Goal: Task Accomplishment & Management: Use online tool/utility

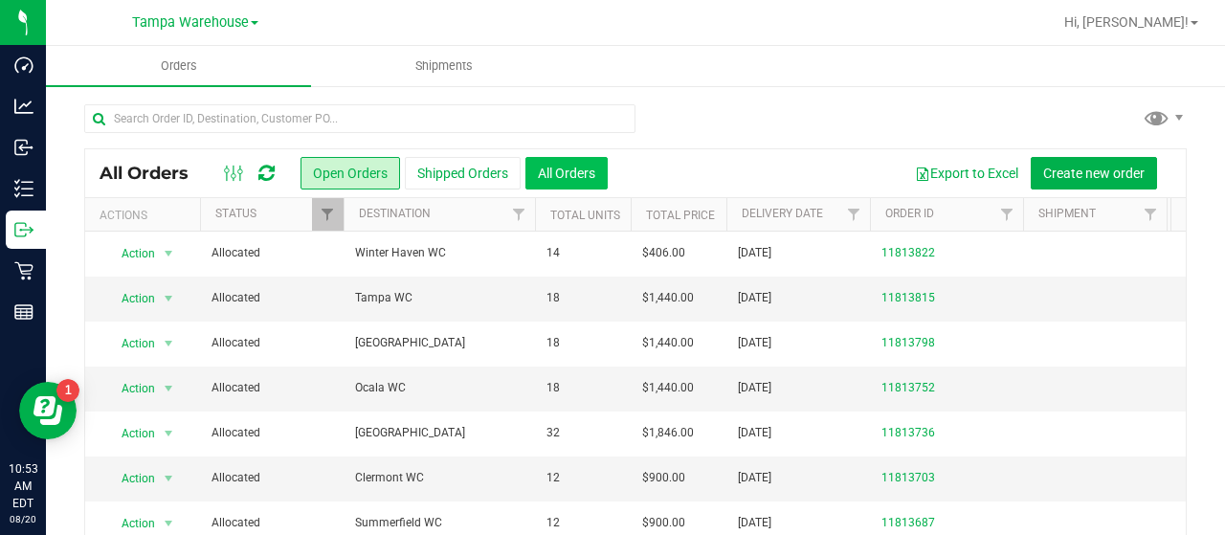
click at [579, 162] on button "All Orders" at bounding box center [566, 173] width 82 height 33
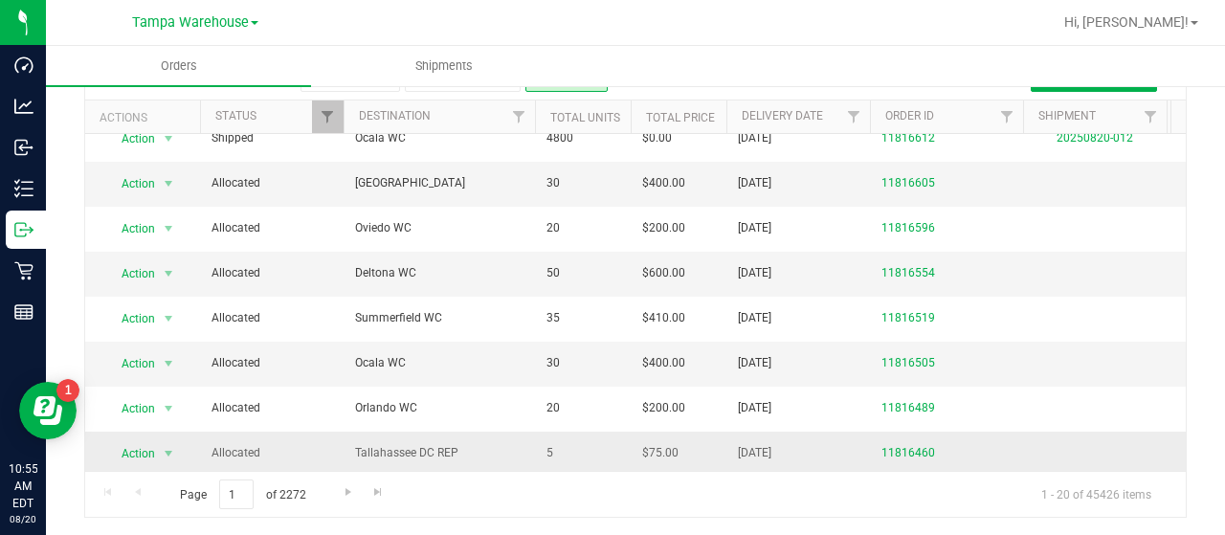
click at [494, 444] on span "Tallahassee DC REP" at bounding box center [439, 453] width 168 height 18
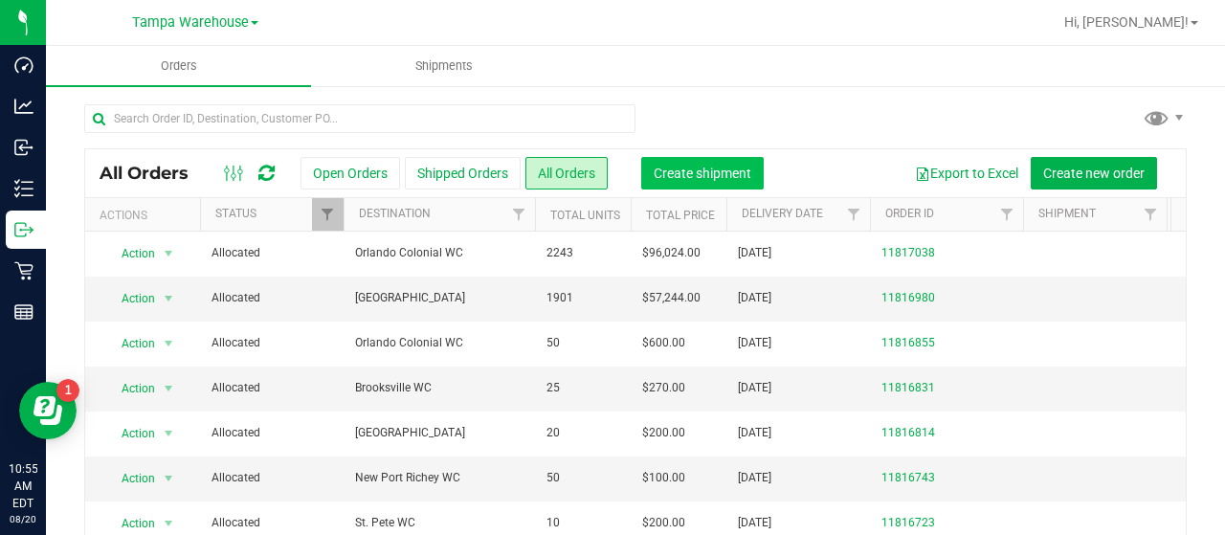
click at [710, 170] on span "Create shipment" at bounding box center [702, 173] width 98 height 15
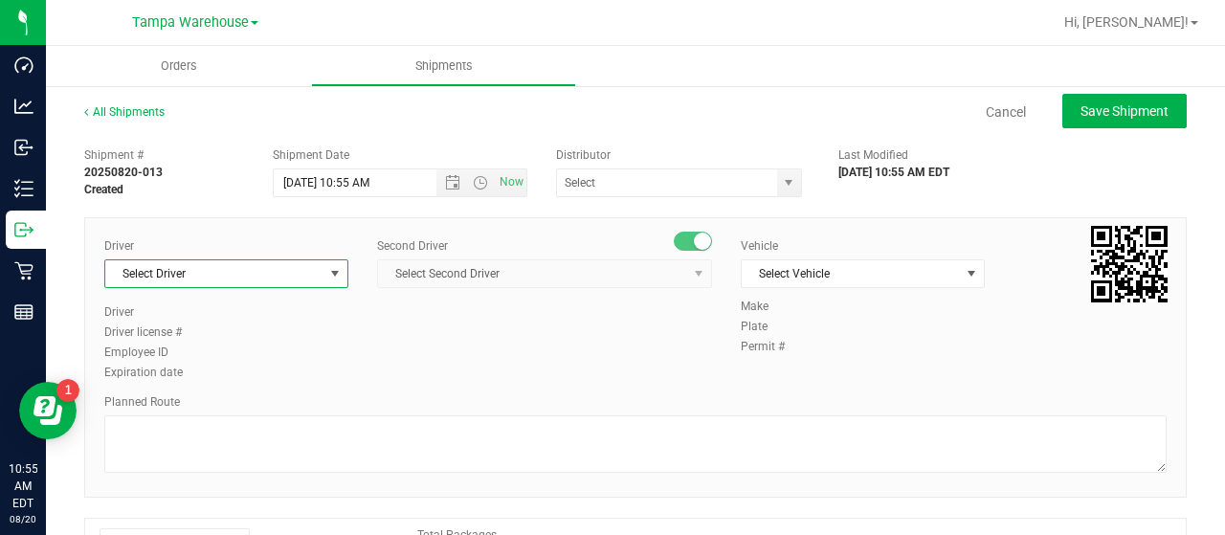
click at [259, 269] on span "Select Driver" at bounding box center [214, 273] width 218 height 27
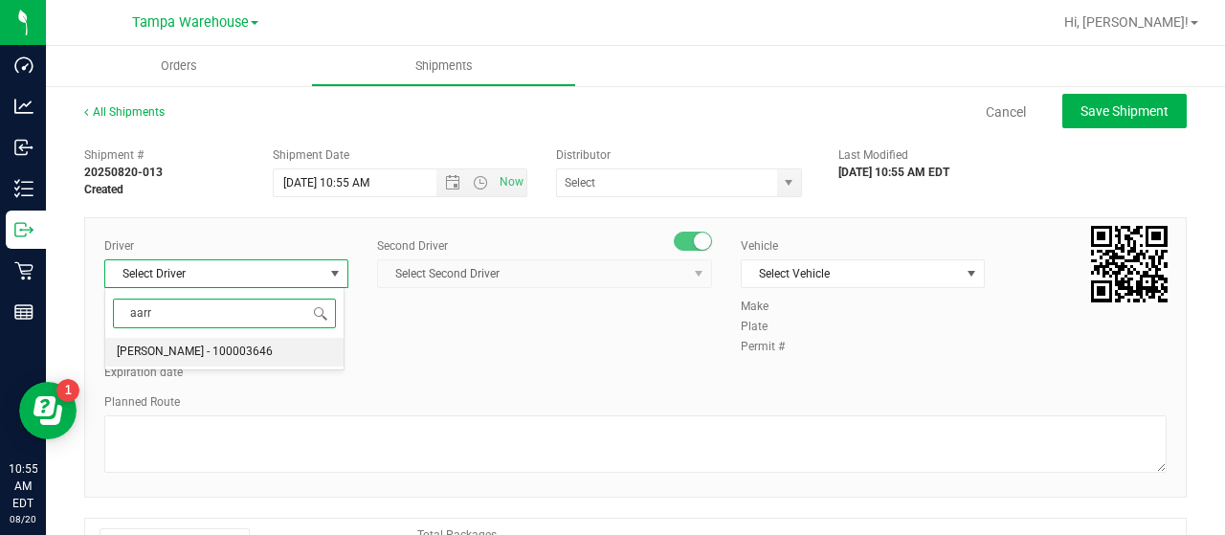
click at [228, 345] on span "[PERSON_NAME] - 100003646" at bounding box center [195, 352] width 156 height 25
type input "aarr"
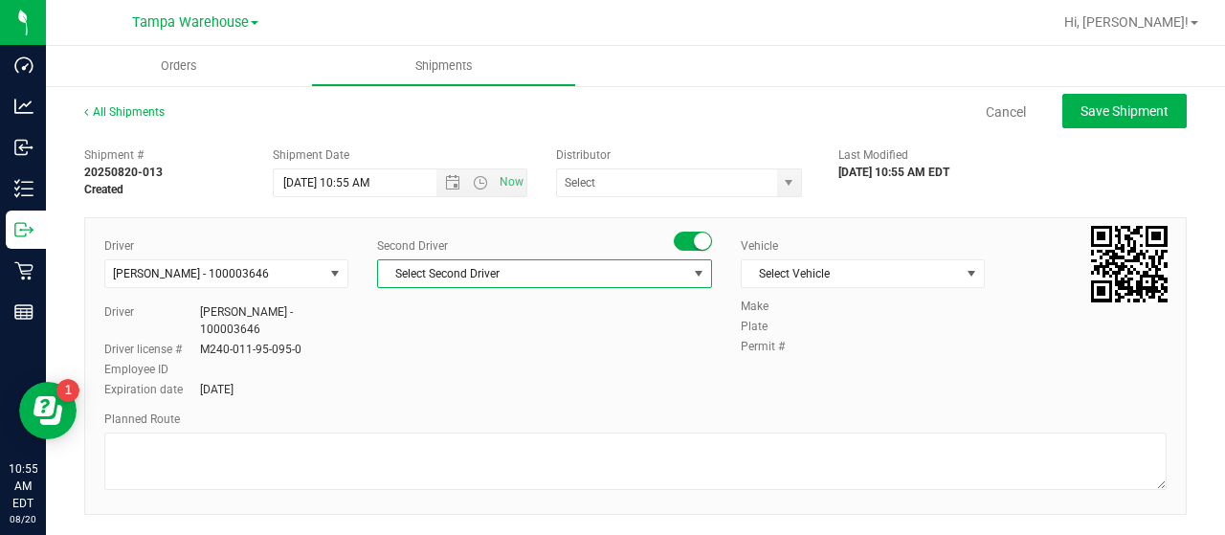
click at [559, 272] on span "Select Second Driver" at bounding box center [532, 273] width 309 height 27
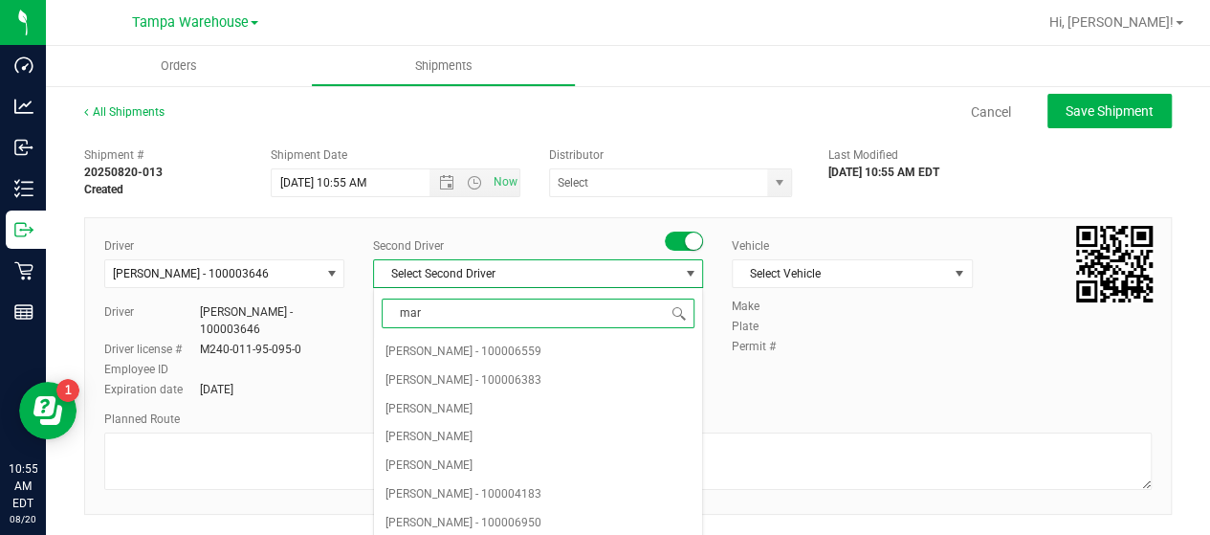
type input "mark"
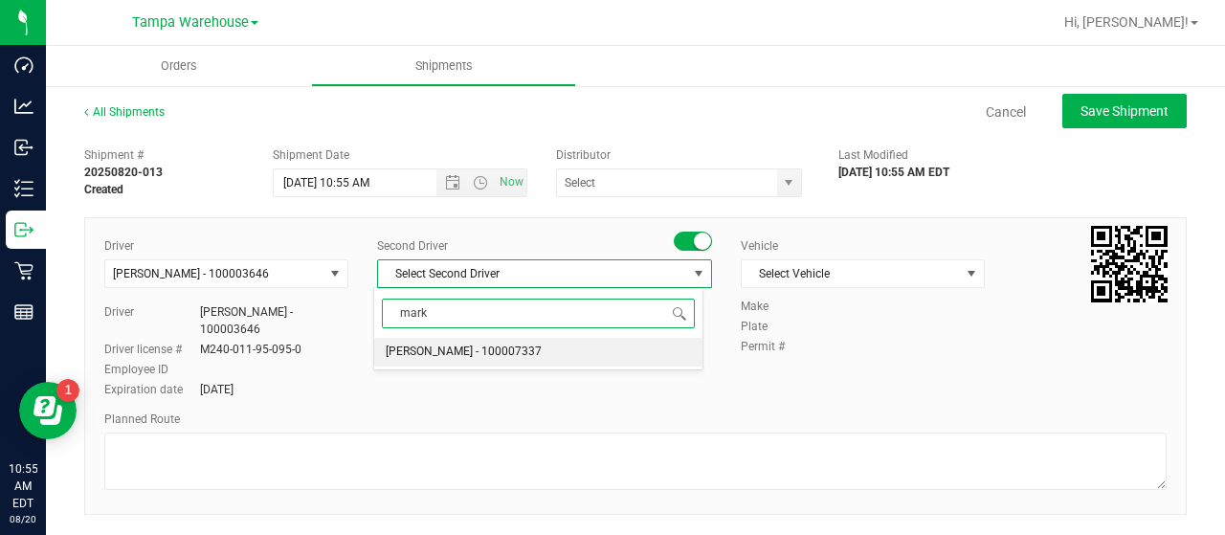
click at [495, 353] on span "[PERSON_NAME] - 100007337" at bounding box center [464, 352] width 156 height 25
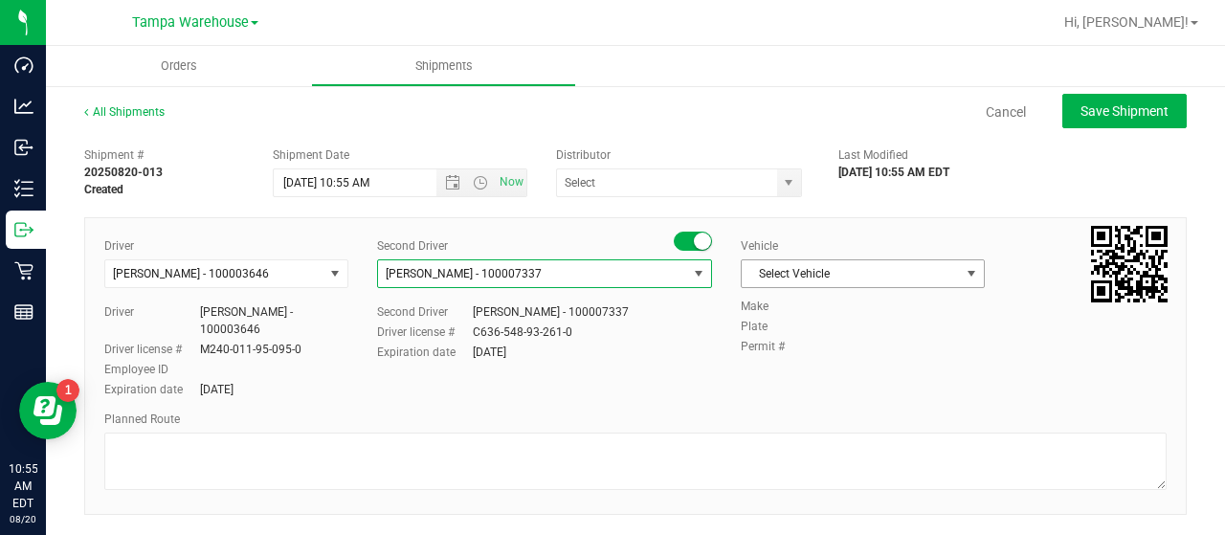
click at [900, 273] on span "Select Vehicle" at bounding box center [851, 273] width 218 height 27
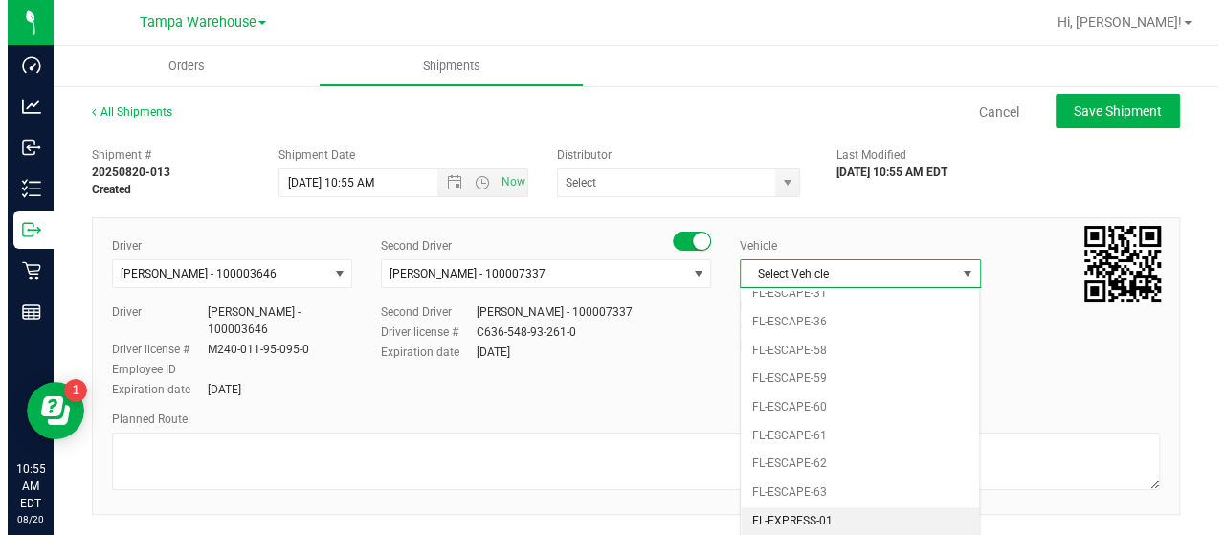
scroll to position [421, 0]
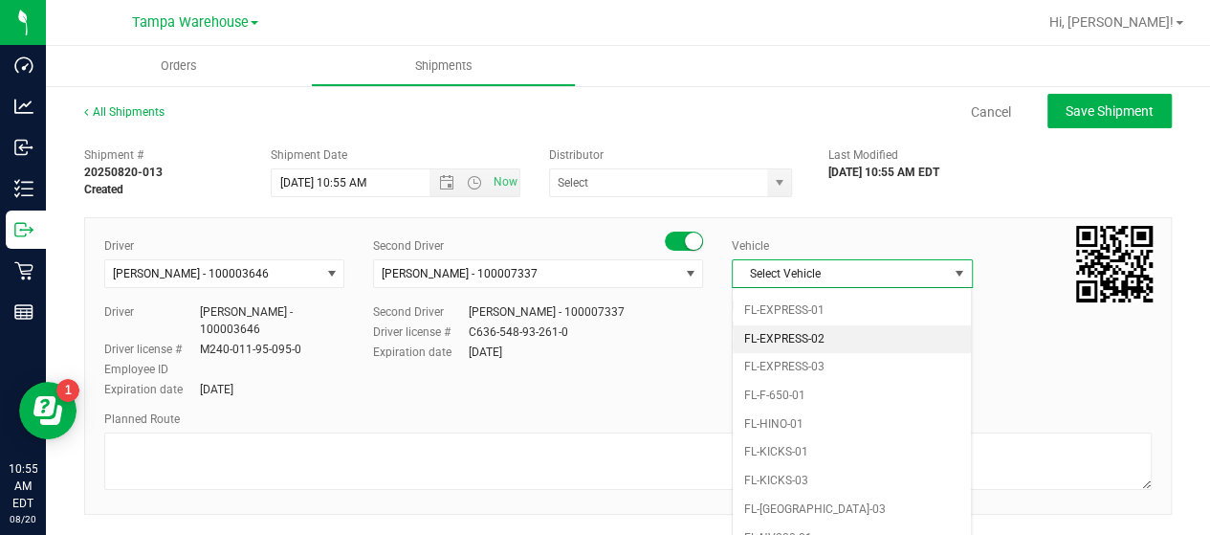
click at [855, 329] on li "FL-EXPRESS-02" at bounding box center [852, 339] width 238 height 29
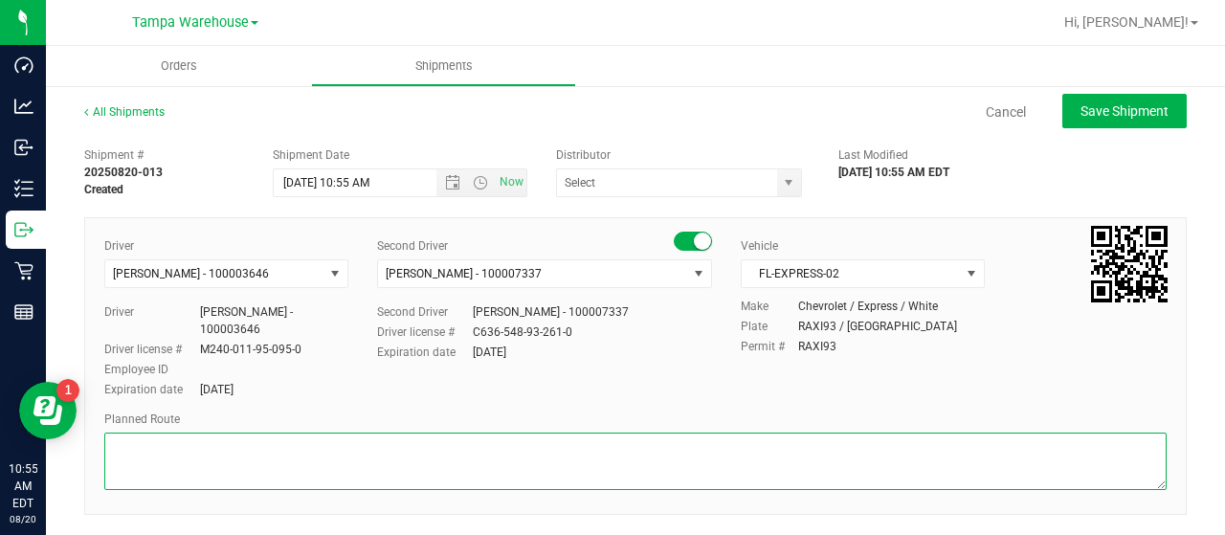
click at [207, 439] on textarea at bounding box center [635, 460] width 1062 height 57
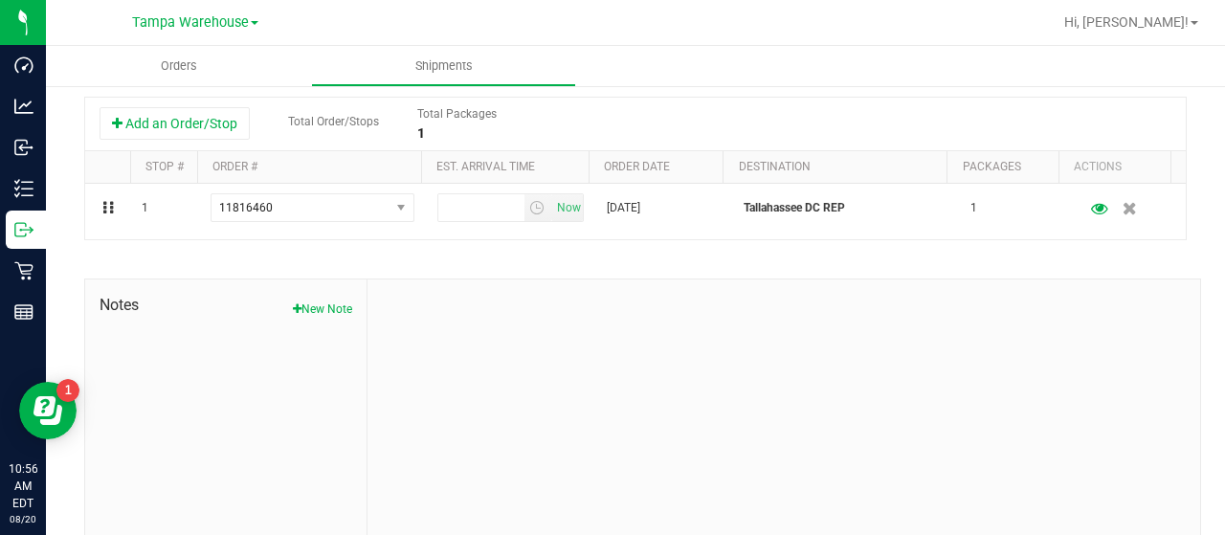
scroll to position [440, 0]
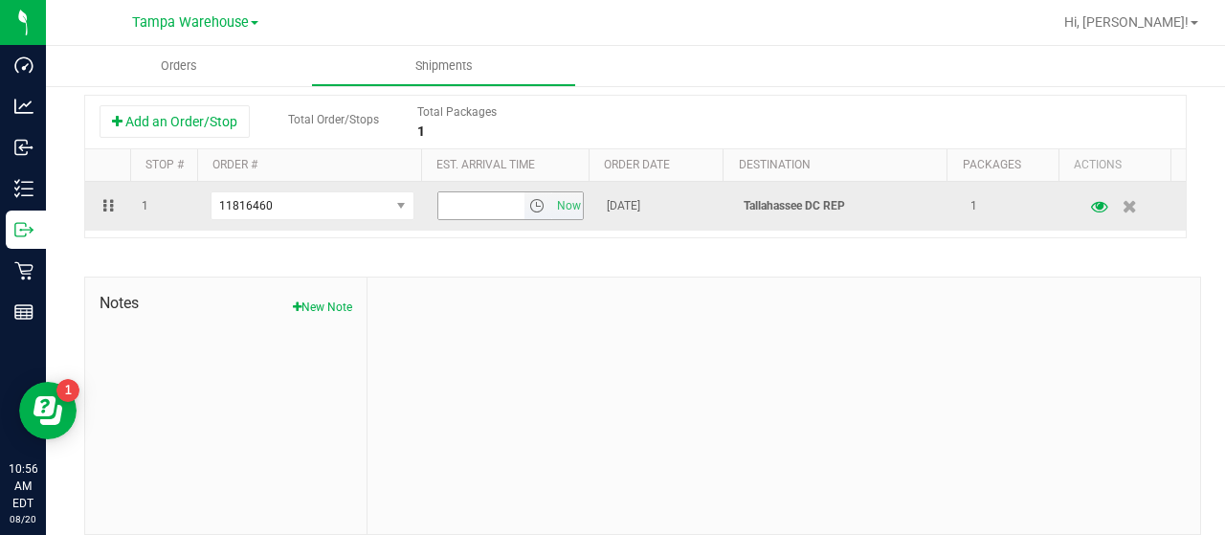
click at [529, 198] on span "select" at bounding box center [536, 205] width 15 height 15
type textarea "TALLY DC REP [DATE] HARDWARE"
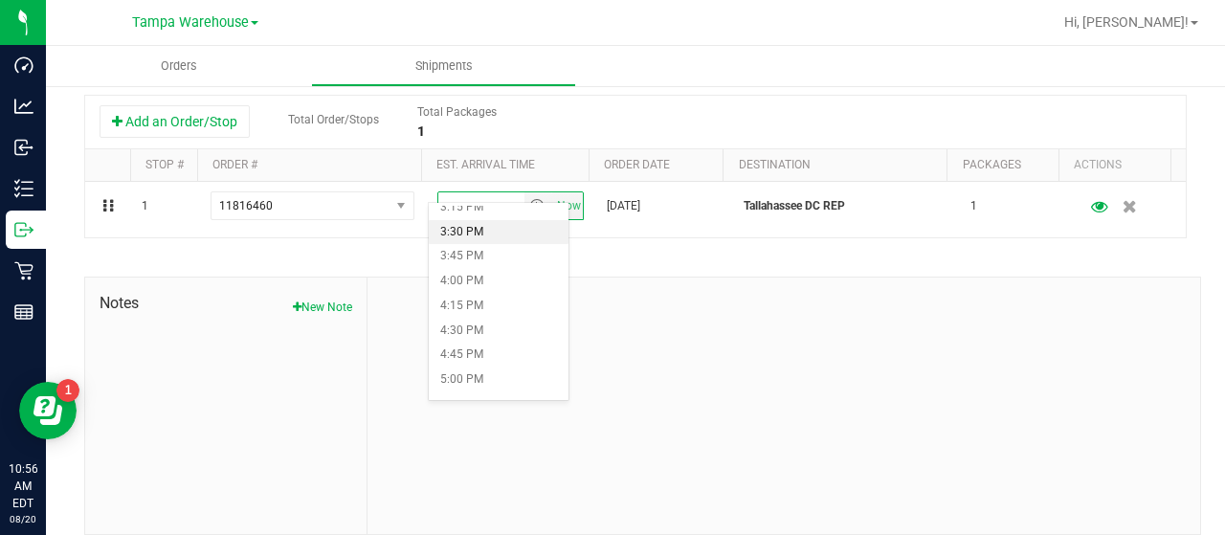
scroll to position [1627, 0]
click at [486, 353] on li "6:00 PM" at bounding box center [499, 362] width 140 height 25
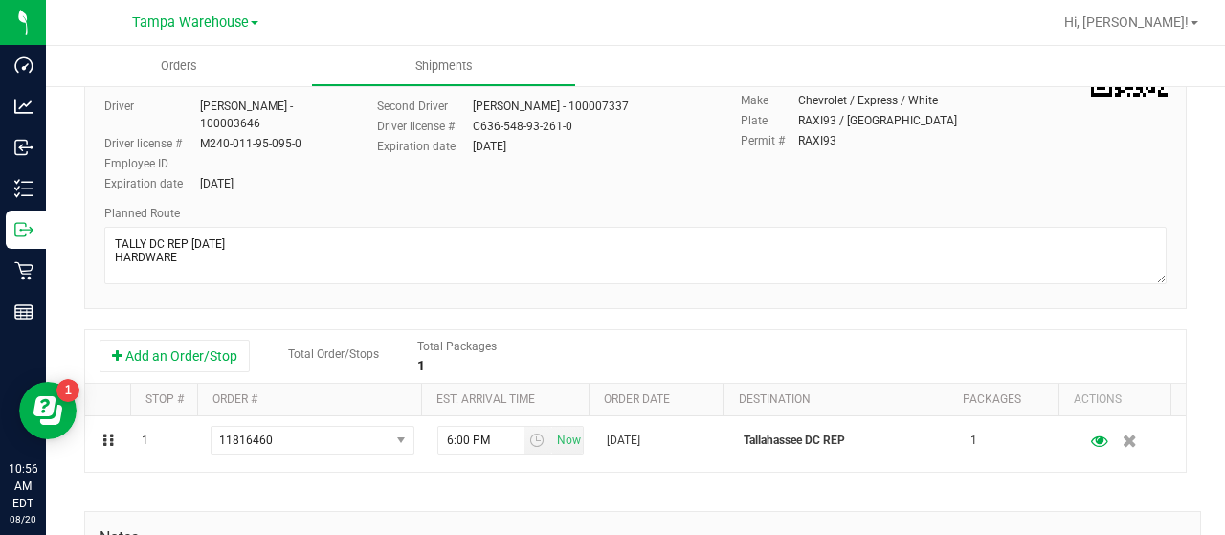
scroll to position [0, 0]
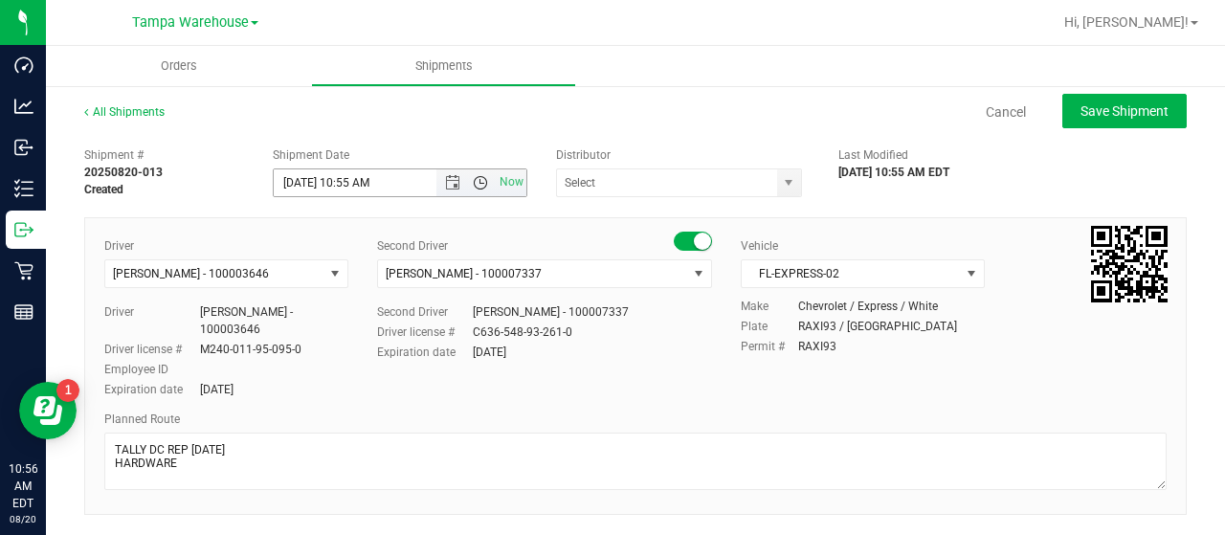
click at [473, 180] on span "Open the time view" at bounding box center [480, 182] width 15 height 15
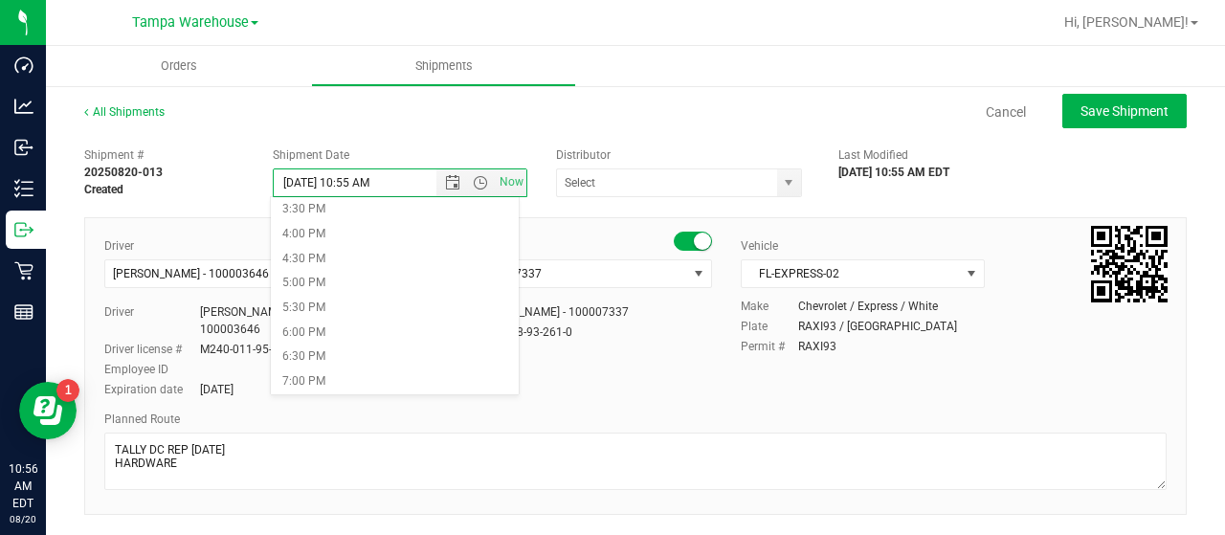
scroll to position [478, 0]
click at [372, 314] on li "12:00 PM" at bounding box center [394, 324] width 247 height 25
type input "[DATE] 12:00 PM"
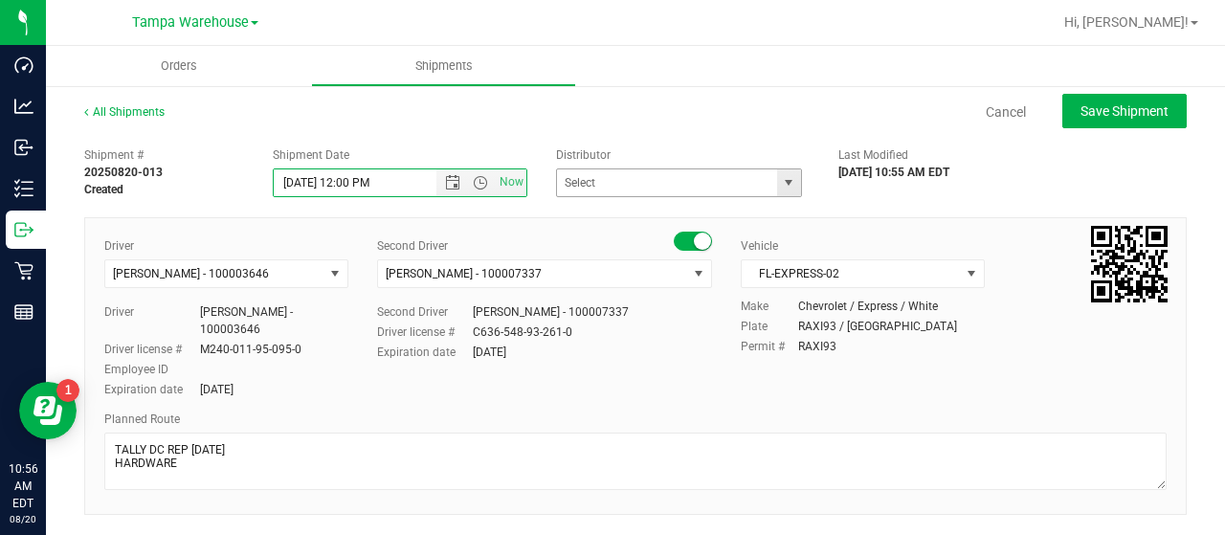
click at [781, 182] on span "select" at bounding box center [788, 182] width 15 height 15
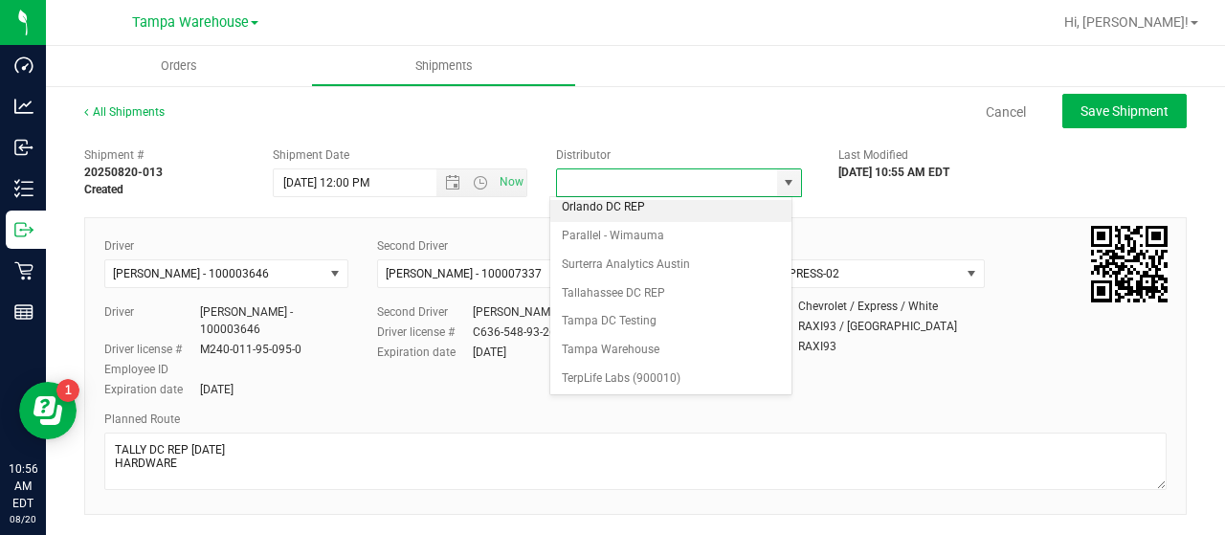
scroll to position [750, 0]
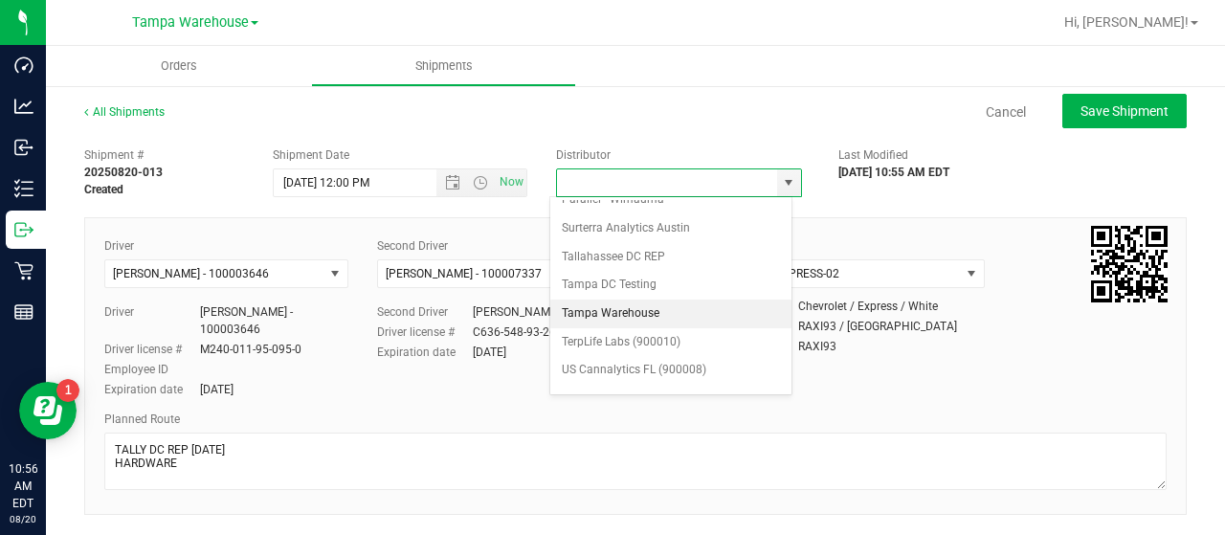
click at [616, 299] on li "Tampa Warehouse" at bounding box center [670, 313] width 241 height 29
type input "Tampa Warehouse"
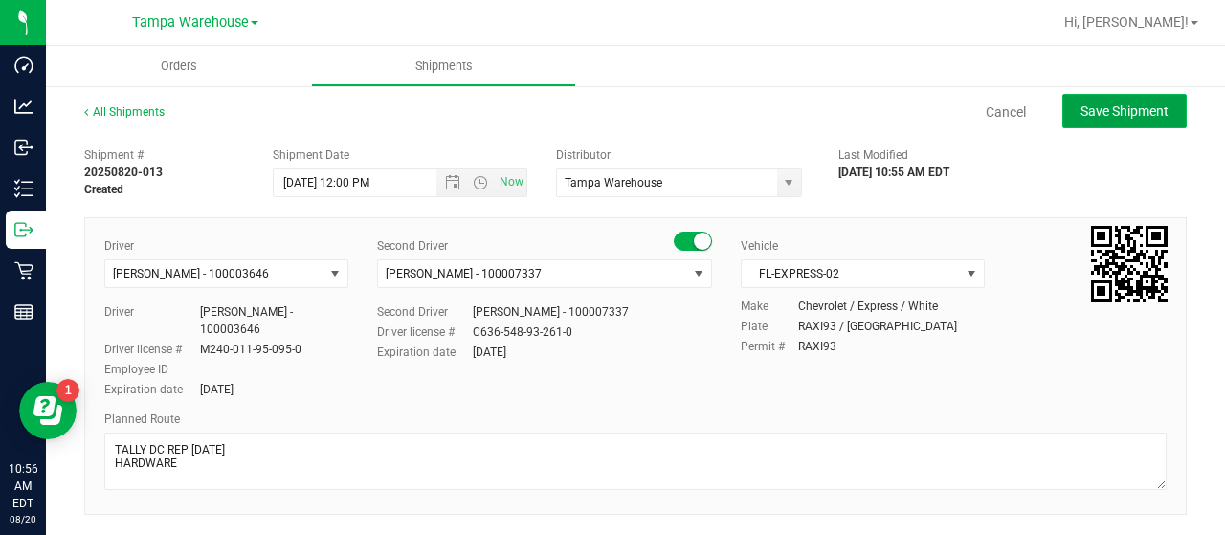
click at [1102, 113] on span "Save Shipment" at bounding box center [1124, 110] width 88 height 15
type input "[DATE] 4:00 PM"
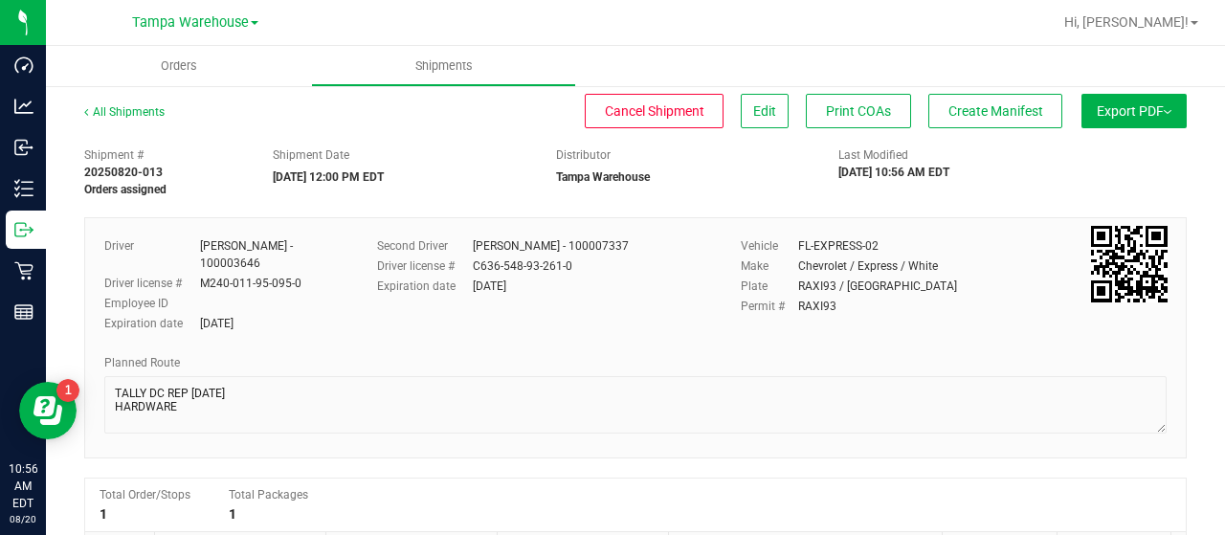
click at [1102, 109] on button "Export PDF" at bounding box center [1133, 111] width 105 height 34
click at [1074, 178] on span "Manifest by Lot" at bounding box center [1084, 181] width 79 height 13
click at [989, 109] on span "Create Manifest" at bounding box center [995, 110] width 95 height 15
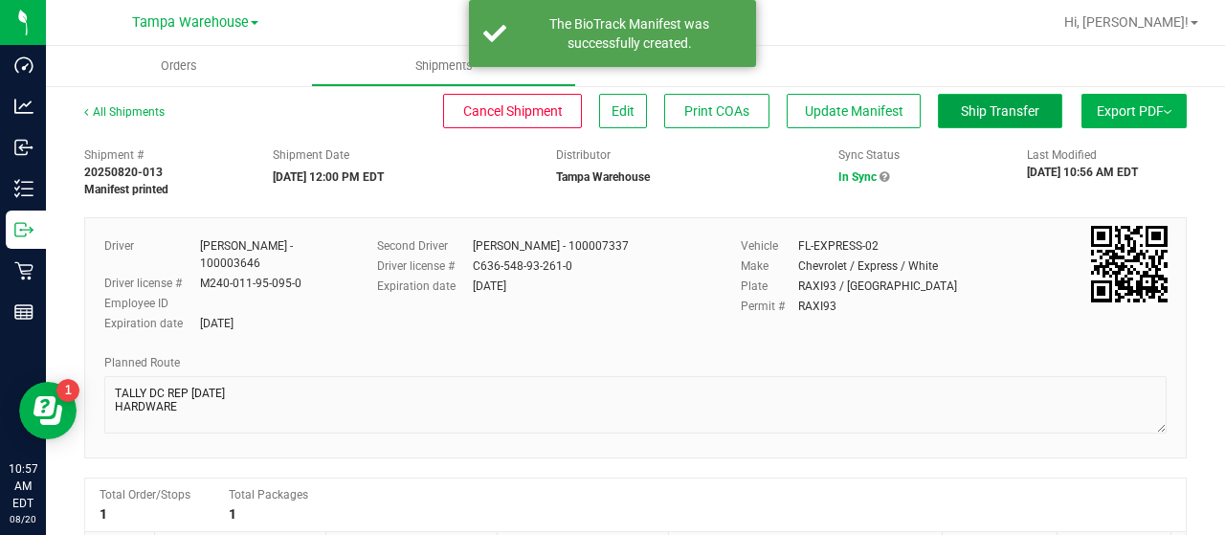
click at [985, 109] on span "Ship Transfer" at bounding box center [1000, 110] width 78 height 15
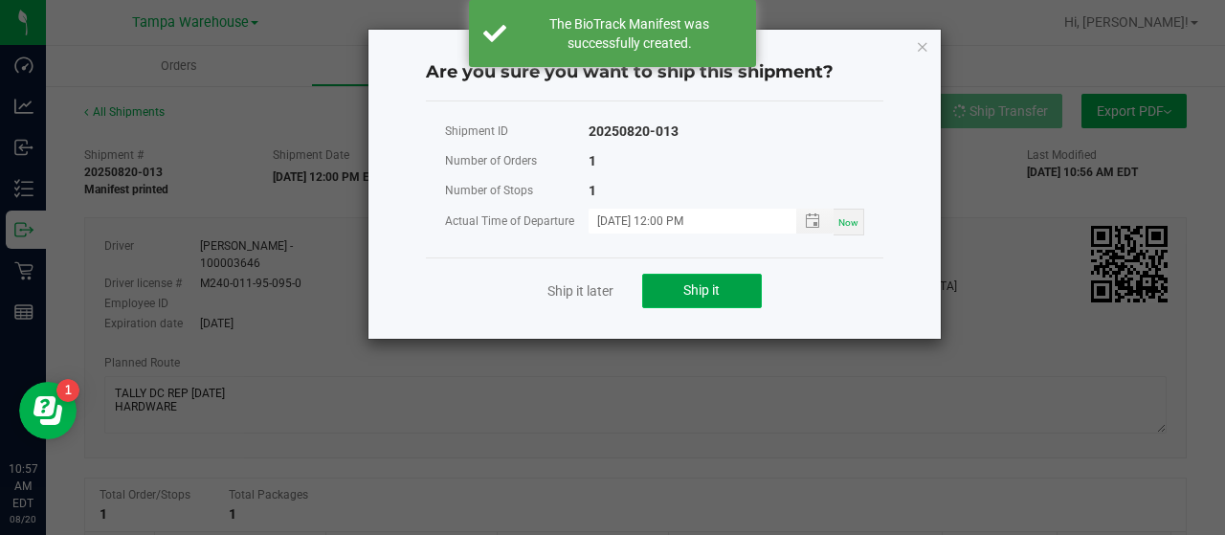
click at [720, 280] on button "Ship it" at bounding box center [702, 291] width 120 height 34
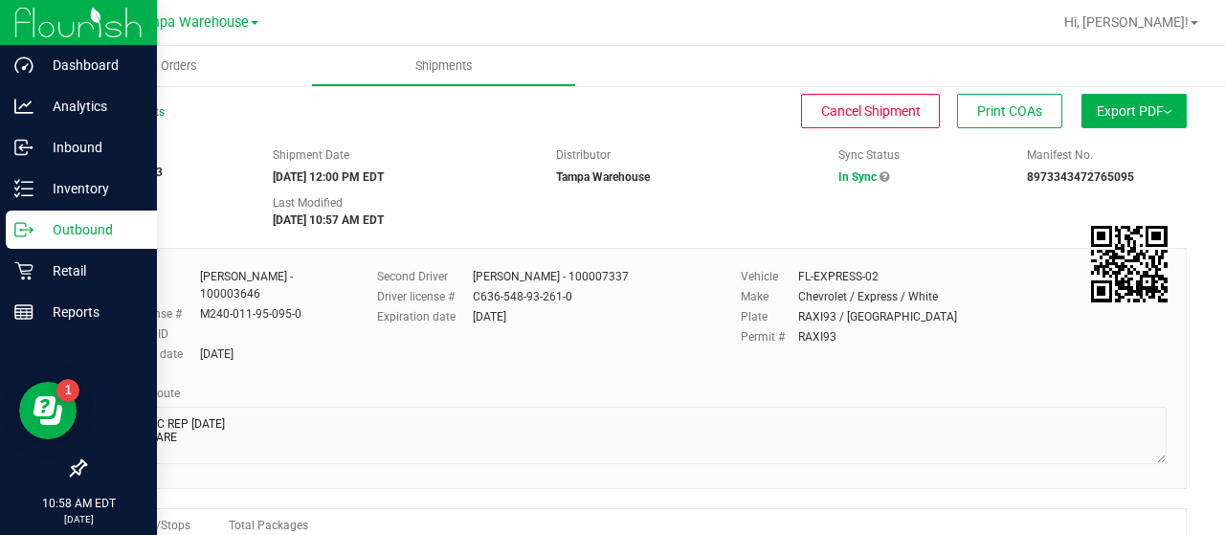
click at [87, 228] on p "Outbound" at bounding box center [90, 229] width 115 height 23
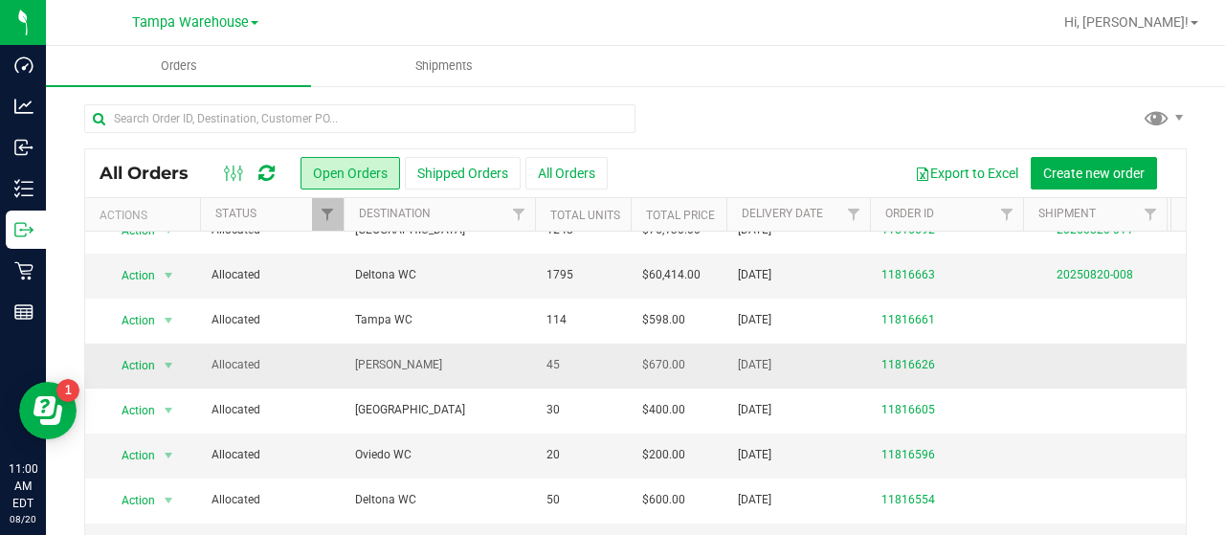
click at [466, 356] on span "[PERSON_NAME]" at bounding box center [439, 365] width 168 height 18
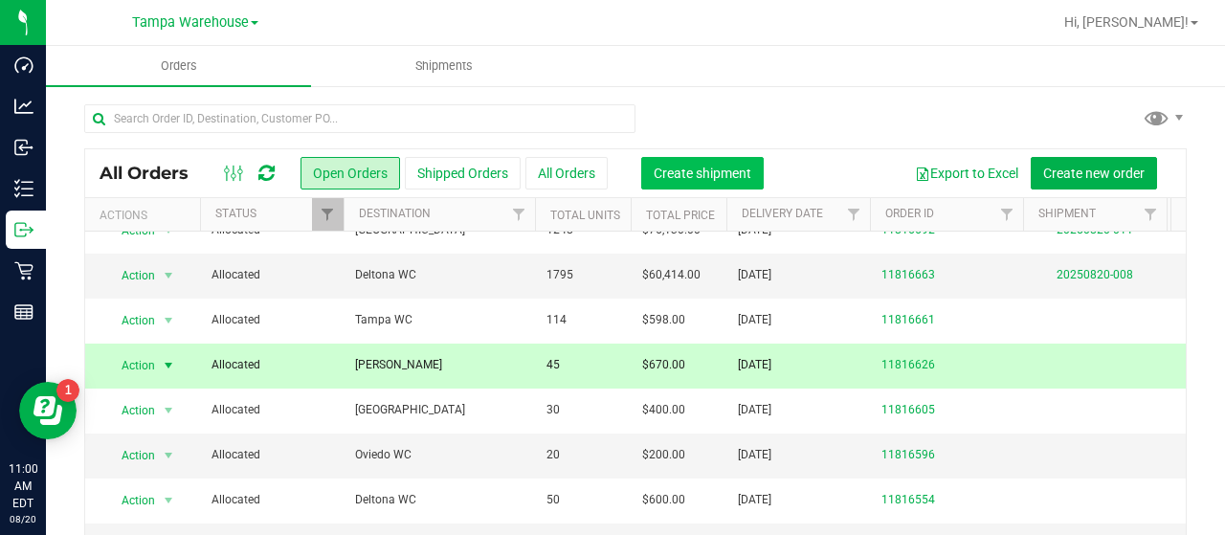
click at [700, 167] on span "Create shipment" at bounding box center [702, 173] width 98 height 15
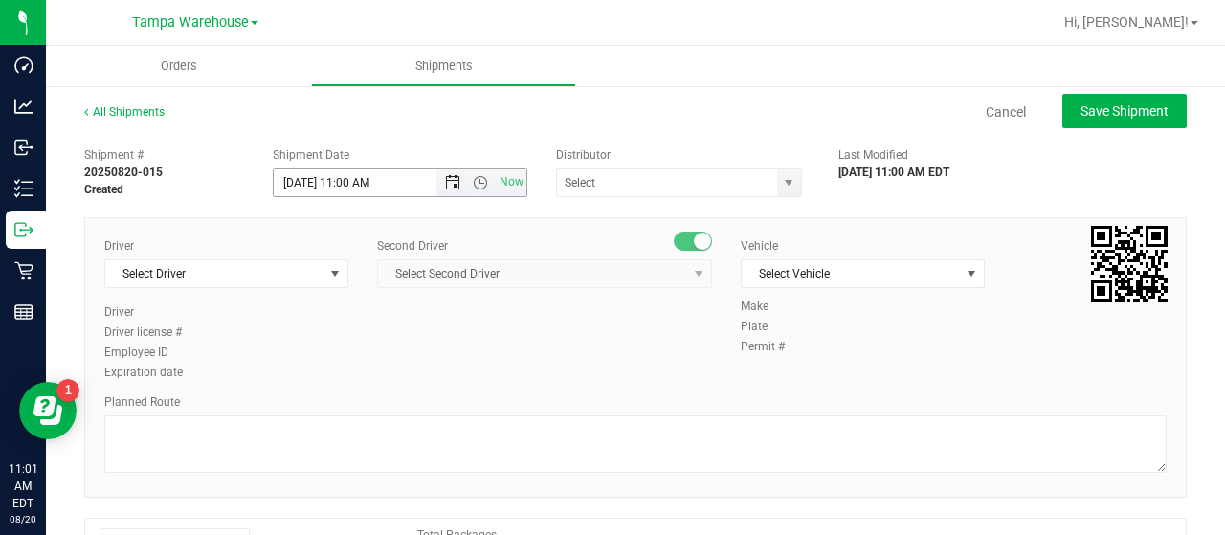
click at [447, 181] on span "Open the date view" at bounding box center [452, 182] width 15 height 15
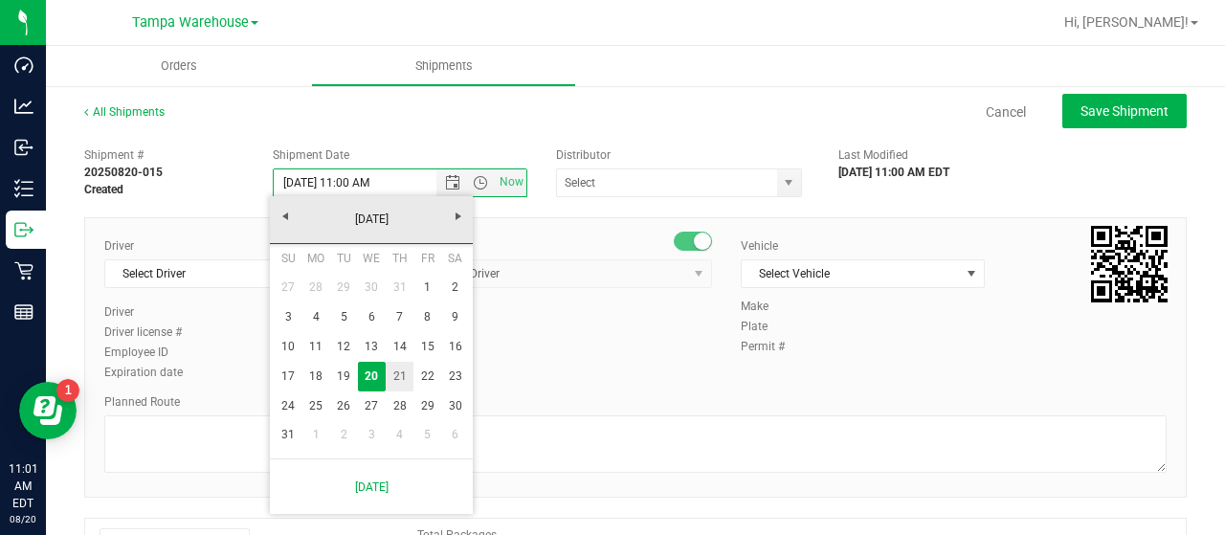
click at [398, 374] on link "21" at bounding box center [400, 377] width 28 height 30
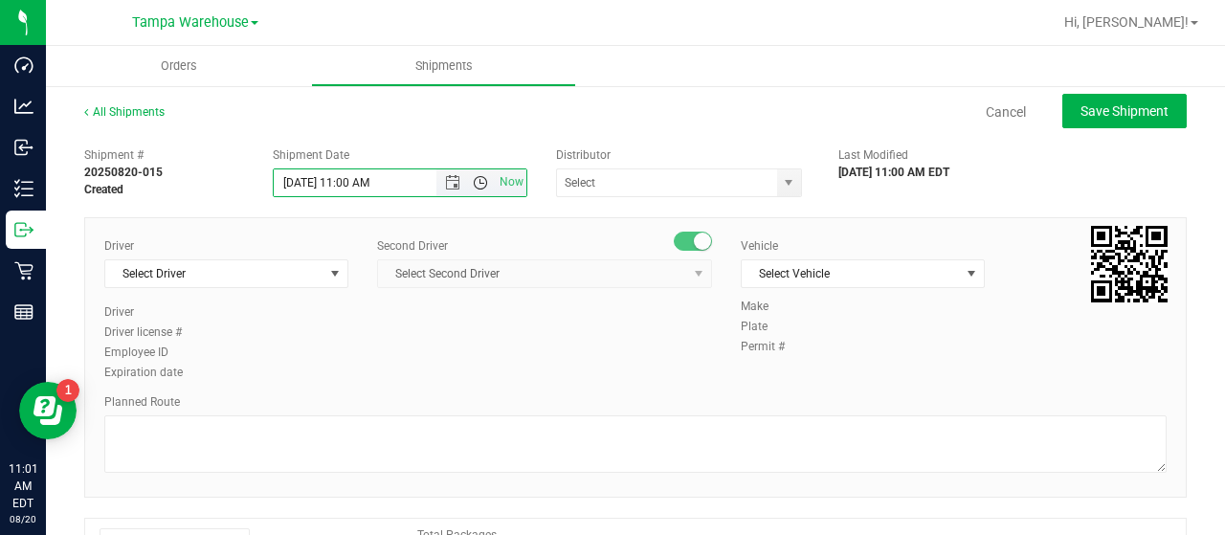
click at [473, 180] on span "Open the time view" at bounding box center [480, 182] width 15 height 15
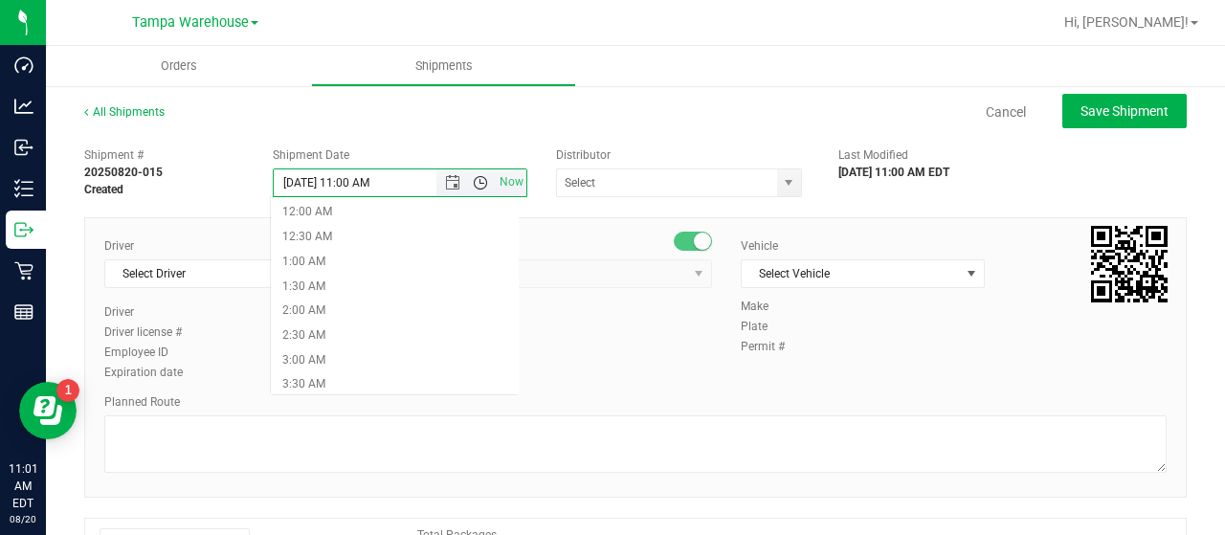
scroll to position [368, 0]
click at [387, 306] on li "9:30 AM" at bounding box center [394, 311] width 247 height 25
type input "[DATE] 9:30 AM"
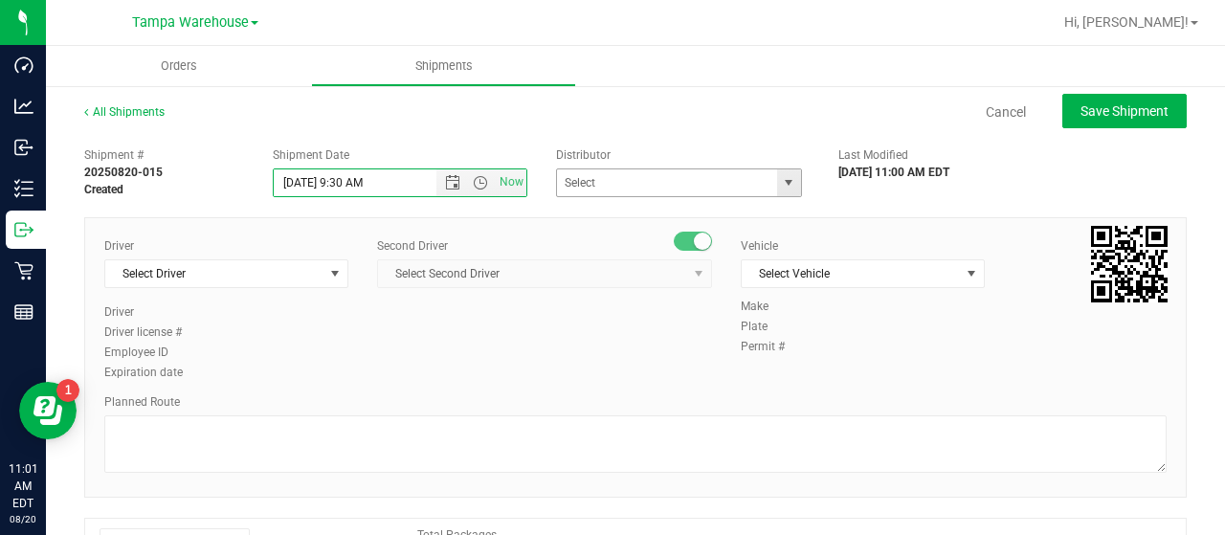
click at [781, 179] on span "select" at bounding box center [788, 182] width 15 height 15
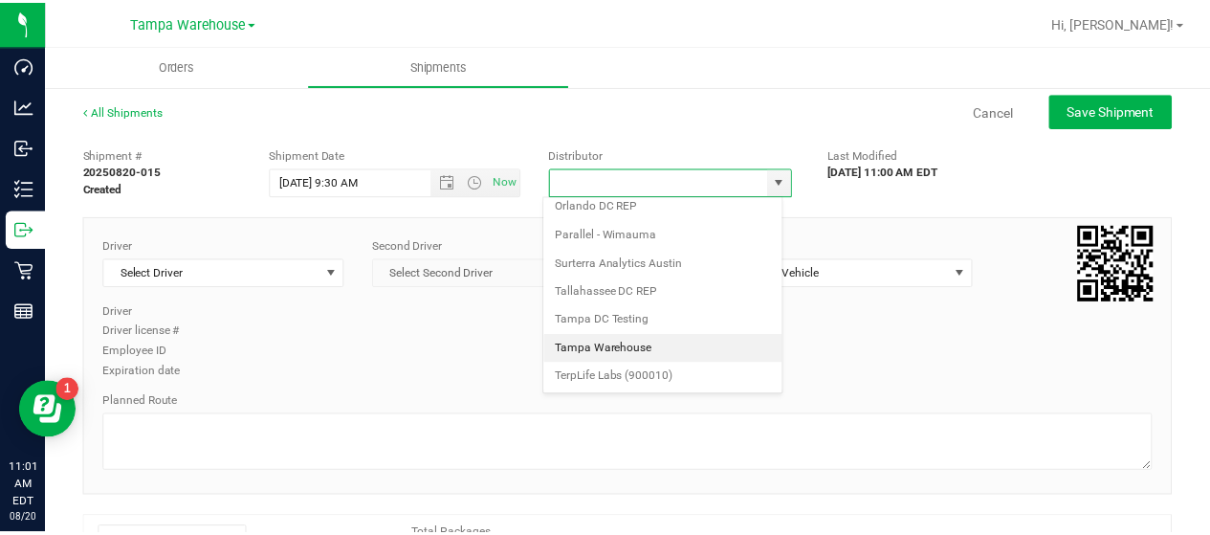
scroll to position [750, 0]
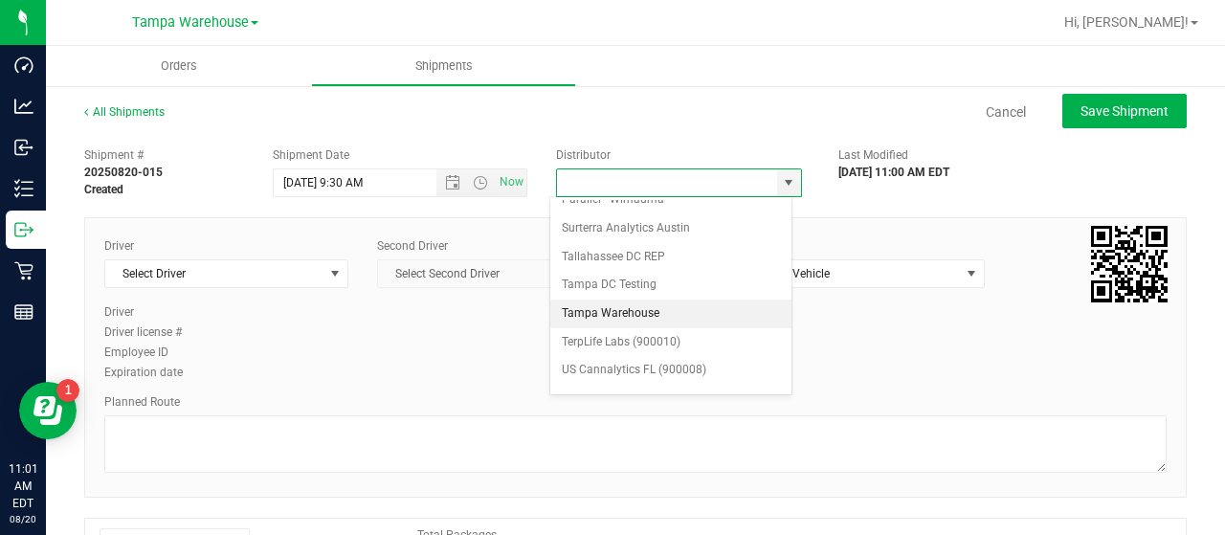
click at [633, 299] on li "Tampa Warehouse" at bounding box center [670, 313] width 241 height 29
type input "Tampa Warehouse"
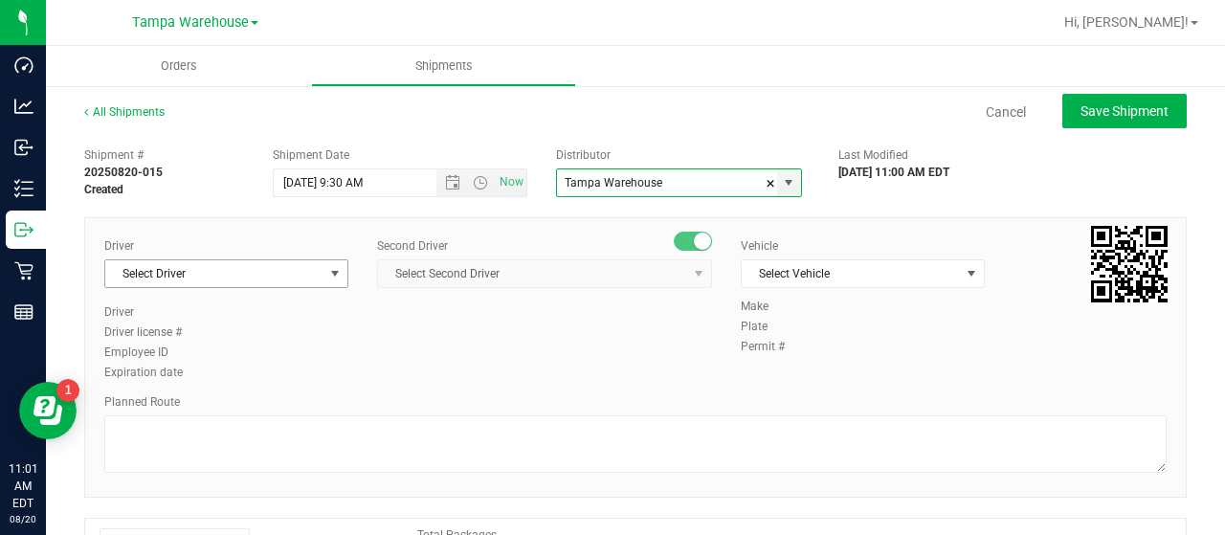
click at [305, 276] on span "Select Driver" at bounding box center [214, 273] width 218 height 27
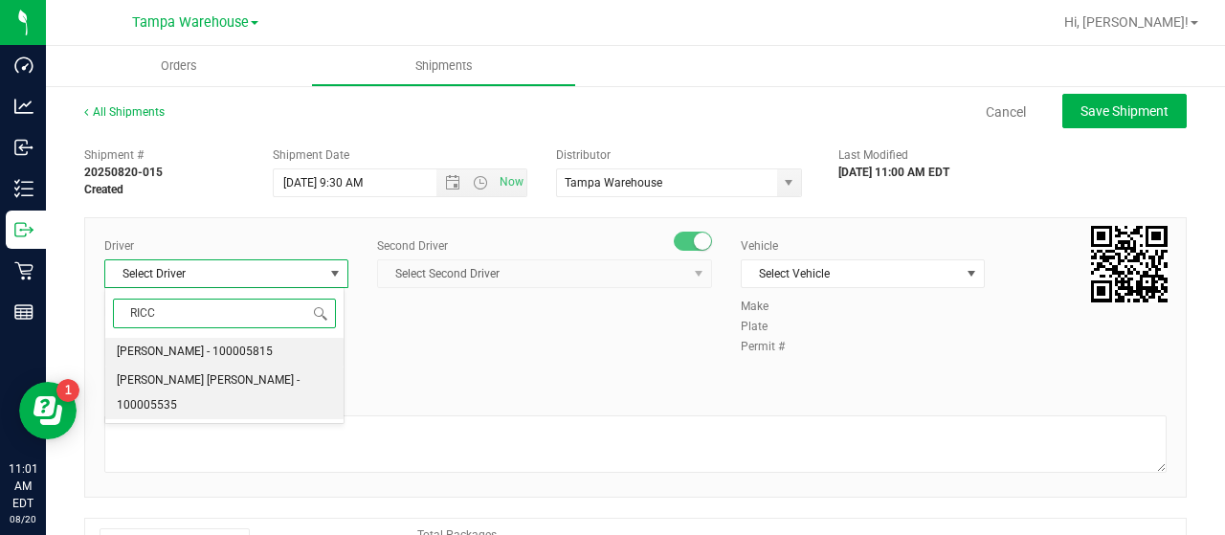
click at [212, 372] on span "[PERSON_NAME] [PERSON_NAME] - 100005535" at bounding box center [224, 392] width 215 height 49
type input "RICC"
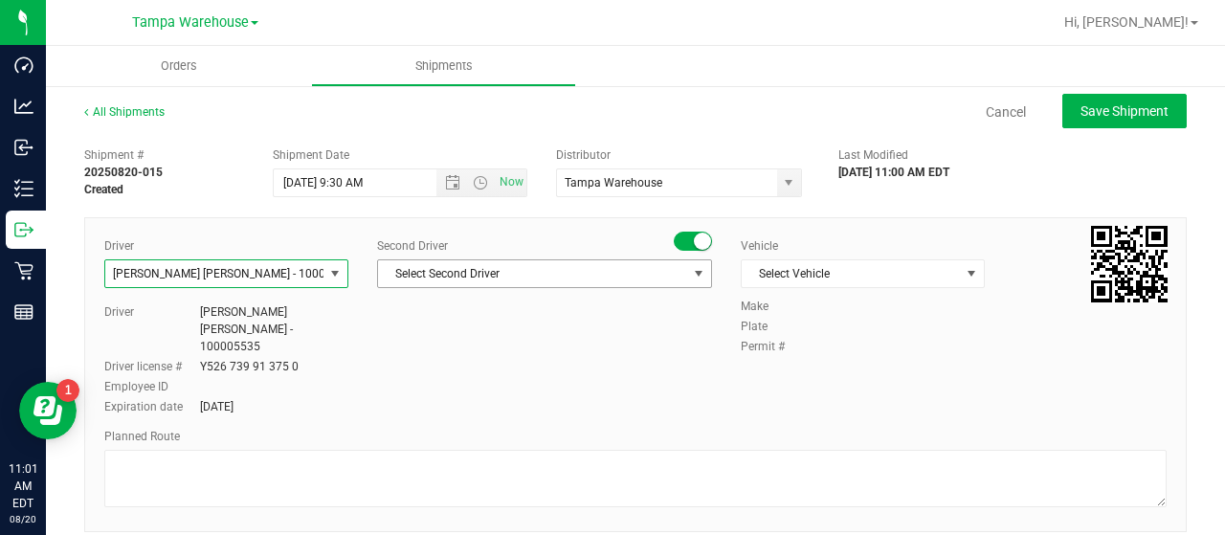
click at [691, 275] on span "select" at bounding box center [698, 273] width 15 height 15
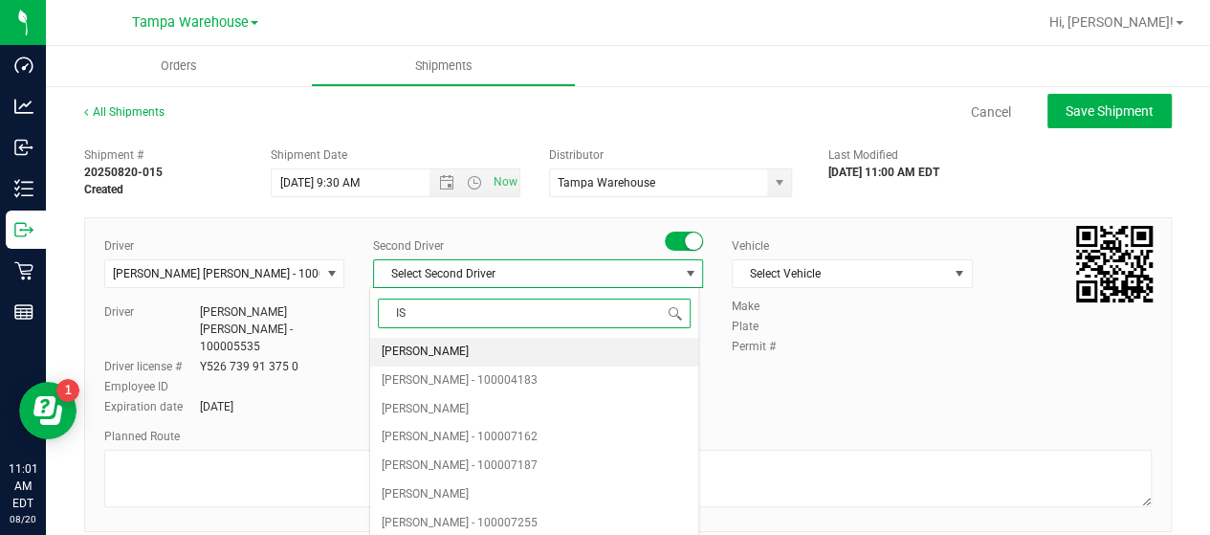
type input "ISA"
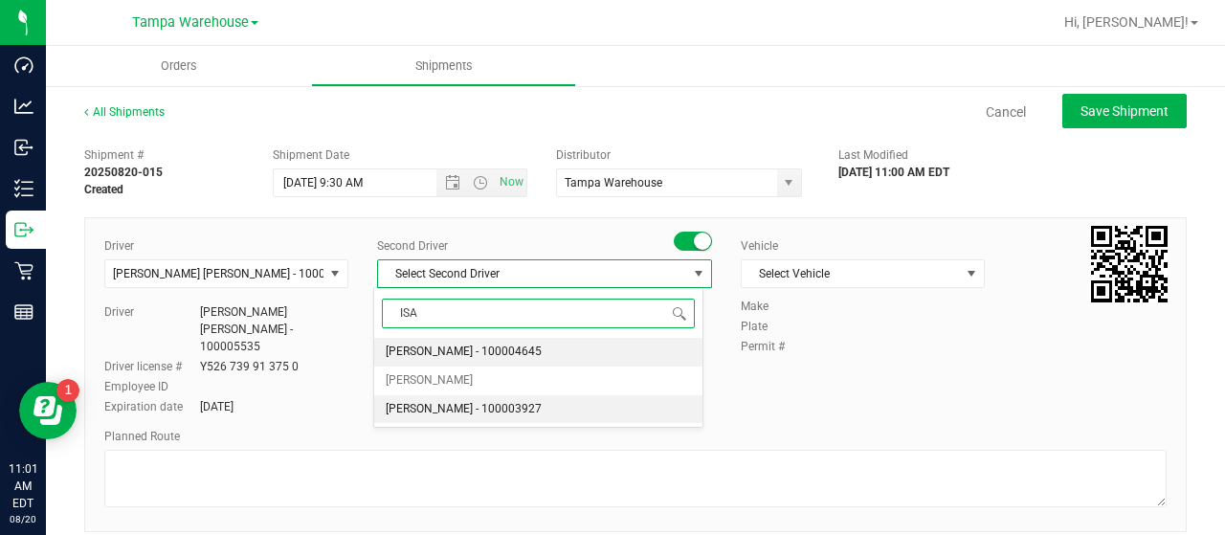
click at [492, 408] on span "[PERSON_NAME] - 100003927" at bounding box center [464, 409] width 156 height 25
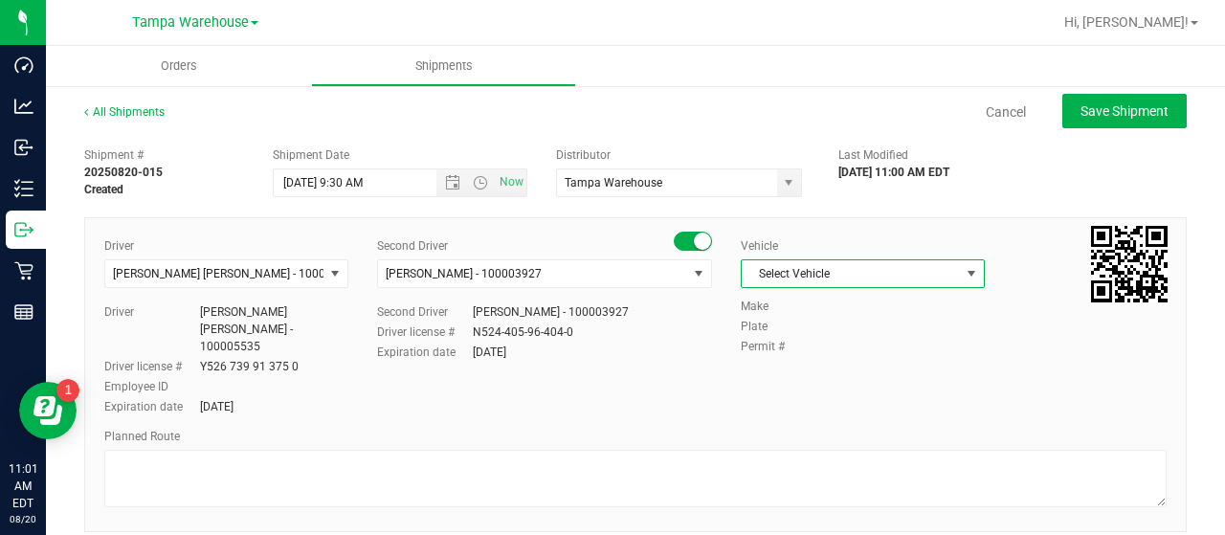
click at [911, 272] on span "Select Vehicle" at bounding box center [851, 273] width 218 height 27
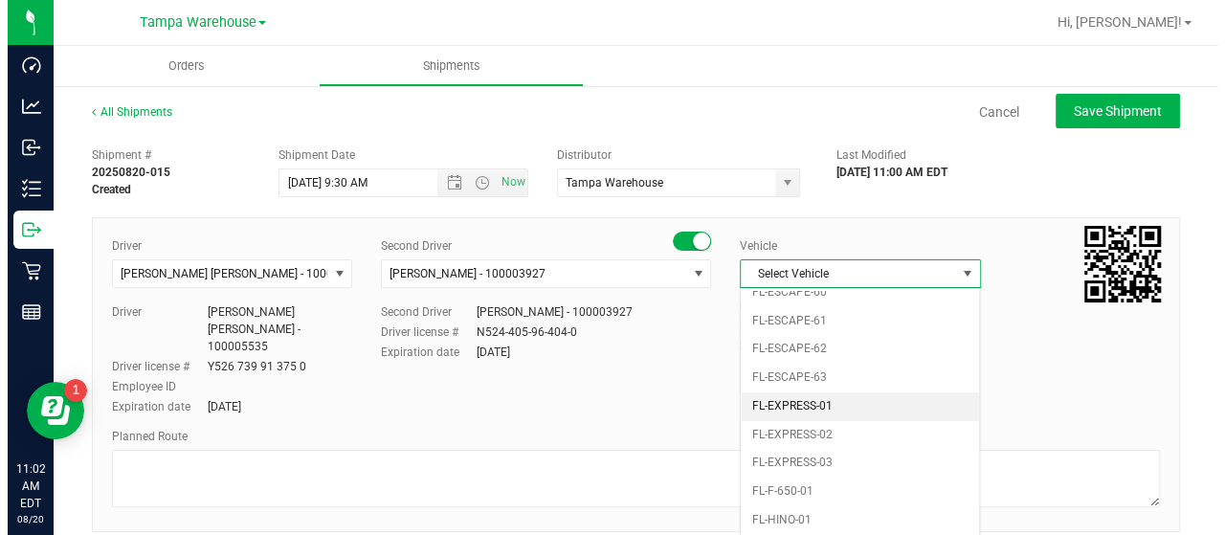
scroll to position [440, 0]
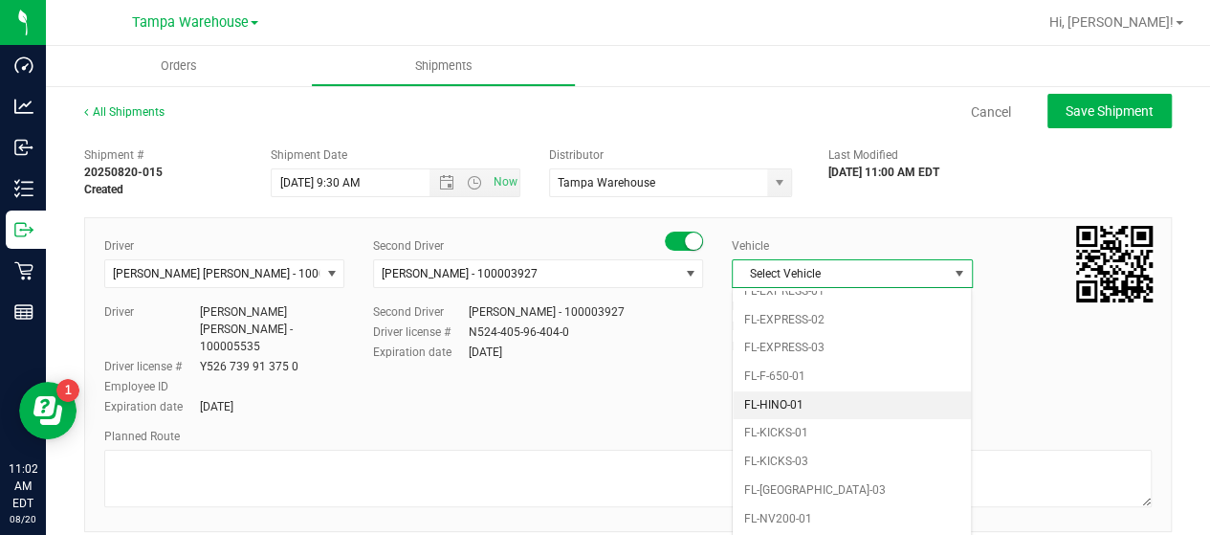
click at [850, 391] on li "FL-HINO-01" at bounding box center [852, 405] width 238 height 29
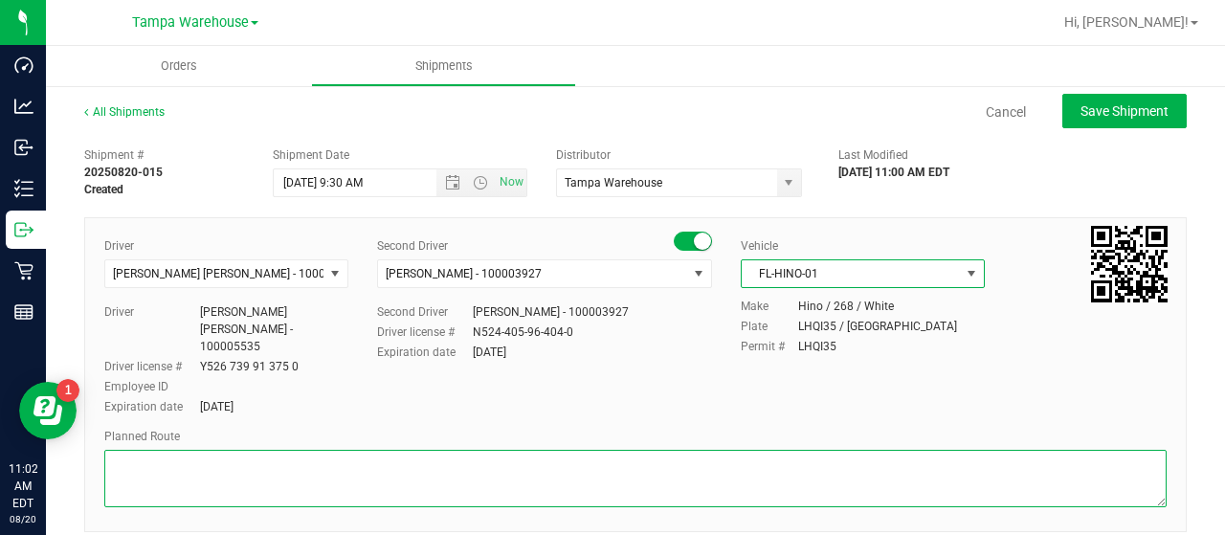
click at [178, 452] on textarea at bounding box center [635, 478] width 1062 height 57
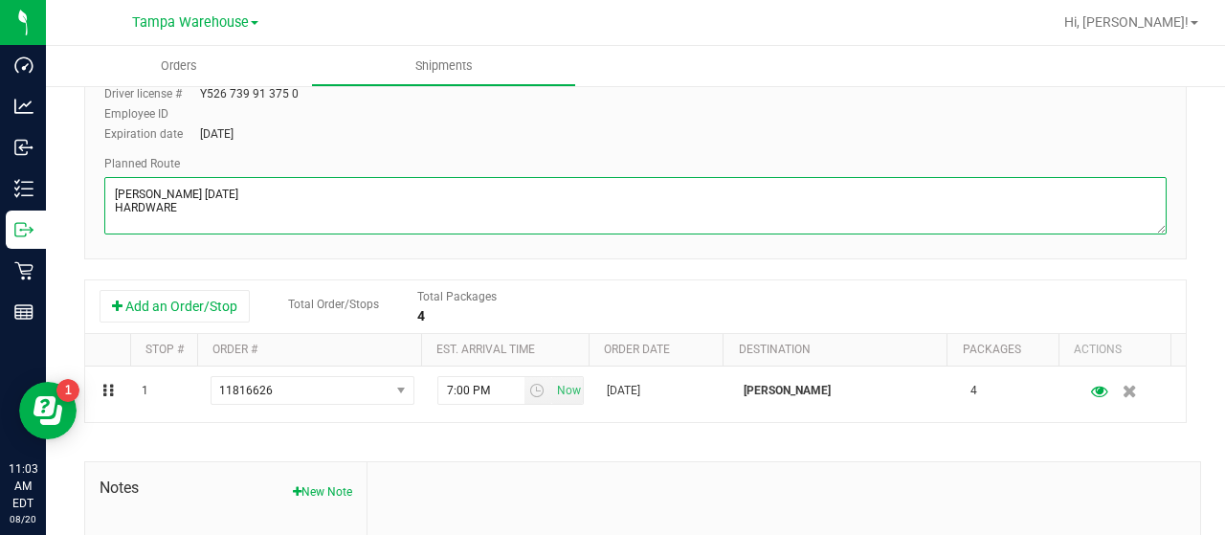
scroll to position [287, 0]
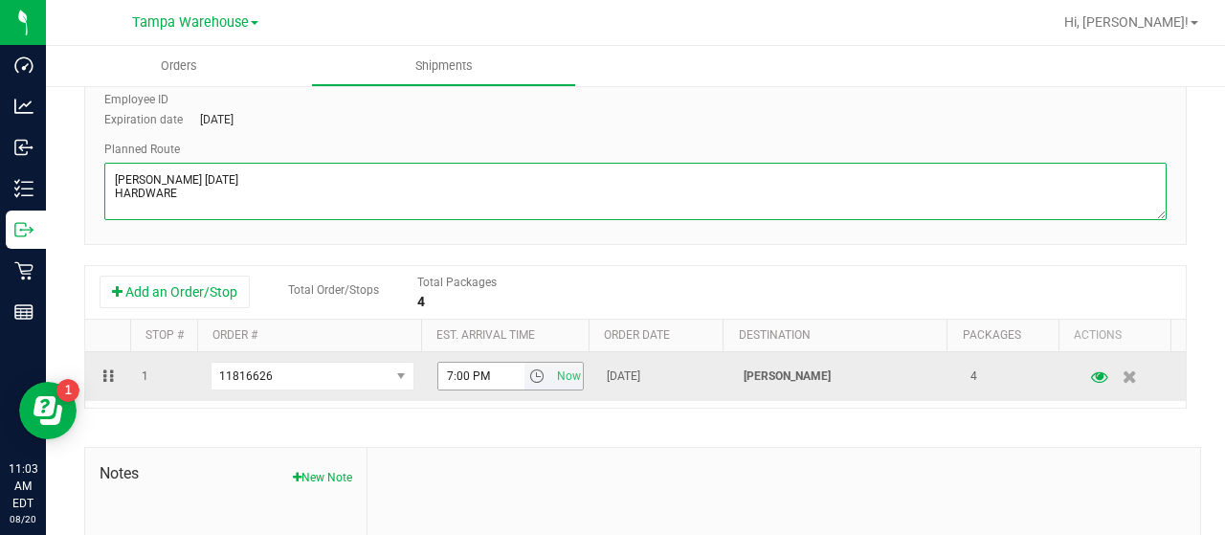
click at [529, 368] on span "select" at bounding box center [536, 375] width 15 height 15
type textarea "[PERSON_NAME] [DATE] HARDWARE"
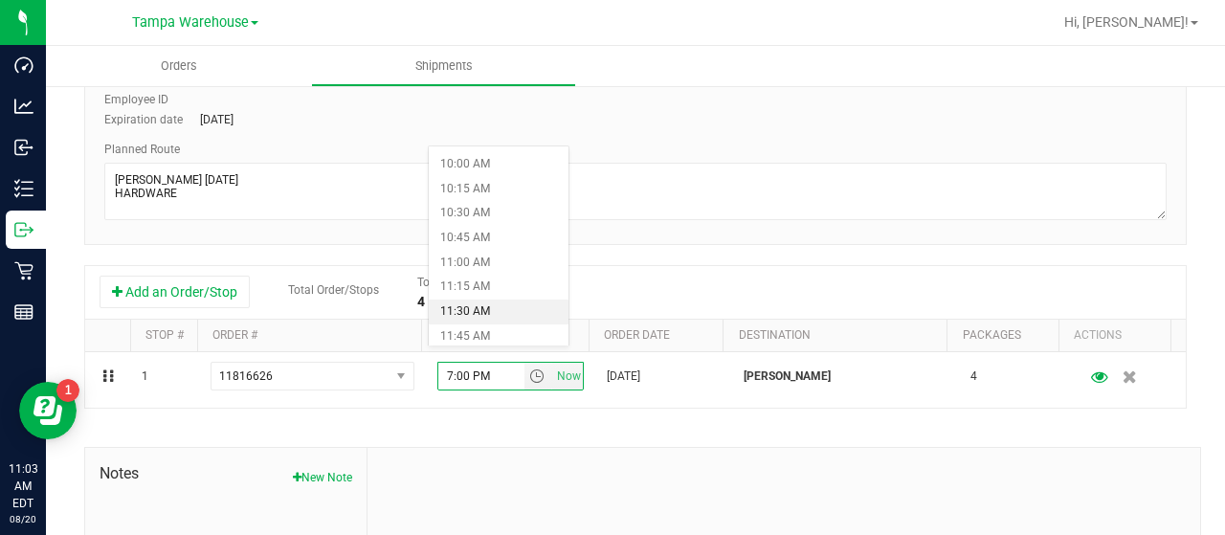
scroll to position [957, 0]
click at [469, 187] on li "10:00 AM" at bounding box center [499, 189] width 140 height 25
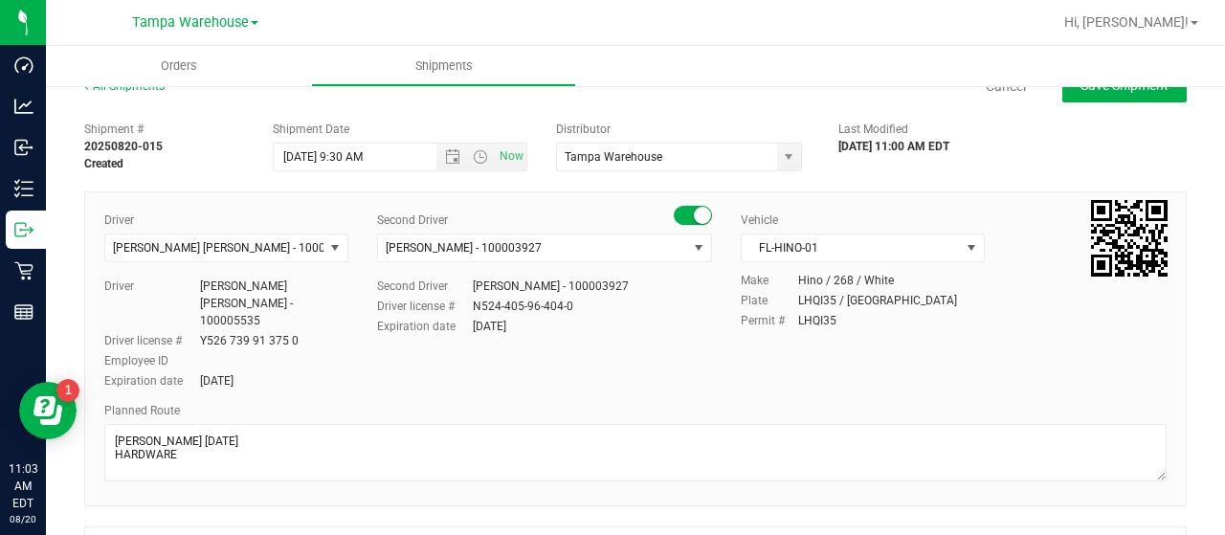
scroll to position [0, 0]
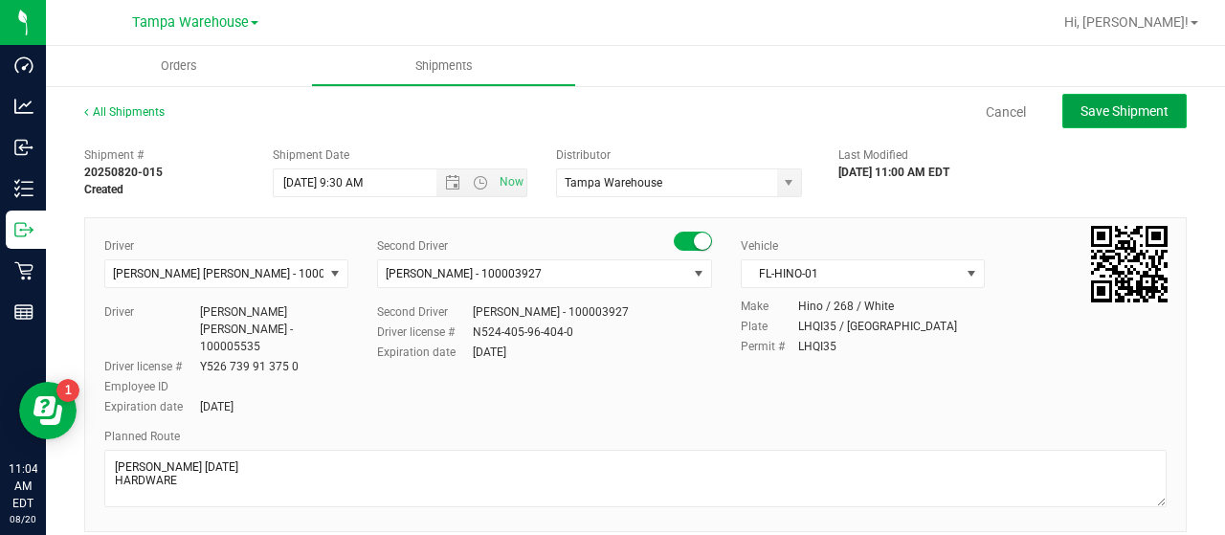
click at [1111, 112] on span "Save Shipment" at bounding box center [1124, 110] width 88 height 15
type input "[DATE] 1:30 PM"
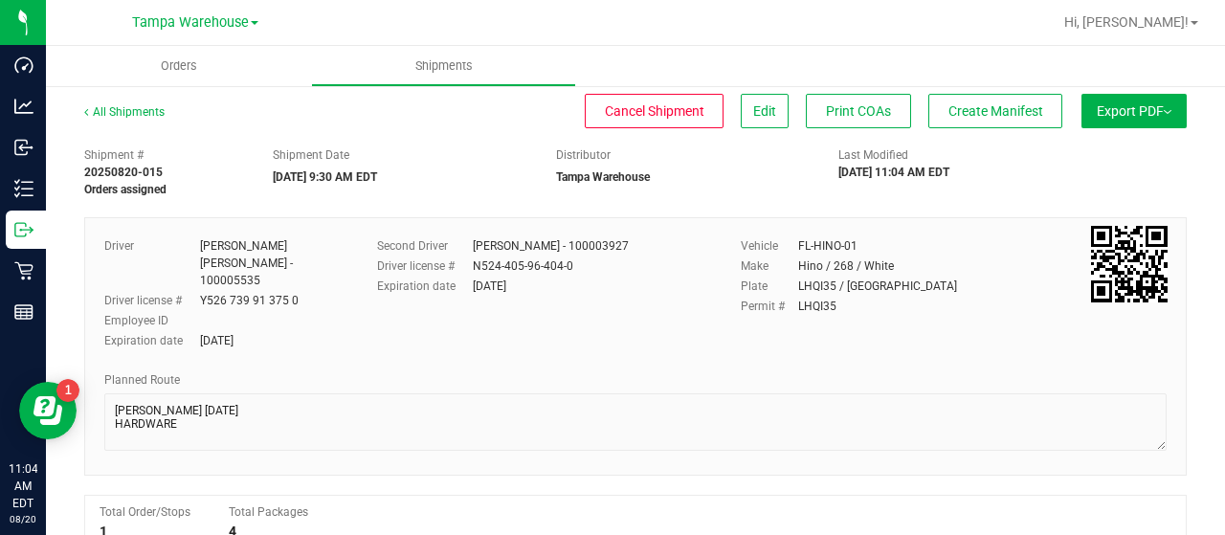
click at [1104, 112] on button "Export PDF" at bounding box center [1133, 111] width 105 height 34
click at [1092, 182] on span "Manifest by Lot" at bounding box center [1084, 181] width 79 height 13
click at [963, 110] on span "Create Manifest" at bounding box center [995, 110] width 95 height 15
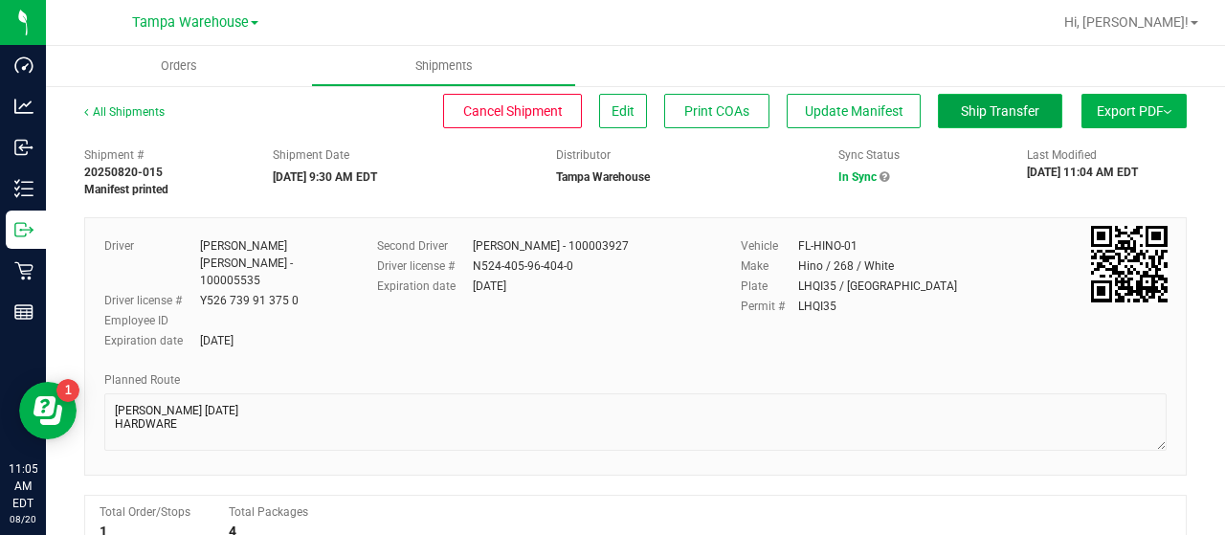
click at [963, 110] on span "Ship Transfer" at bounding box center [1000, 110] width 78 height 15
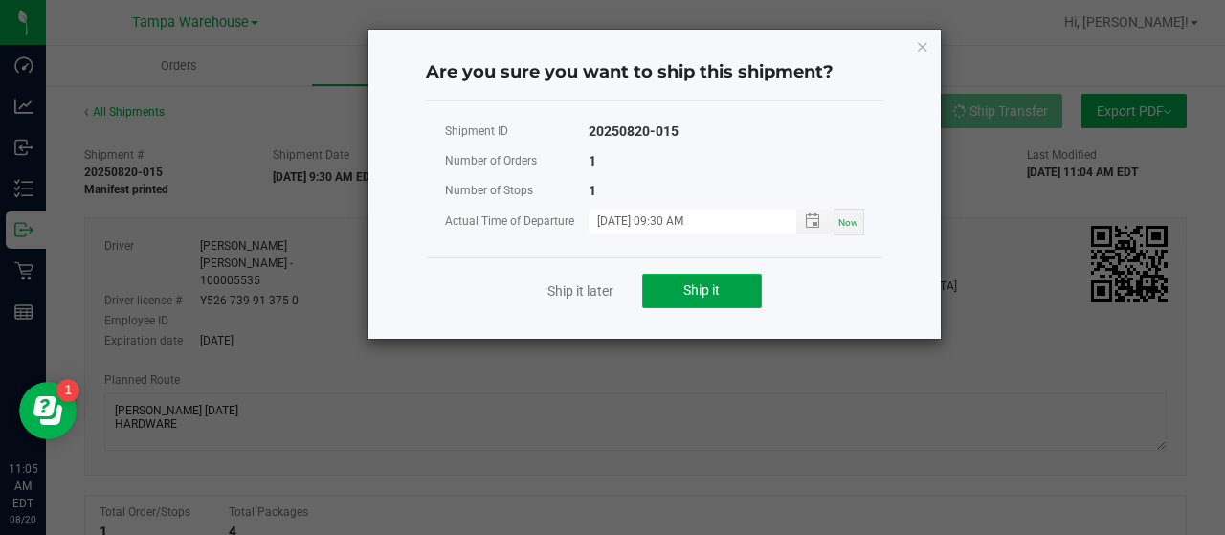
click at [730, 295] on button "Ship it" at bounding box center [702, 291] width 120 height 34
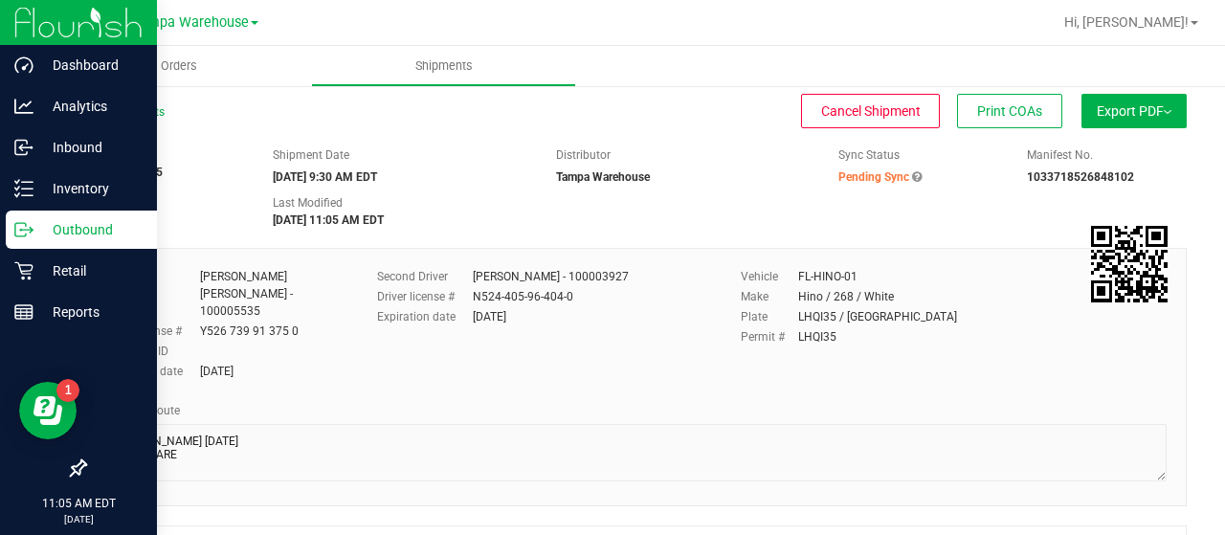
click at [100, 228] on p "Outbound" at bounding box center [90, 229] width 115 height 23
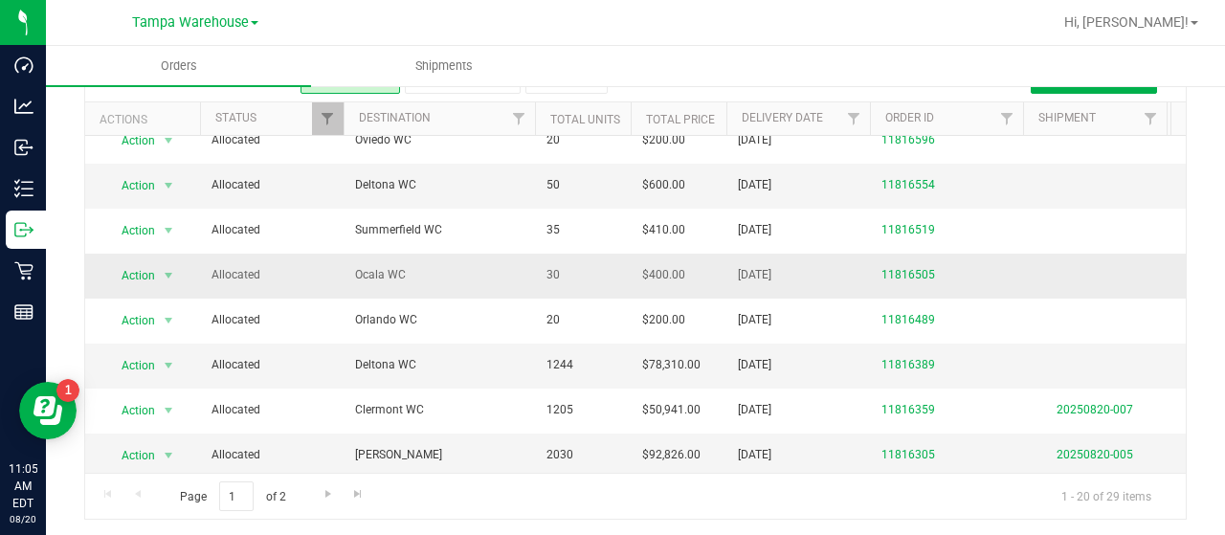
click at [454, 266] on span "Ocala WC" at bounding box center [439, 275] width 168 height 18
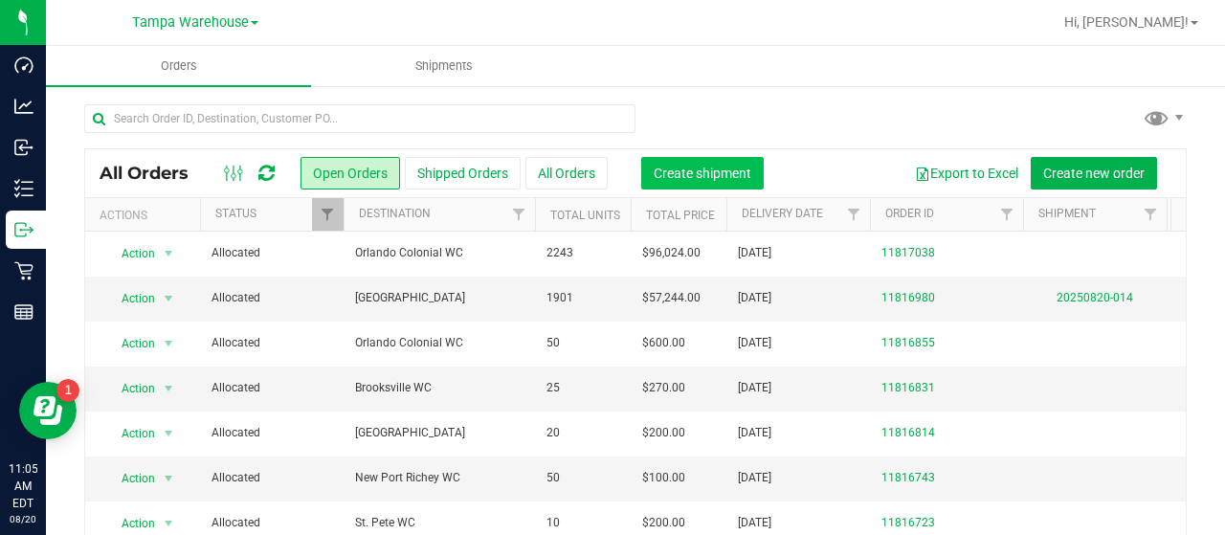
click at [723, 172] on span "Create shipment" at bounding box center [702, 173] width 98 height 15
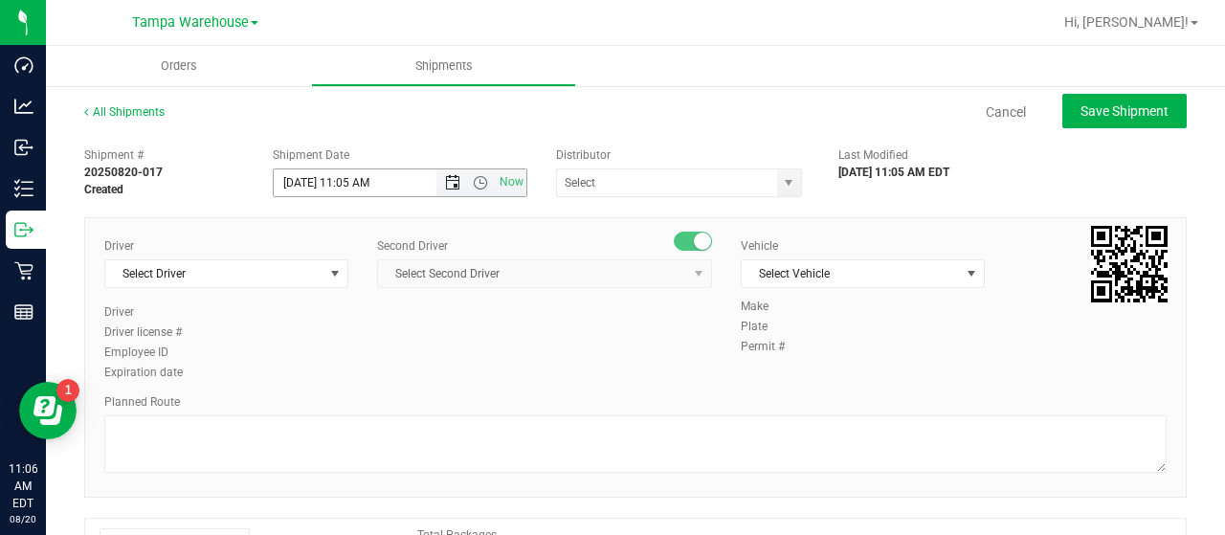
click at [448, 181] on span "Open the date view" at bounding box center [452, 182] width 15 height 15
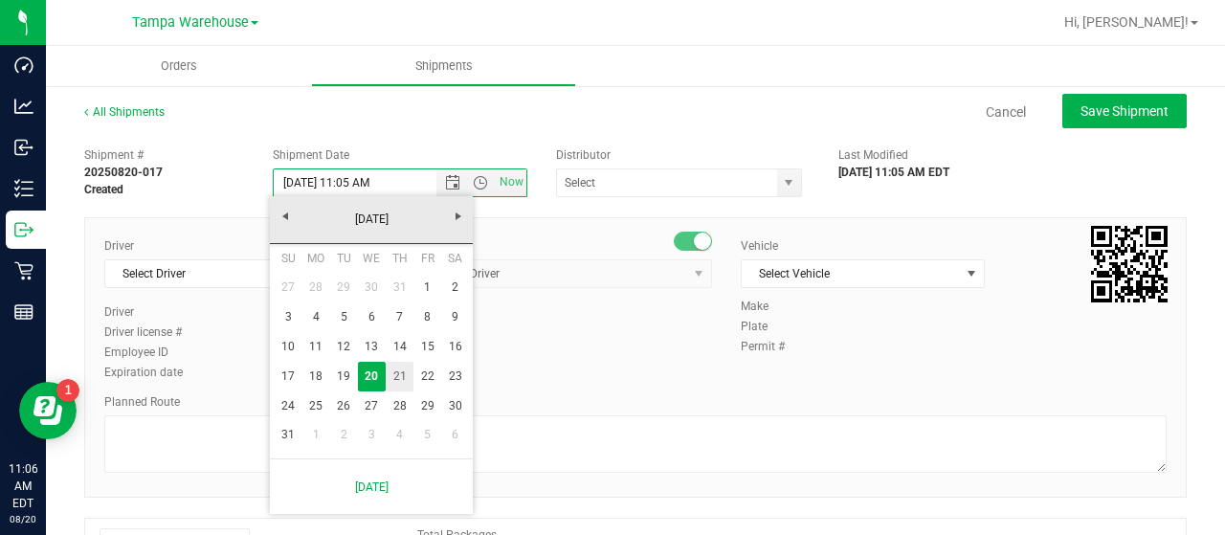
click at [396, 372] on link "21" at bounding box center [400, 377] width 28 height 30
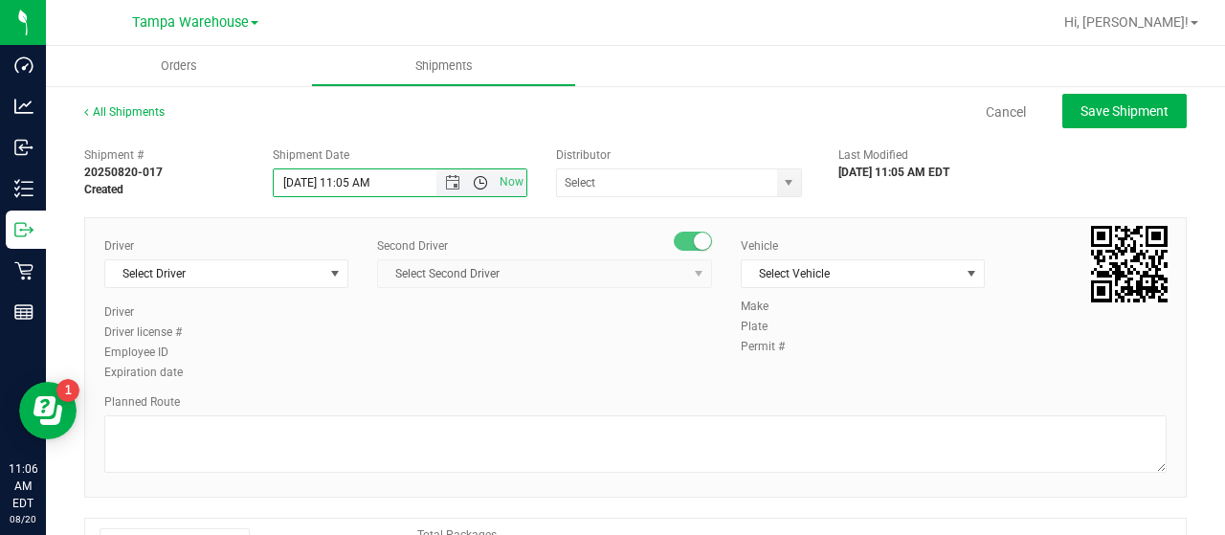
click at [476, 182] on span "Open the time view" at bounding box center [480, 182] width 15 height 15
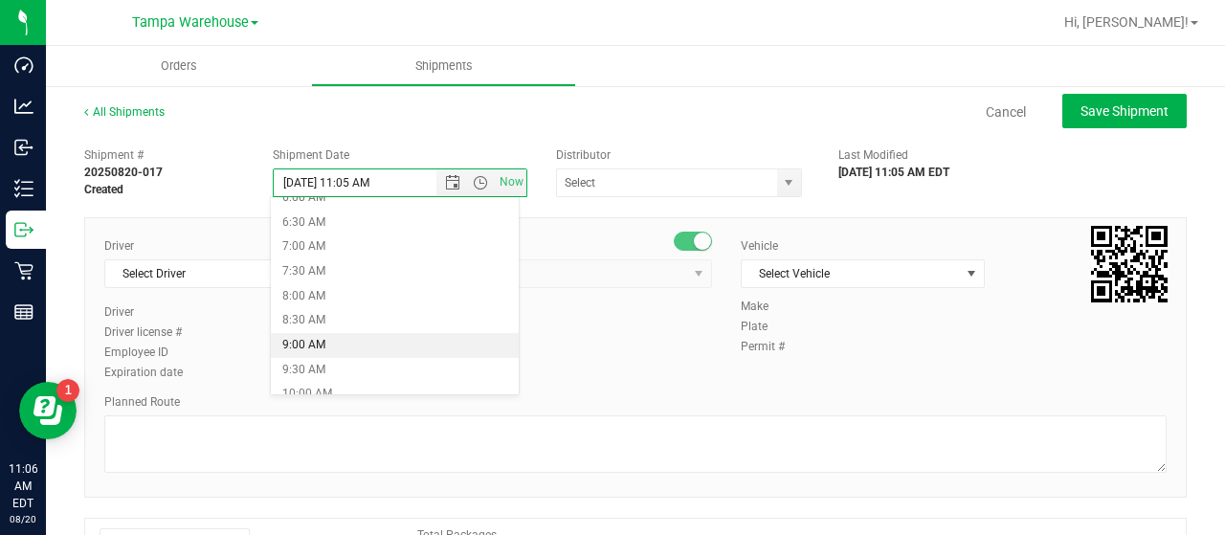
scroll to position [287, 0]
click at [355, 240] on li "6:30 AM" at bounding box center [394, 245] width 247 height 25
type input "[DATE] 6:30 AM"
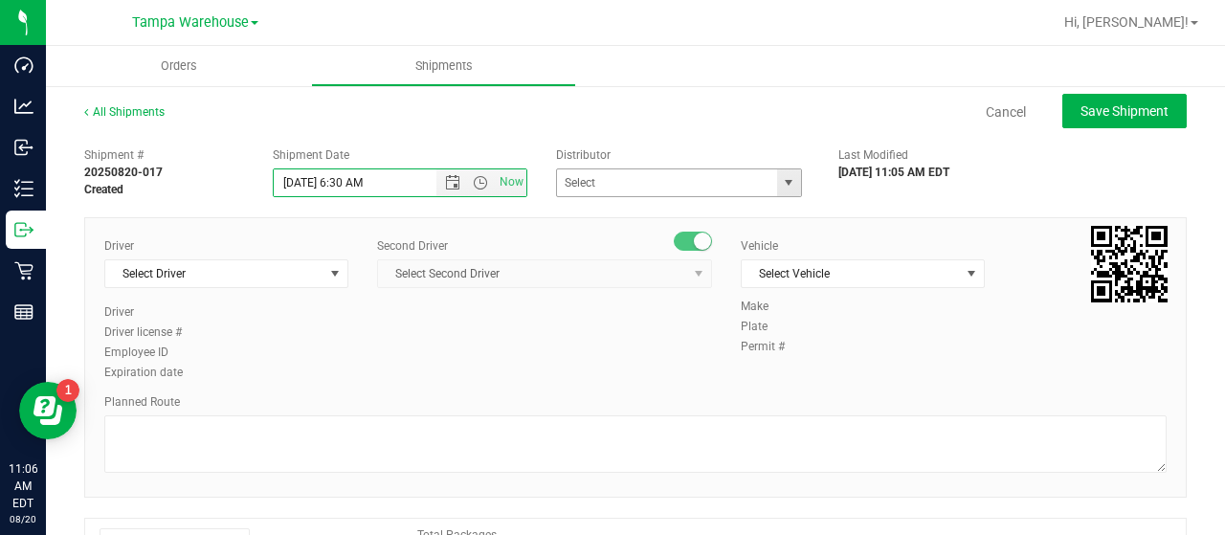
click at [784, 181] on span "select" at bounding box center [788, 182] width 15 height 15
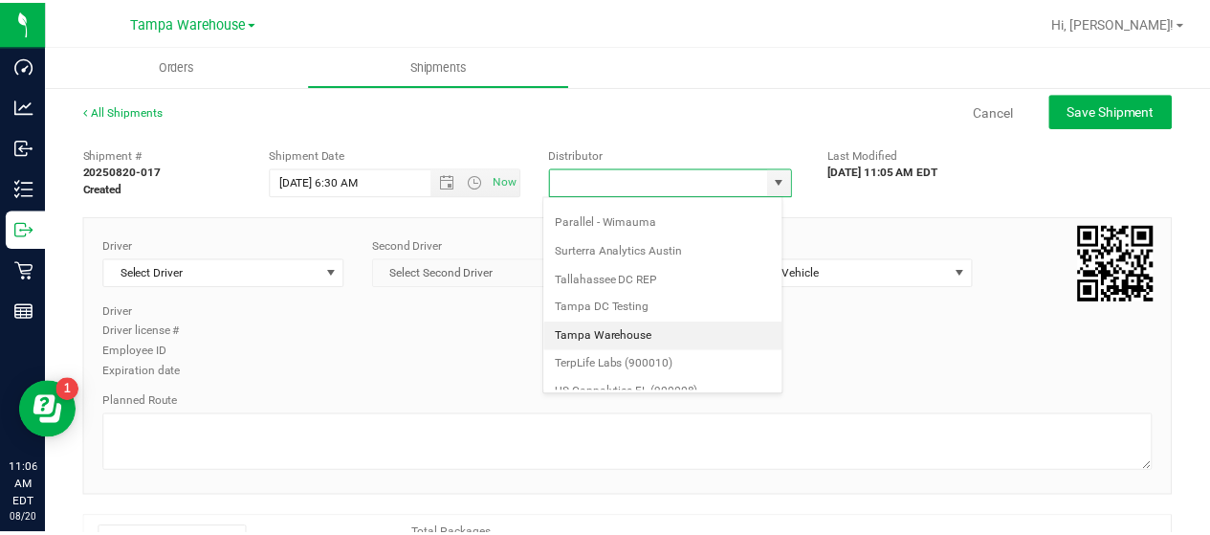
scroll to position [750, 0]
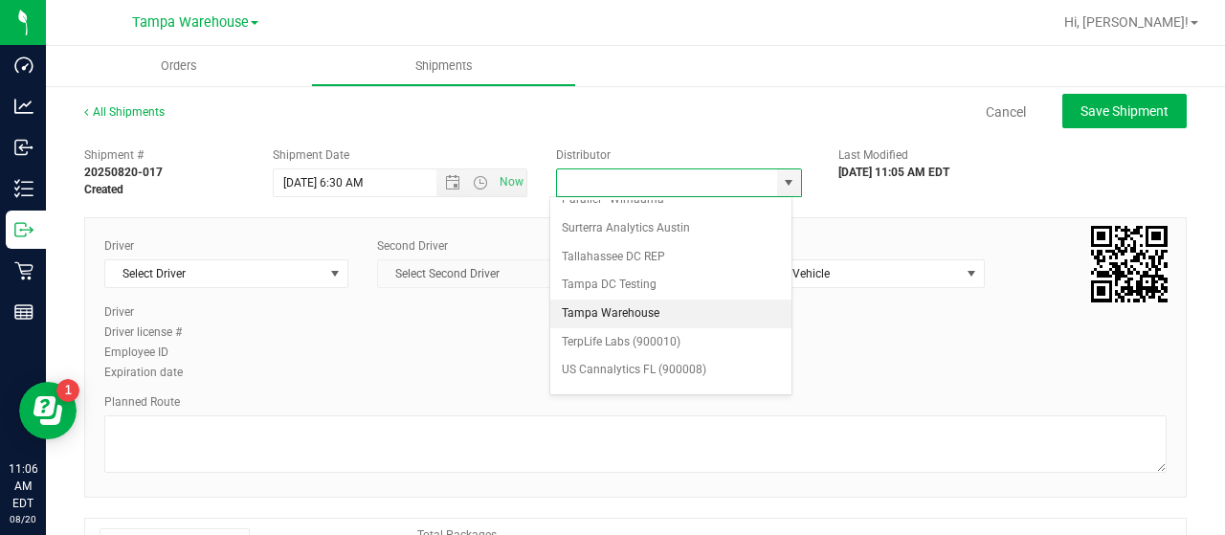
click at [649, 299] on li "Tampa Warehouse" at bounding box center [670, 313] width 241 height 29
type input "Tampa Warehouse"
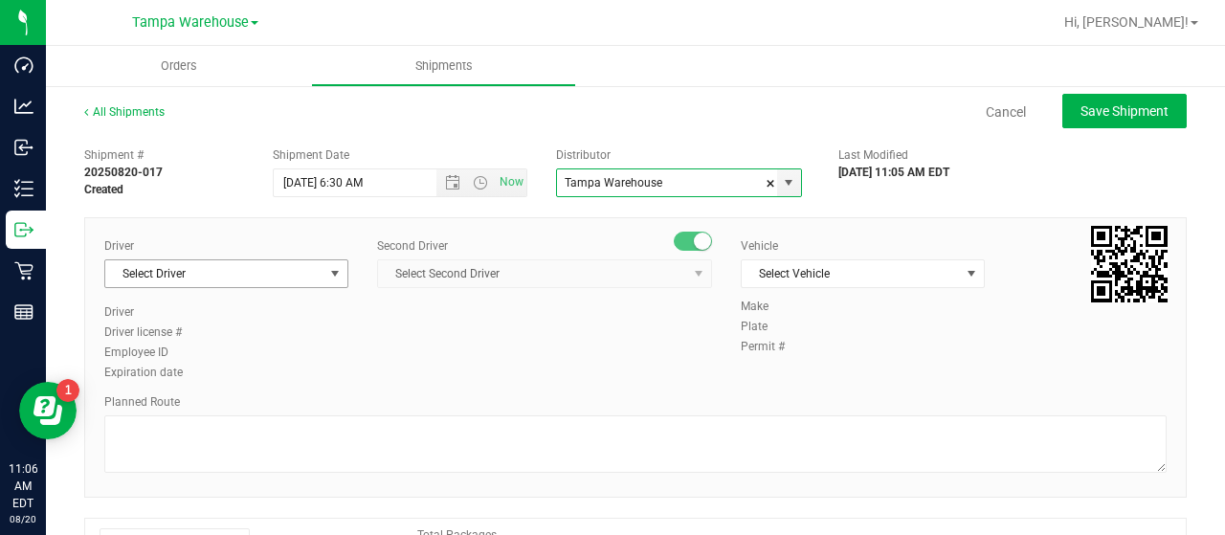
click at [318, 275] on span "Select Driver" at bounding box center [214, 273] width 218 height 27
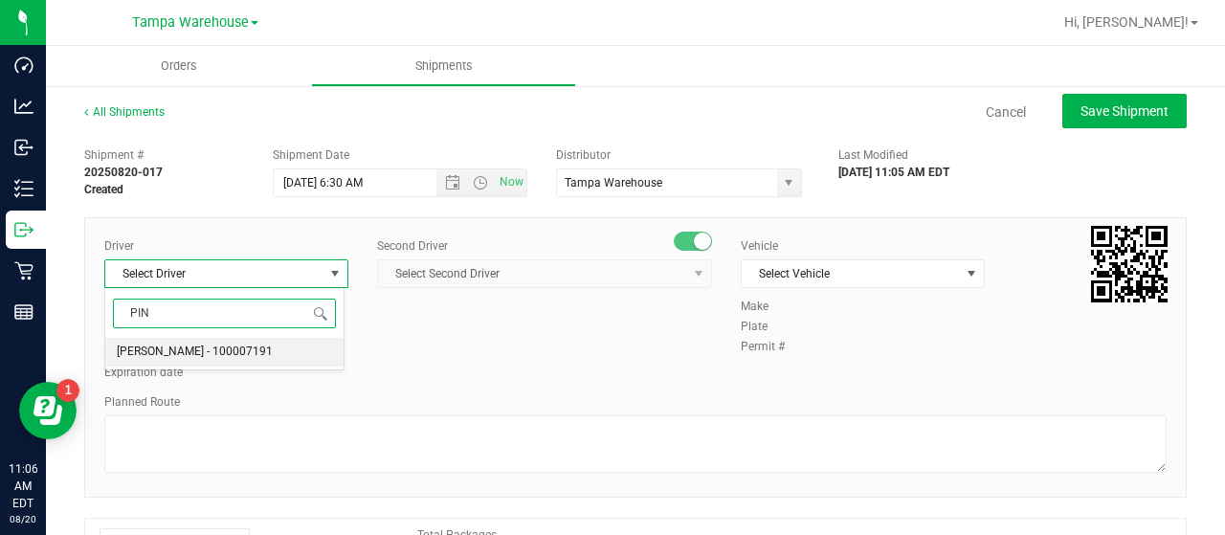
click at [182, 348] on span "[PERSON_NAME] - 100007191" at bounding box center [195, 352] width 156 height 25
type input "PIN"
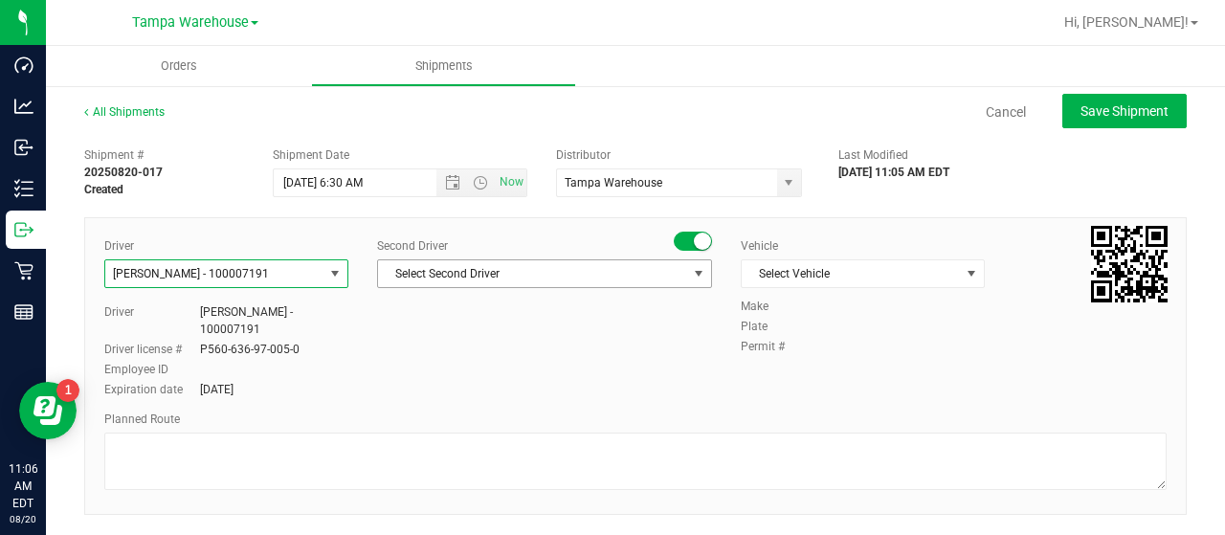
click at [622, 271] on span "Select Second Driver" at bounding box center [532, 273] width 309 height 27
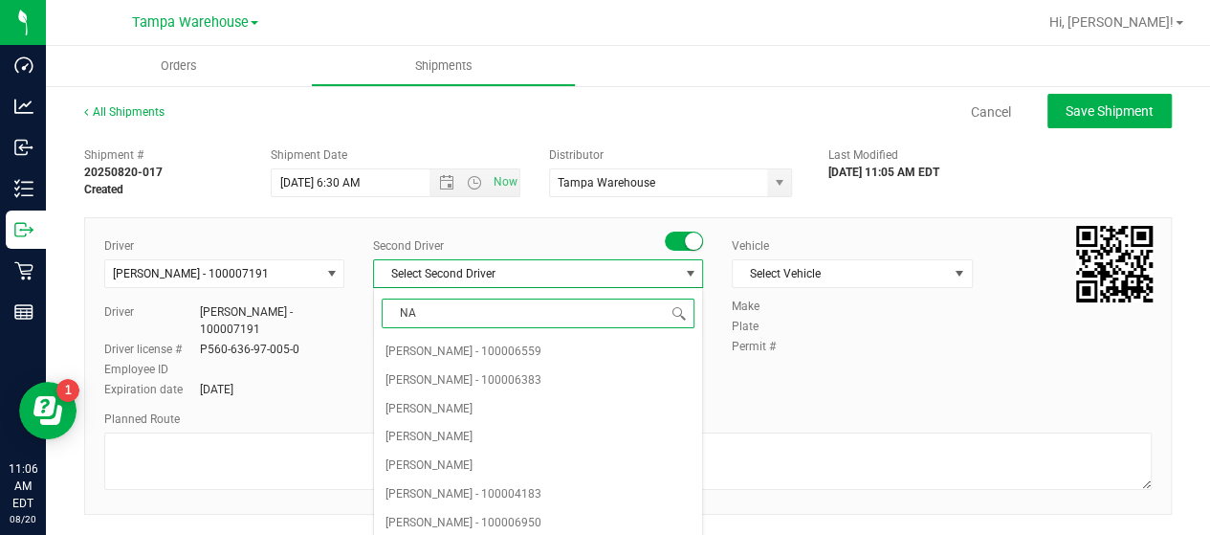
type input "NAT"
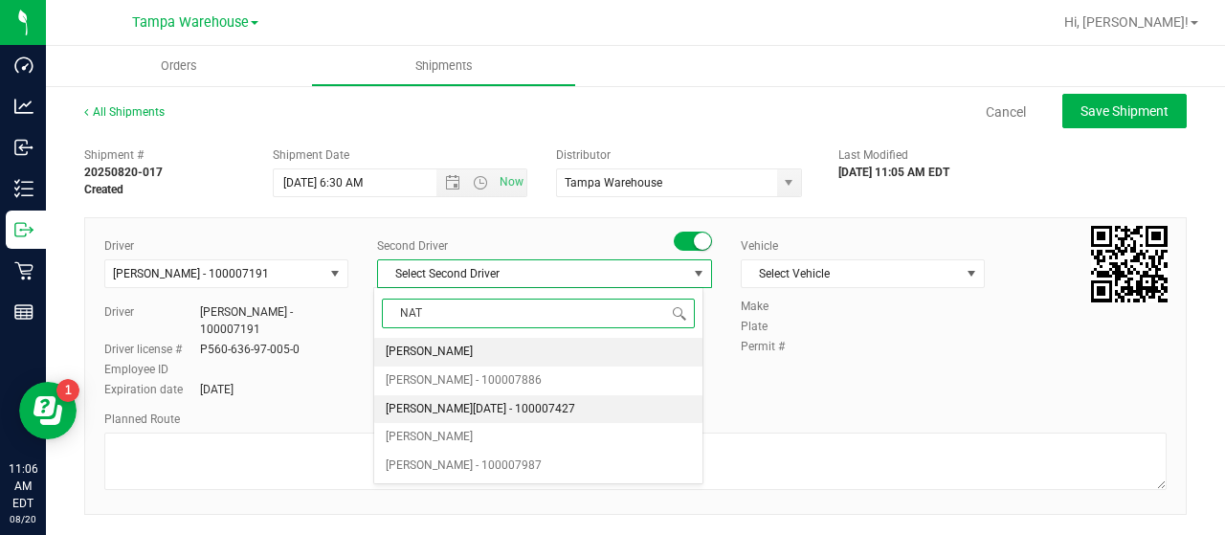
click at [473, 400] on span "[PERSON_NAME][DATE] - 100007427" at bounding box center [480, 409] width 189 height 25
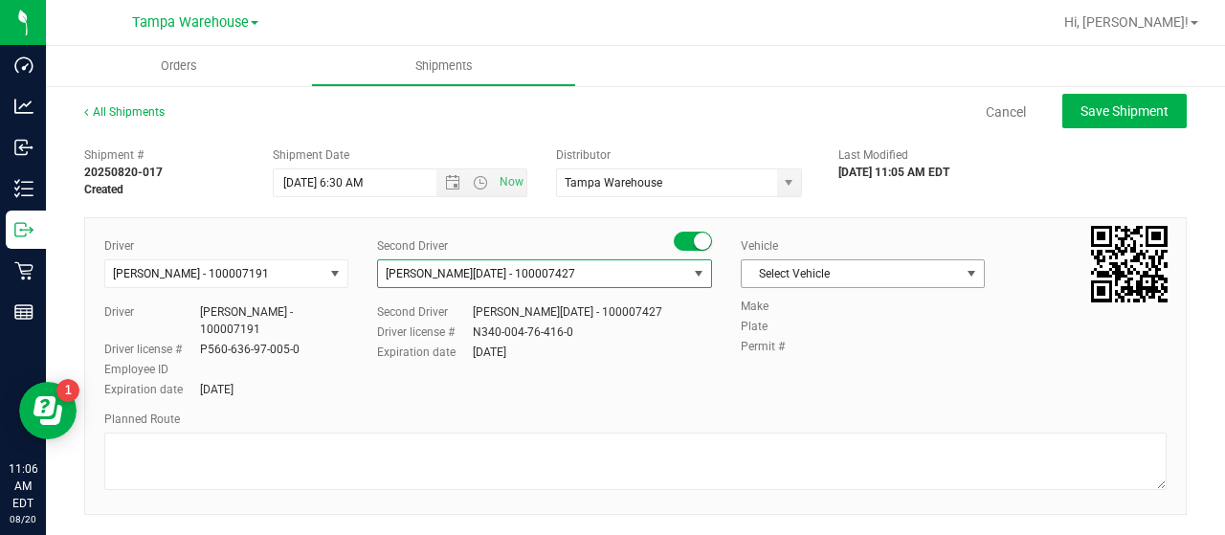
click at [879, 269] on span "Select Vehicle" at bounding box center [851, 273] width 218 height 27
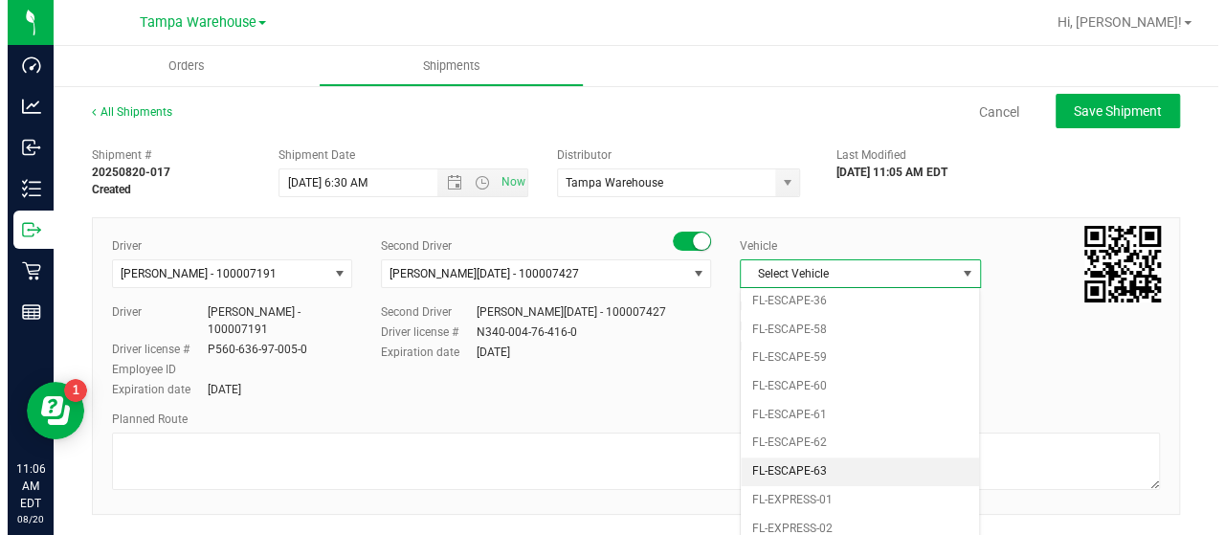
scroll to position [346, 0]
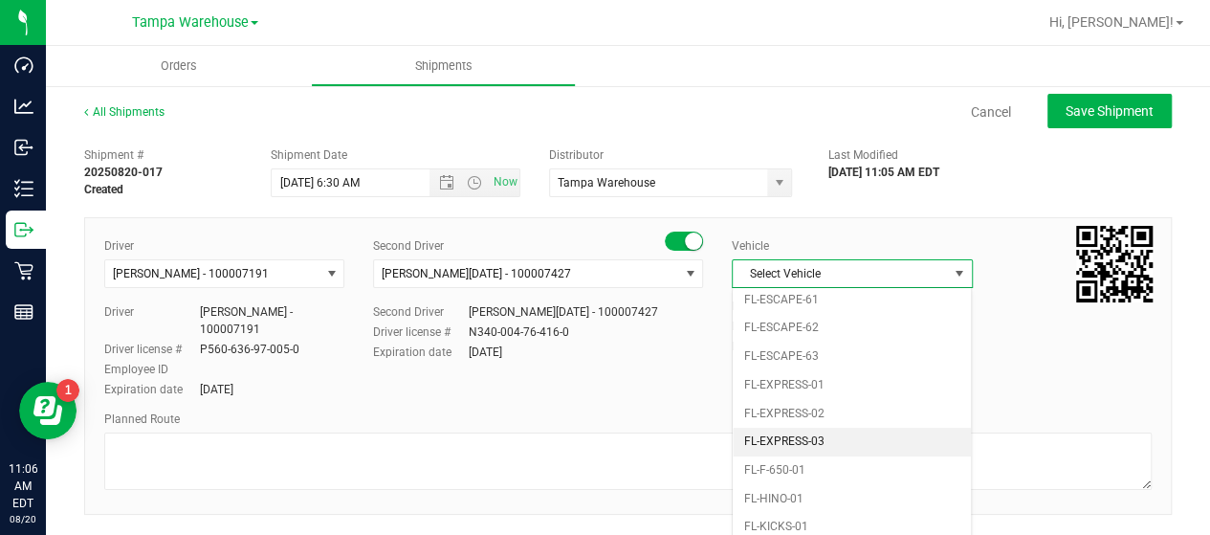
click at [863, 428] on li "FL-EXPRESS-03" at bounding box center [852, 442] width 238 height 29
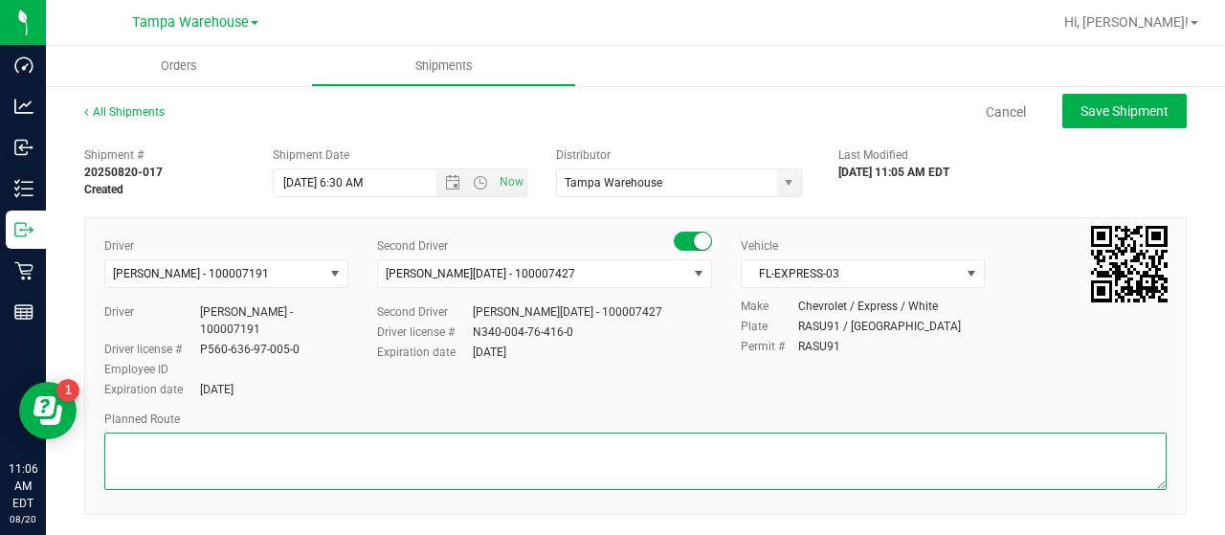
click at [289, 460] on textarea at bounding box center [635, 460] width 1062 height 57
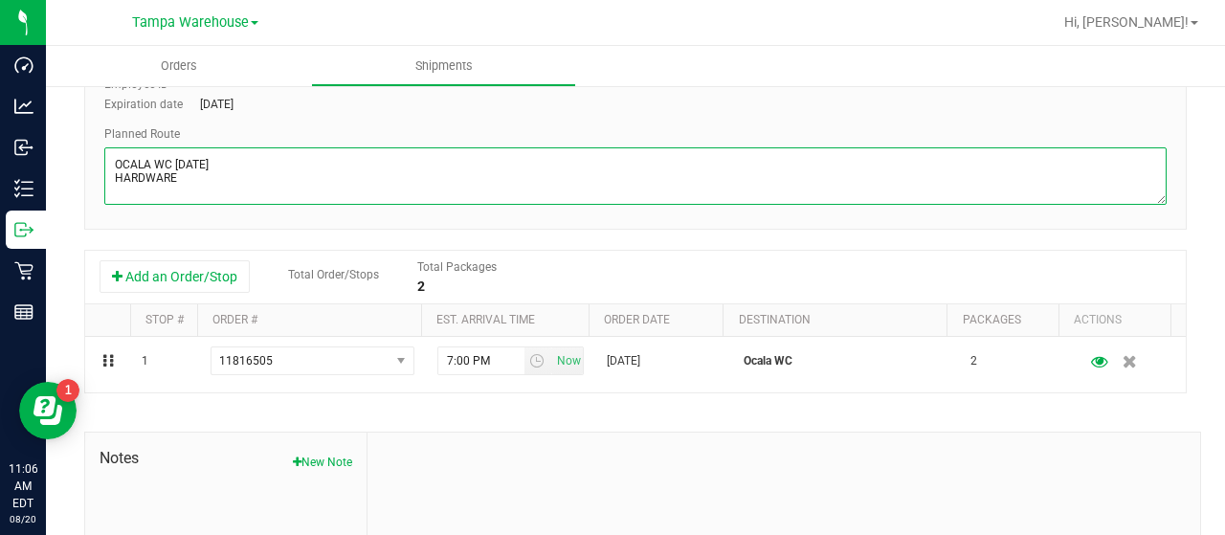
scroll to position [287, 0]
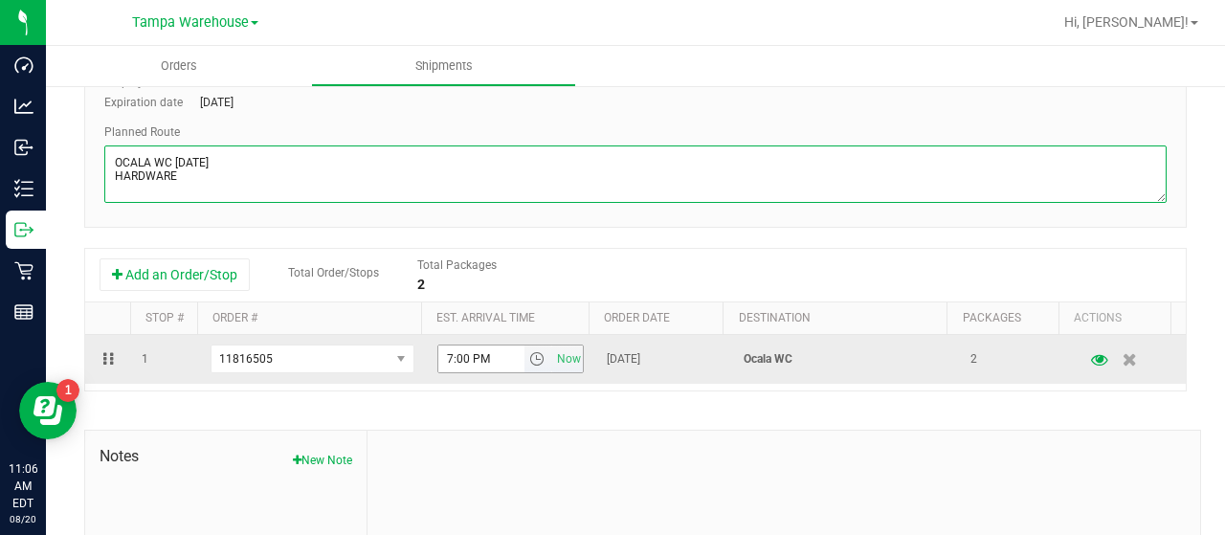
click at [529, 355] on span "select" at bounding box center [536, 358] width 15 height 15
type textarea "OCALA WC [DATE] HARDWARE"
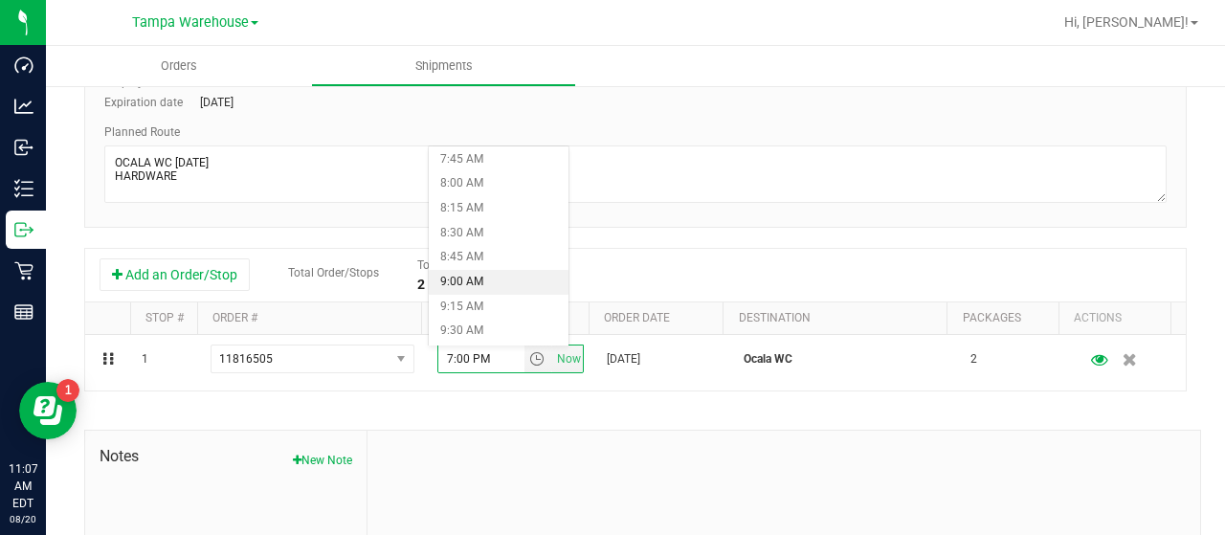
scroll to position [861, 0]
click at [469, 277] on li "10:00 AM" at bounding box center [499, 285] width 140 height 25
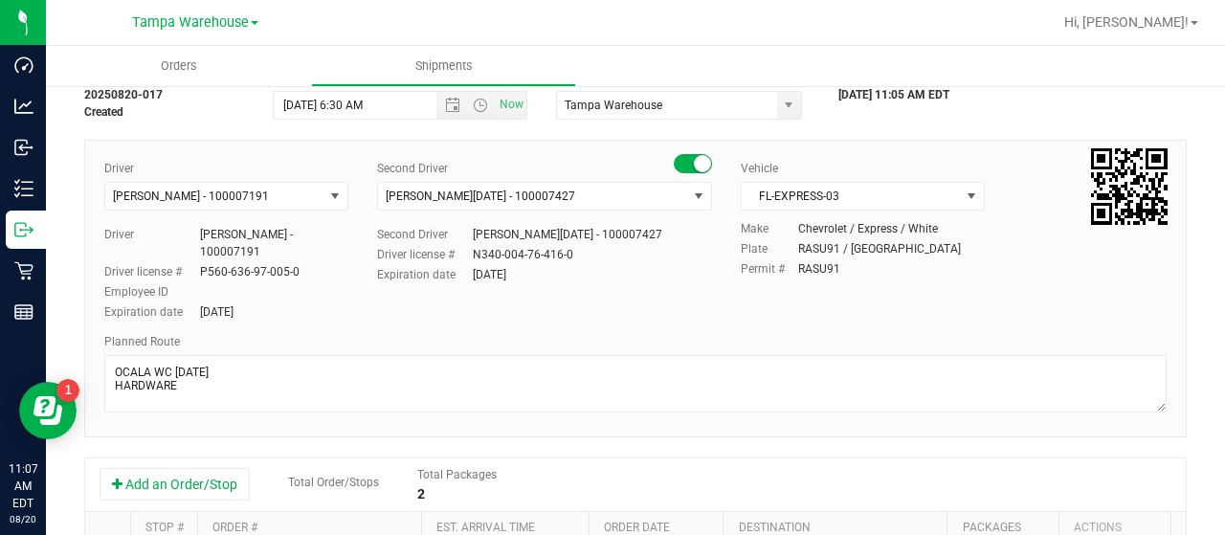
scroll to position [0, 0]
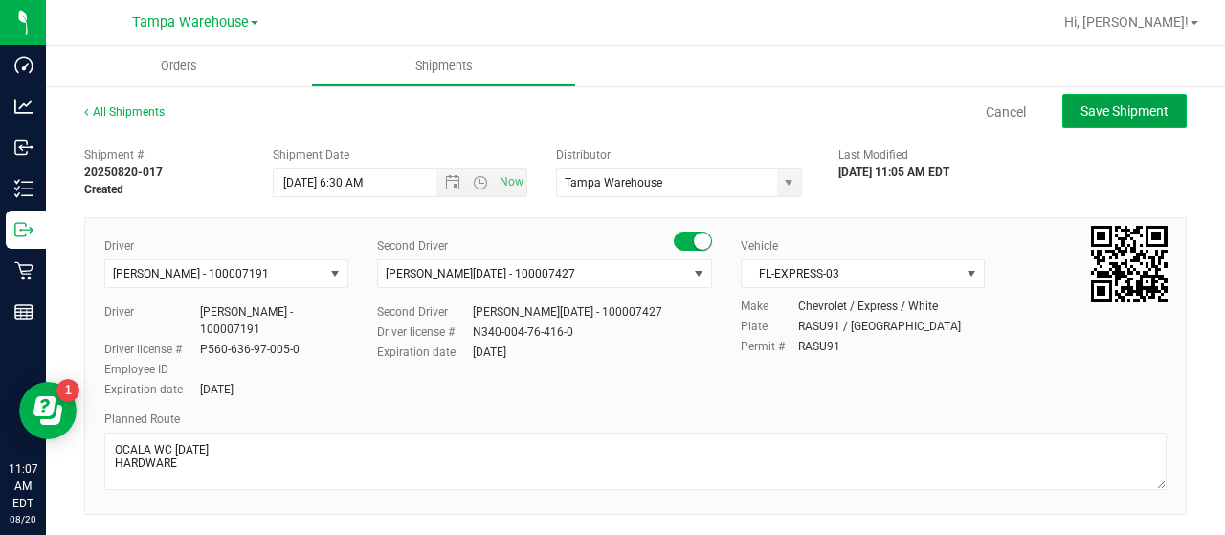
click at [1088, 112] on span "Save Shipment" at bounding box center [1124, 110] width 88 height 15
type input "[DATE] 10:30 AM"
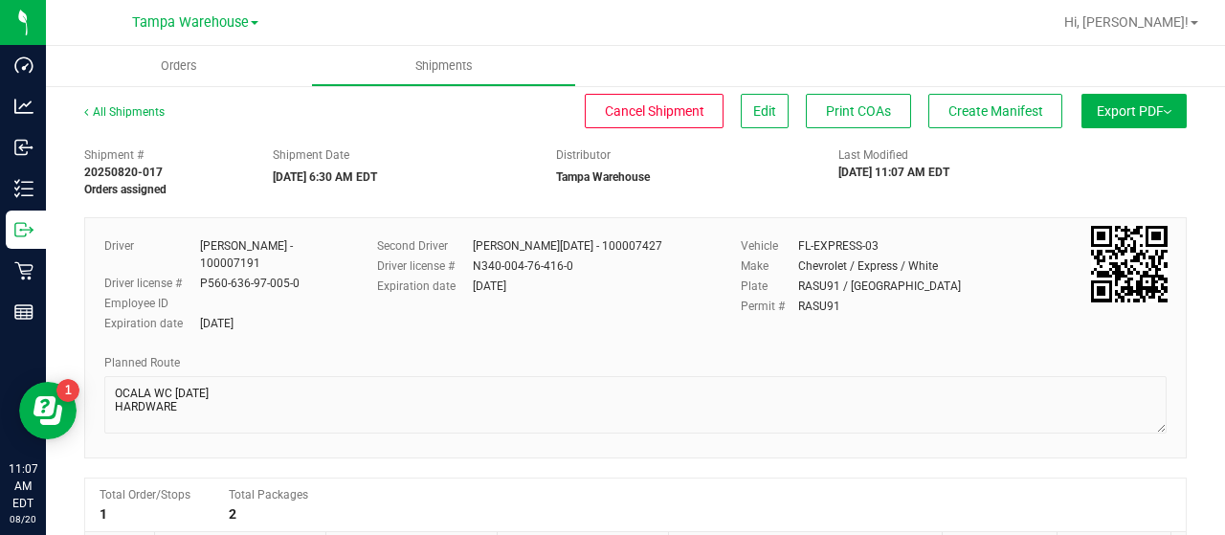
click at [1103, 113] on button "Export PDF" at bounding box center [1133, 111] width 105 height 34
click at [1105, 168] on li "Manifest by Lot" at bounding box center [1127, 181] width 193 height 29
click at [995, 108] on span "Create Manifest" at bounding box center [995, 110] width 95 height 15
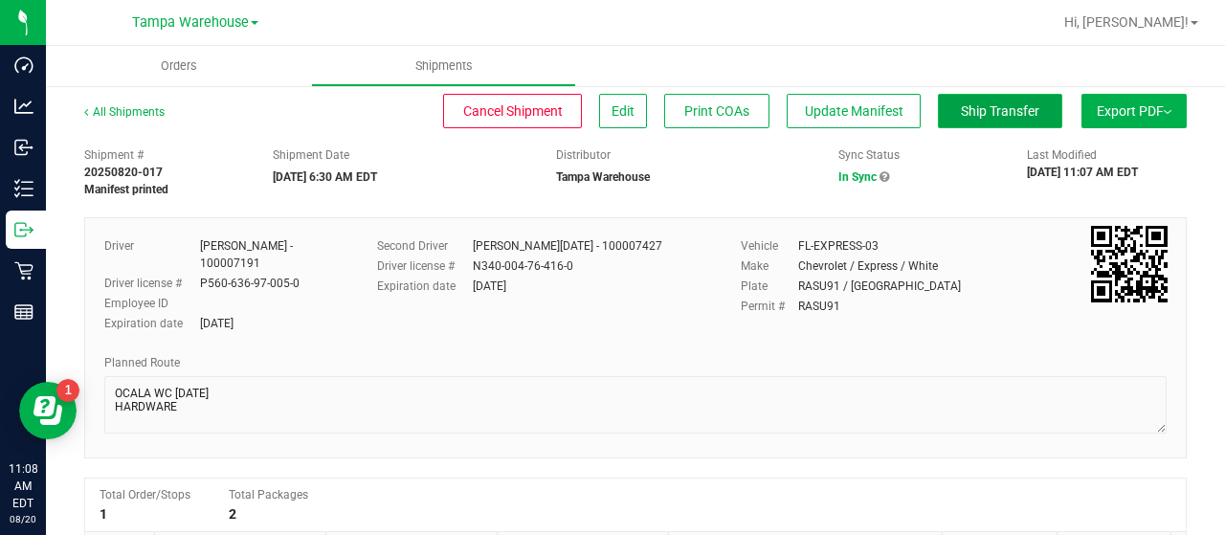
click at [979, 114] on span "Ship Transfer" at bounding box center [1000, 110] width 78 height 15
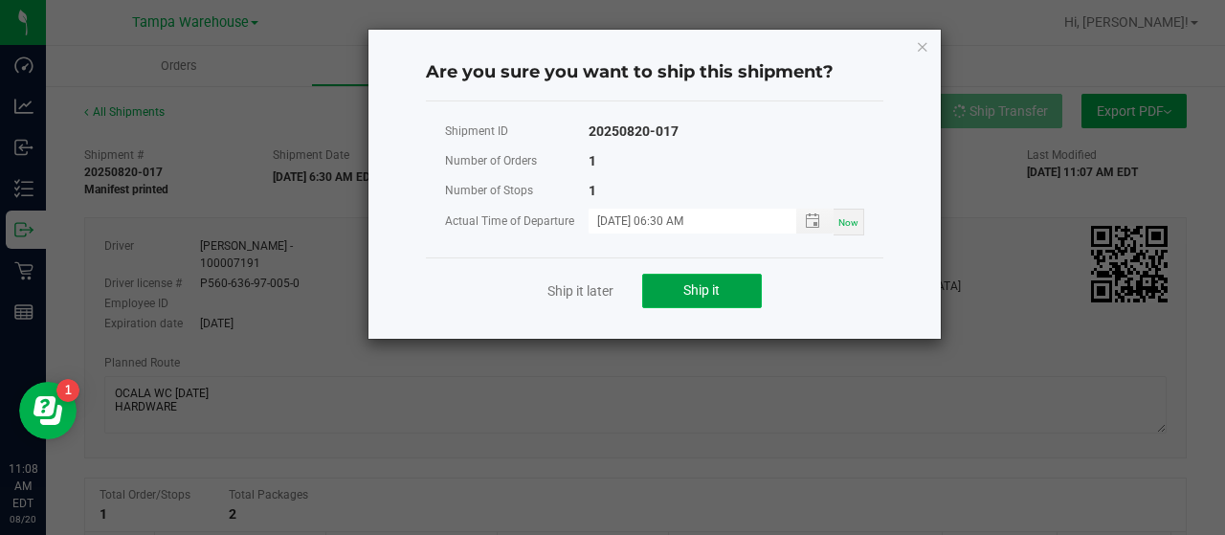
click at [735, 285] on button "Ship it" at bounding box center [702, 291] width 120 height 34
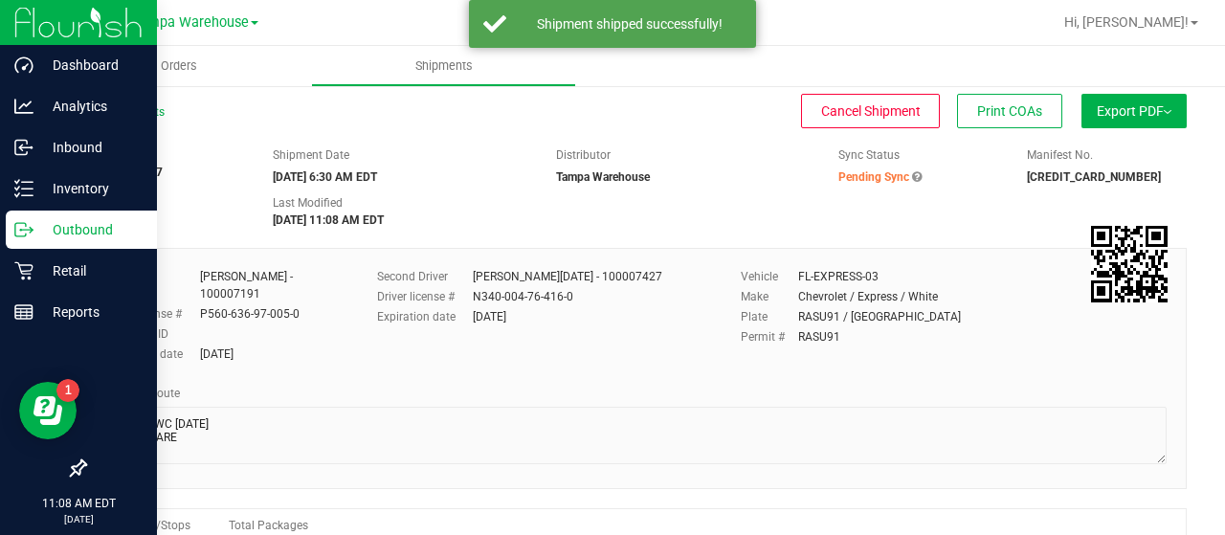
click at [71, 221] on p "Outbound" at bounding box center [90, 229] width 115 height 23
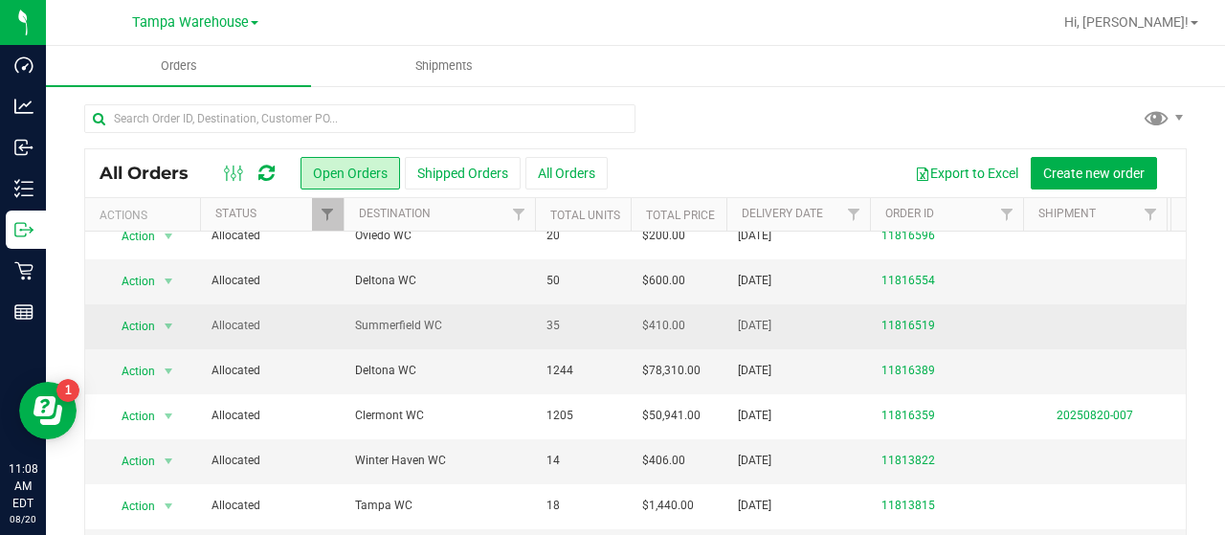
click at [476, 317] on span "Summerfield WC" at bounding box center [439, 326] width 168 height 18
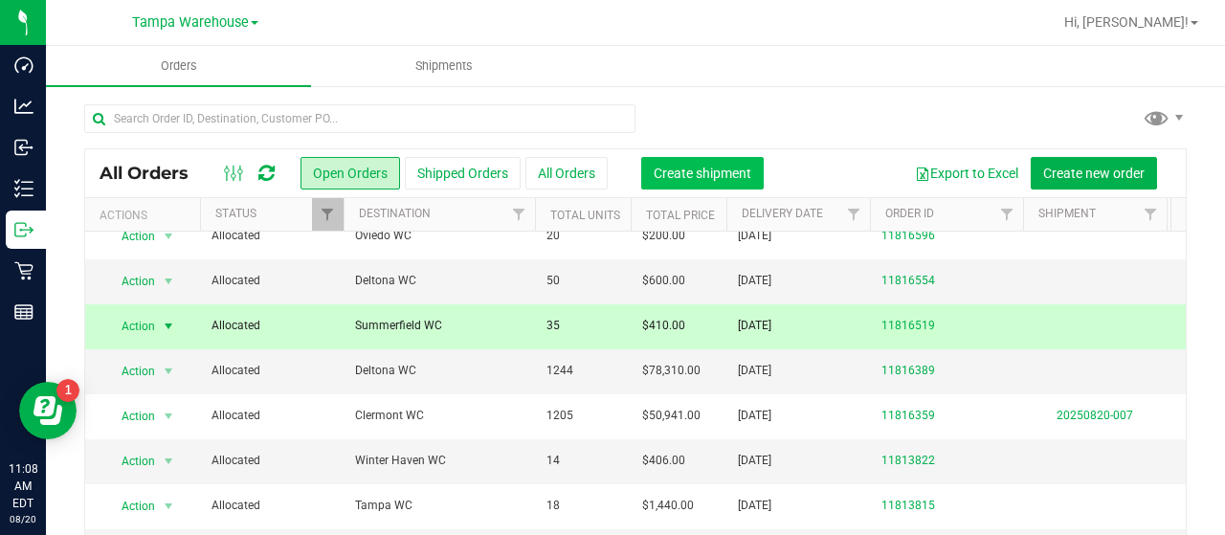
click at [708, 172] on span "Create shipment" at bounding box center [702, 173] width 98 height 15
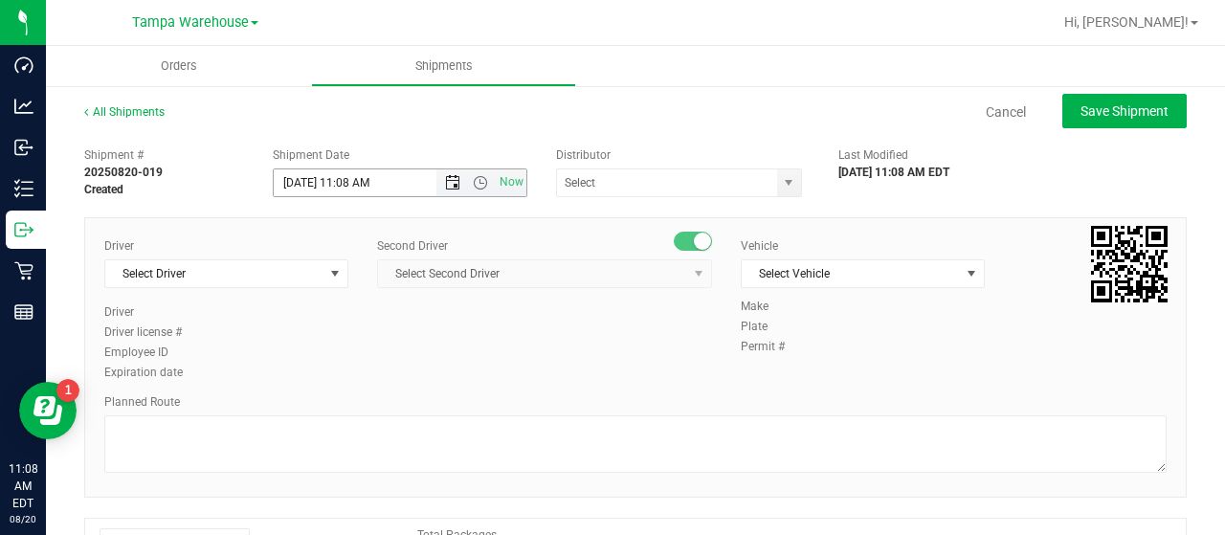
click at [445, 182] on span "Open the date view" at bounding box center [452, 182] width 15 height 15
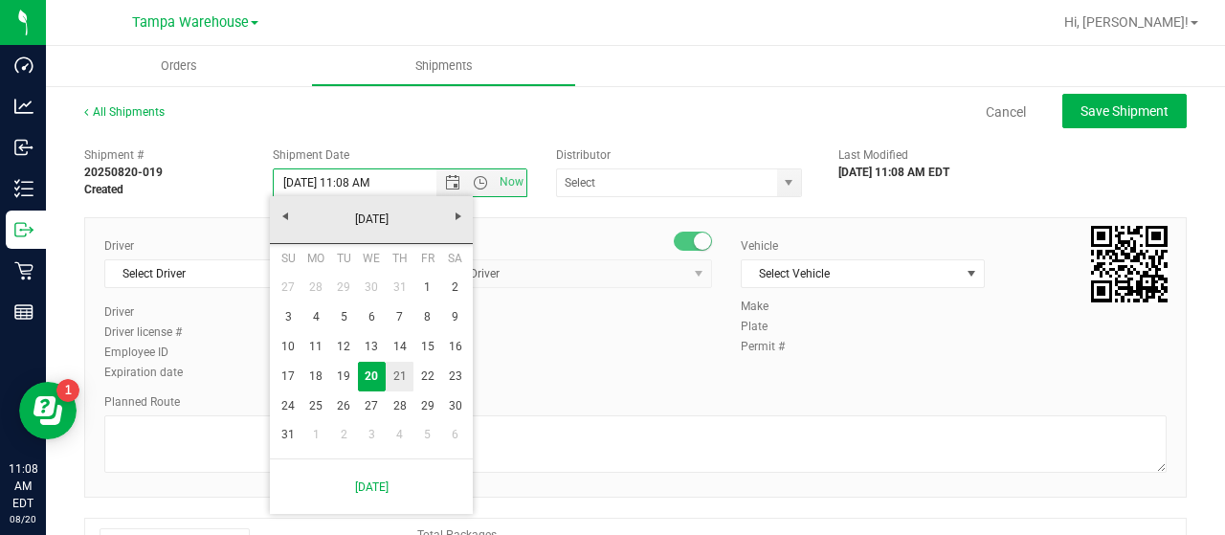
click at [400, 372] on link "21" at bounding box center [400, 377] width 28 height 30
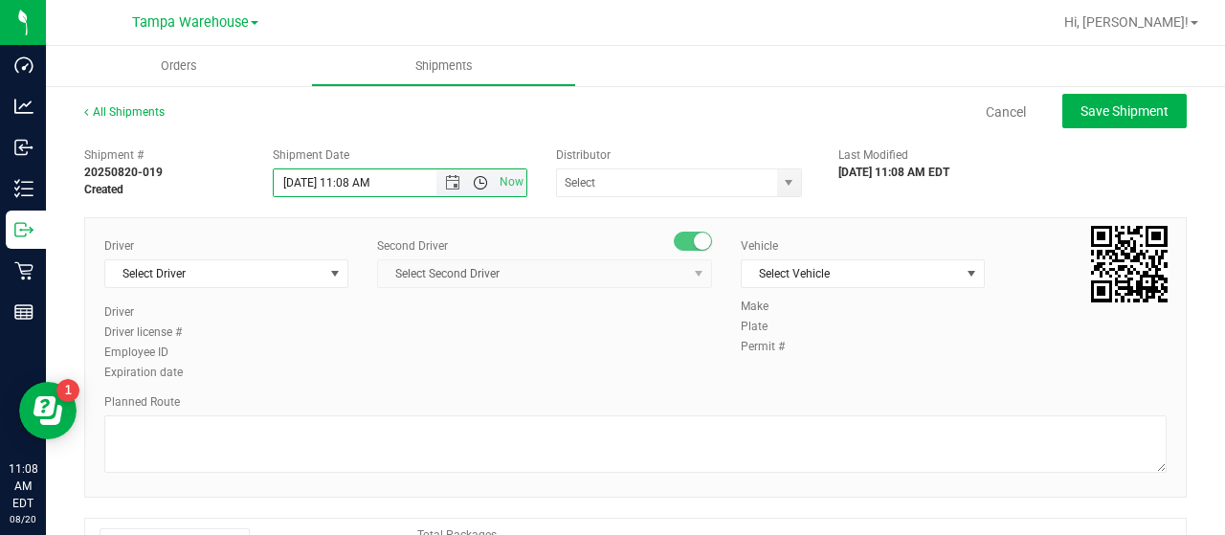
click at [475, 182] on span "Open the time view" at bounding box center [480, 182] width 15 height 15
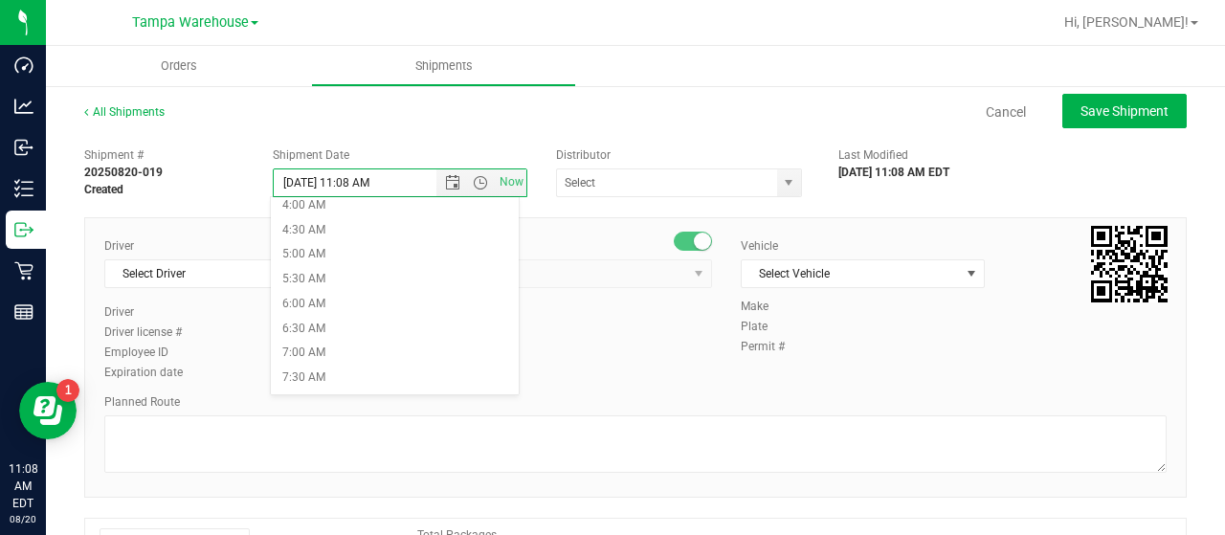
scroll to position [287, 0]
click at [344, 238] on li "6:30 AM" at bounding box center [394, 245] width 247 height 25
type input "[DATE] 6:30 AM"
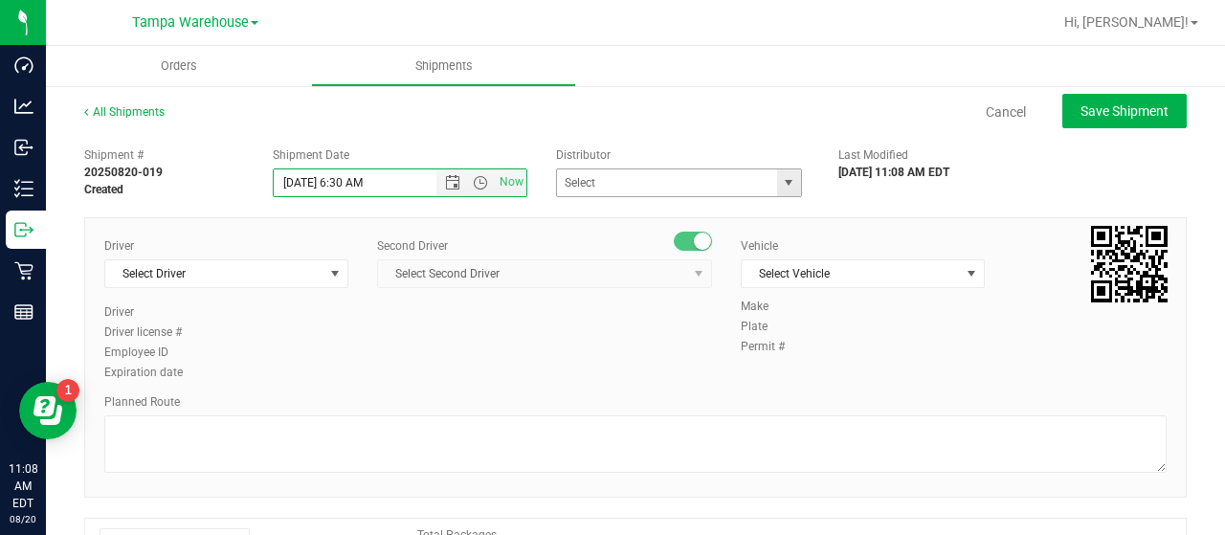
click at [781, 179] on span "select" at bounding box center [788, 182] width 15 height 15
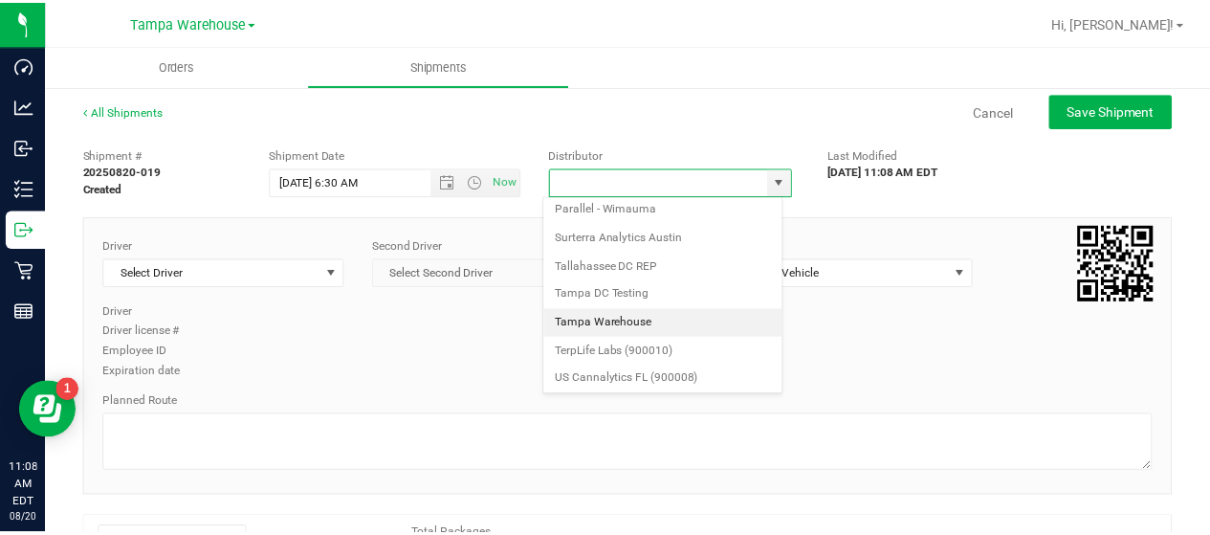
scroll to position [750, 0]
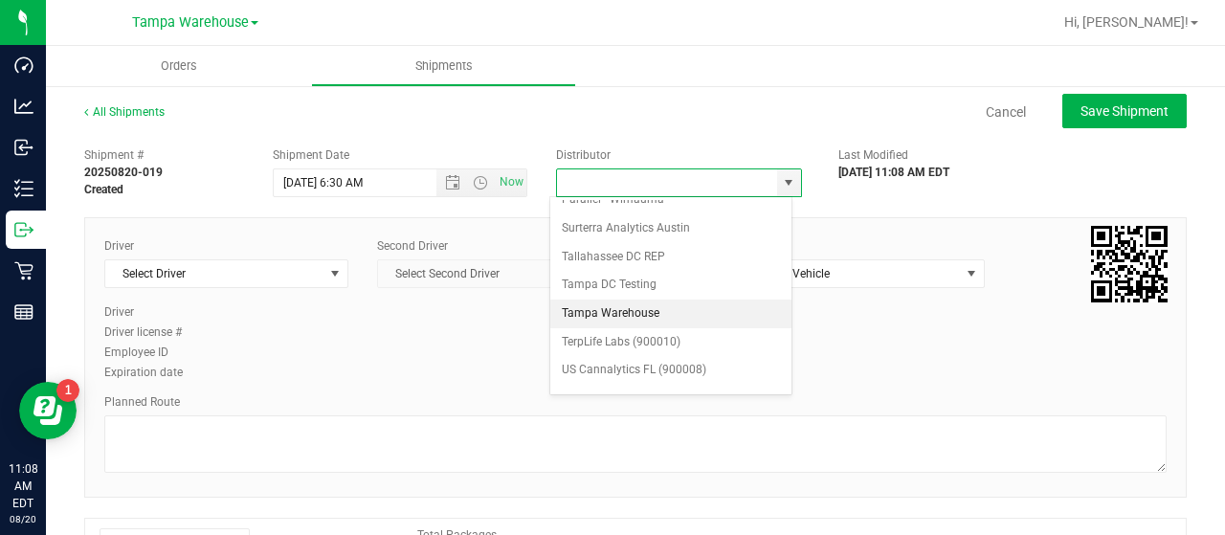
click at [643, 299] on li "Tampa Warehouse" at bounding box center [670, 313] width 241 height 29
type input "Tampa Warehouse"
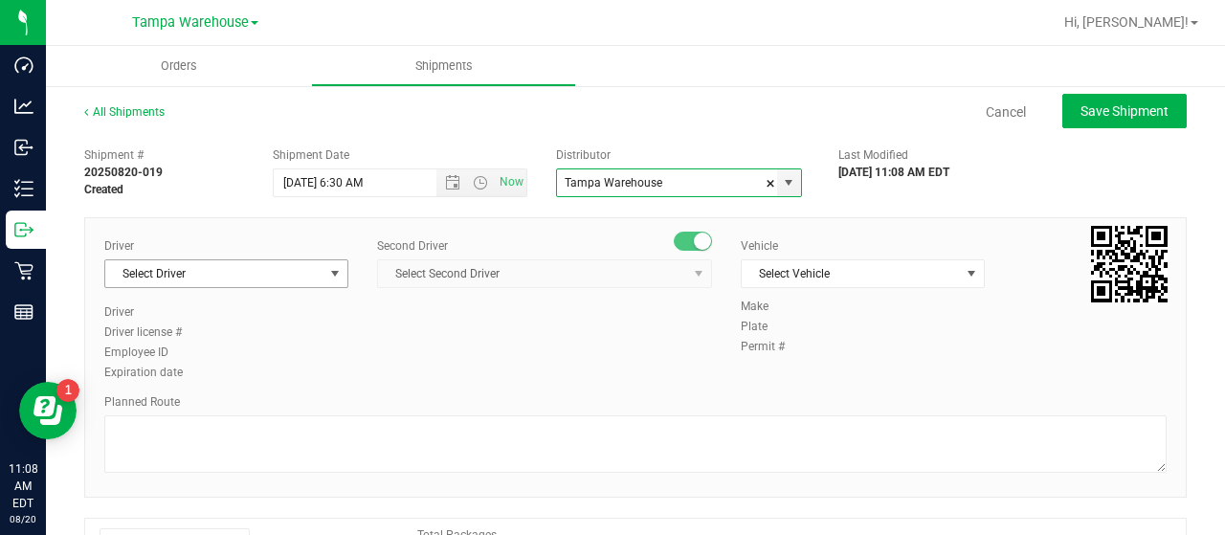
click at [333, 272] on span "select" at bounding box center [334, 273] width 15 height 15
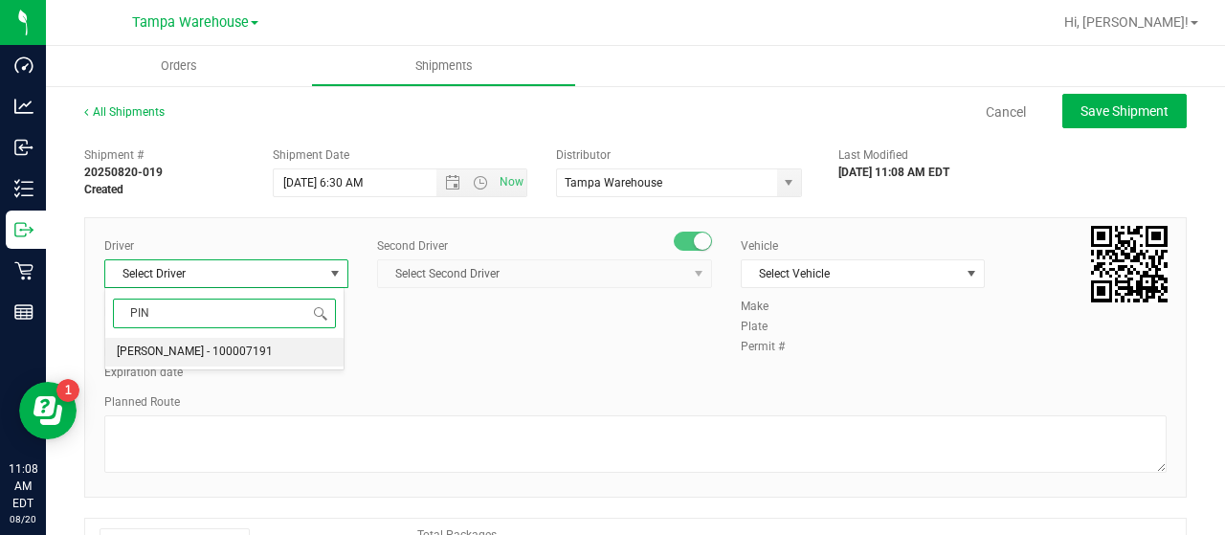
click at [227, 345] on span "[PERSON_NAME] - 100007191" at bounding box center [195, 352] width 156 height 25
type input "PIN"
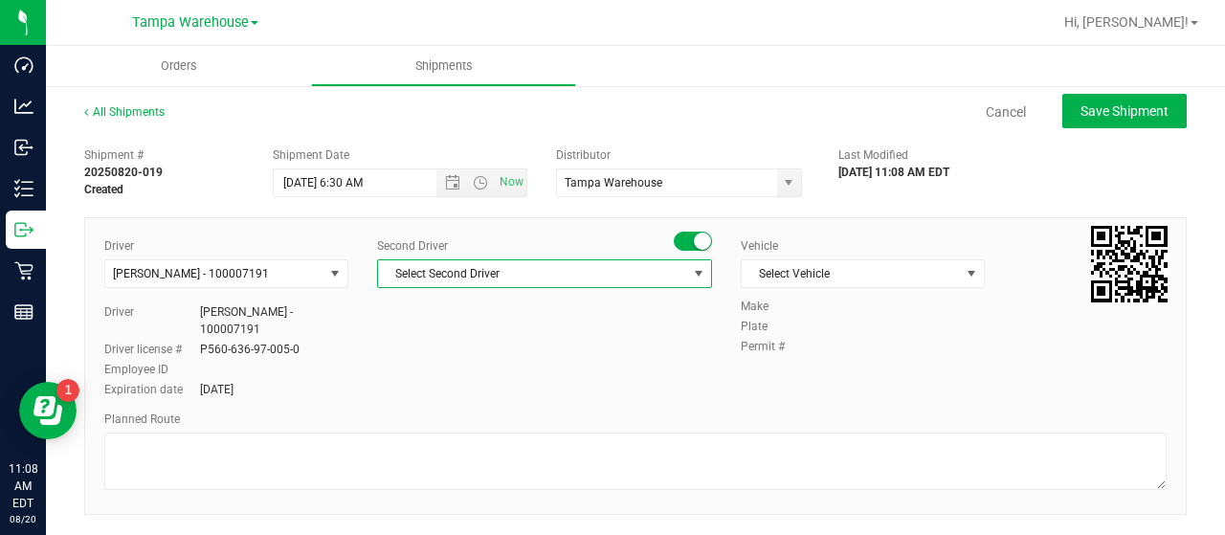
click at [637, 272] on span "Select Second Driver" at bounding box center [532, 273] width 309 height 27
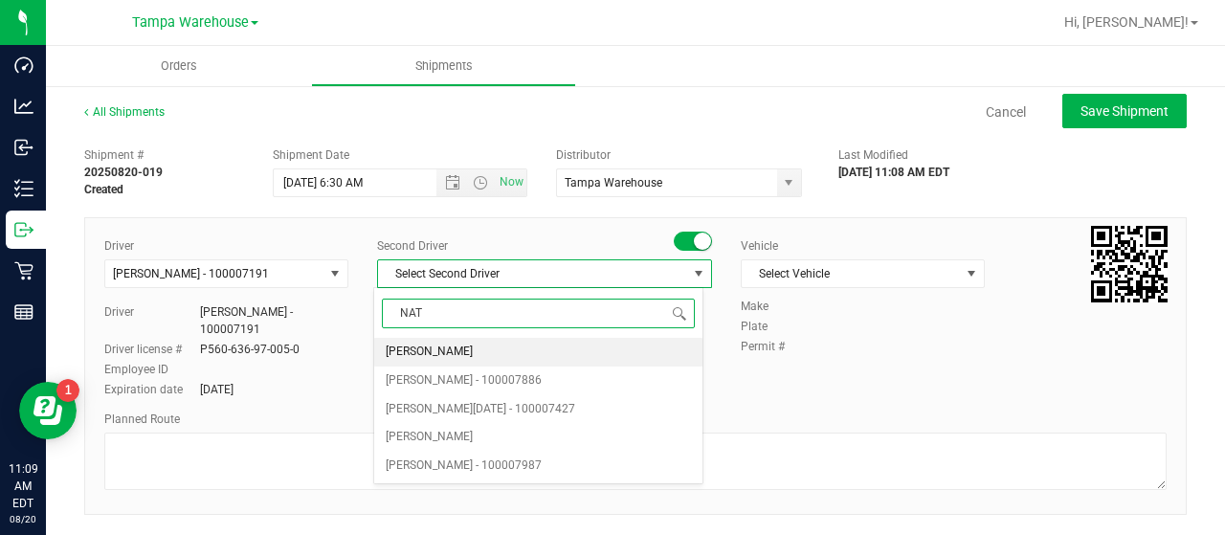
type input "NATA"
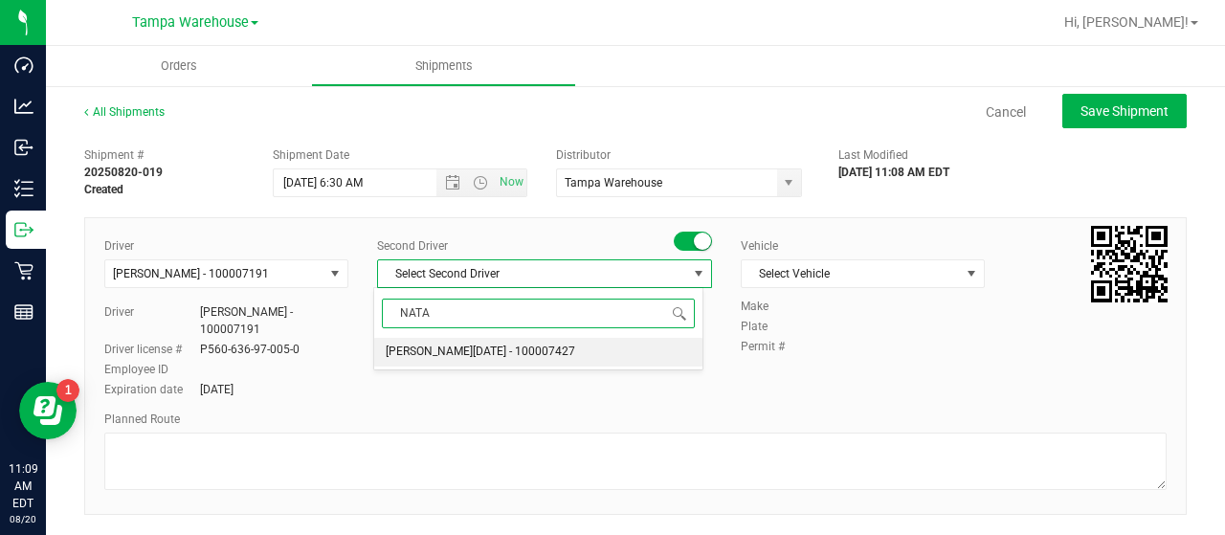
click at [463, 347] on span "[PERSON_NAME][DATE] - 100007427" at bounding box center [480, 352] width 189 height 25
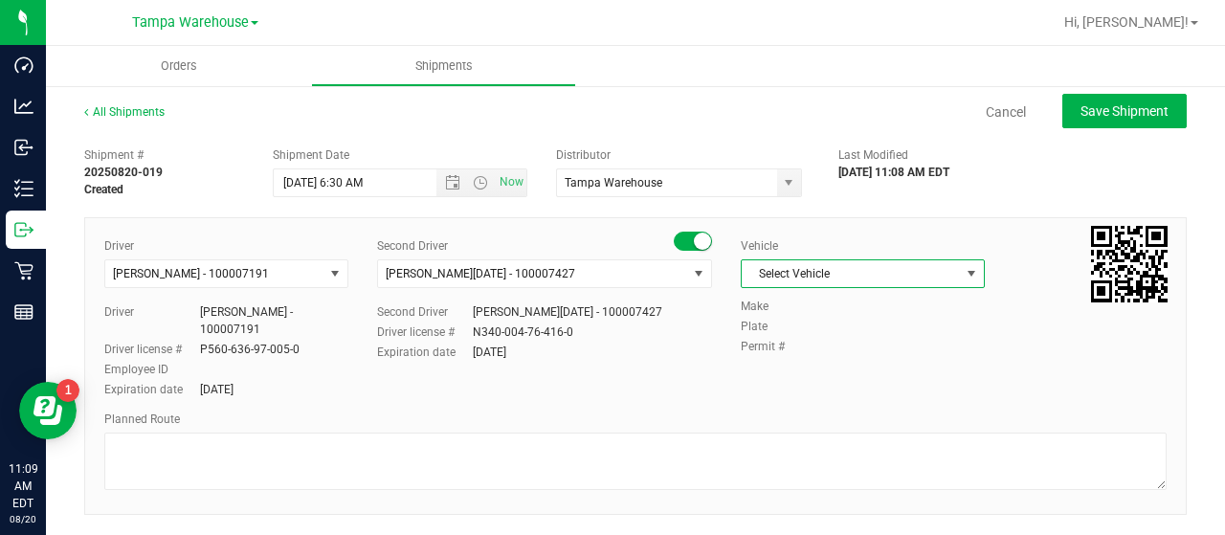
click at [929, 276] on span "Select Vehicle" at bounding box center [851, 273] width 218 height 27
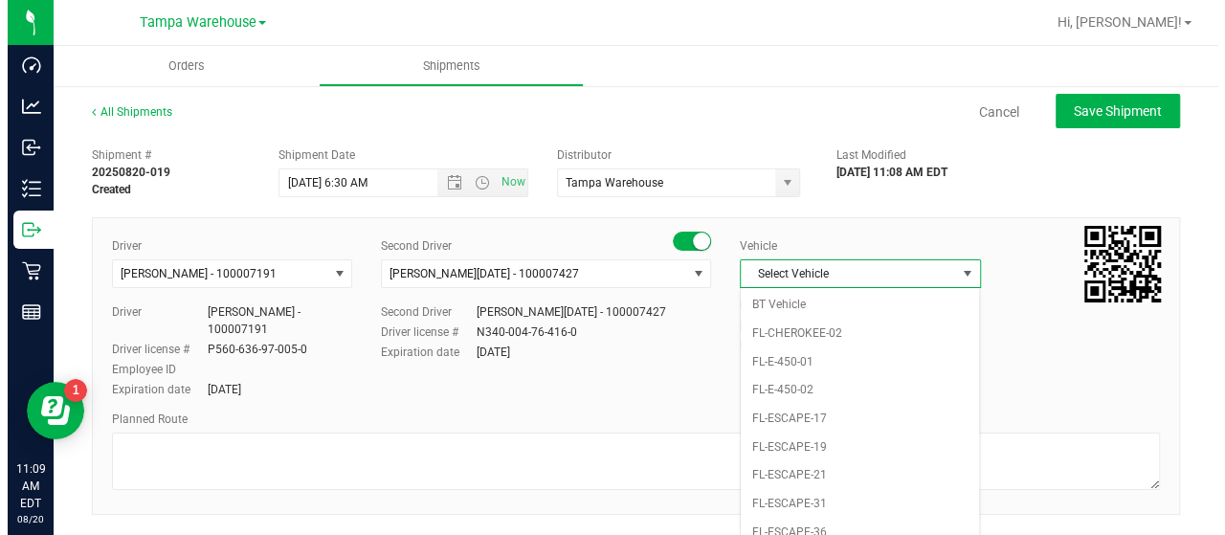
scroll to position [347, 0]
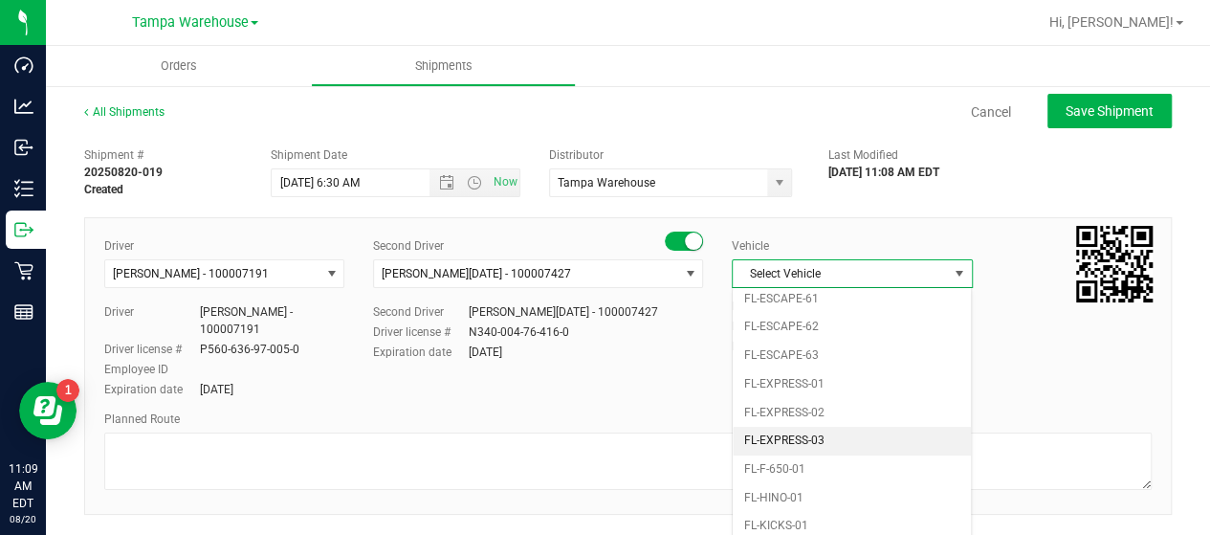
click at [864, 427] on li "FL-EXPRESS-03" at bounding box center [852, 441] width 238 height 29
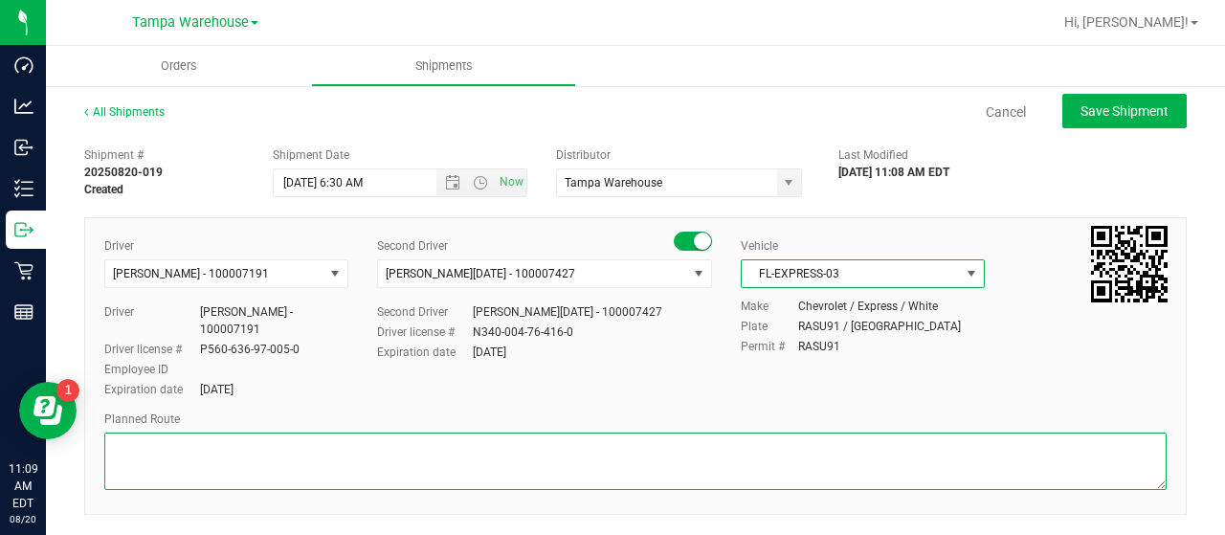
click at [213, 449] on textarea at bounding box center [635, 460] width 1062 height 57
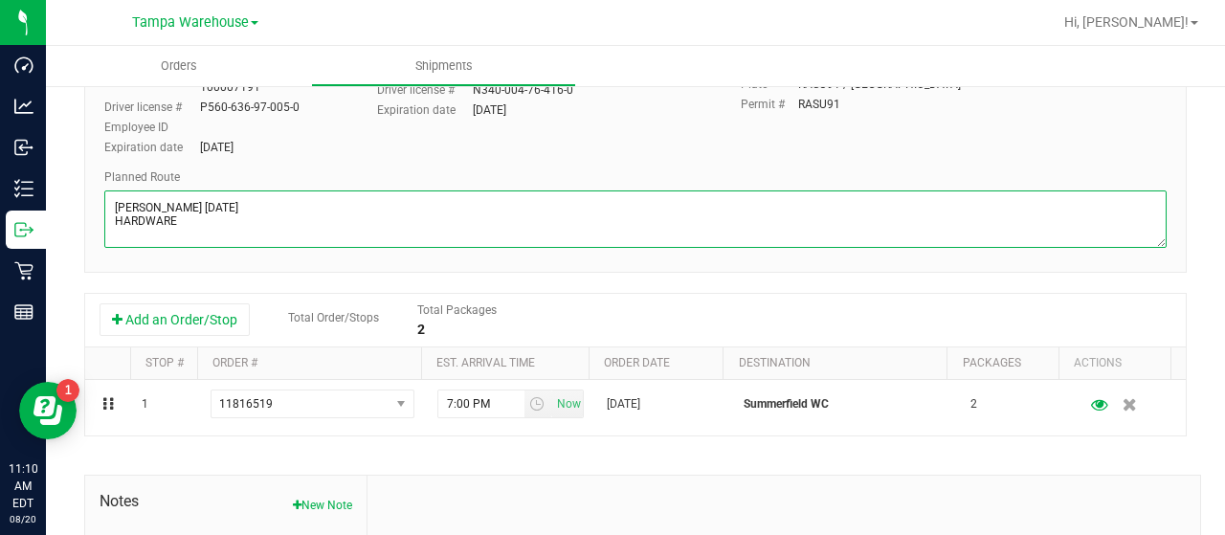
scroll to position [287, 0]
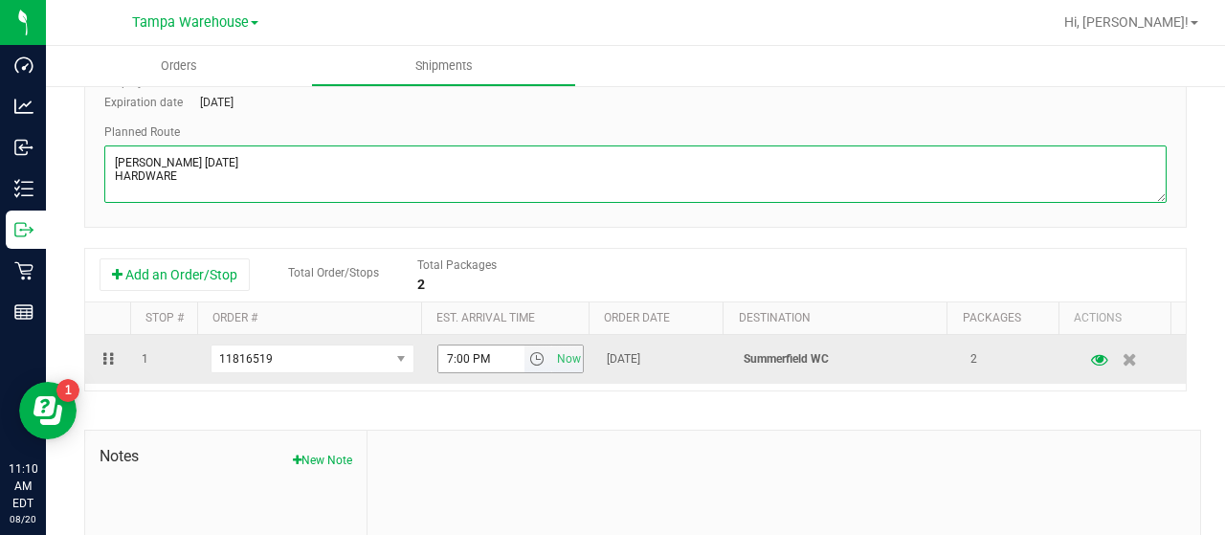
click at [529, 355] on span "select" at bounding box center [536, 358] width 15 height 15
type textarea "[PERSON_NAME] [DATE] HARDWARE"
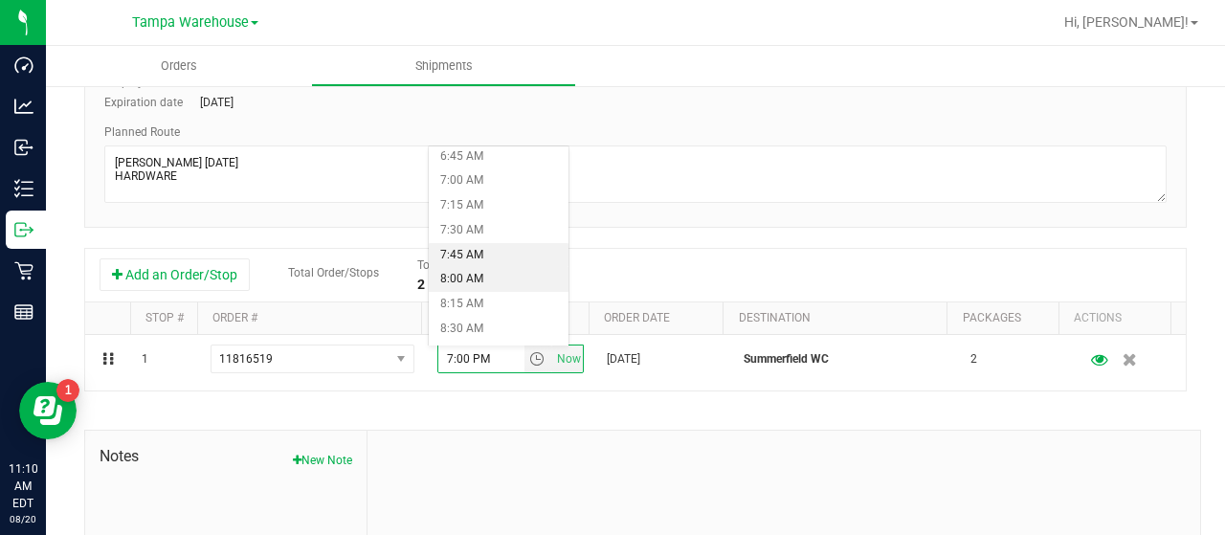
scroll to position [861, 0]
click at [498, 181] on li "9:00 AM" at bounding box center [499, 186] width 140 height 25
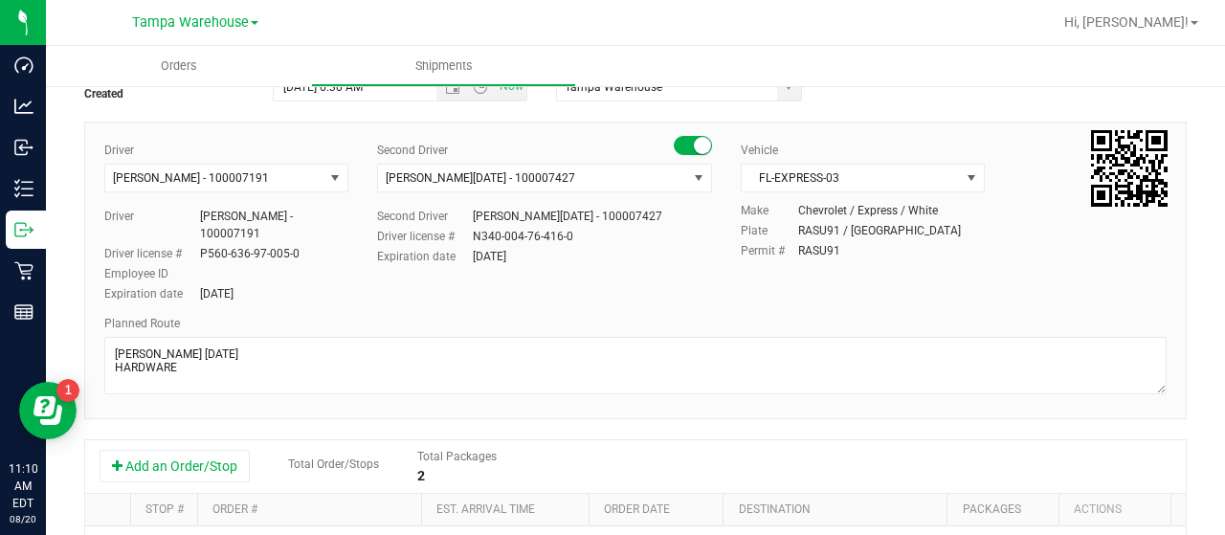
scroll to position [0, 0]
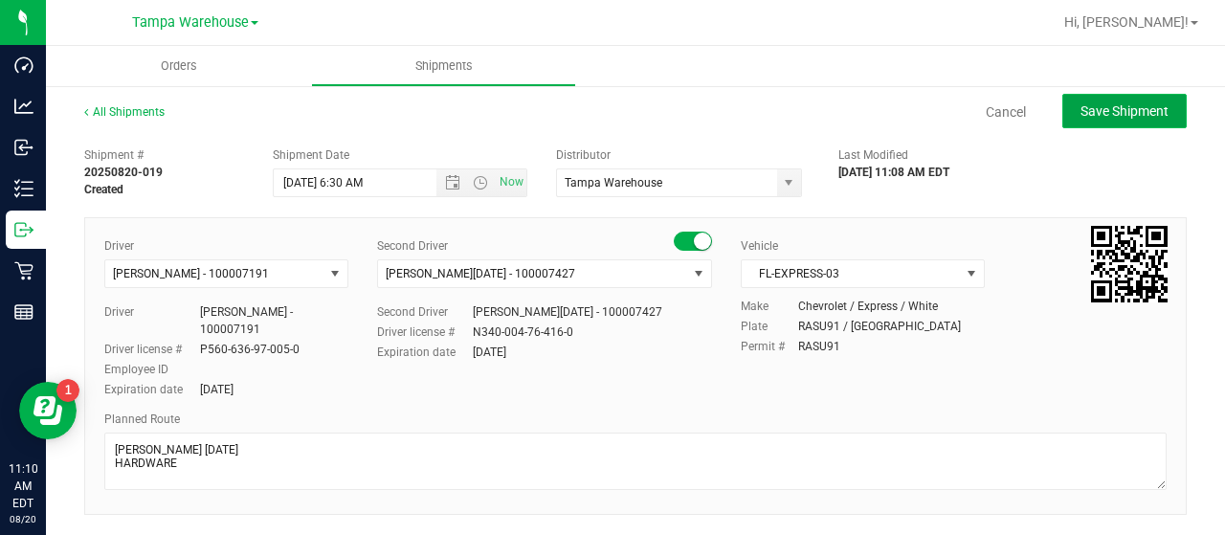
click at [1105, 112] on span "Save Shipment" at bounding box center [1124, 110] width 88 height 15
type input "[DATE] 10:30 AM"
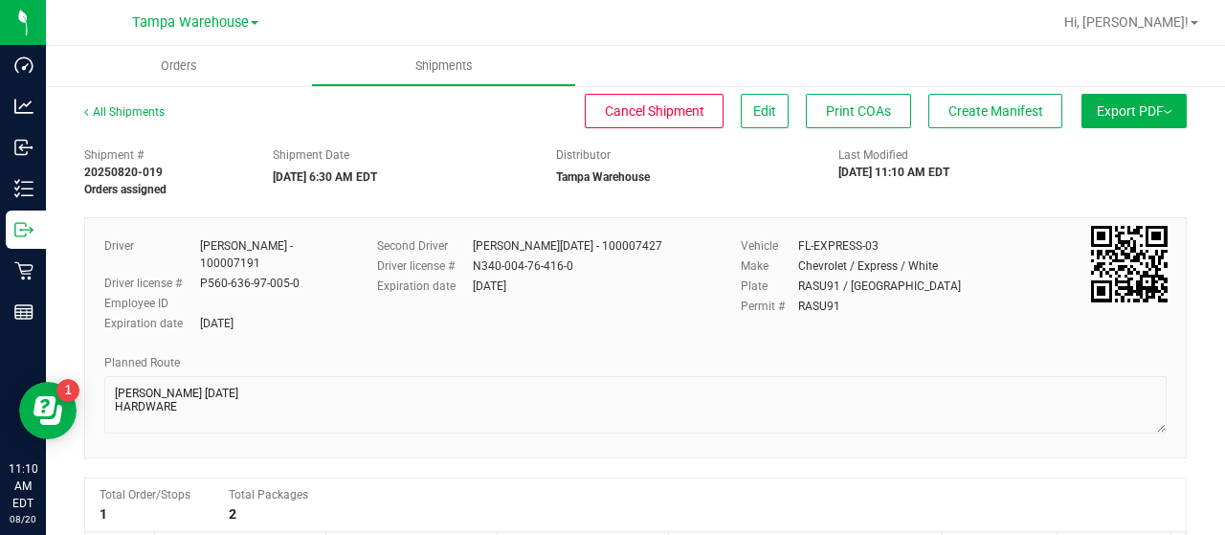
click at [1110, 110] on button "Export PDF" at bounding box center [1133, 111] width 105 height 34
click at [1116, 178] on div "Manifest by Lot" at bounding box center [1133, 181] width 176 height 13
click at [987, 108] on span "Create Manifest" at bounding box center [995, 110] width 95 height 15
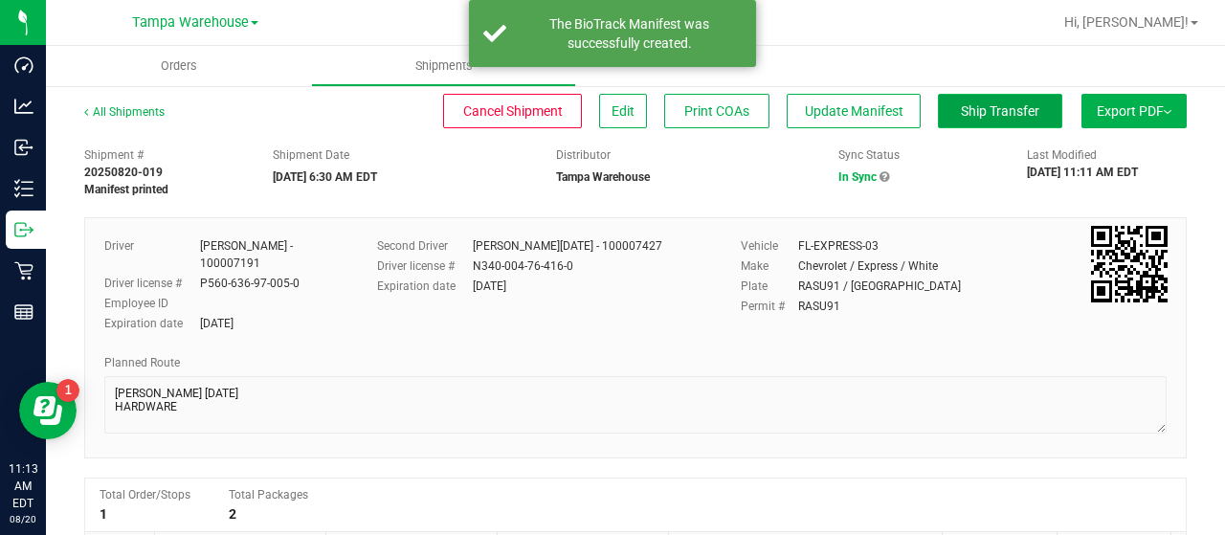
click at [966, 112] on span "Ship Transfer" at bounding box center [1000, 110] width 78 height 15
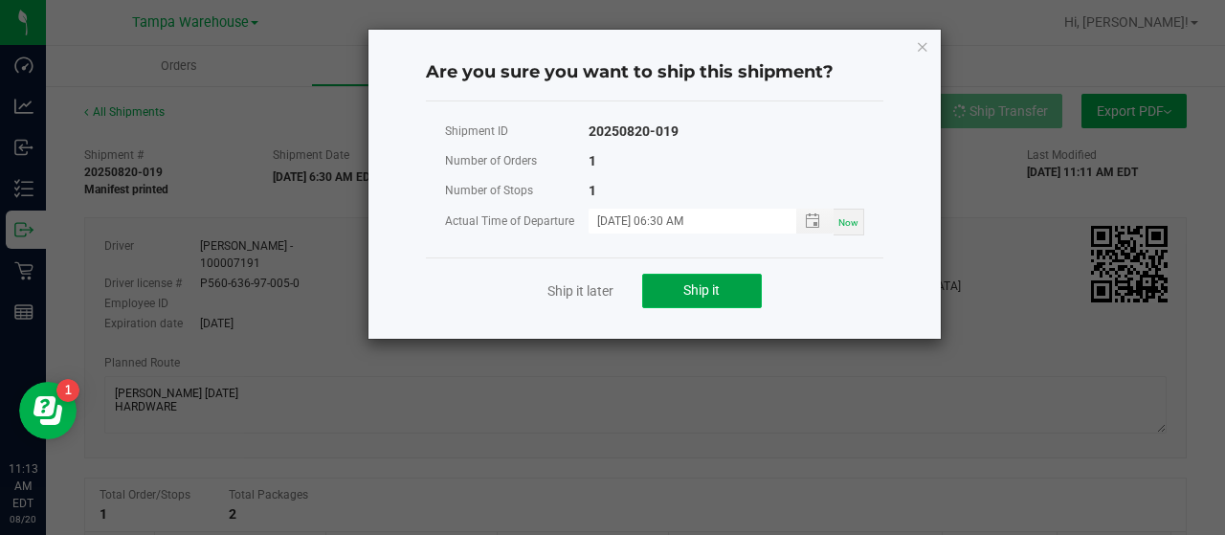
click at [704, 282] on span "Ship it" at bounding box center [701, 289] width 36 height 15
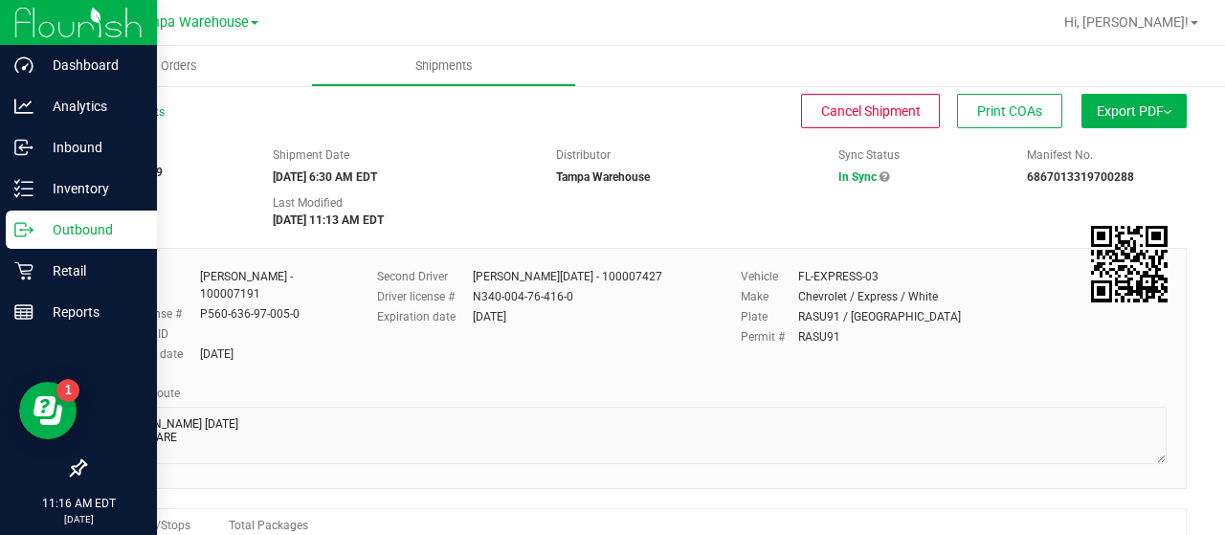
click at [57, 225] on p "Outbound" at bounding box center [90, 229] width 115 height 23
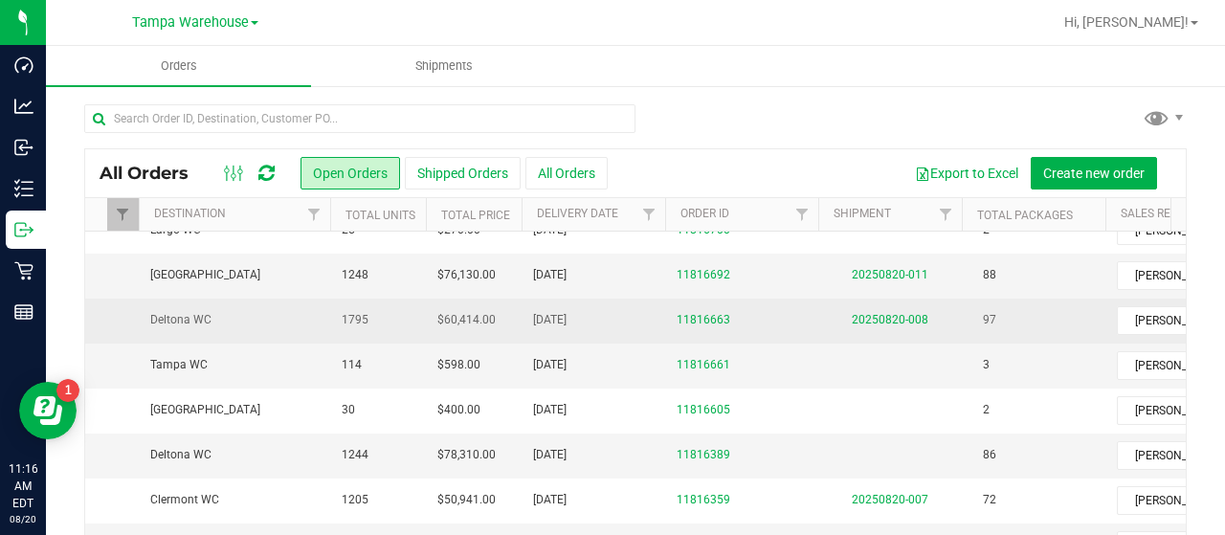
scroll to position [0, 188]
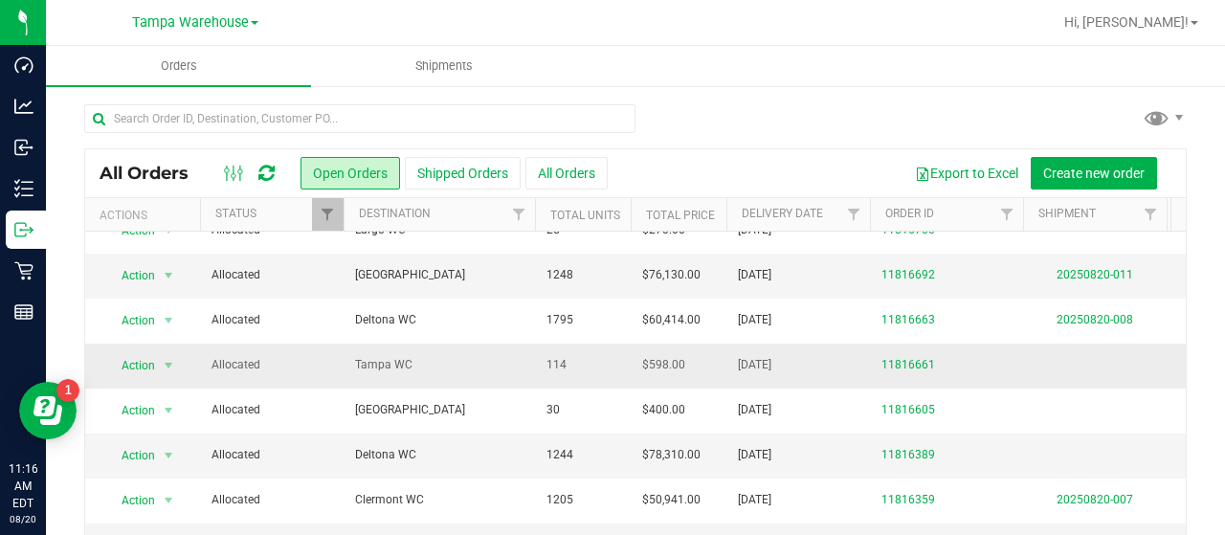
click at [454, 358] on span "Tampa WC" at bounding box center [439, 365] width 168 height 18
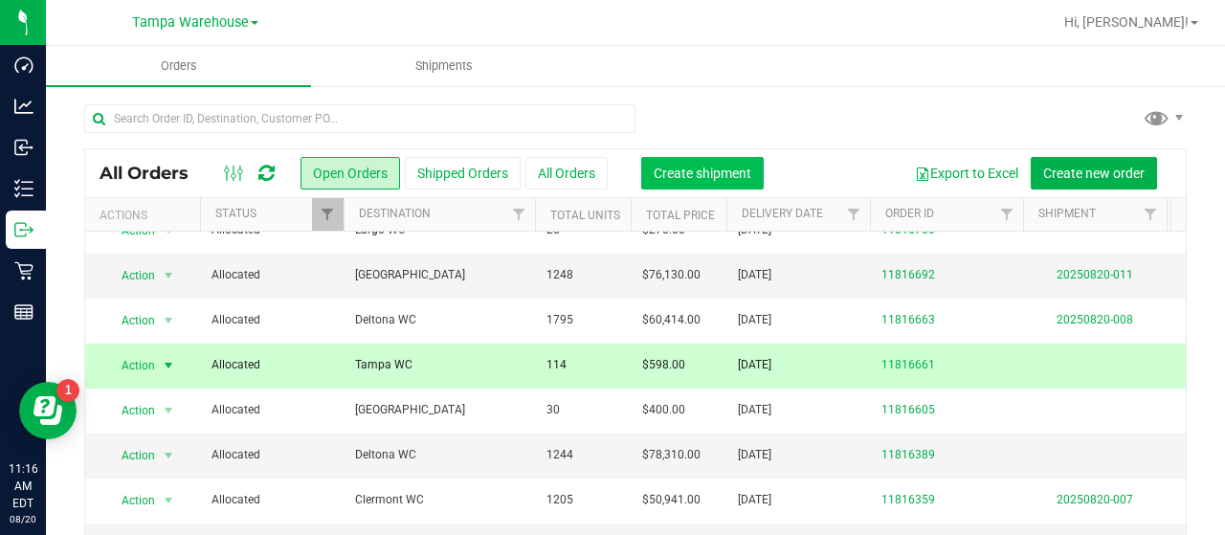
click at [679, 174] on span "Create shipment" at bounding box center [702, 173] width 98 height 15
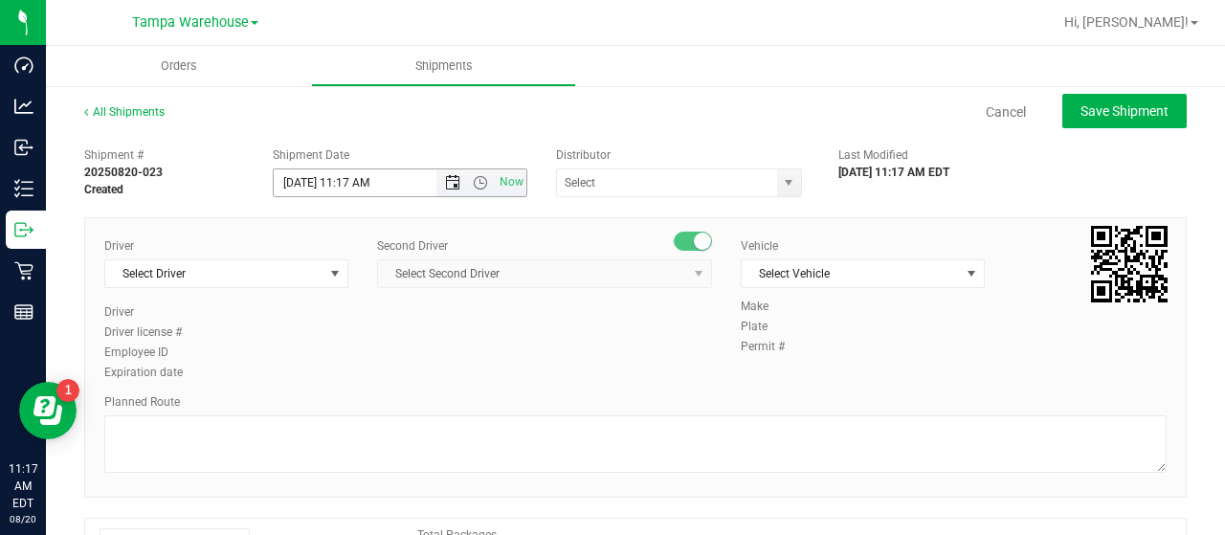
click at [445, 179] on span "Open the date view" at bounding box center [452, 182] width 15 height 15
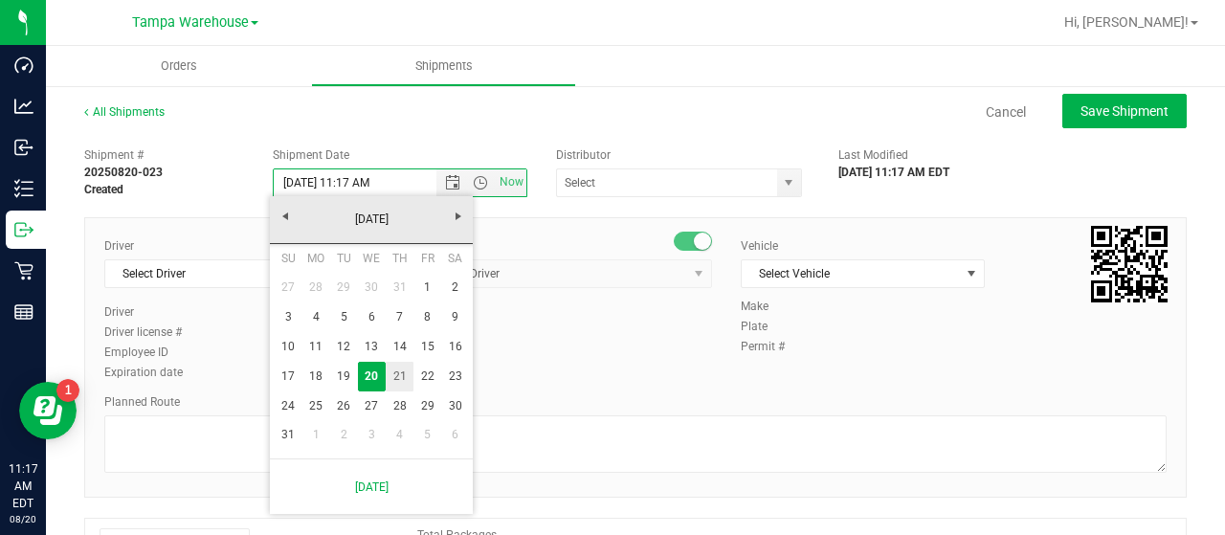
click at [404, 367] on link "21" at bounding box center [400, 377] width 28 height 30
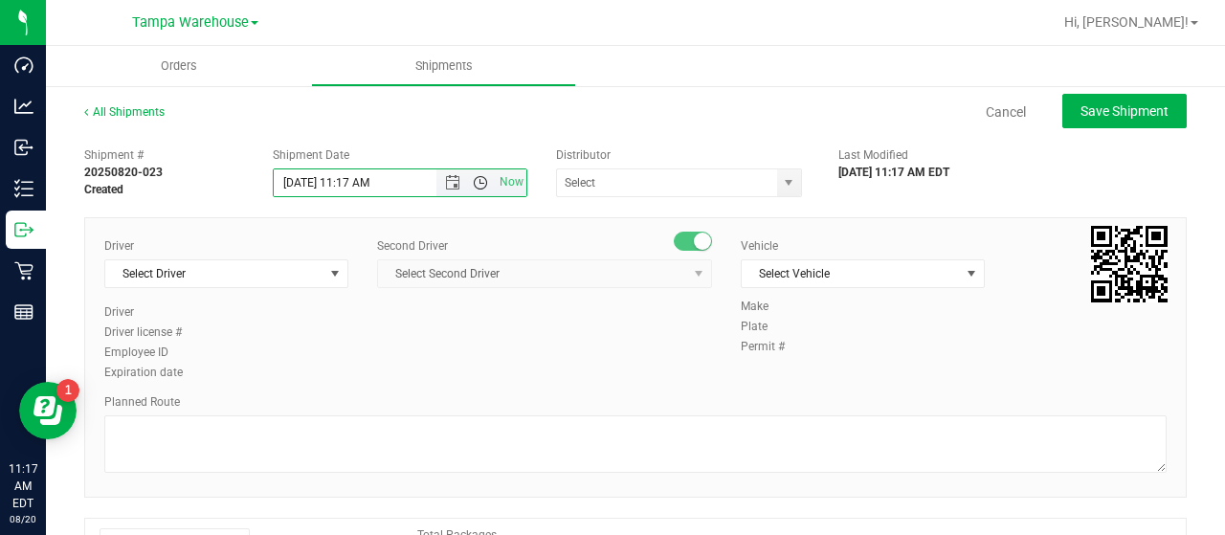
click at [476, 181] on span "Open the time view" at bounding box center [480, 182] width 15 height 15
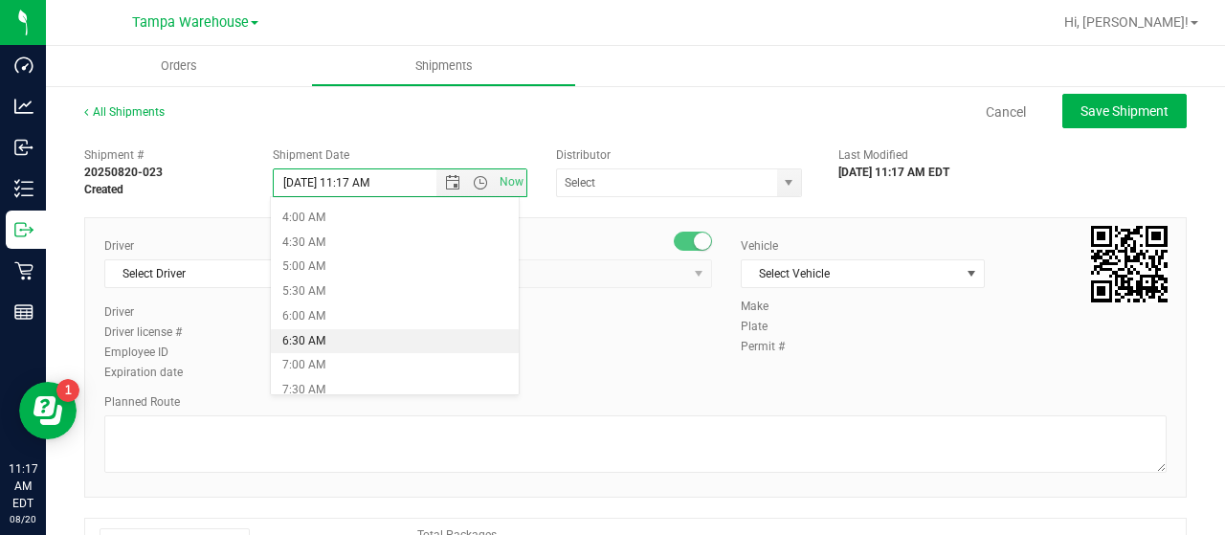
click at [345, 332] on li "6:30 AM" at bounding box center [394, 341] width 247 height 25
type input "[DATE] 6:30 AM"
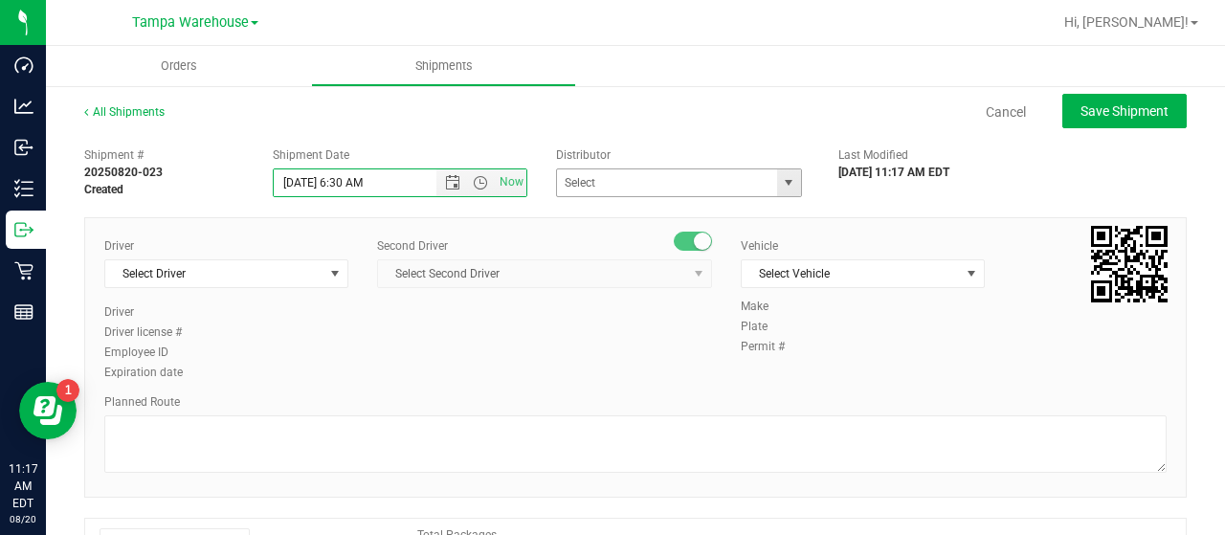
click at [781, 179] on span "select" at bounding box center [788, 182] width 15 height 15
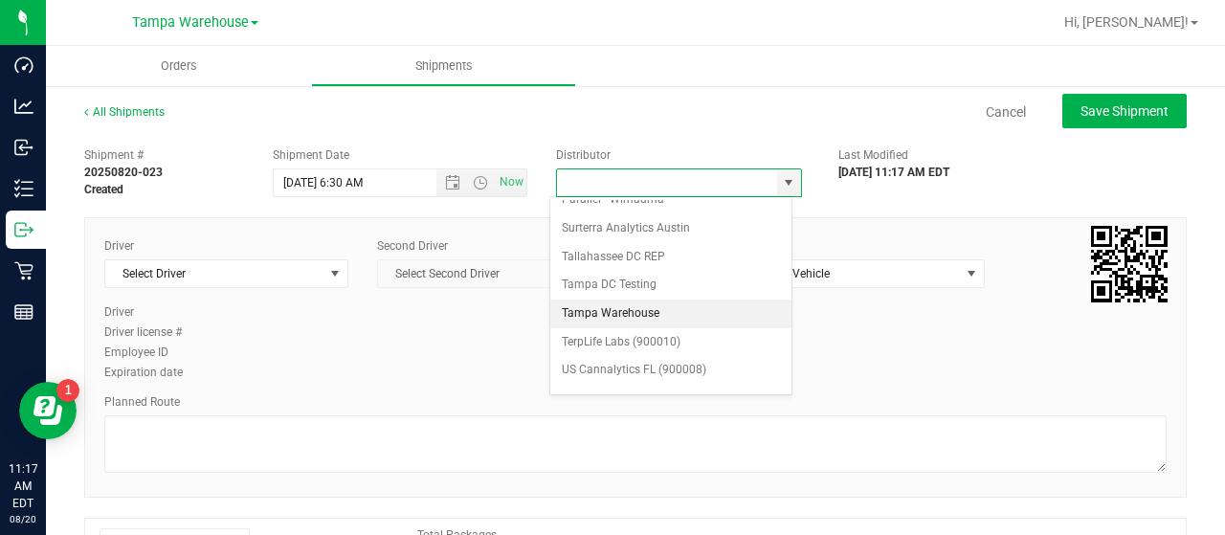
click at [624, 299] on li "Tampa Warehouse" at bounding box center [670, 313] width 241 height 29
type input "Tampa Warehouse"
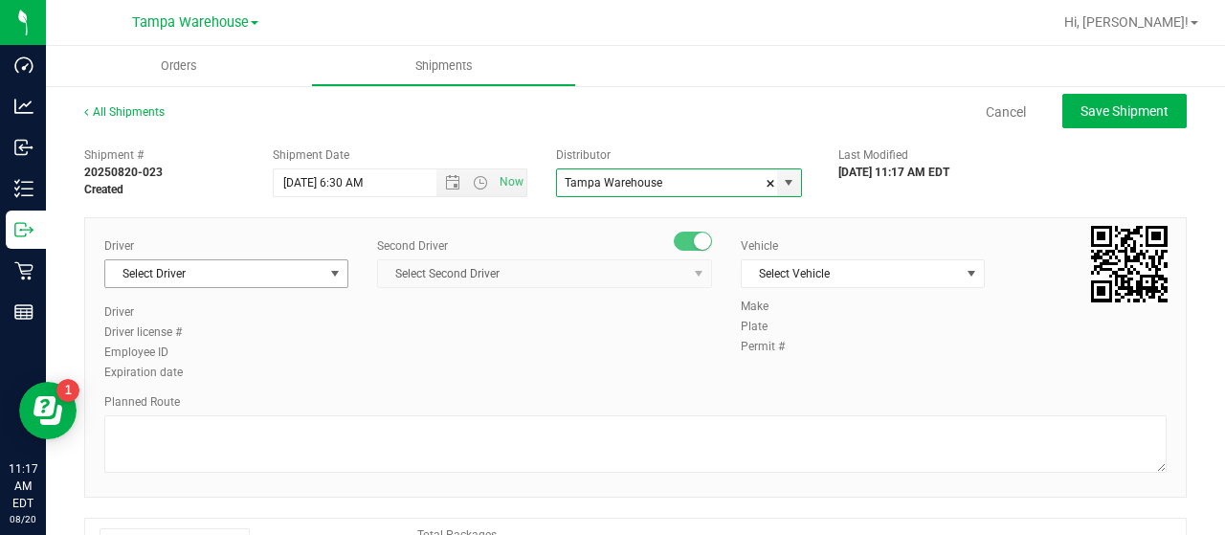
click at [329, 271] on span "select" at bounding box center [334, 273] width 15 height 15
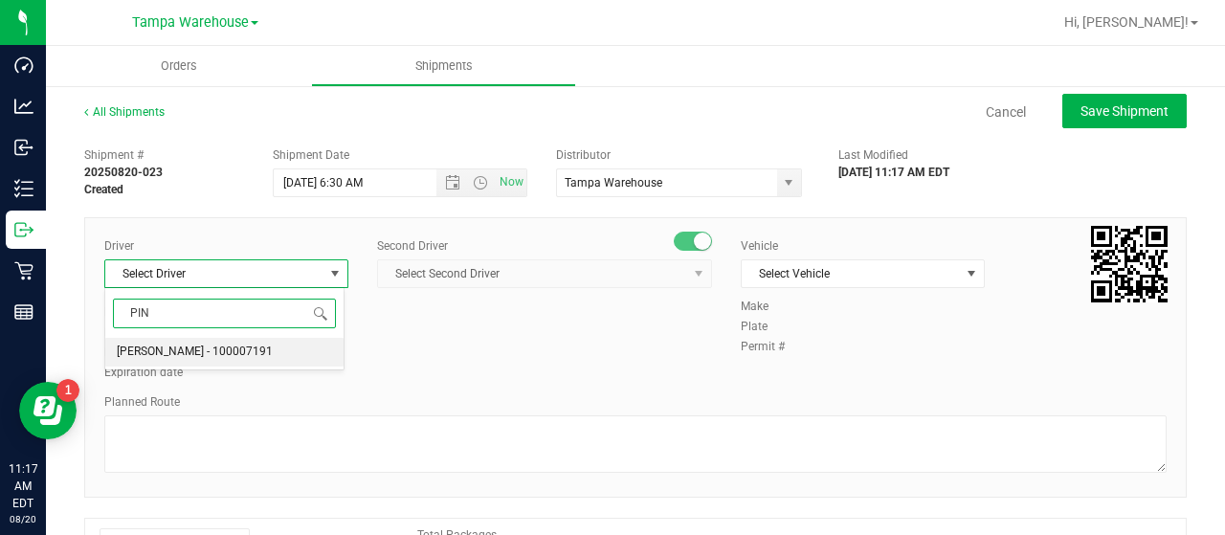
click at [205, 351] on span "[PERSON_NAME] - 100007191" at bounding box center [195, 352] width 156 height 25
type input "PIN"
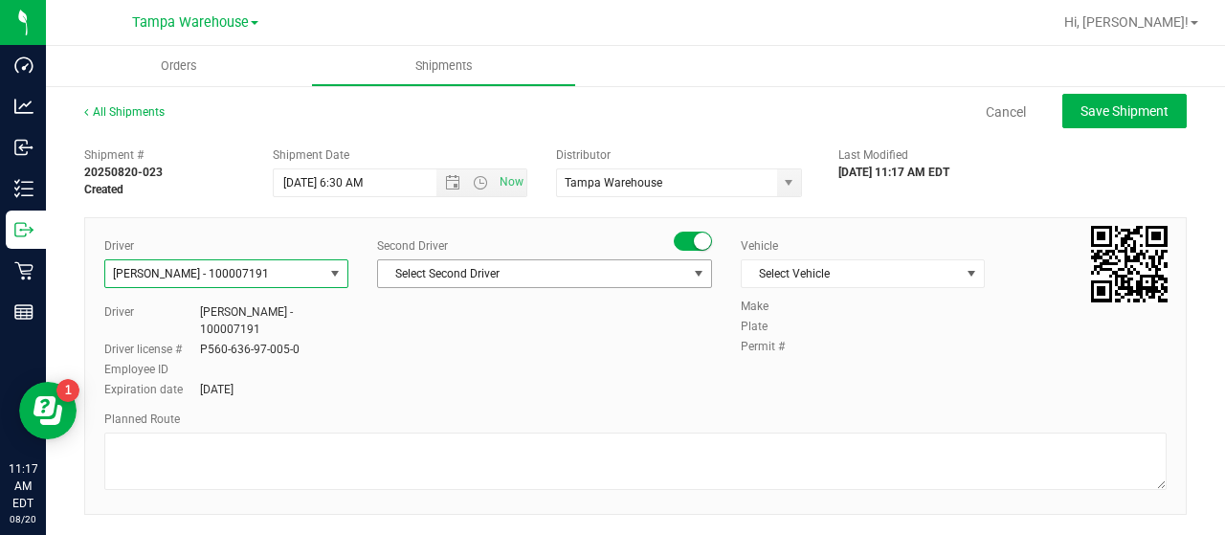
click at [614, 269] on span "Select Second Driver" at bounding box center [532, 273] width 309 height 27
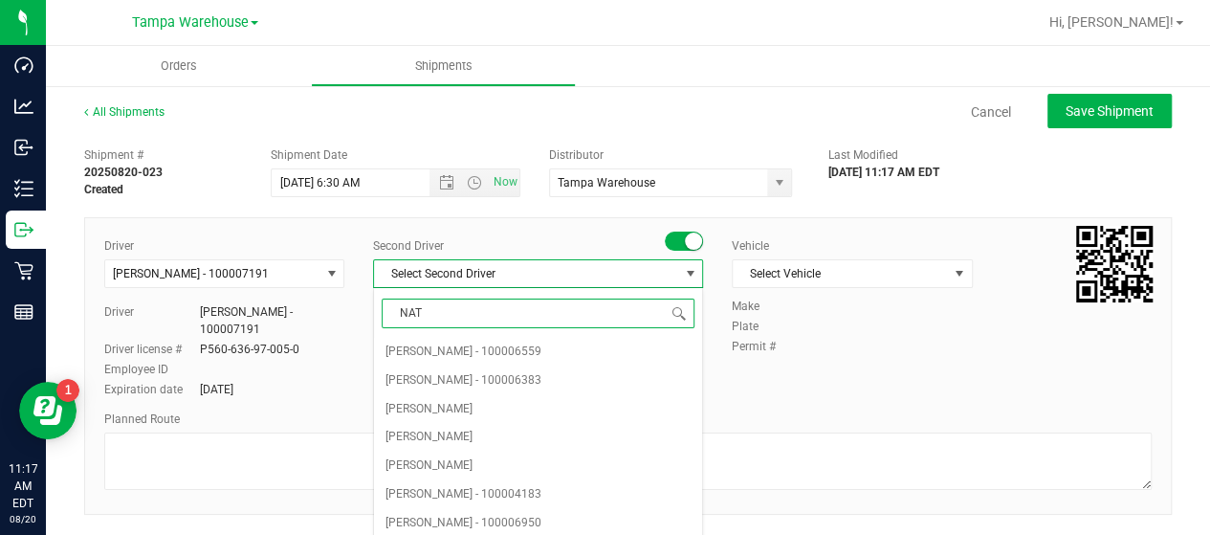
type input "NATA"
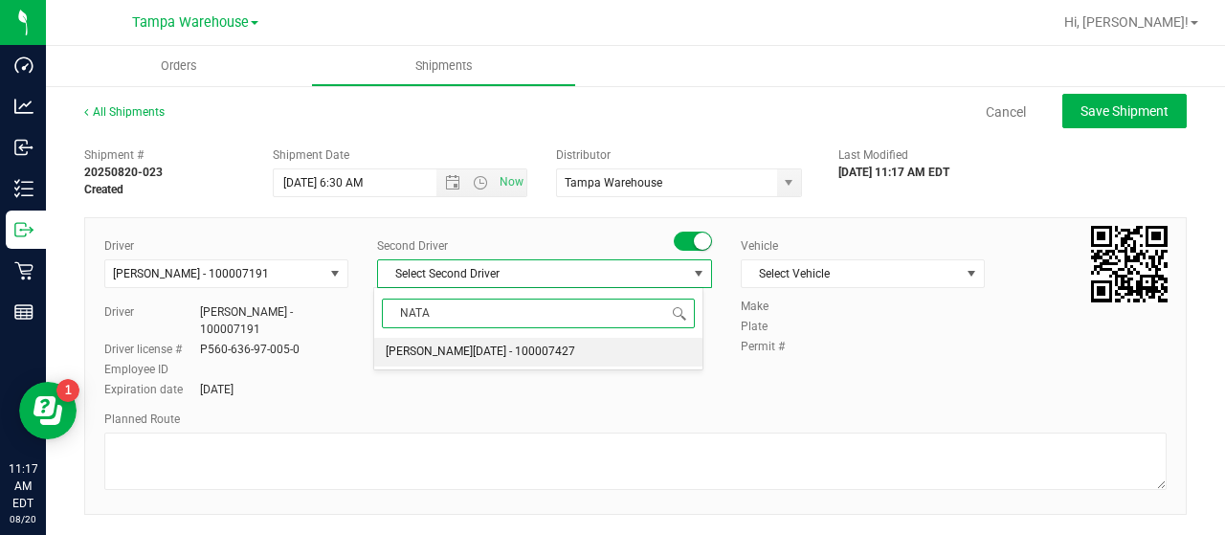
click at [474, 349] on span "[PERSON_NAME][DATE] - 100007427" at bounding box center [480, 352] width 189 height 25
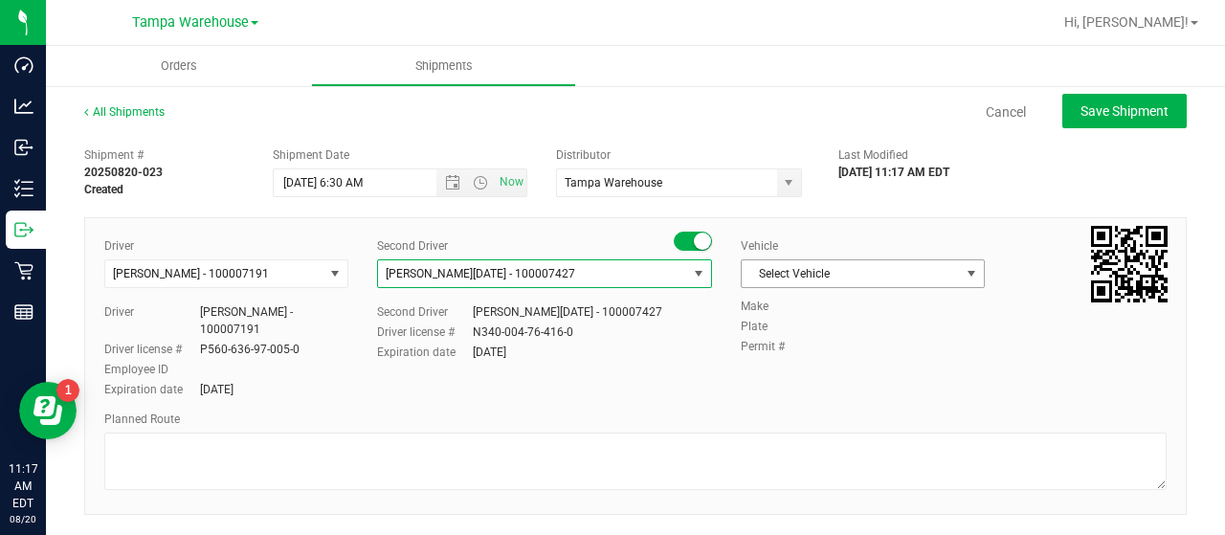
click at [941, 271] on span "Select Vehicle" at bounding box center [851, 273] width 218 height 27
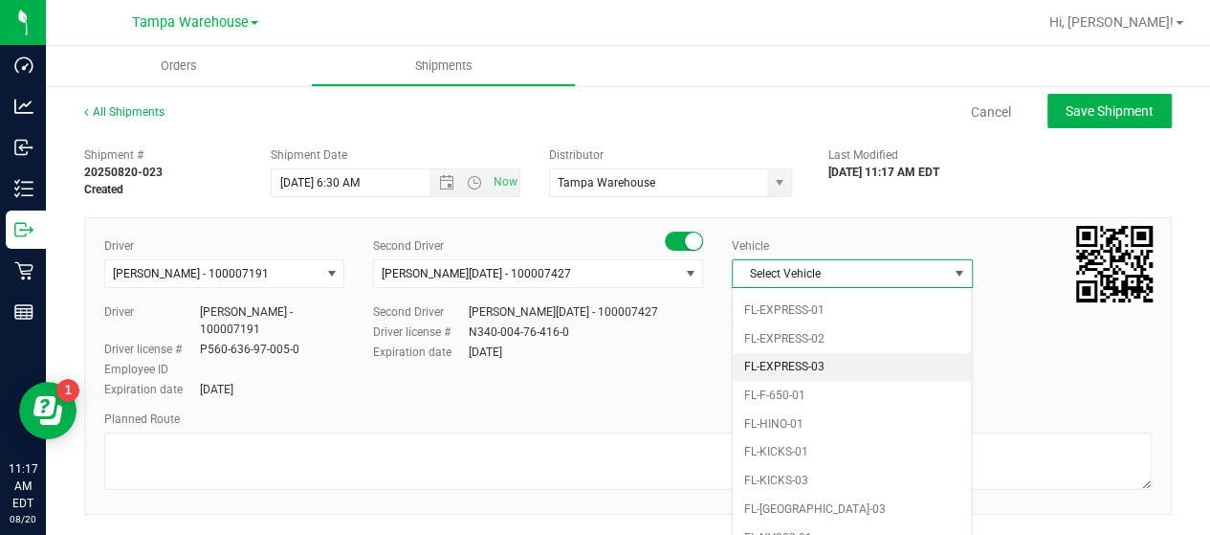
click at [857, 356] on li "FL-EXPRESS-03" at bounding box center [852, 367] width 238 height 29
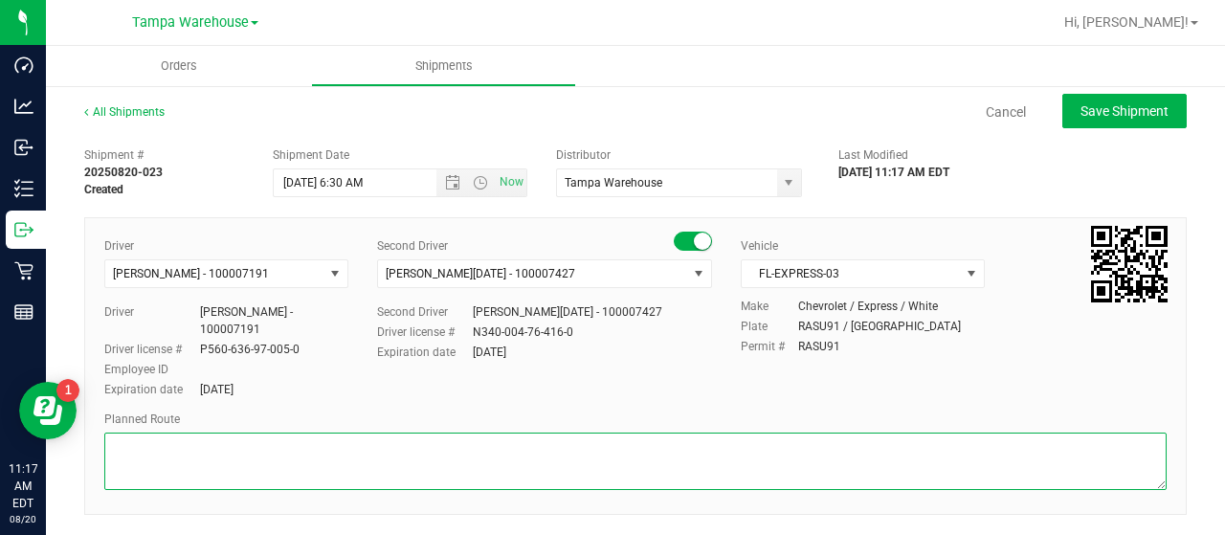
click at [190, 448] on textarea at bounding box center [635, 460] width 1062 height 57
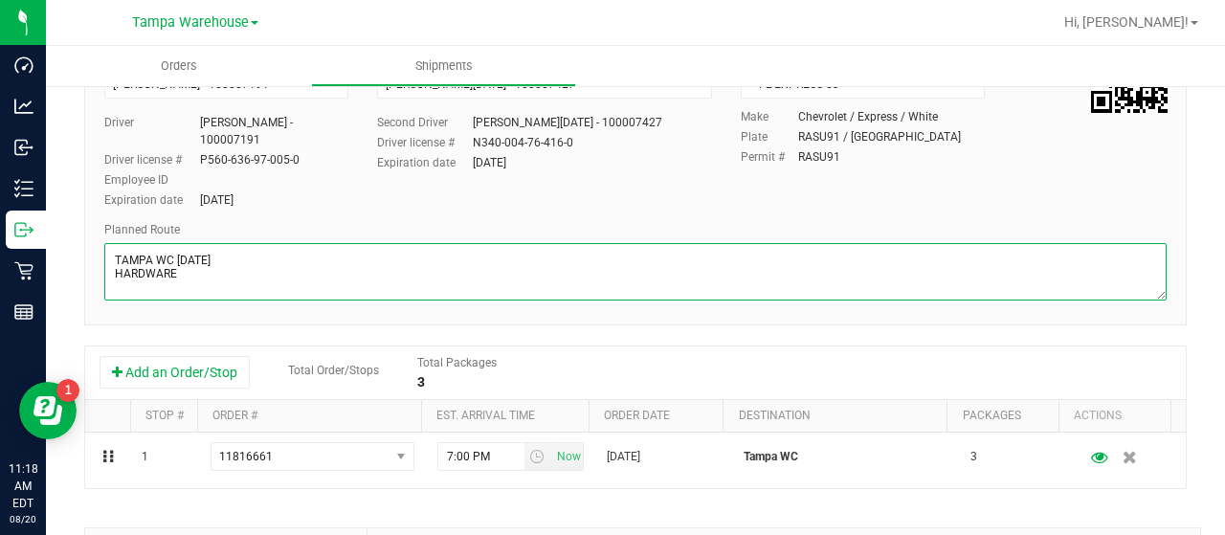
scroll to position [191, 0]
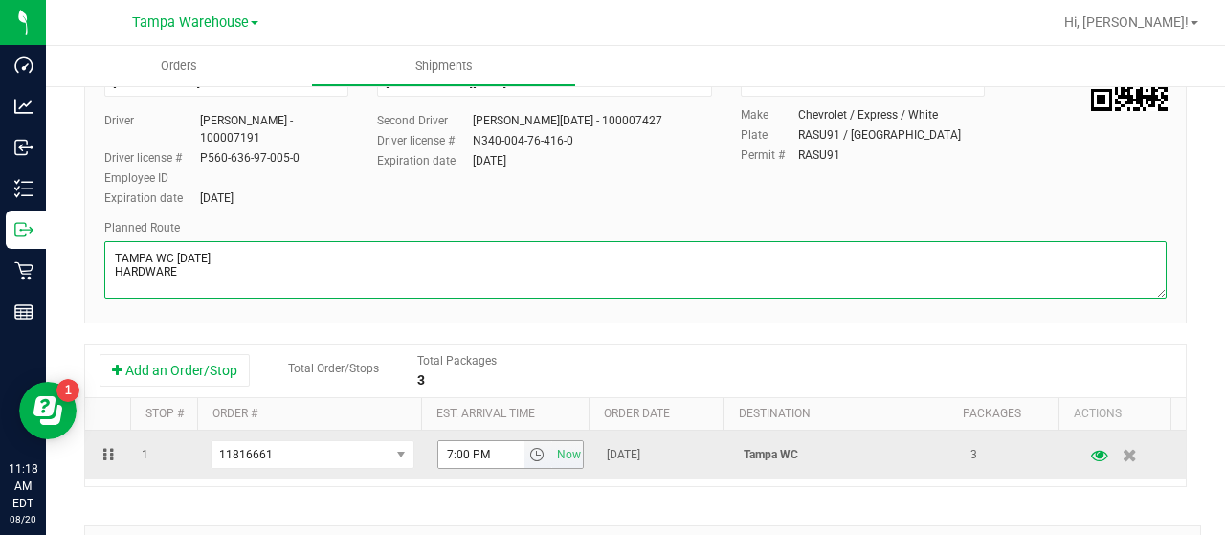
click at [529, 452] on span "select" at bounding box center [536, 454] width 15 height 15
type textarea "TAMPA WC [DATE] HARDWARE"
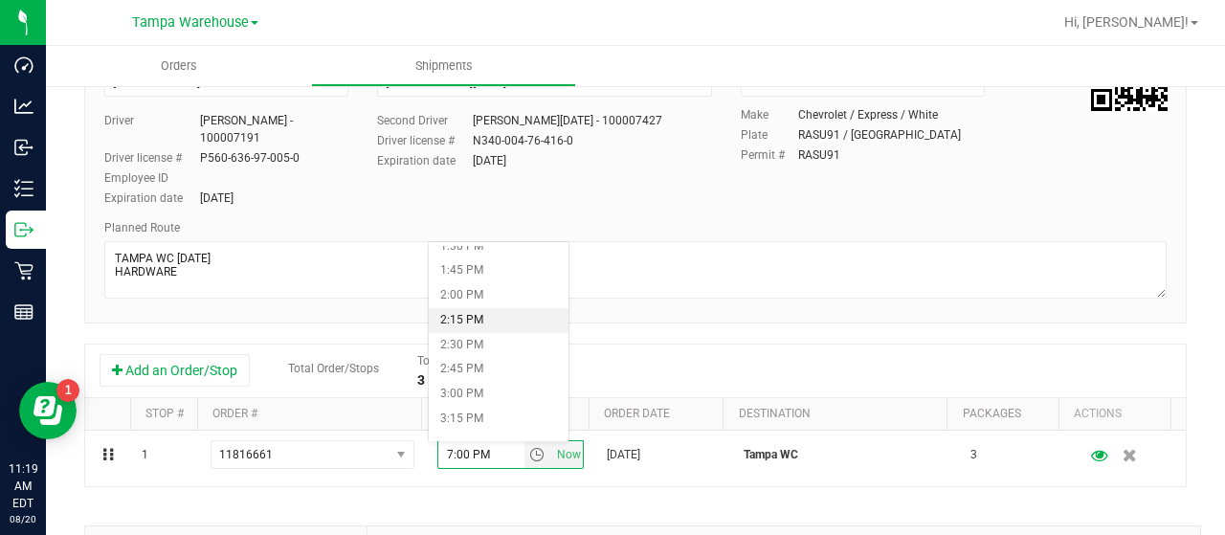
scroll to position [1435, 0]
click at [479, 294] on li "3:00 PM" at bounding box center [499, 298] width 140 height 25
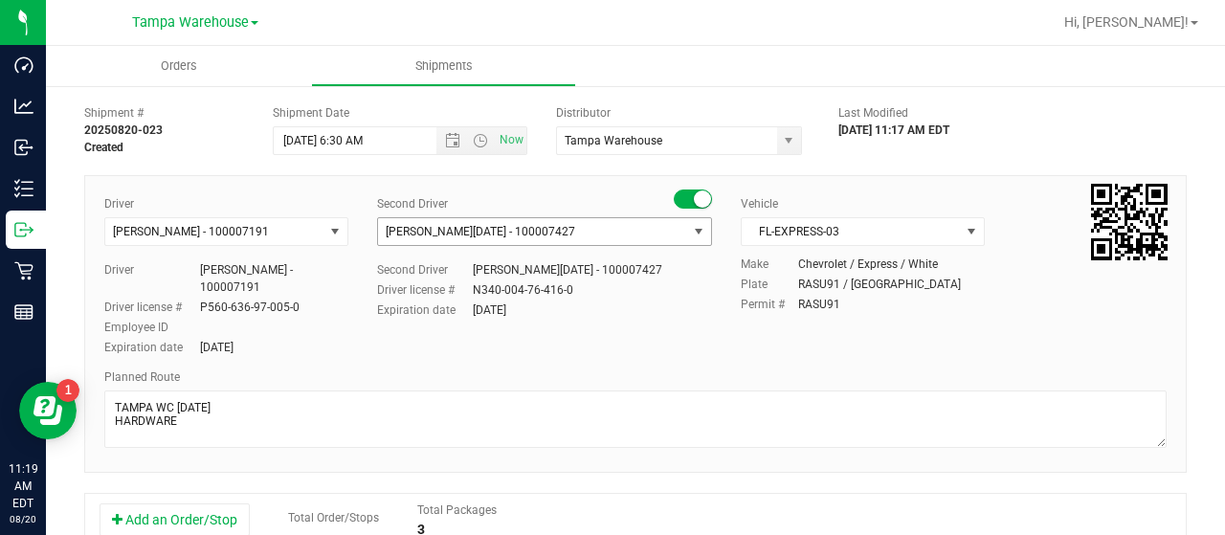
scroll to position [0, 0]
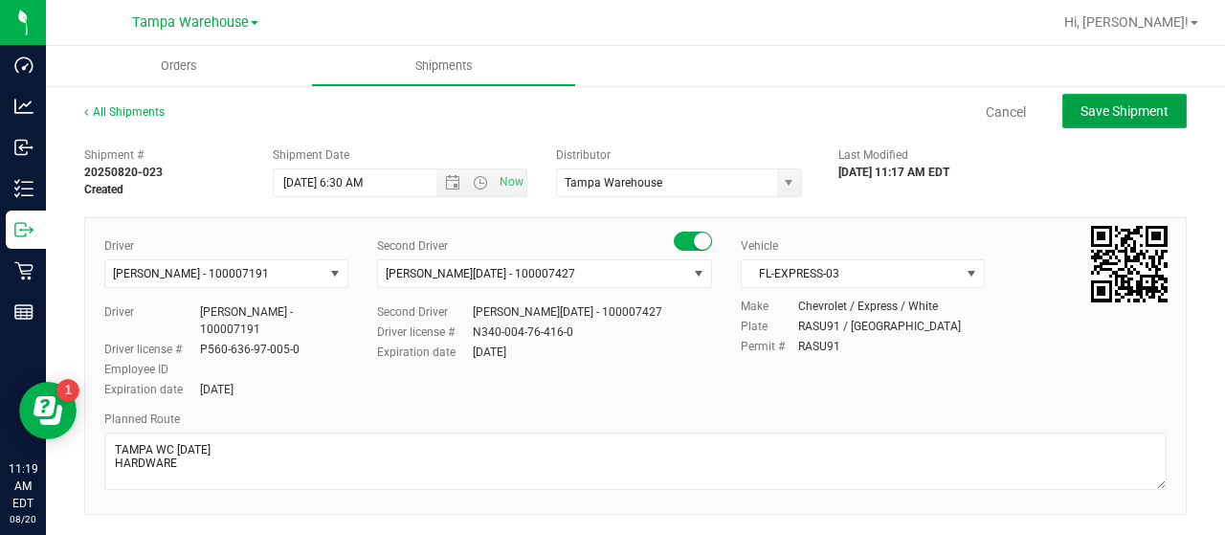
click at [1104, 112] on span "Save Shipment" at bounding box center [1124, 110] width 88 height 15
type input "[DATE] 10:30 AM"
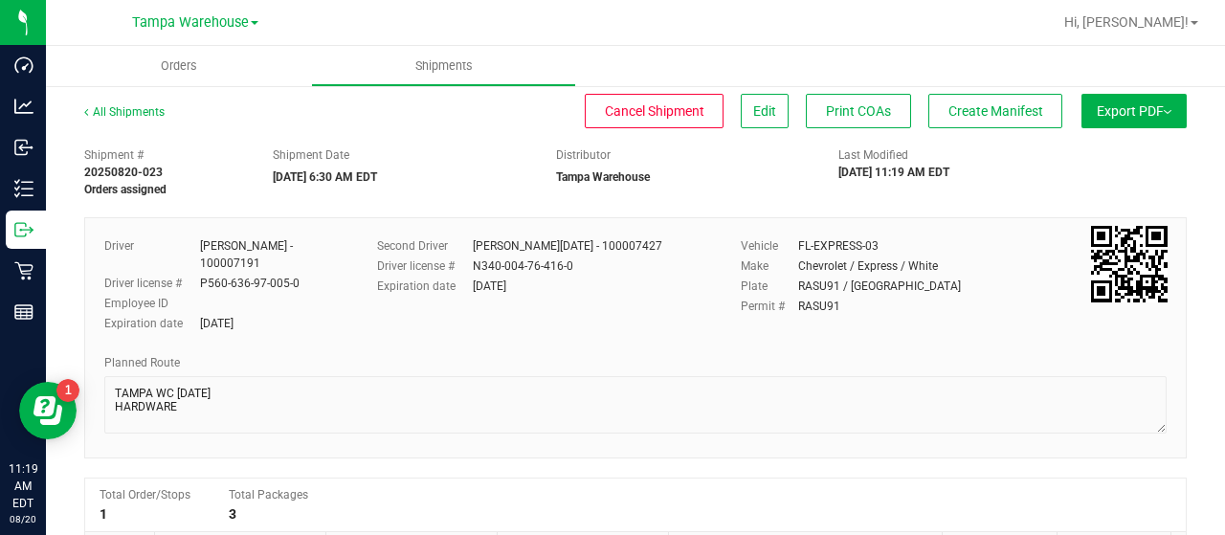
click at [1096, 108] on button "Export PDF" at bounding box center [1133, 111] width 105 height 34
click at [1089, 183] on span "Manifest by Lot" at bounding box center [1084, 181] width 79 height 13
click at [994, 112] on span "Create Manifest" at bounding box center [995, 110] width 95 height 15
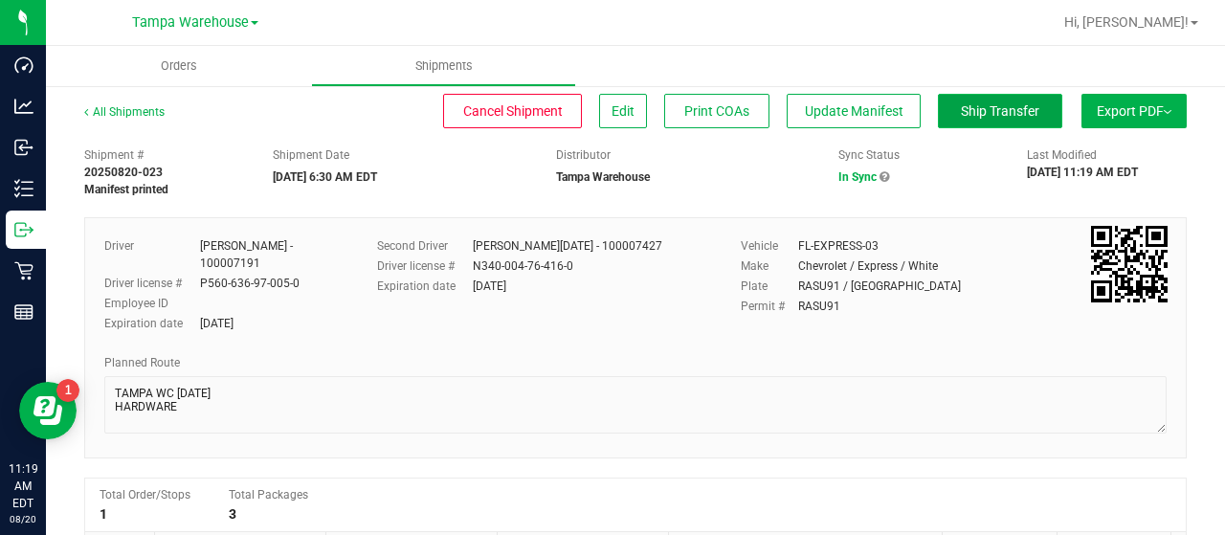
click at [979, 112] on span "Ship Transfer" at bounding box center [1000, 110] width 78 height 15
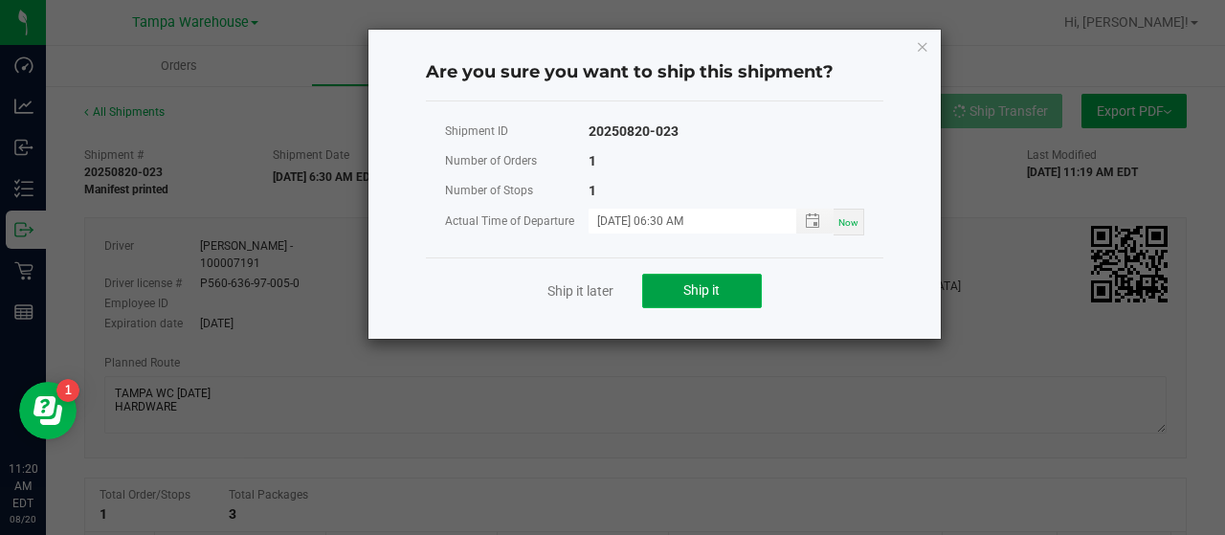
click at [728, 286] on button "Ship it" at bounding box center [702, 291] width 120 height 34
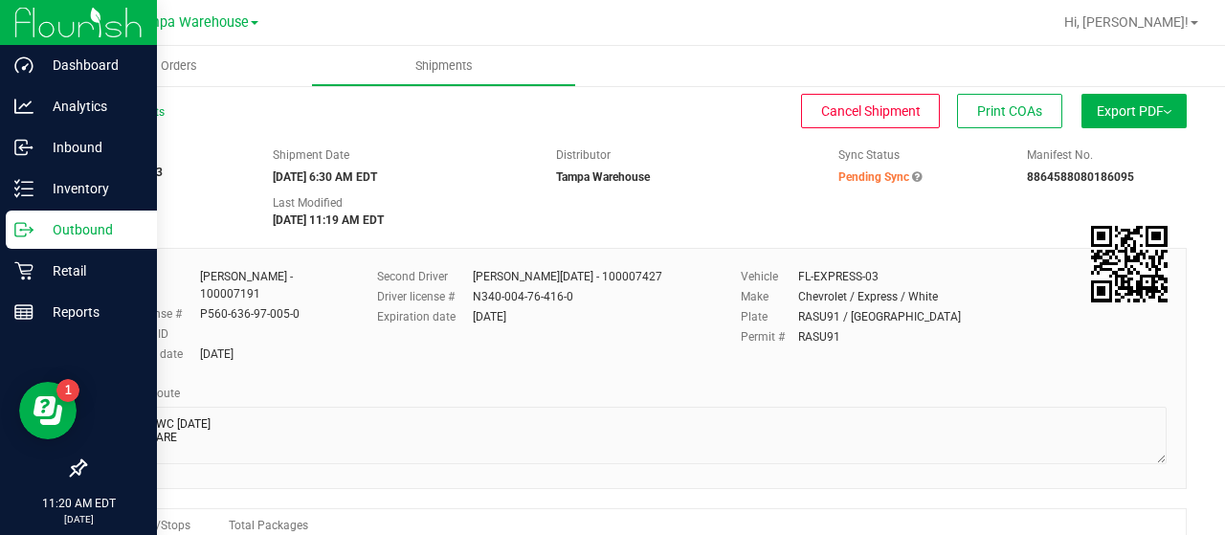
click at [73, 224] on p "Outbound" at bounding box center [90, 229] width 115 height 23
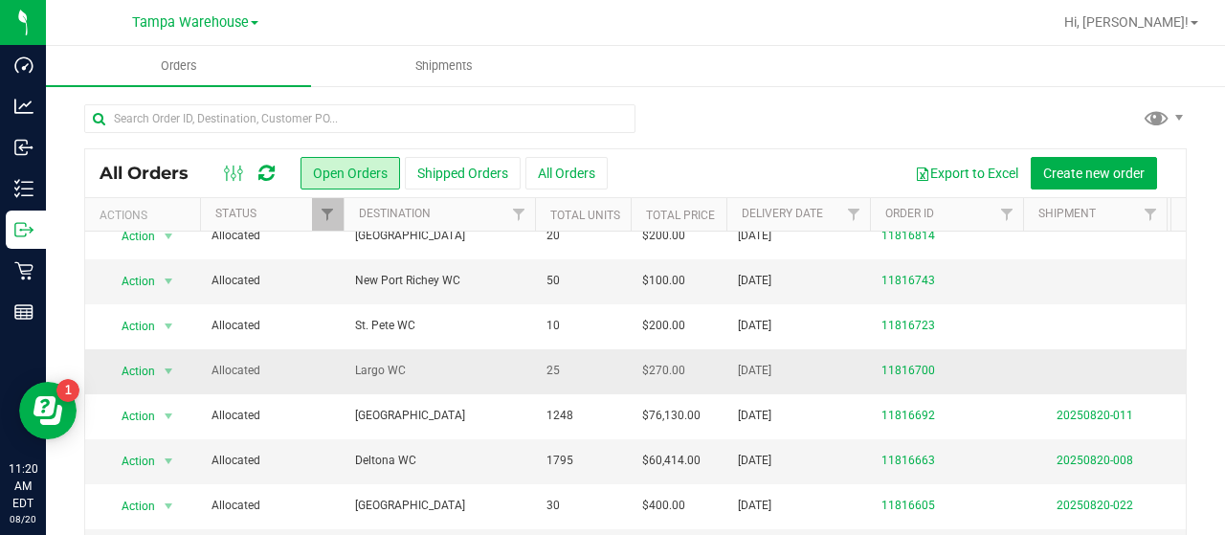
click at [497, 362] on span "Largo WC" at bounding box center [439, 371] width 168 height 18
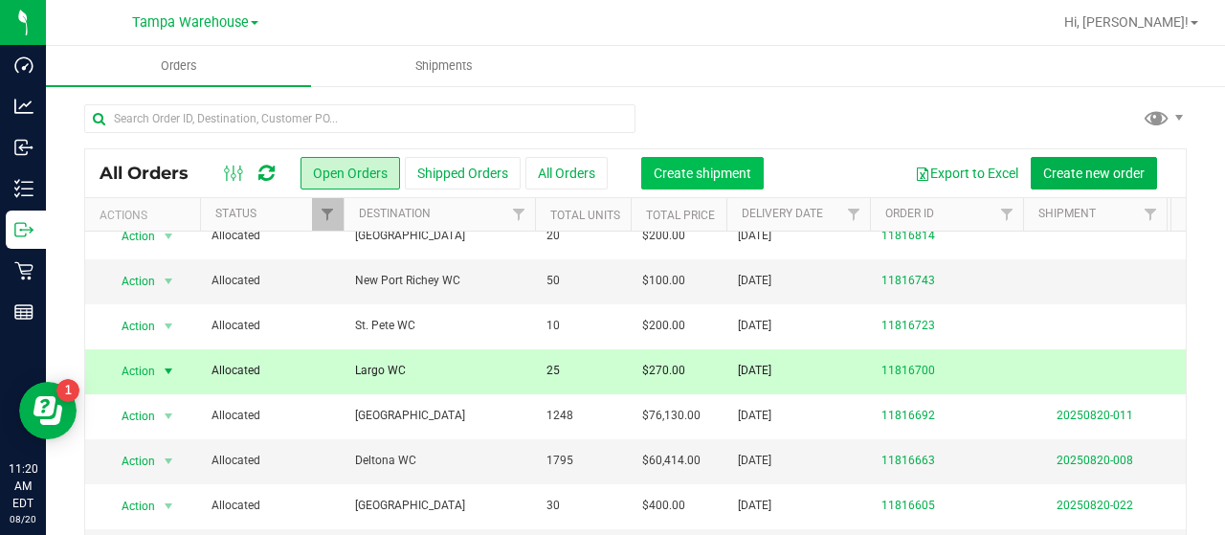
click at [701, 175] on span "Create shipment" at bounding box center [702, 173] width 98 height 15
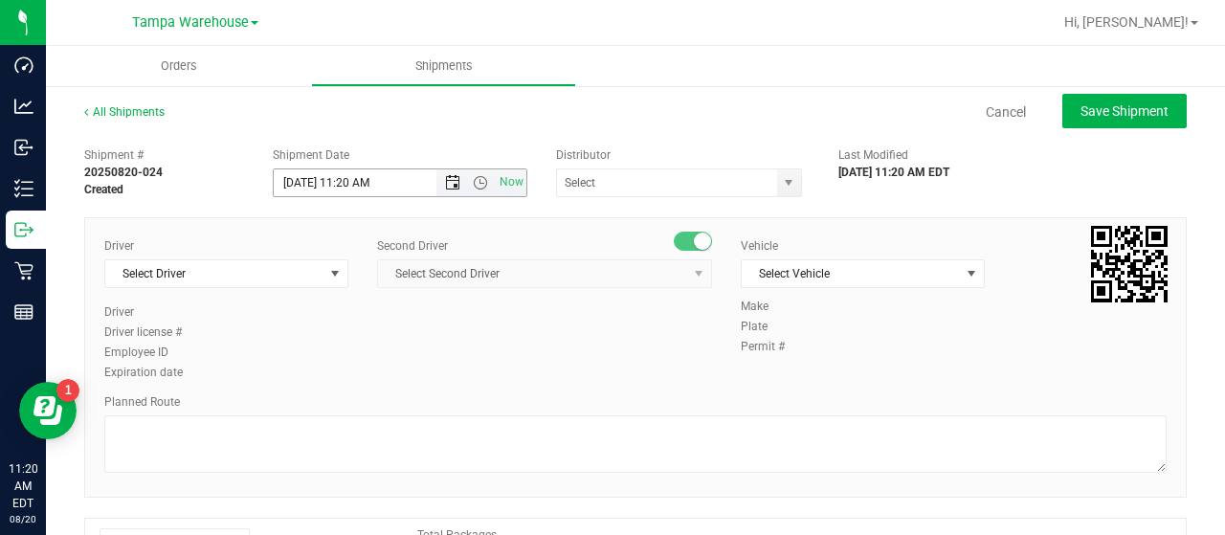
click at [448, 182] on span "Open the date view" at bounding box center [452, 182] width 15 height 15
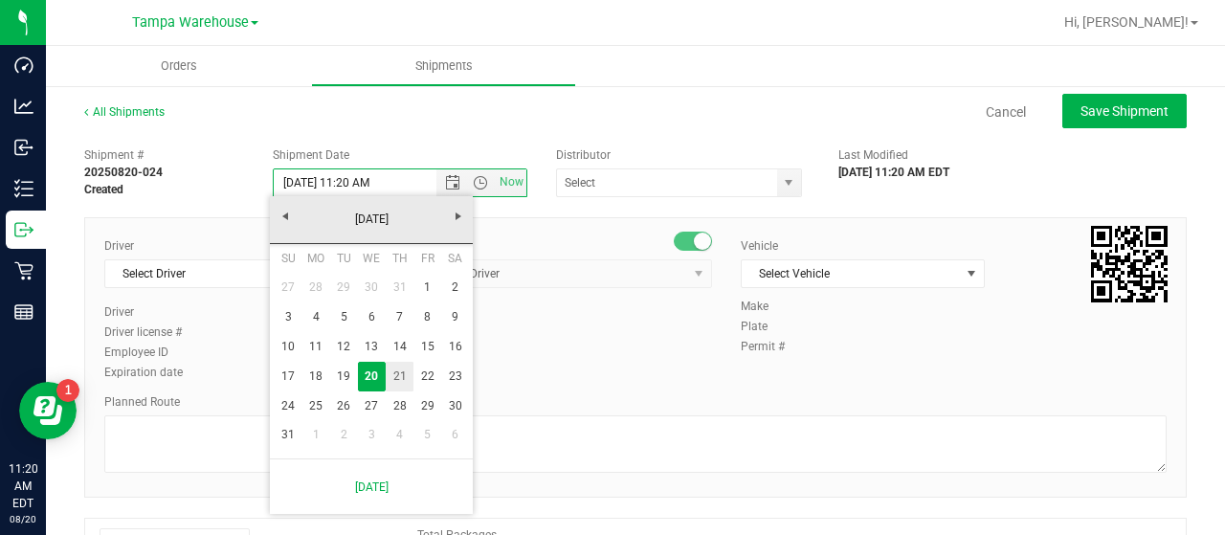
click at [401, 372] on link "21" at bounding box center [400, 377] width 28 height 30
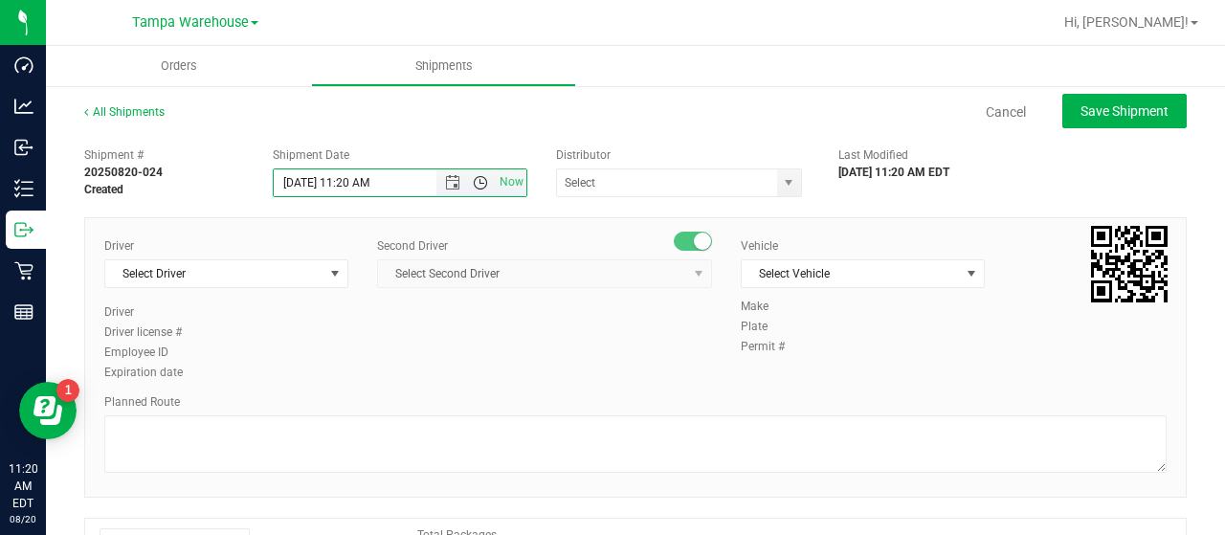
click at [476, 179] on span "Open the time view" at bounding box center [480, 182] width 15 height 15
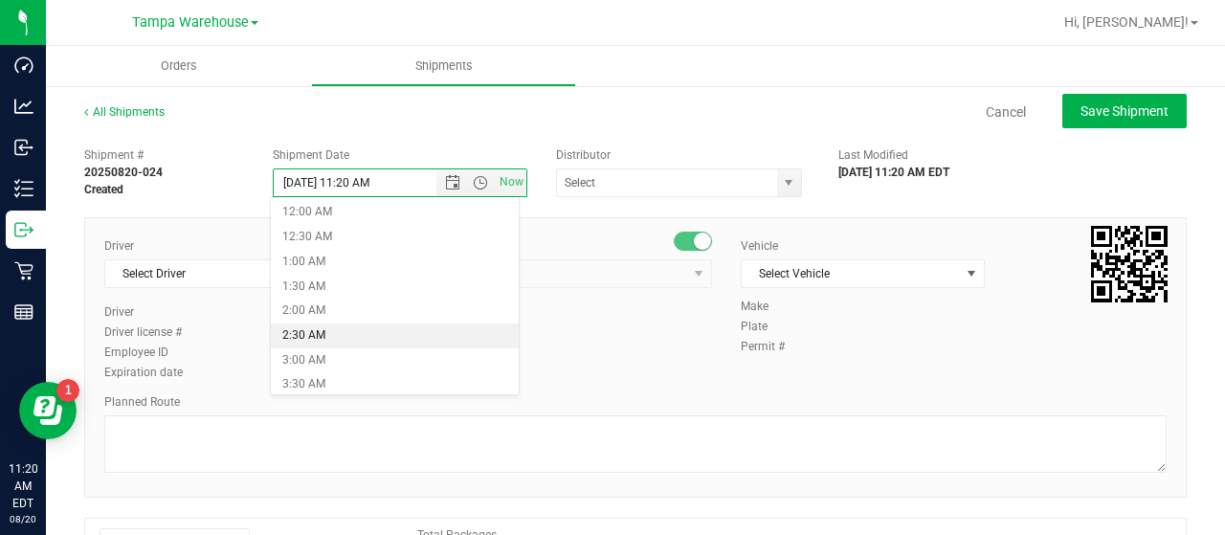
scroll to position [191, 0]
click at [386, 337] on li "6:30 AM" at bounding box center [394, 341] width 247 height 25
type input "[DATE] 6:30 AM"
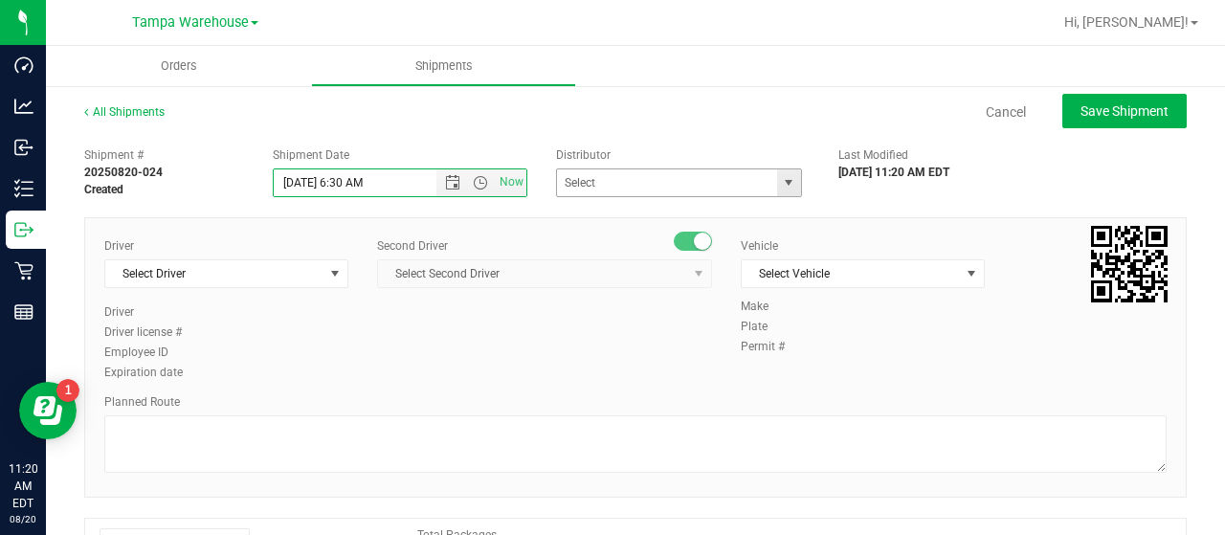
click at [781, 183] on span "select" at bounding box center [788, 182] width 15 height 15
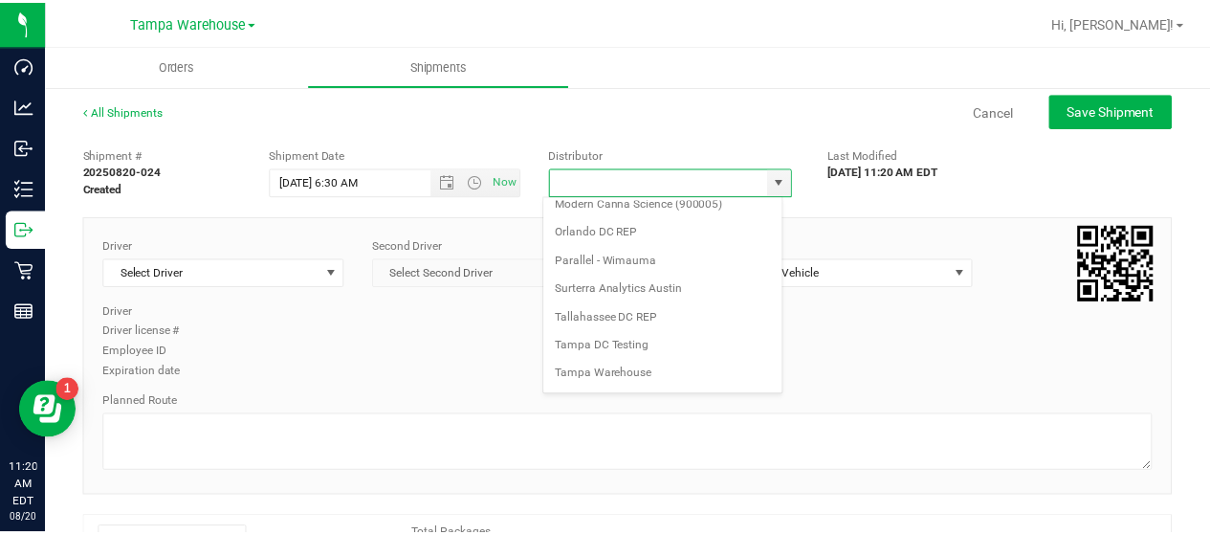
scroll to position [750, 0]
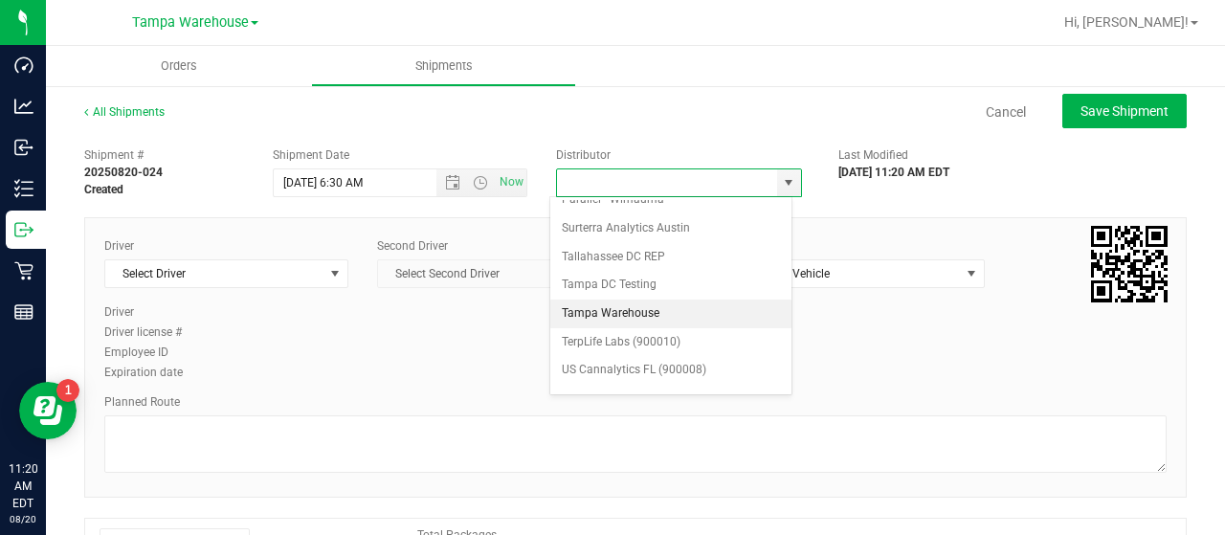
click at [627, 299] on li "Tampa Warehouse" at bounding box center [670, 313] width 241 height 29
type input "Tampa Warehouse"
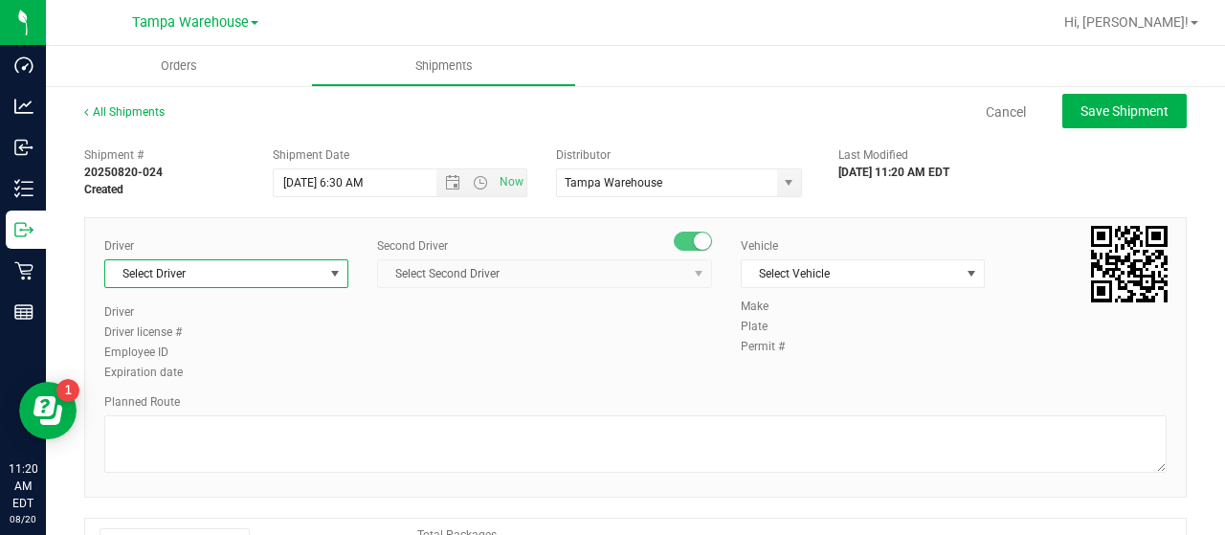
click at [331, 267] on span "select" at bounding box center [334, 273] width 15 height 15
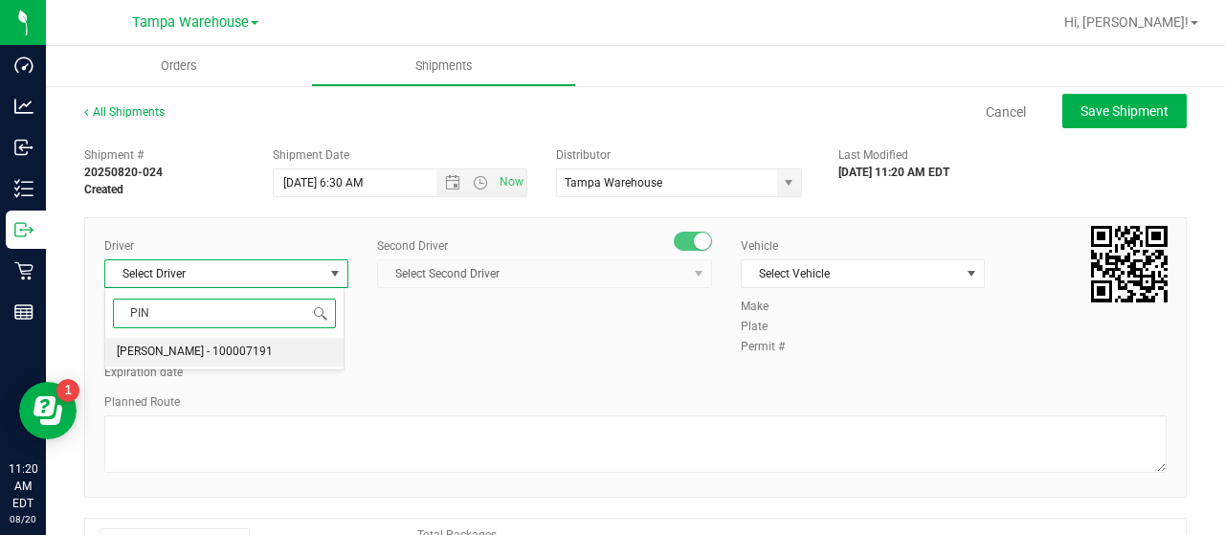
click at [214, 346] on span "[PERSON_NAME] - 100007191" at bounding box center [195, 352] width 156 height 25
type input "PIN"
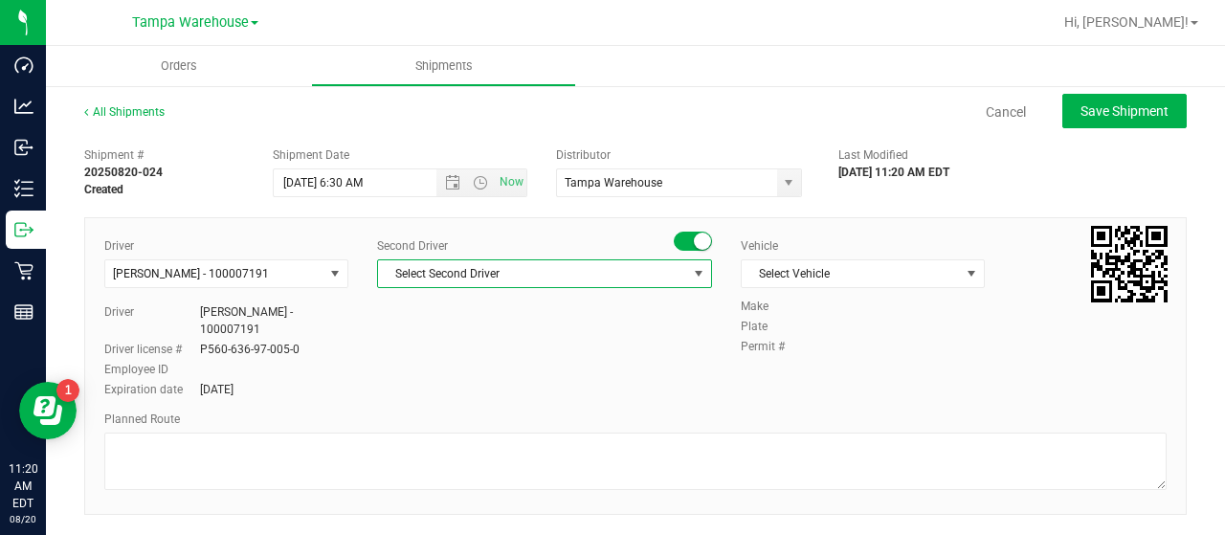
click at [503, 272] on span "Select Second Driver" at bounding box center [532, 273] width 309 height 27
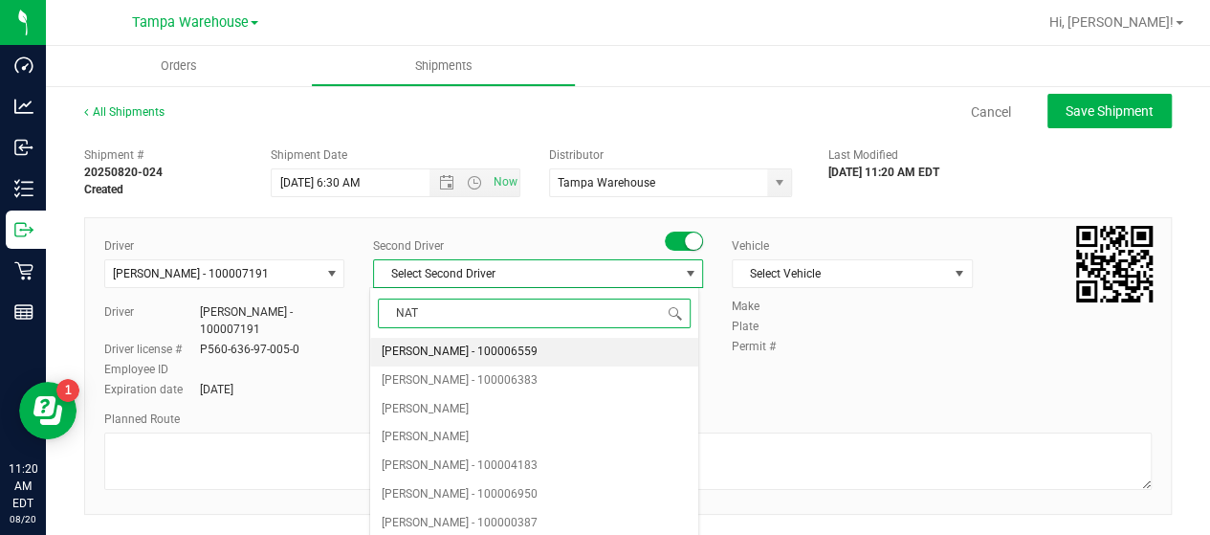
type input "NATA"
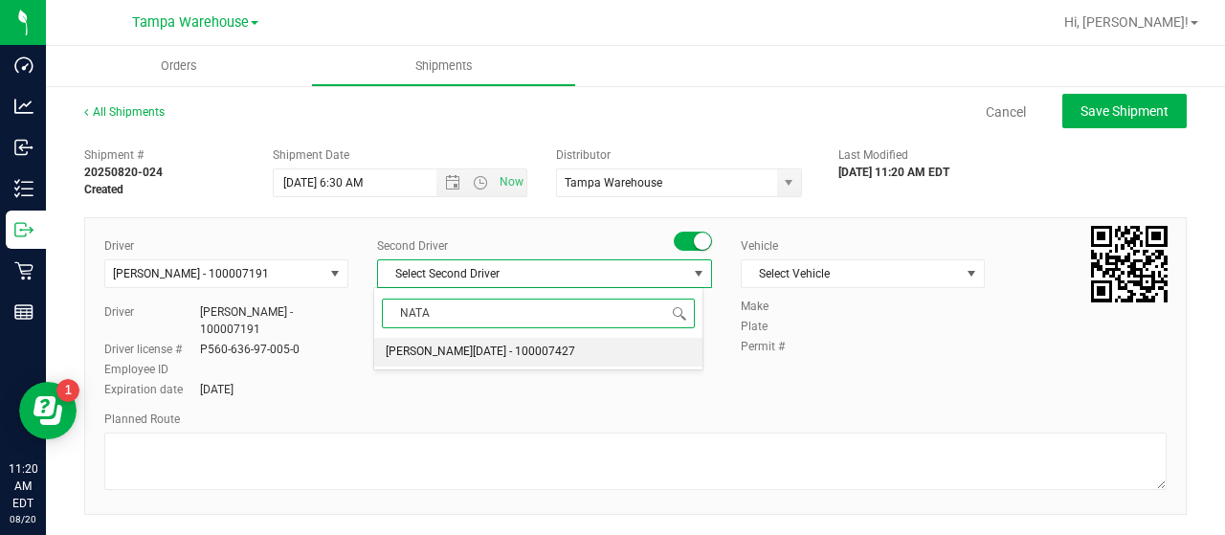
click at [478, 343] on span "[PERSON_NAME][DATE] - 100007427" at bounding box center [480, 352] width 189 height 25
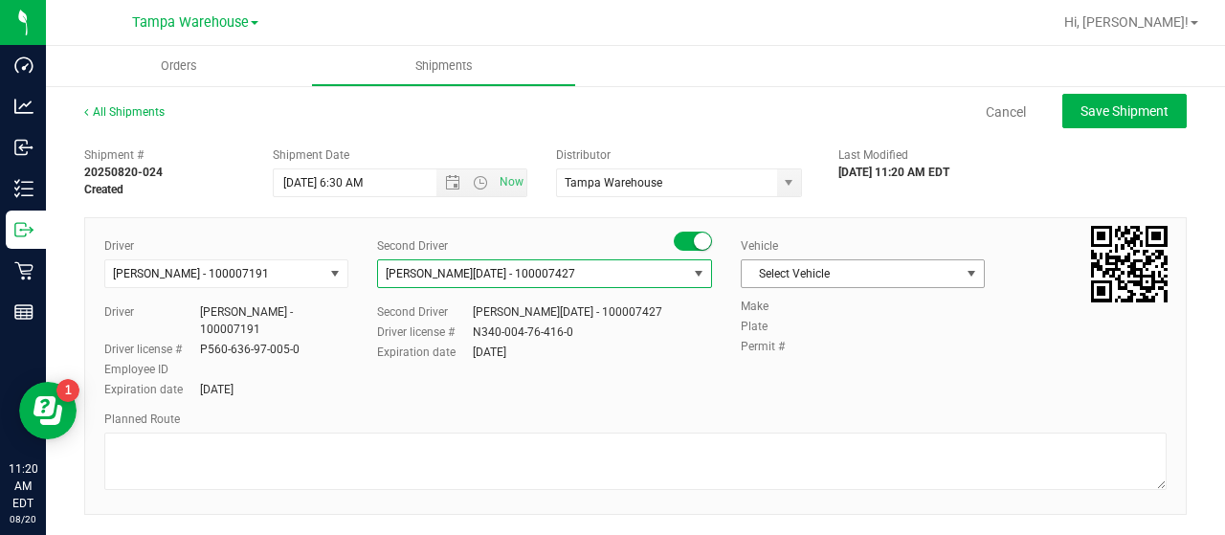
click at [963, 271] on span "select" at bounding box center [970, 273] width 15 height 15
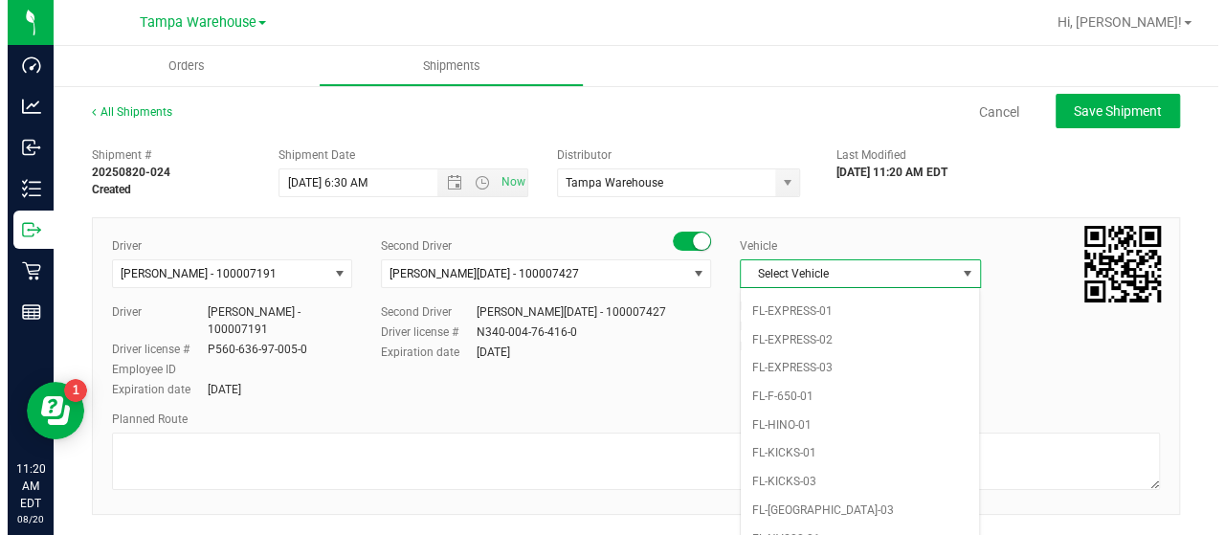
scroll to position [421, 0]
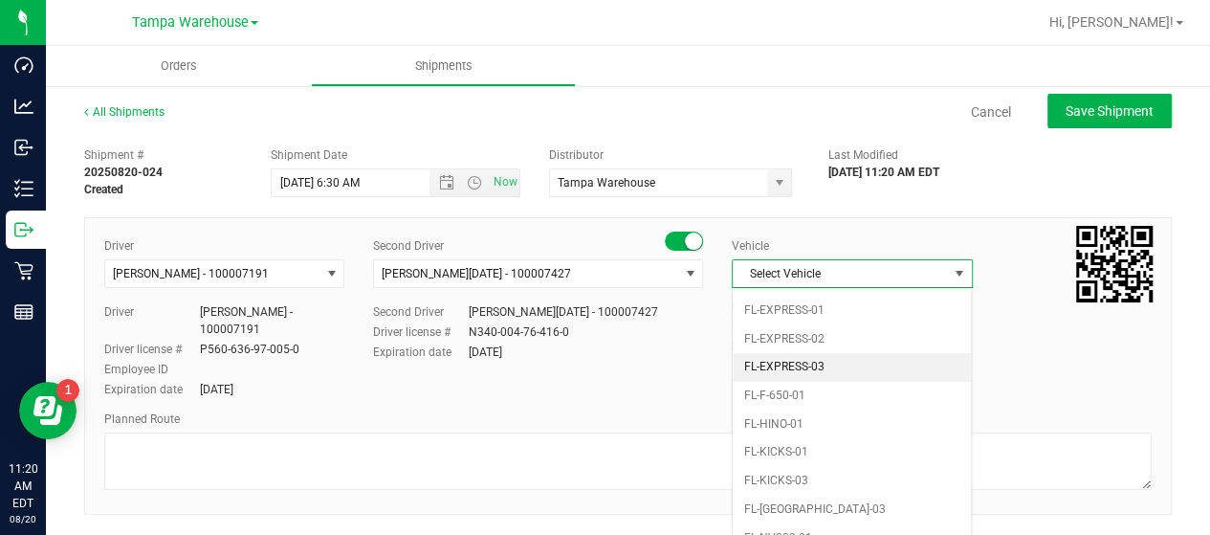
click at [853, 353] on li "FL-EXPRESS-03" at bounding box center [852, 367] width 238 height 29
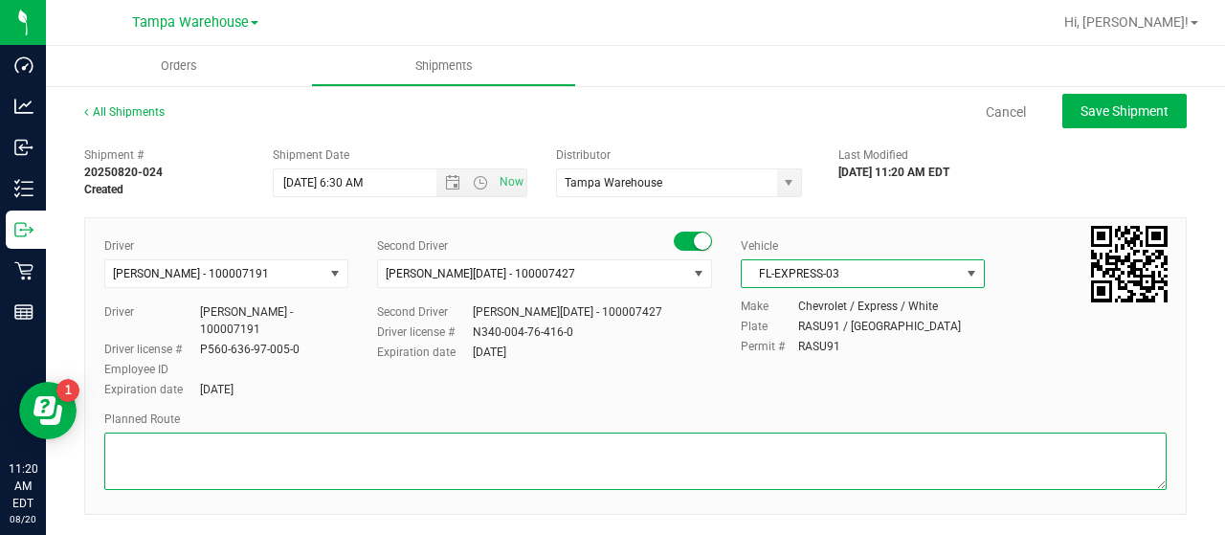
click at [222, 459] on textarea at bounding box center [635, 460] width 1062 height 57
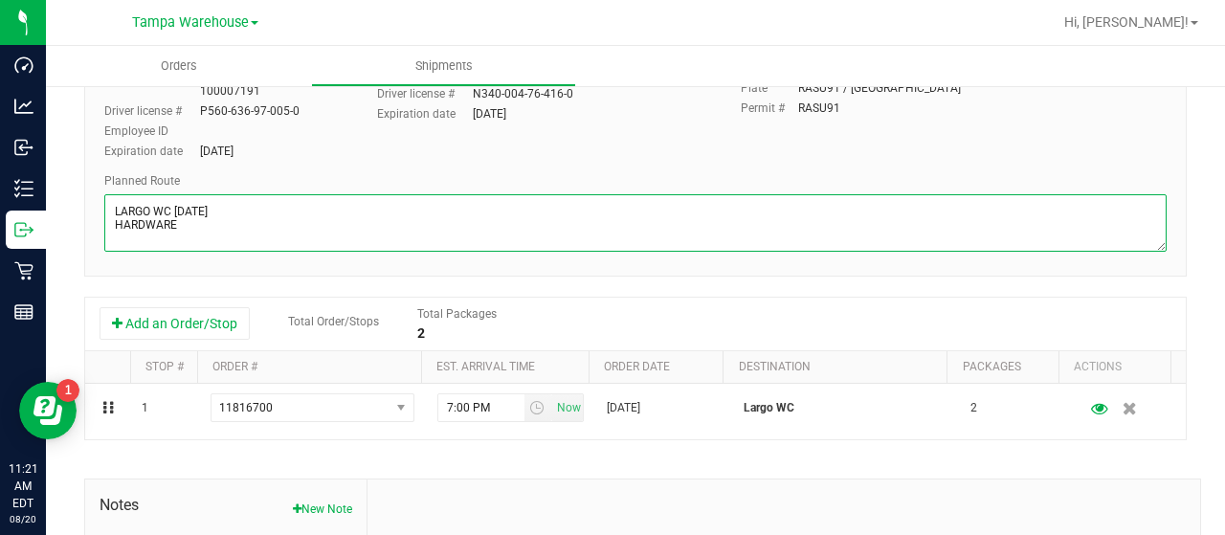
scroll to position [287, 0]
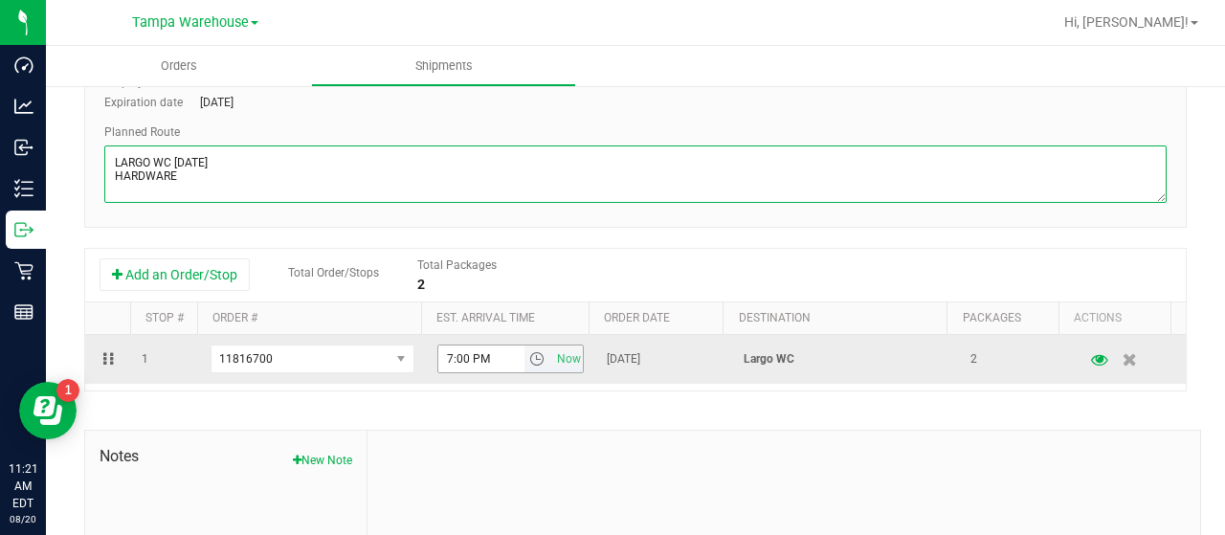
click at [529, 361] on span "select" at bounding box center [536, 358] width 15 height 15
type textarea "LARGO WC [DATE] HARDWARE"
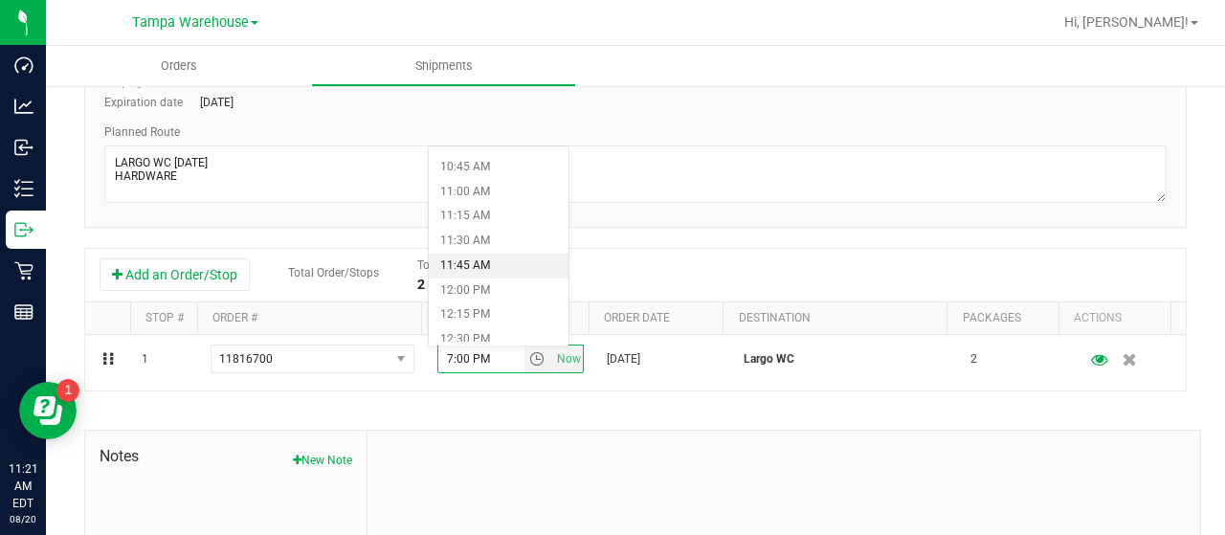
scroll to position [1244, 0]
click at [486, 247] on li "1:30 PM" at bounding box center [499, 246] width 140 height 25
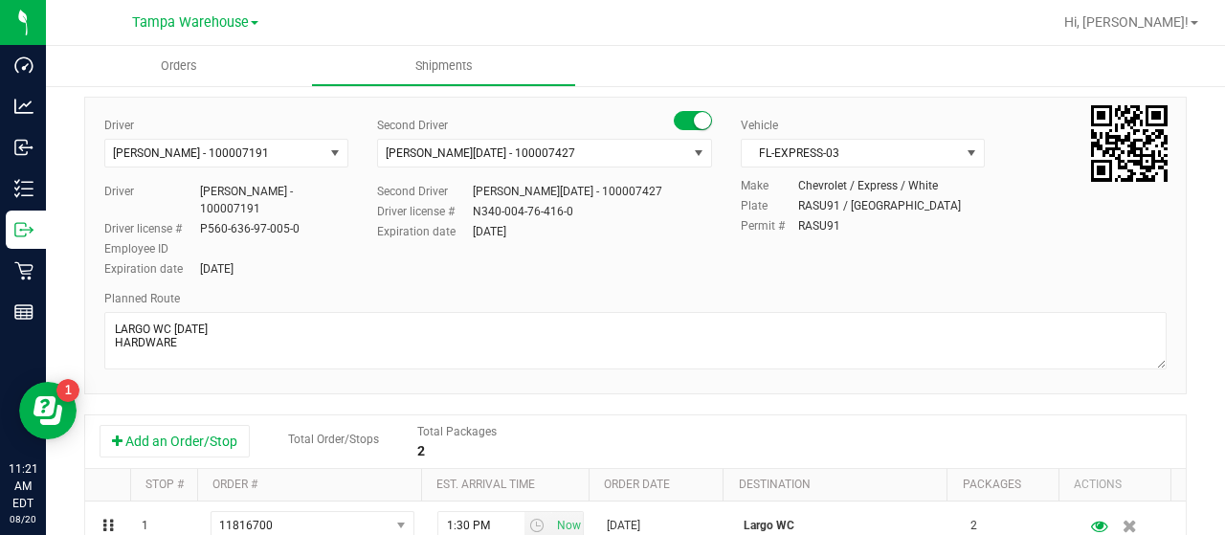
scroll to position [0, 0]
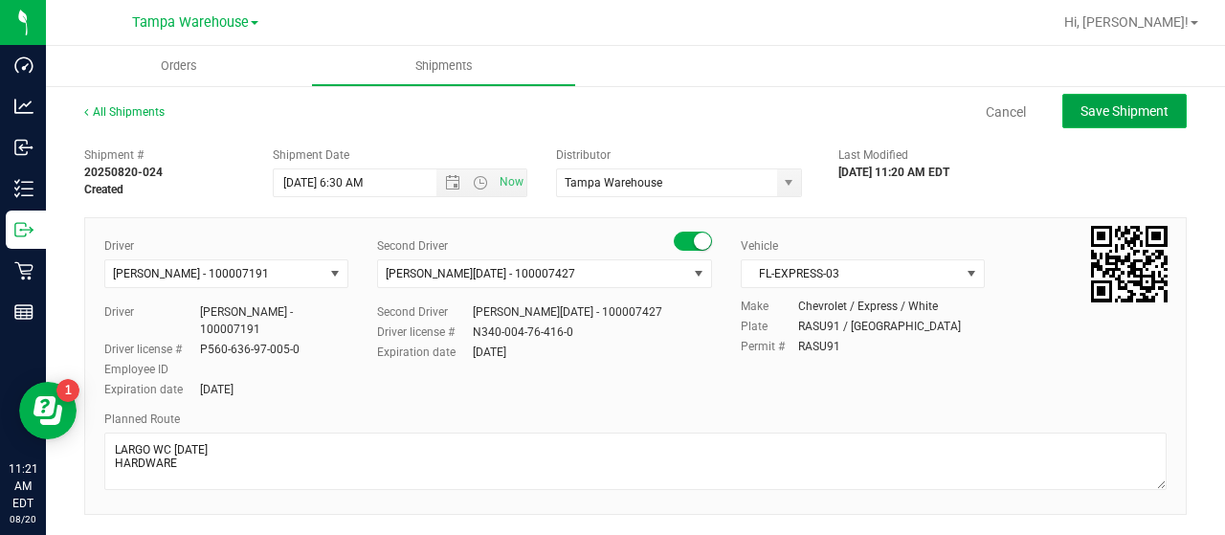
click at [1098, 109] on span "Save Shipment" at bounding box center [1124, 110] width 88 height 15
type input "[DATE] 10:30 AM"
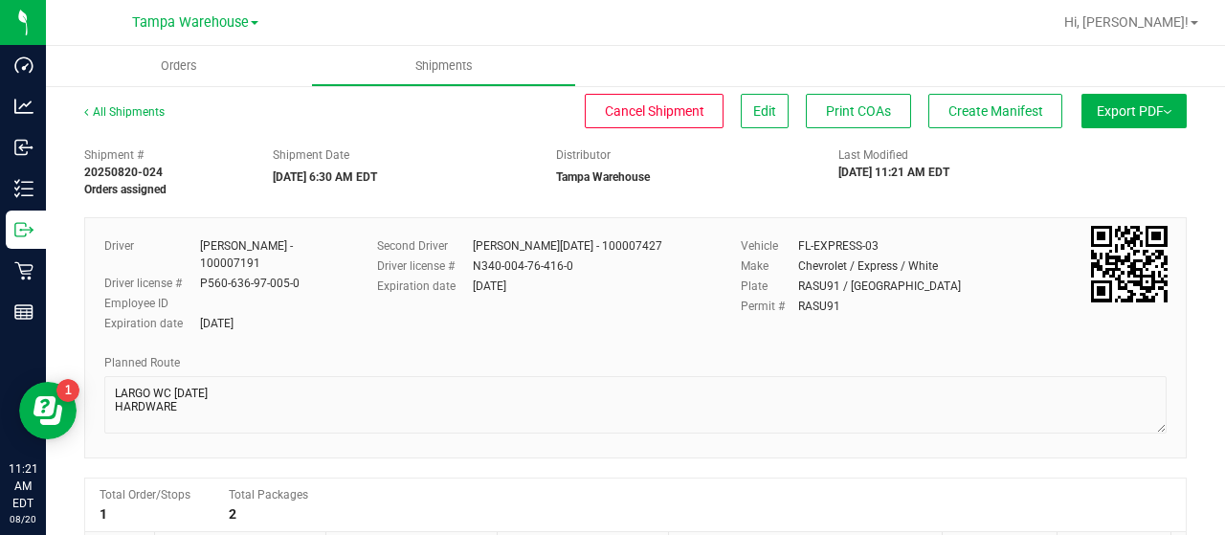
click at [1121, 115] on button "Export PDF" at bounding box center [1133, 111] width 105 height 34
click at [1116, 173] on li "Manifest by Lot" at bounding box center [1127, 181] width 193 height 29
click at [993, 112] on span "Create Manifest" at bounding box center [995, 110] width 95 height 15
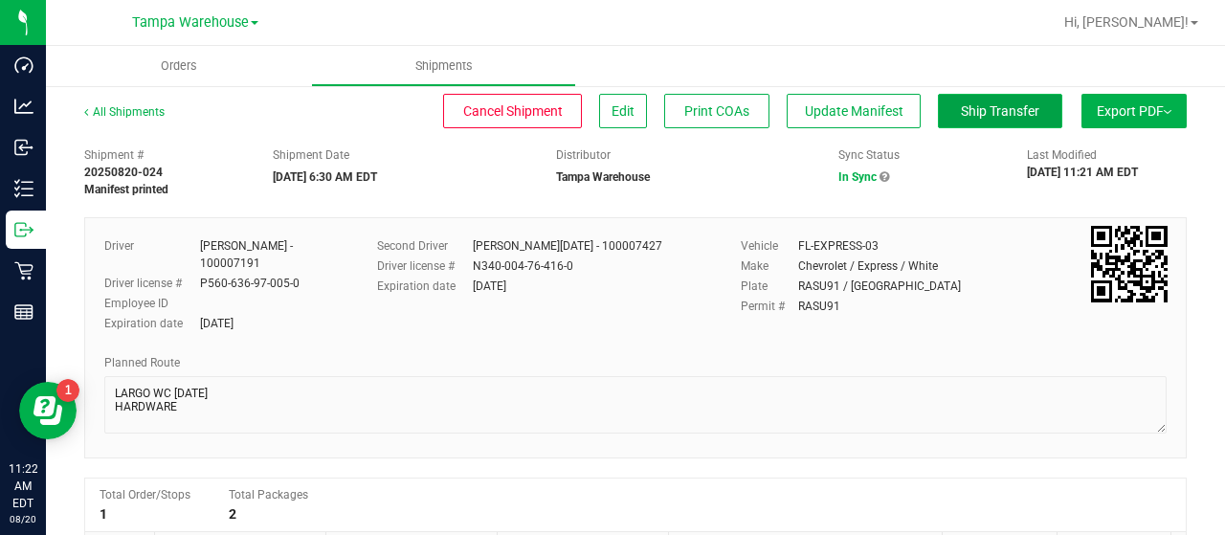
click at [970, 110] on span "Ship Transfer" at bounding box center [1000, 110] width 78 height 15
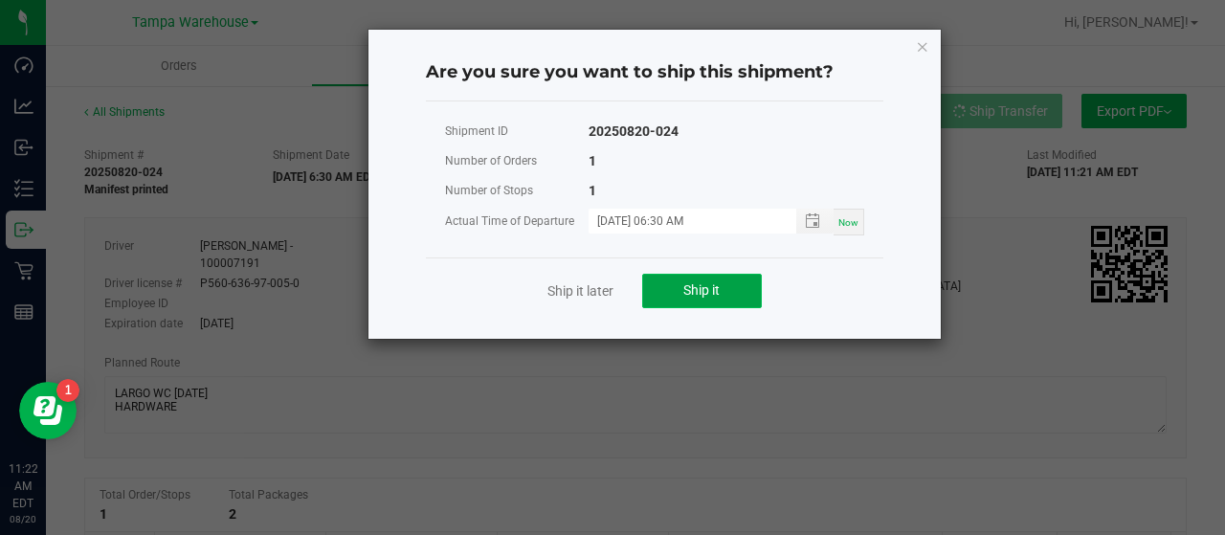
click at [724, 289] on button "Ship it" at bounding box center [702, 291] width 120 height 34
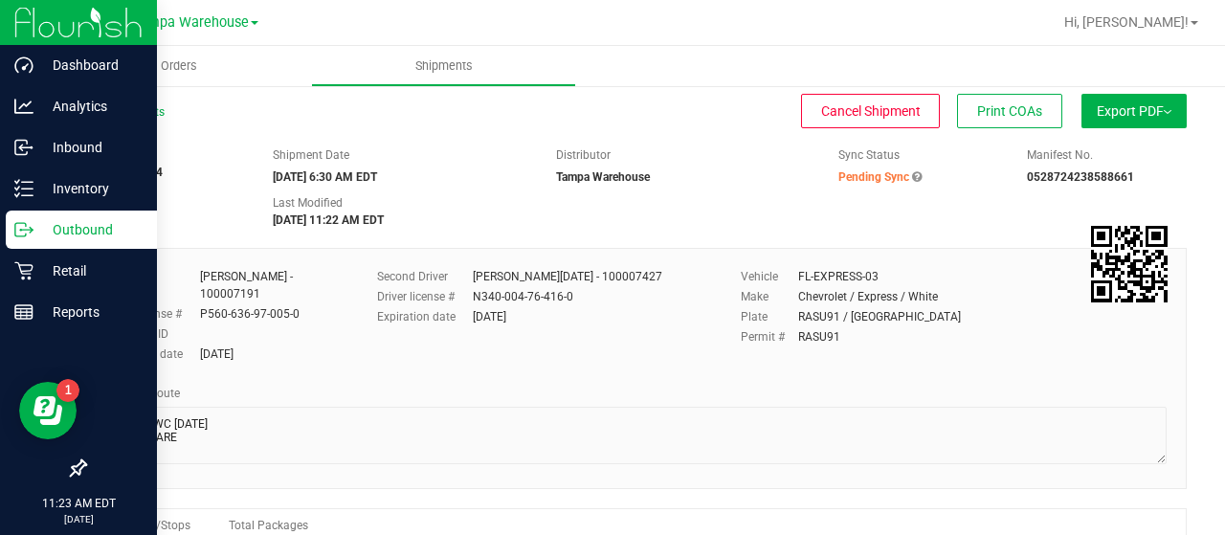
click at [69, 227] on p "Outbound" at bounding box center [90, 229] width 115 height 23
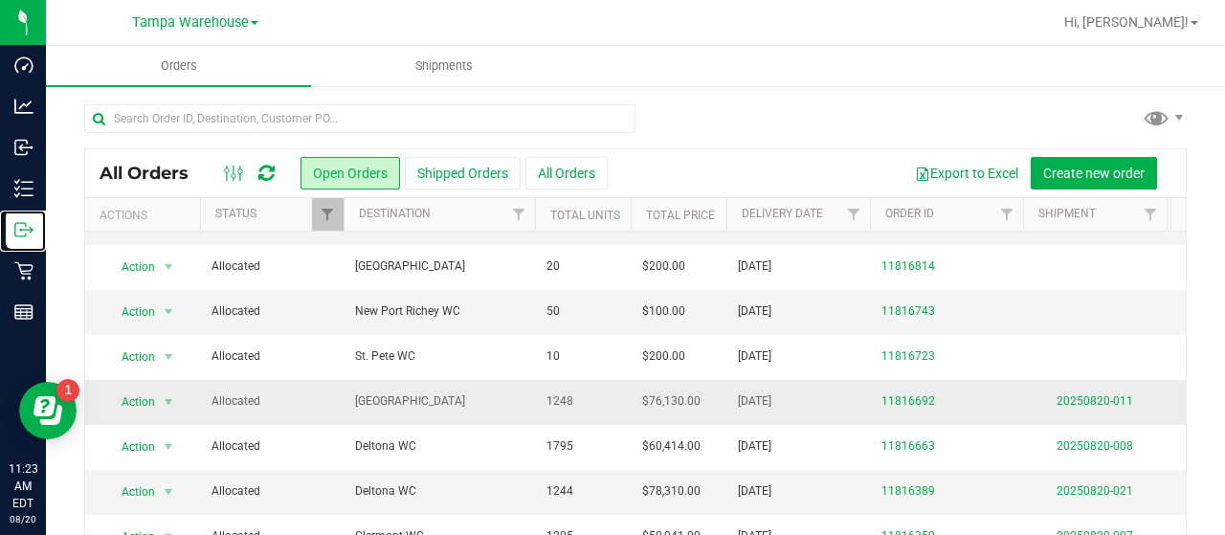
scroll to position [287, 0]
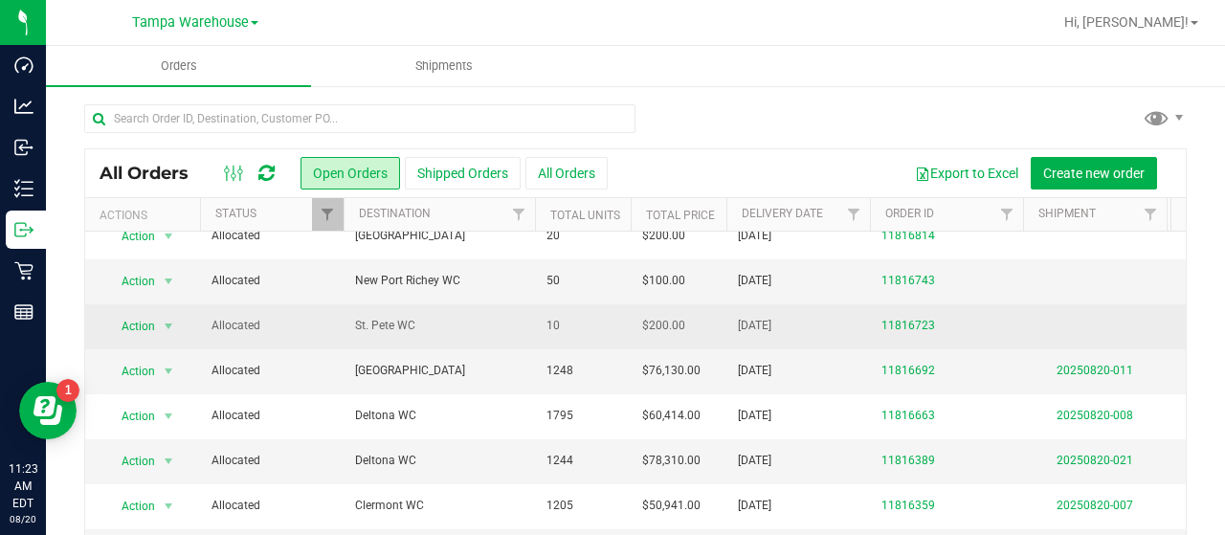
click at [467, 317] on span "St. Pete WC" at bounding box center [439, 326] width 168 height 18
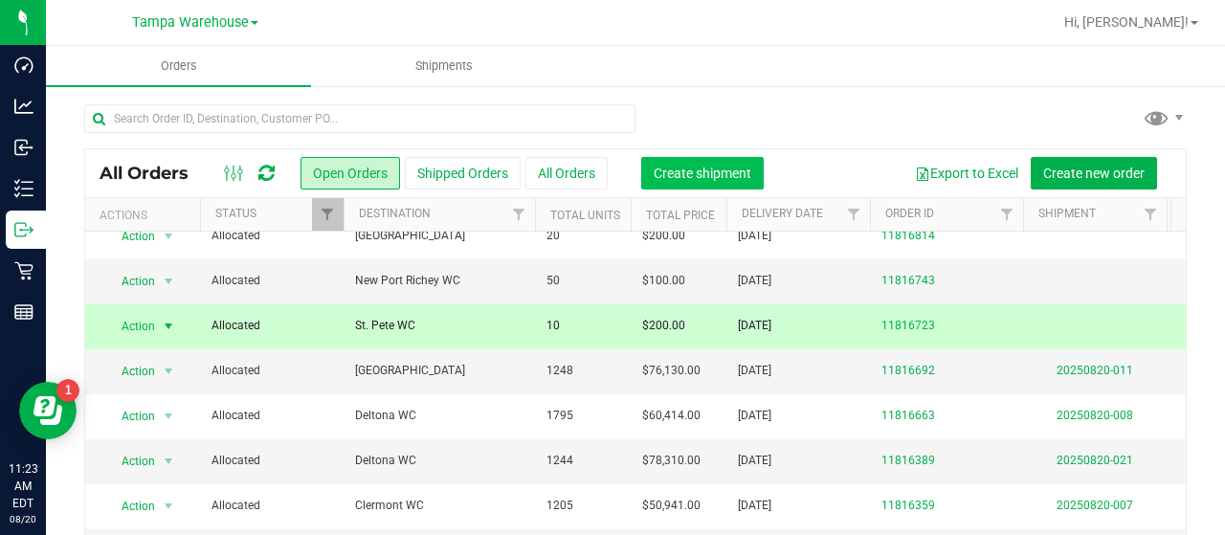
click at [693, 171] on span "Create shipment" at bounding box center [702, 173] width 98 height 15
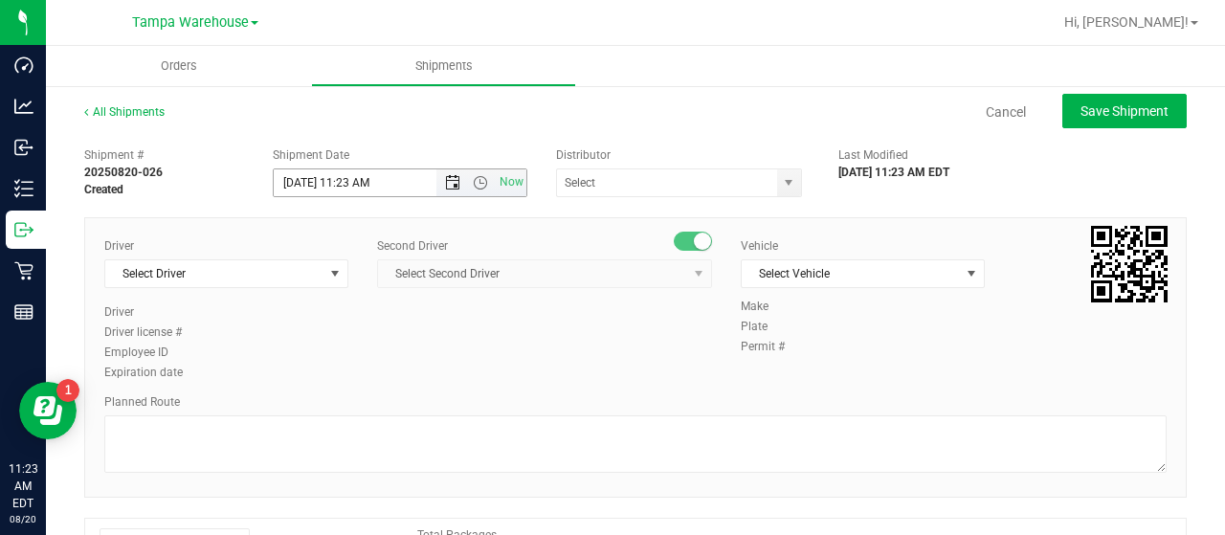
click at [450, 177] on span "Open the date view" at bounding box center [452, 182] width 15 height 15
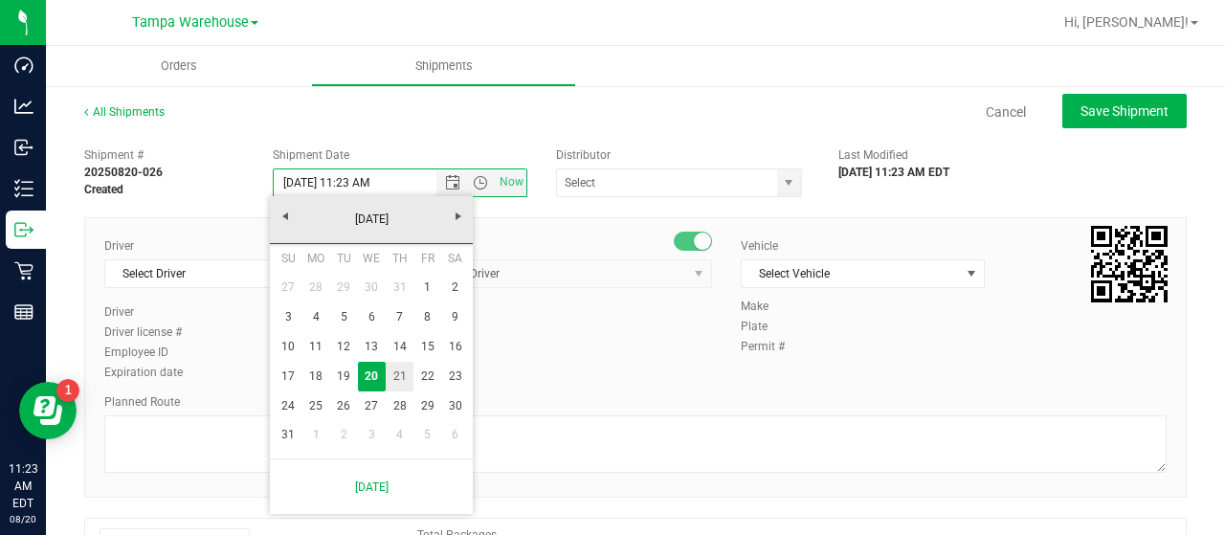
click at [398, 368] on link "21" at bounding box center [400, 377] width 28 height 30
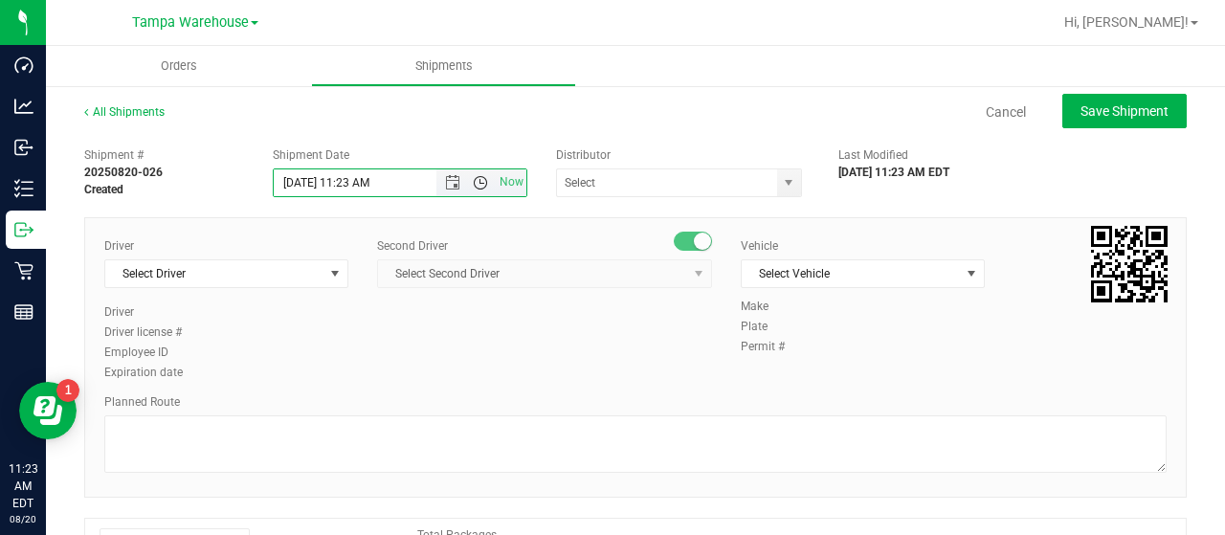
click at [475, 177] on span "Open the time view" at bounding box center [480, 182] width 15 height 15
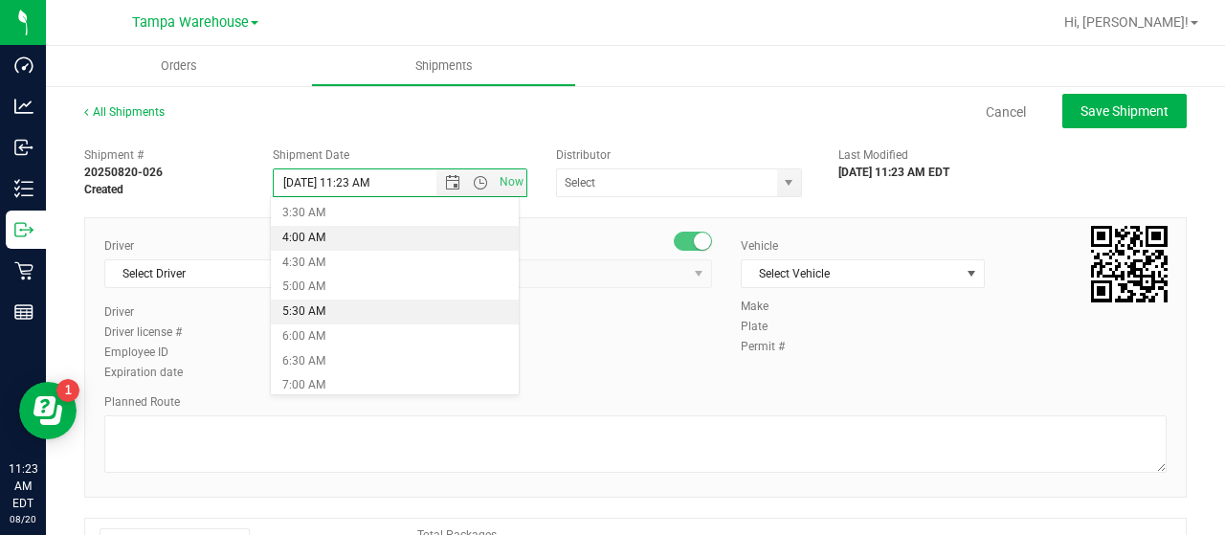
scroll to position [191, 0]
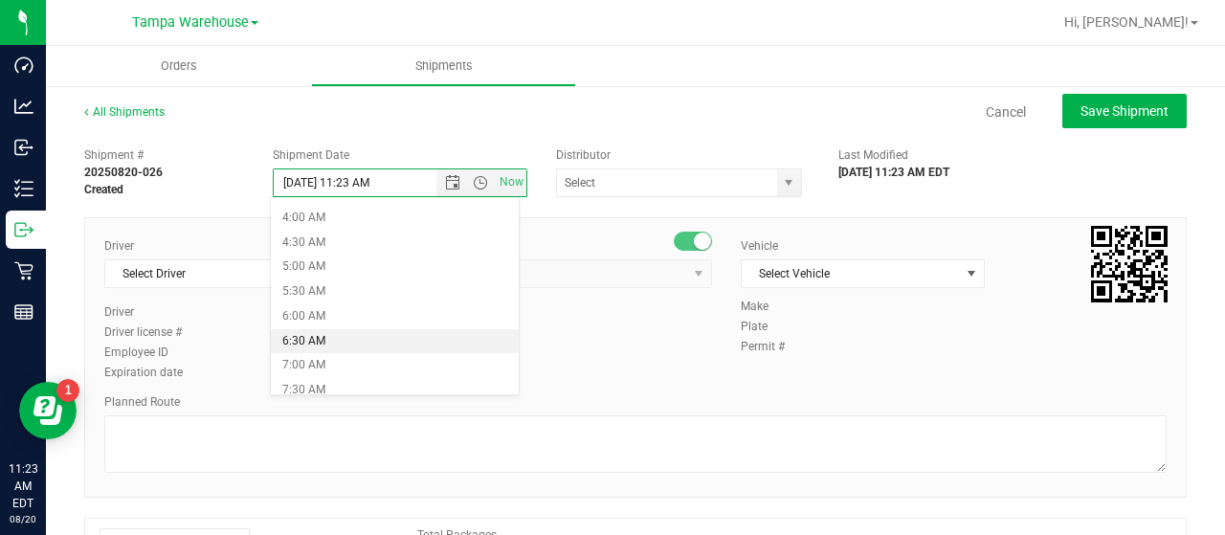
click at [378, 338] on li "6:30 AM" at bounding box center [394, 341] width 247 height 25
type input "[DATE] 6:30 AM"
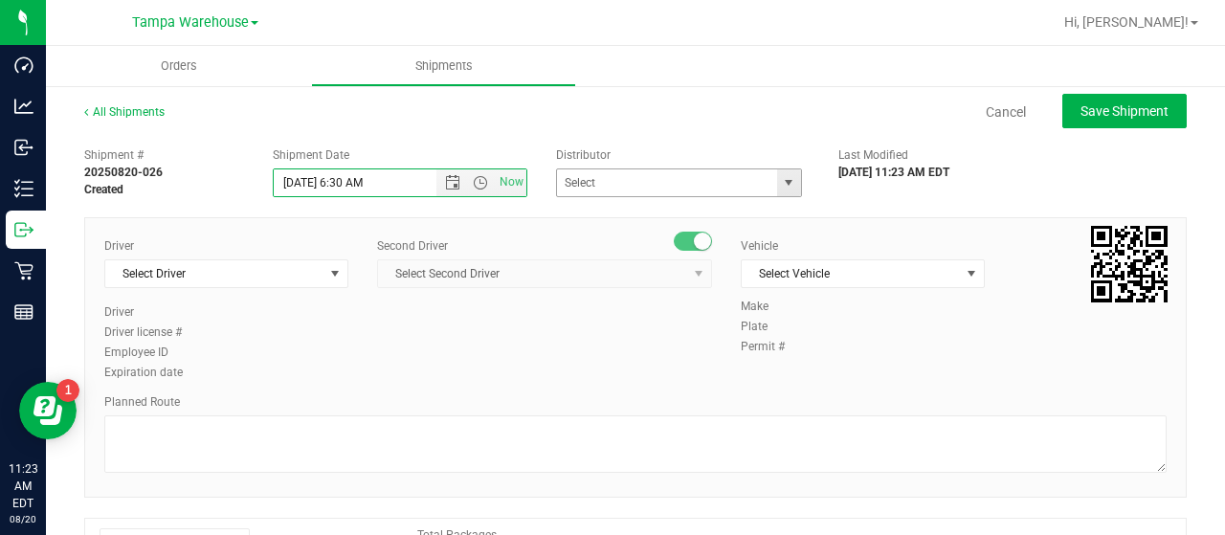
click at [783, 176] on span "select" at bounding box center [788, 182] width 15 height 15
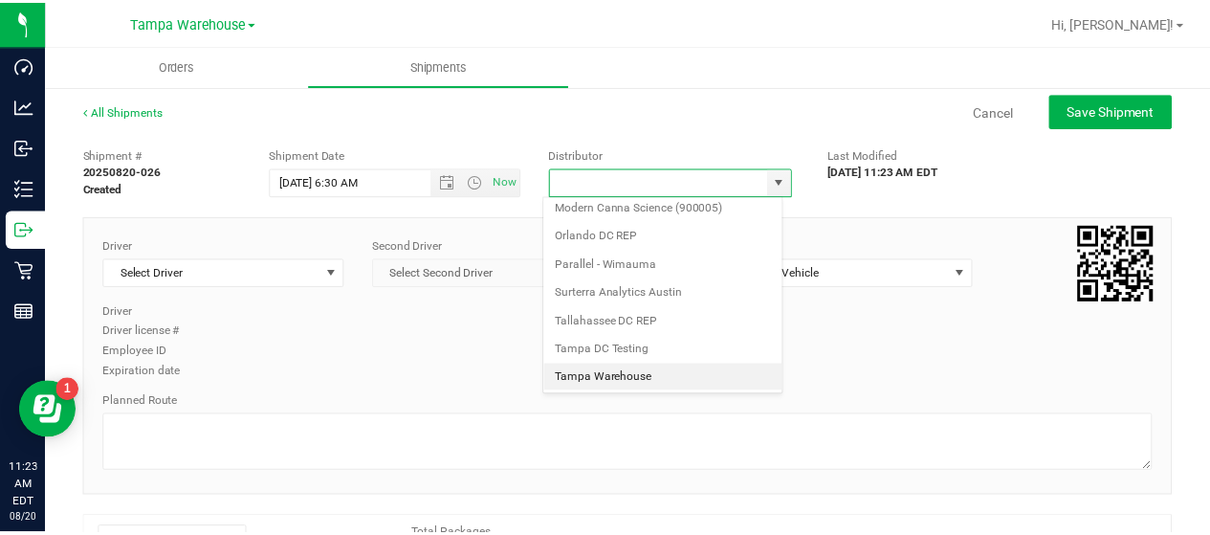
scroll to position [750, 0]
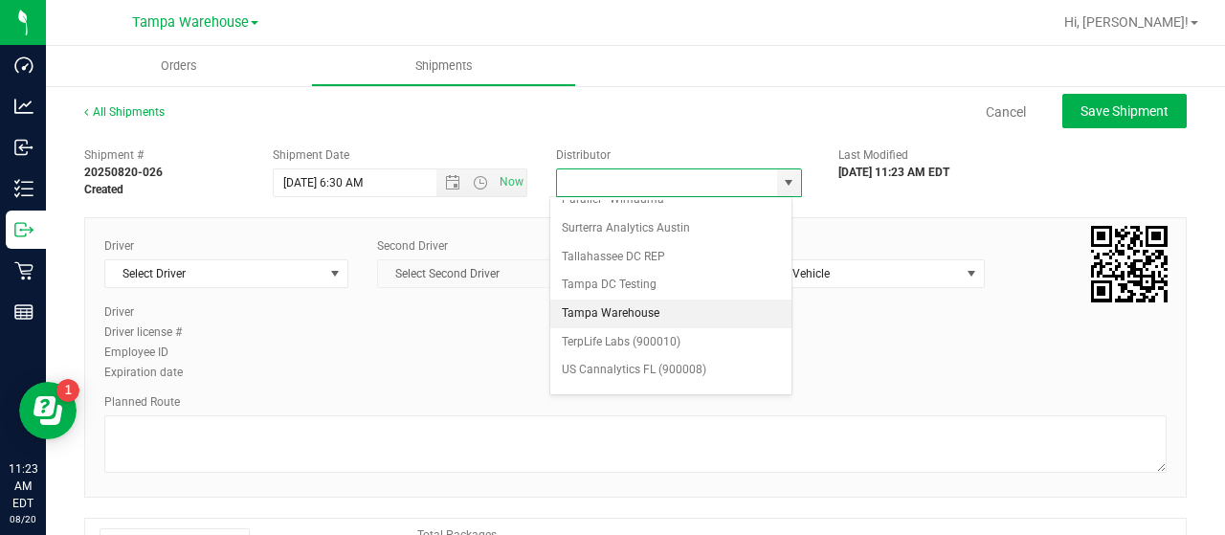
click at [631, 299] on li "Tampa Warehouse" at bounding box center [670, 313] width 241 height 29
type input "Tampa Warehouse"
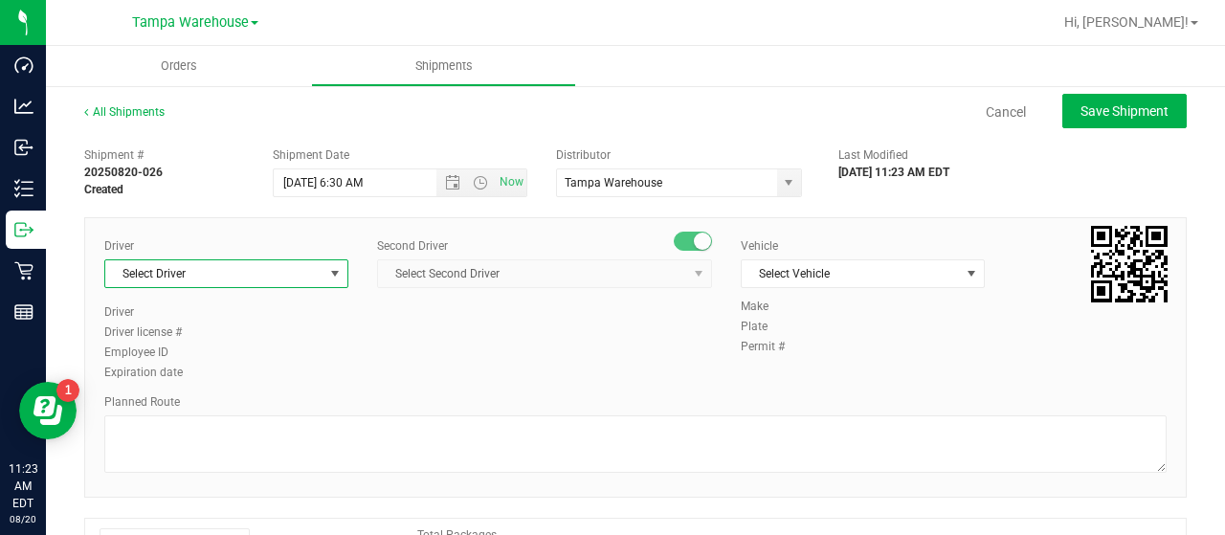
click at [316, 269] on span "Select Driver" at bounding box center [214, 273] width 218 height 27
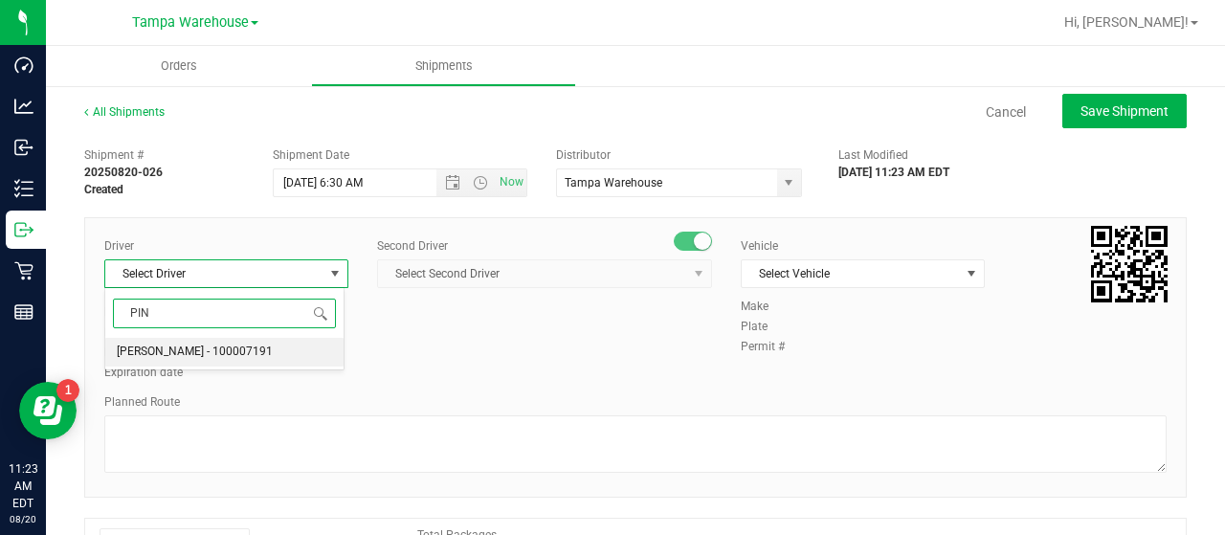
click at [213, 351] on span "[PERSON_NAME] - 100007191" at bounding box center [195, 352] width 156 height 25
type input "PIN"
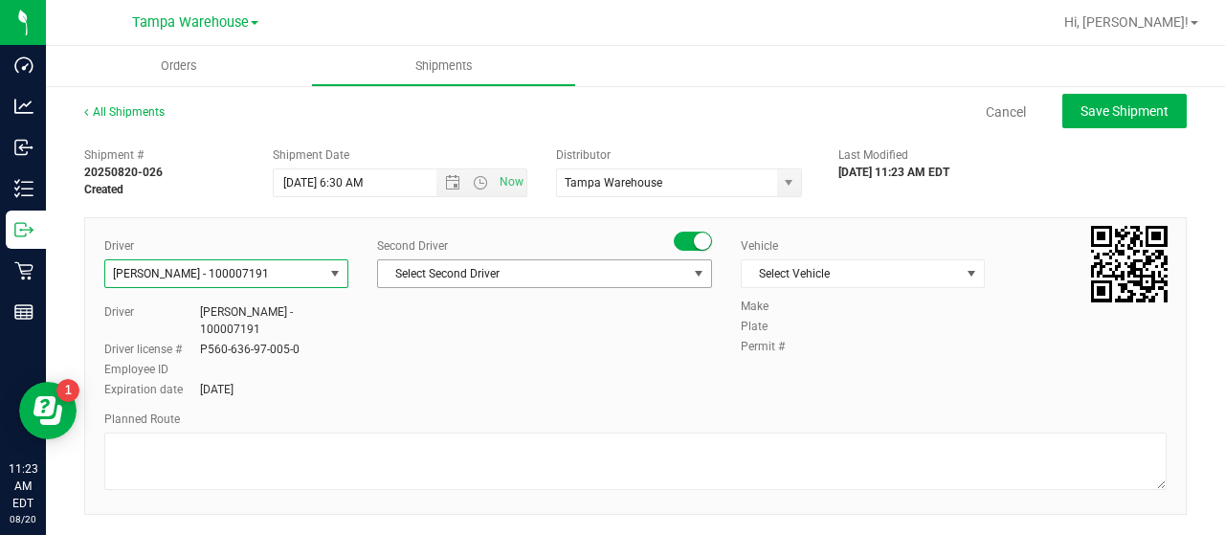
click at [604, 271] on span "Select Second Driver" at bounding box center [532, 273] width 309 height 27
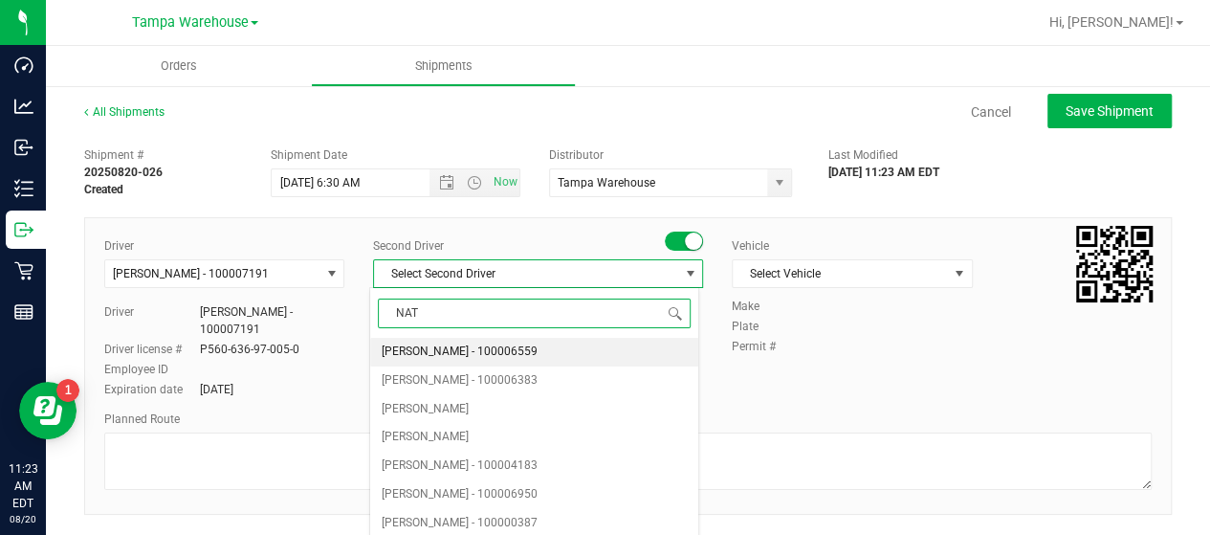
type input "NATA"
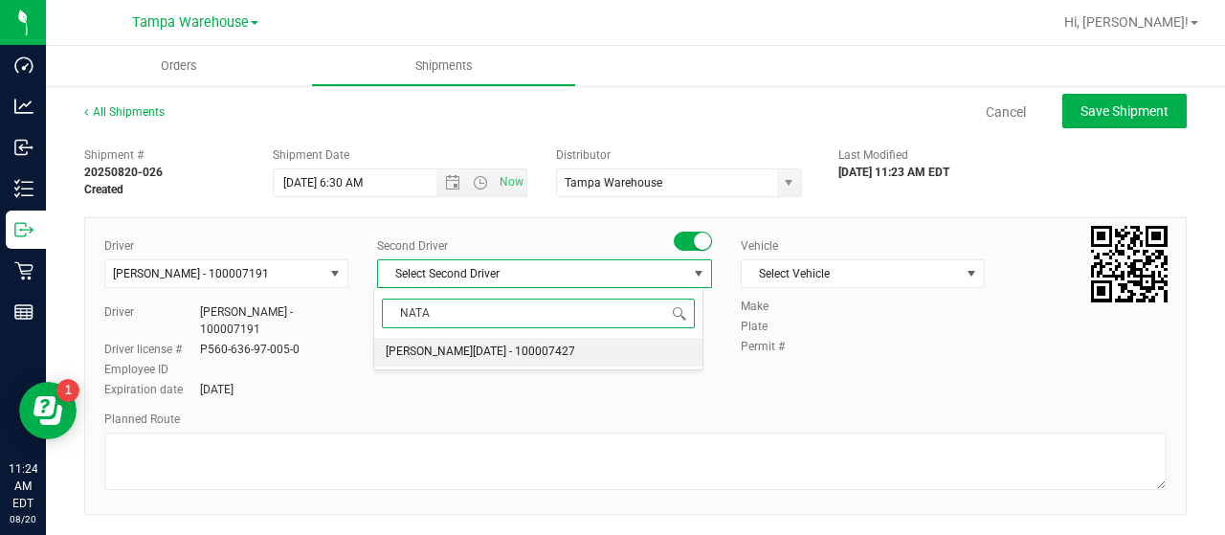
click at [543, 343] on li "[PERSON_NAME][DATE] - 100007427" at bounding box center [538, 352] width 328 height 29
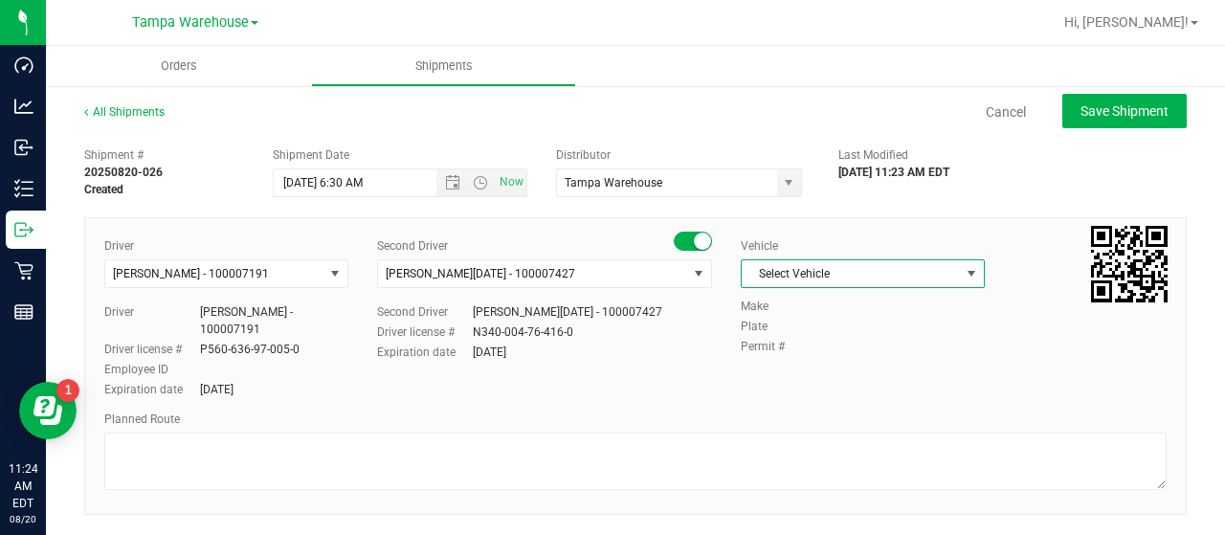
click at [930, 273] on span "Select Vehicle" at bounding box center [851, 273] width 218 height 27
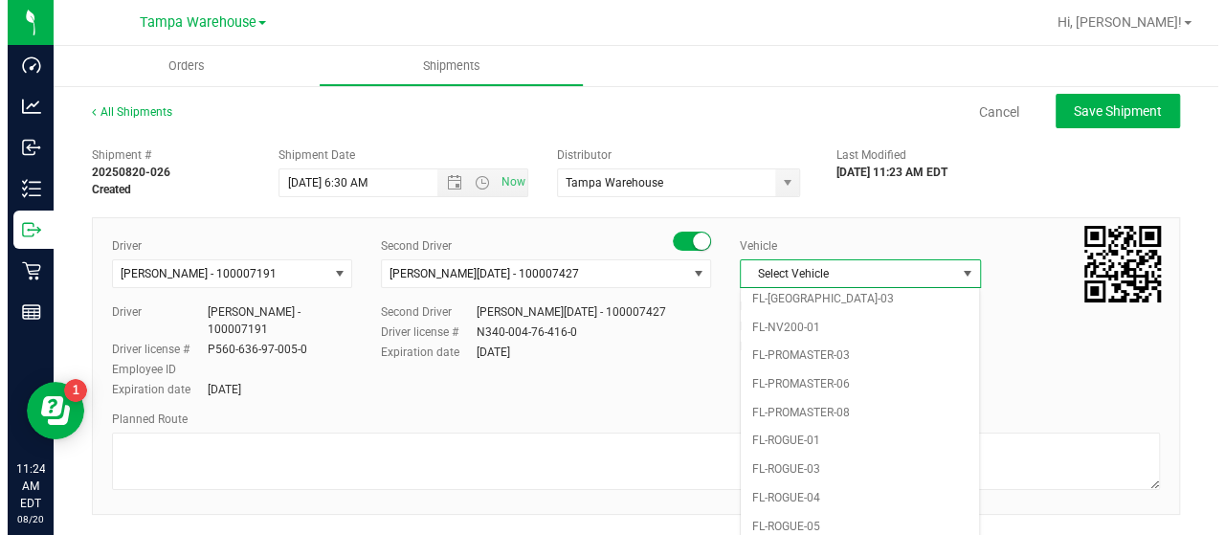
scroll to position [421, 0]
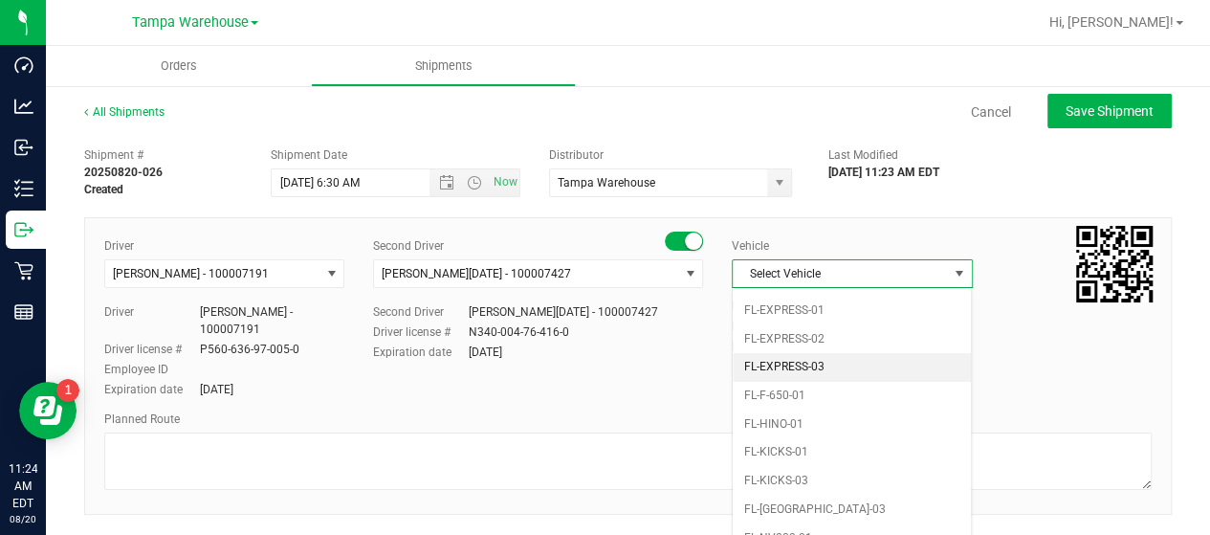
click at [849, 357] on li "FL-EXPRESS-03" at bounding box center [852, 367] width 238 height 29
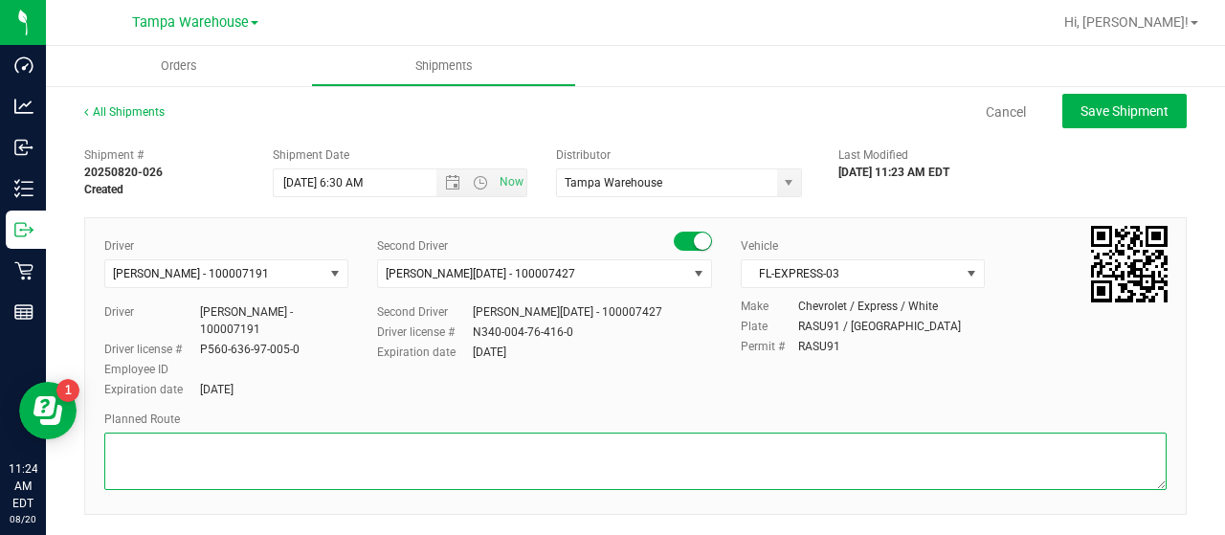
click at [176, 455] on textarea at bounding box center [635, 460] width 1062 height 57
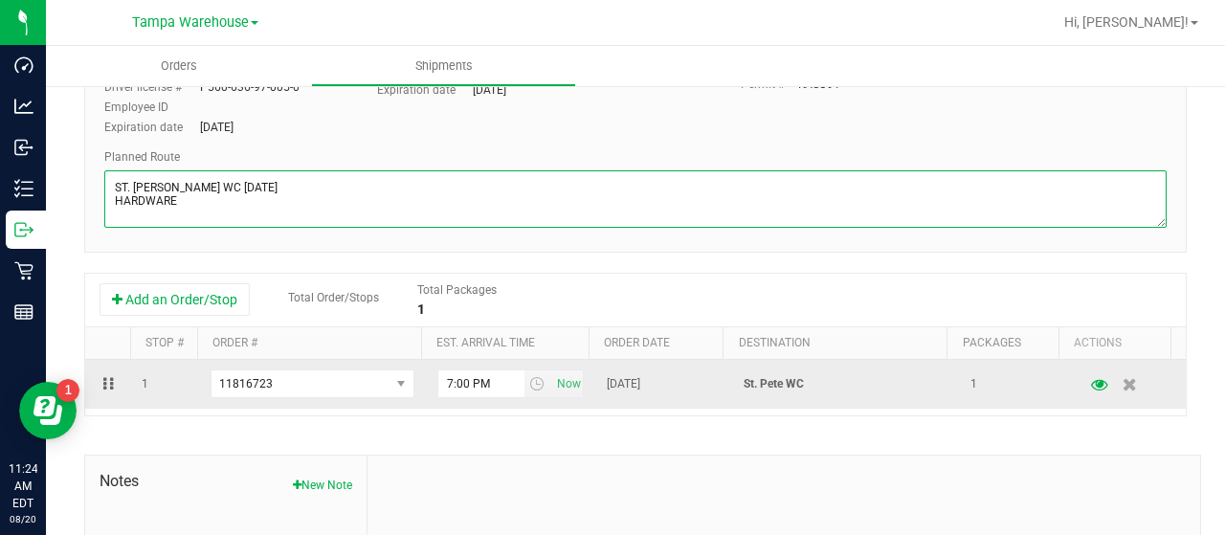
scroll to position [287, 0]
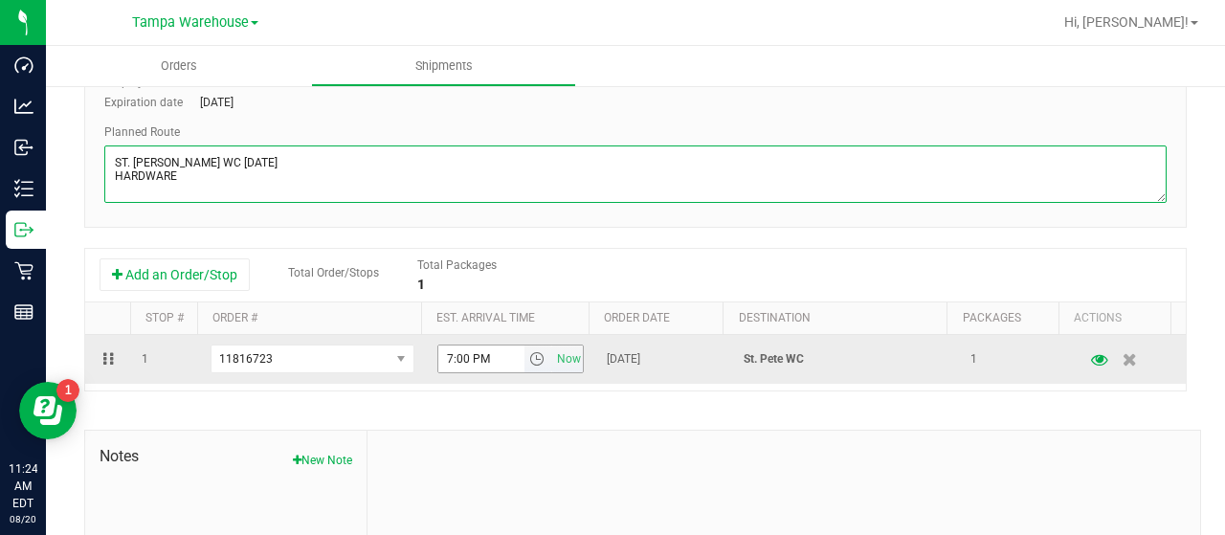
click at [529, 354] on span "select" at bounding box center [536, 358] width 15 height 15
type textarea "ST. [PERSON_NAME] WC [DATE] HARDWARE"
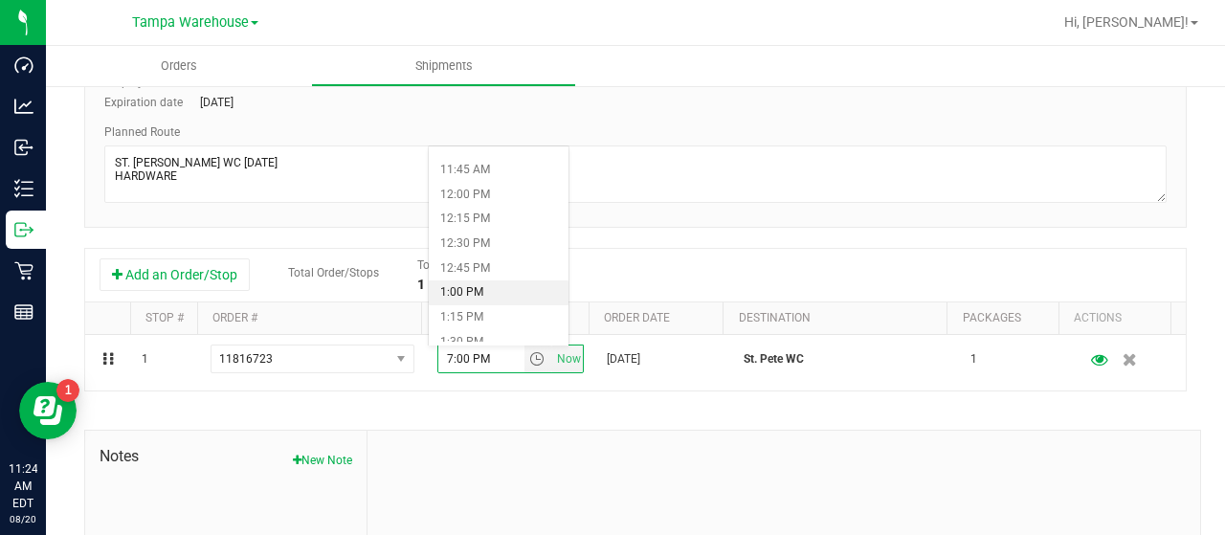
scroll to position [1244, 0]
click at [490, 244] on li "1:30 PM" at bounding box center [499, 246] width 140 height 25
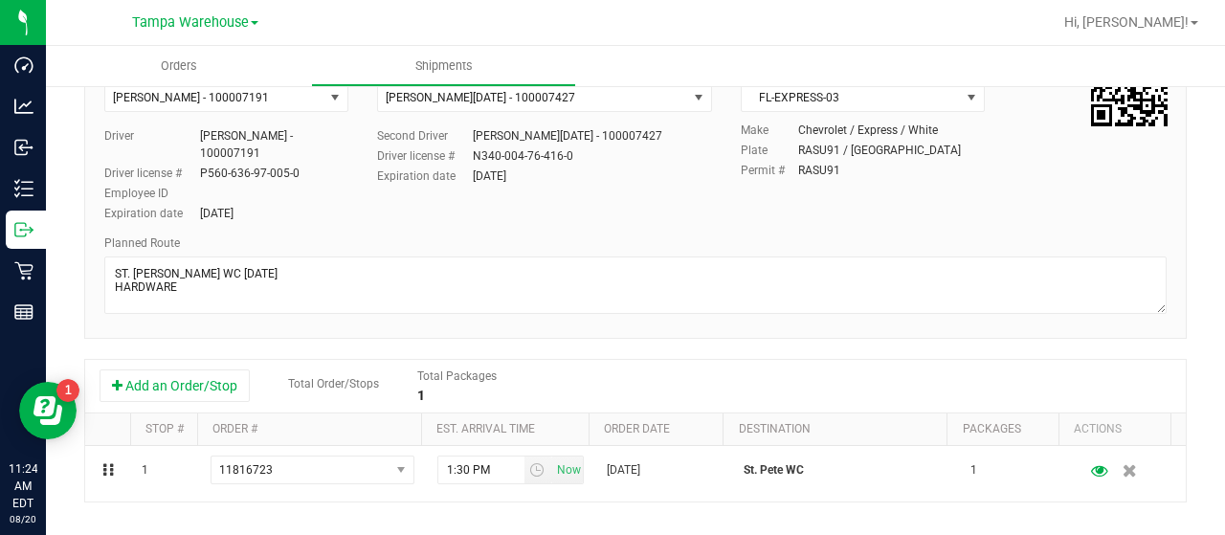
scroll to position [0, 0]
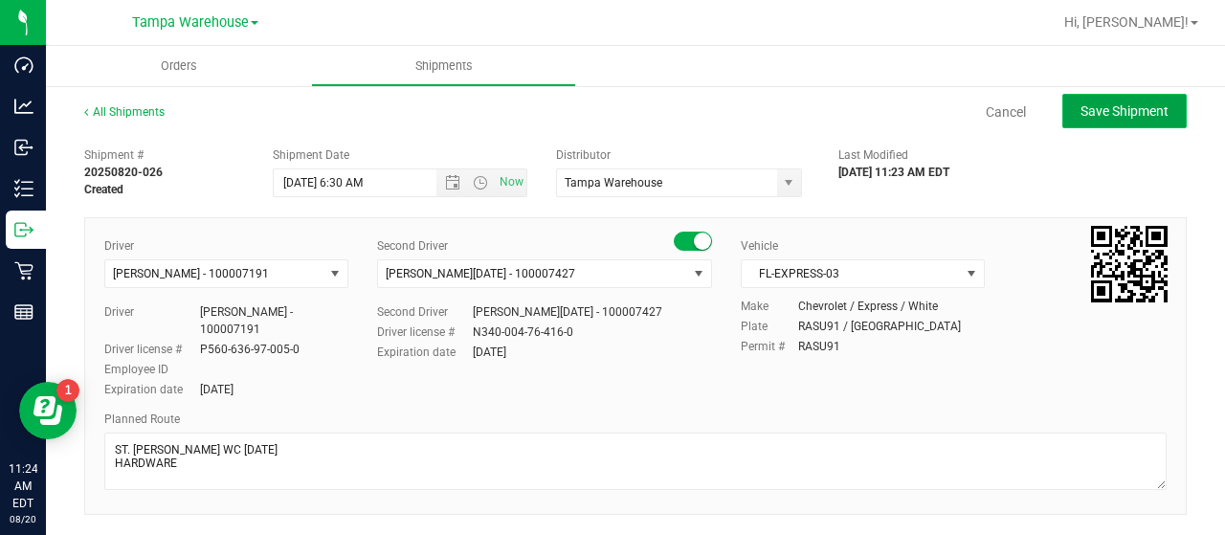
click at [1107, 108] on span "Save Shipment" at bounding box center [1124, 110] width 88 height 15
type input "[DATE] 10:30 AM"
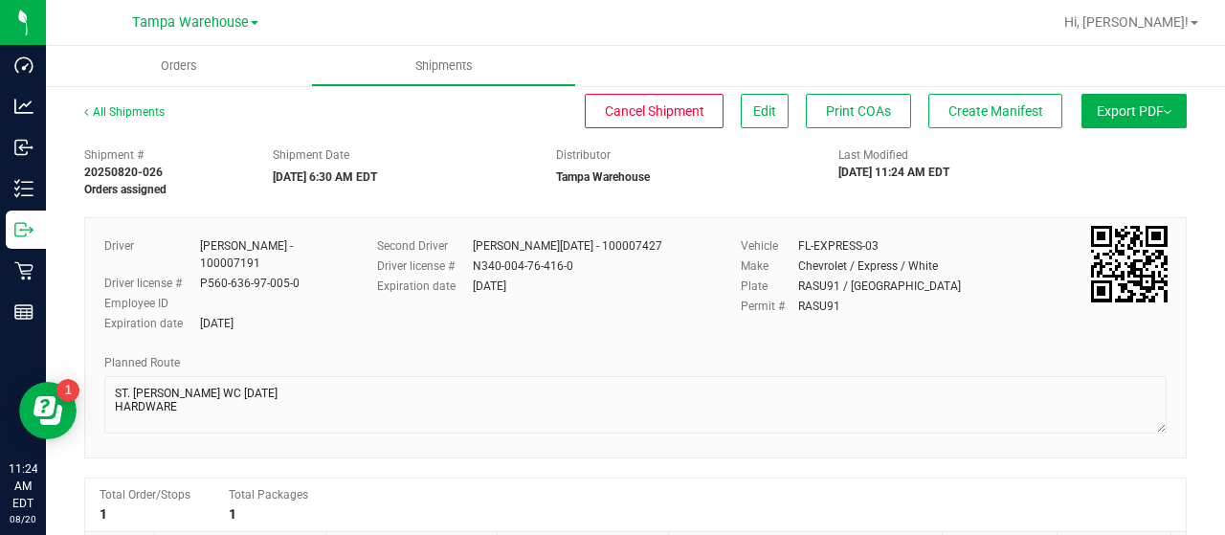
click at [1104, 113] on button "Export PDF" at bounding box center [1133, 111] width 105 height 34
click at [1078, 179] on span "Manifest by Lot" at bounding box center [1084, 181] width 79 height 13
click at [986, 108] on span "Create Manifest" at bounding box center [995, 110] width 95 height 15
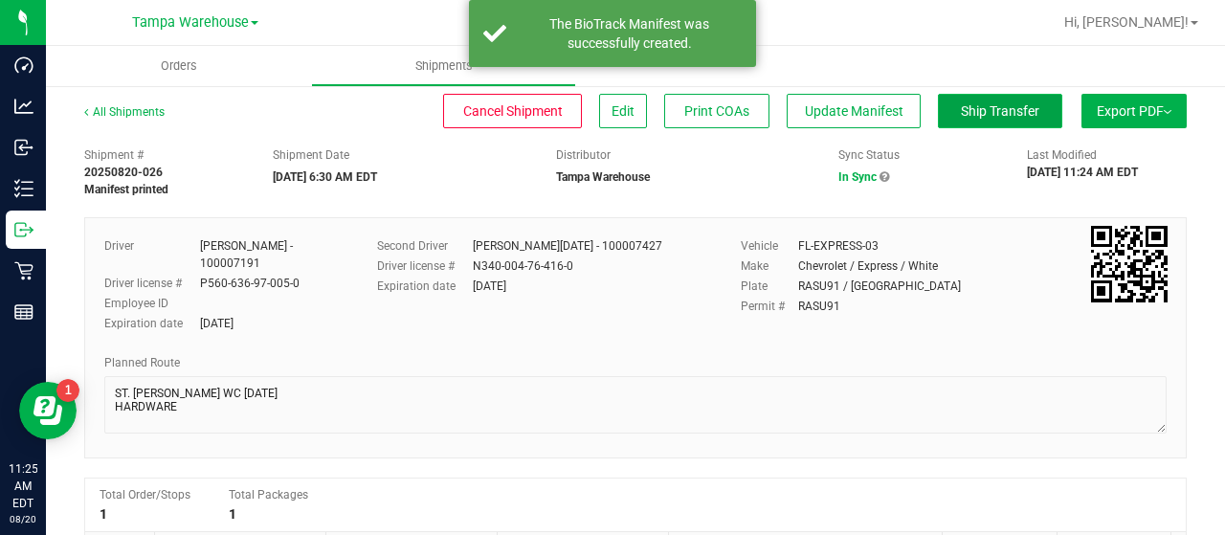
click at [969, 106] on span "Ship Transfer" at bounding box center [1000, 110] width 78 height 15
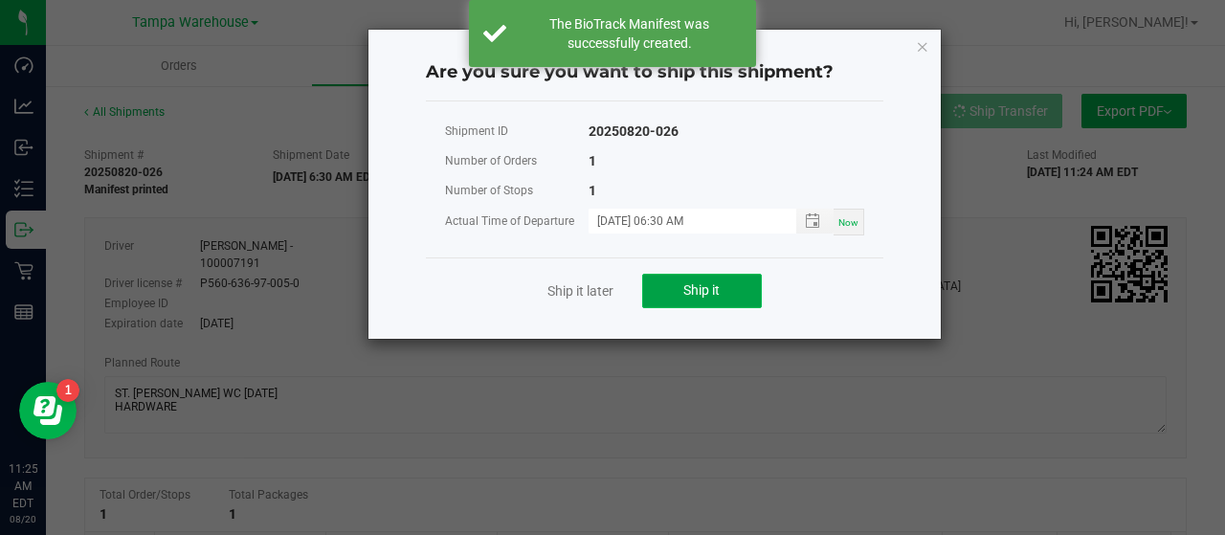
click at [719, 283] on span "Ship it" at bounding box center [701, 289] width 36 height 15
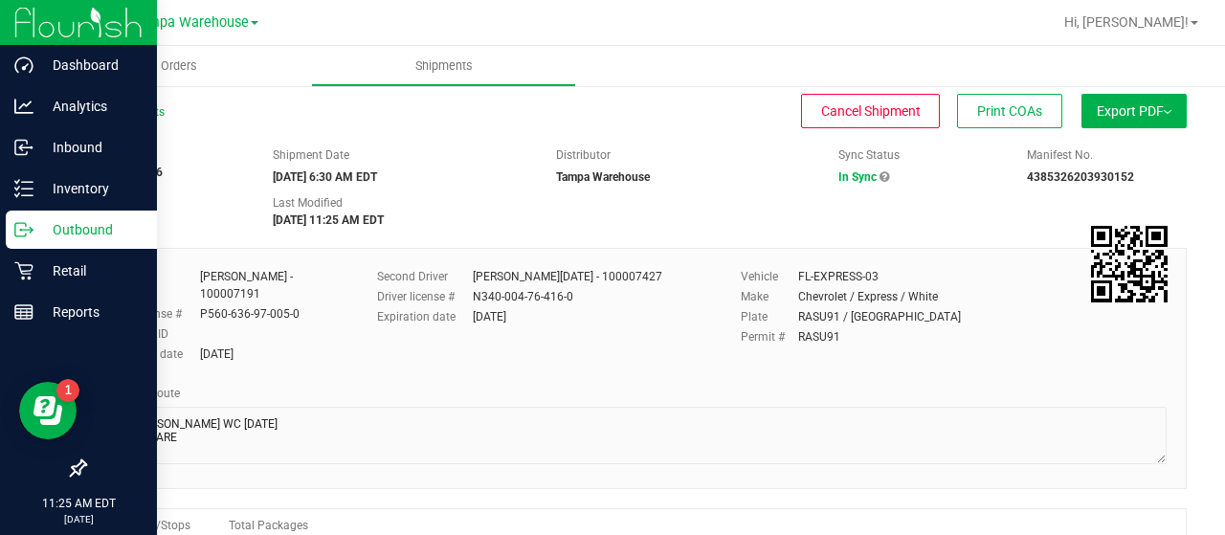
click at [71, 225] on p "Outbound" at bounding box center [90, 229] width 115 height 23
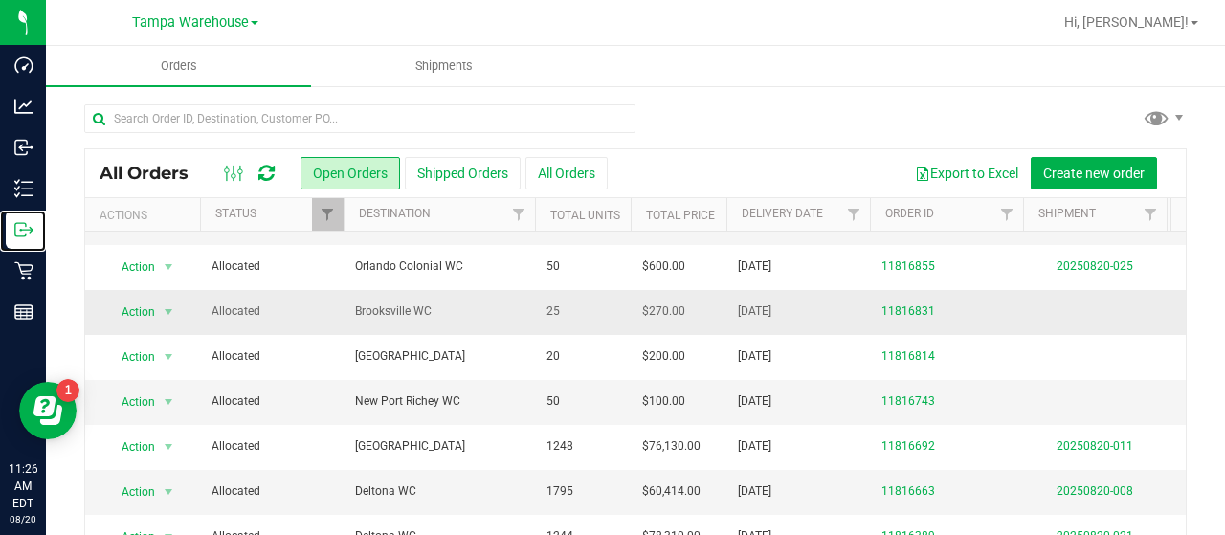
scroll to position [191, 0]
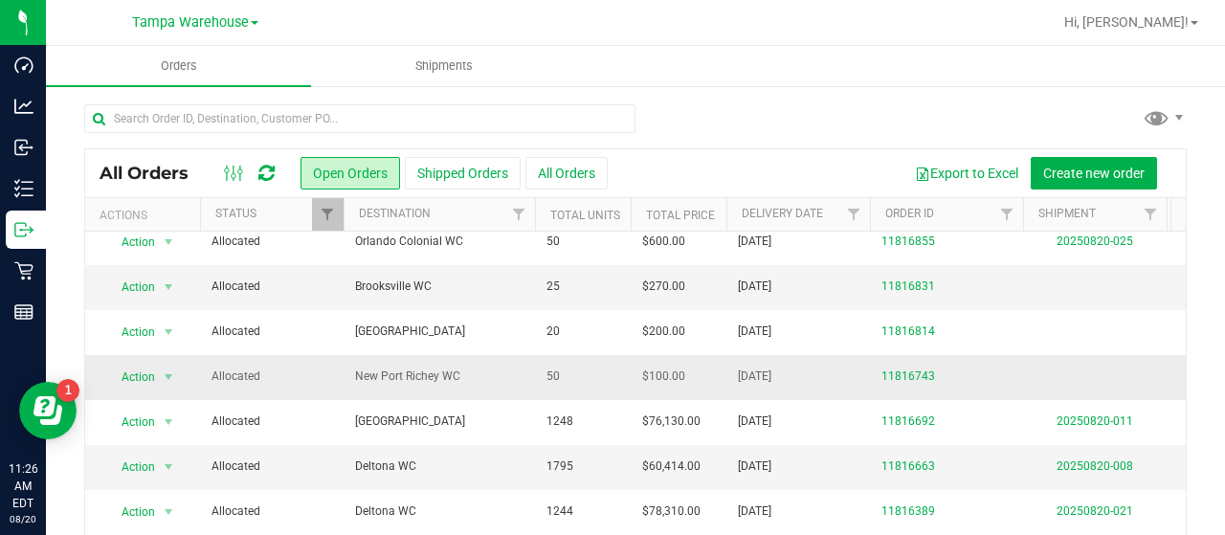
click at [310, 368] on span "Allocated" at bounding box center [271, 376] width 121 height 18
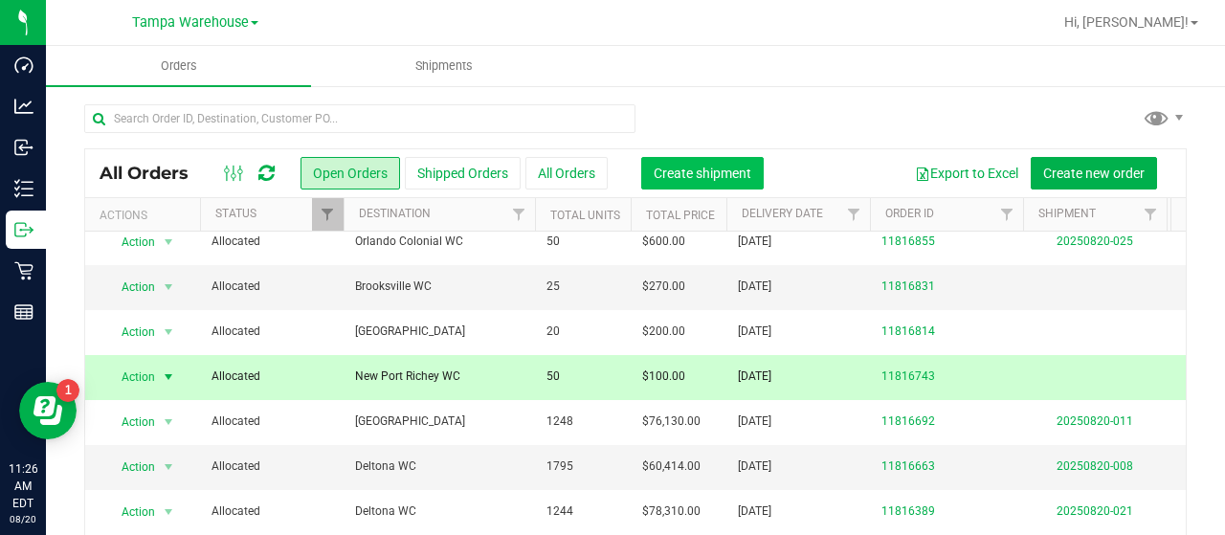
click at [685, 174] on span "Create shipment" at bounding box center [702, 173] width 98 height 15
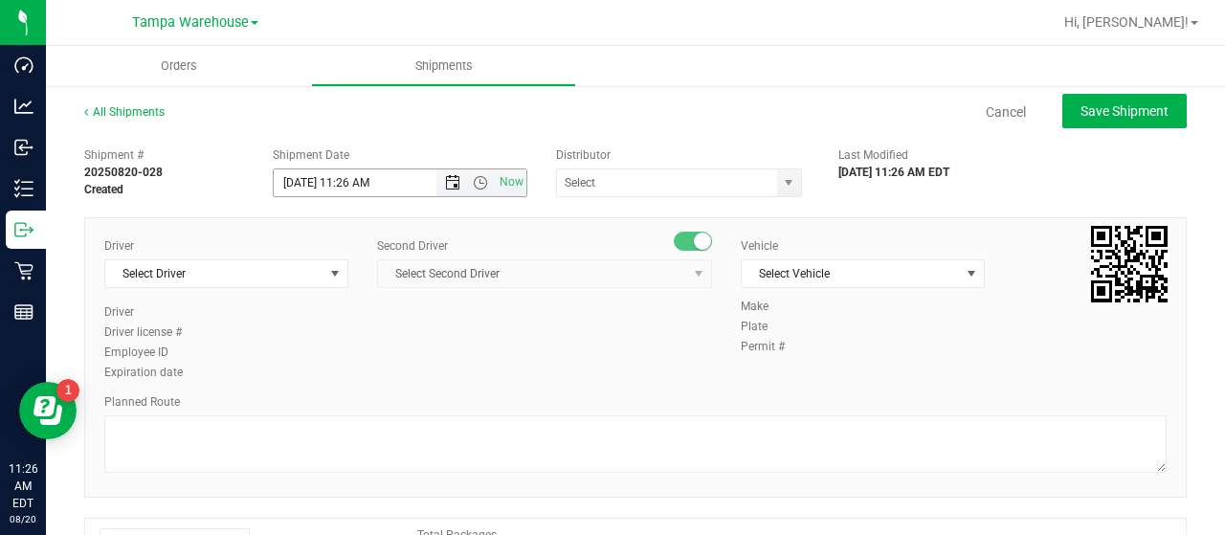
click at [451, 177] on span "Open the date view" at bounding box center [452, 182] width 15 height 15
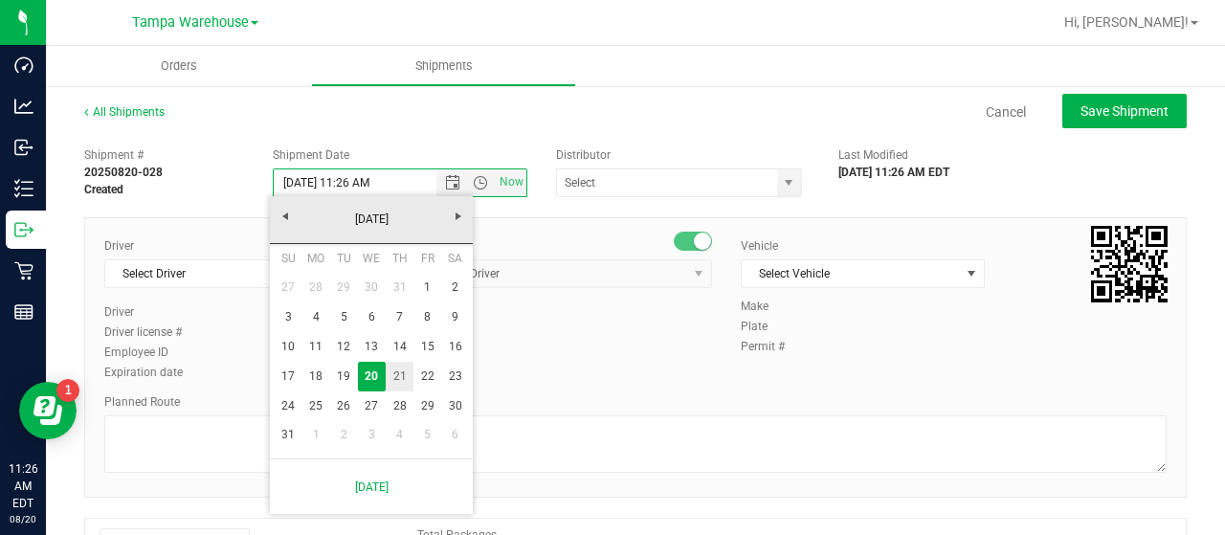
click at [400, 370] on link "21" at bounding box center [400, 377] width 28 height 30
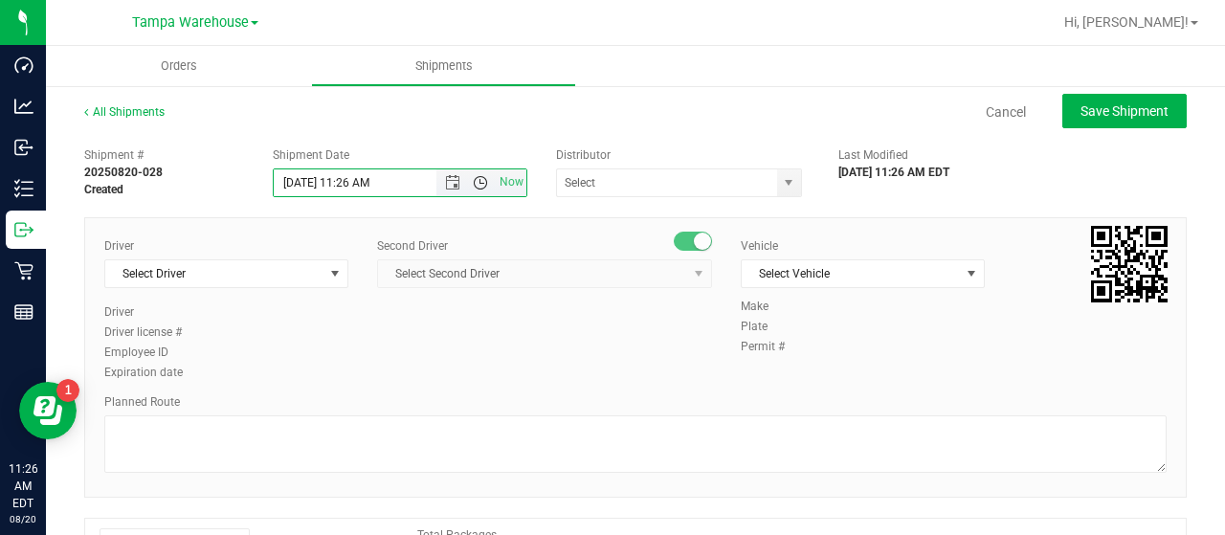
click at [475, 182] on span "Open the time view" at bounding box center [480, 182] width 15 height 15
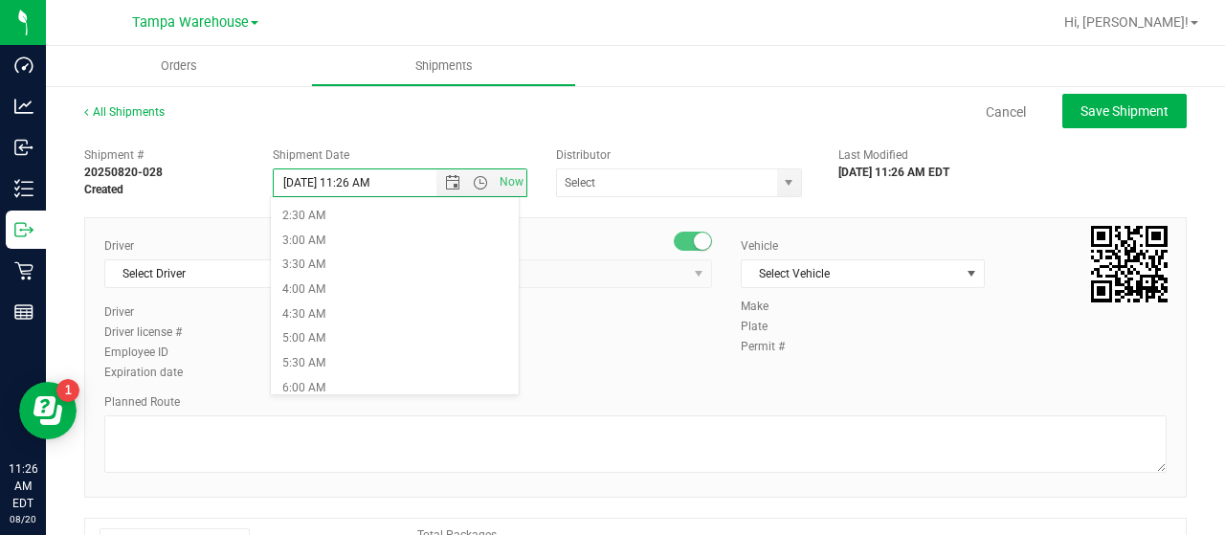
scroll to position [191, 0]
click at [394, 338] on li "6:30 AM" at bounding box center [394, 341] width 247 height 25
type input "[DATE] 6:30 AM"
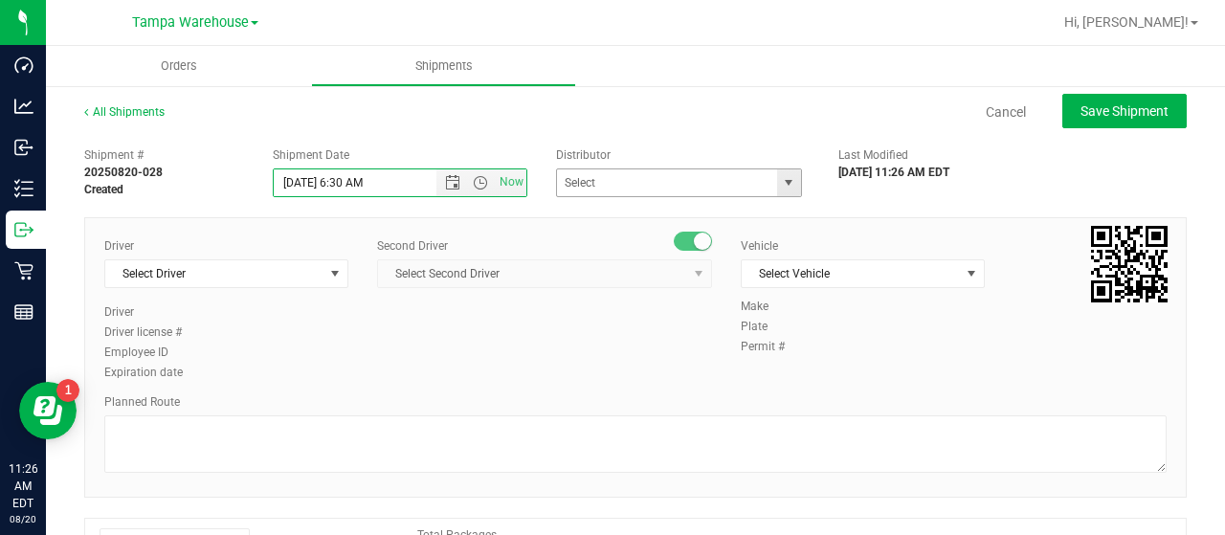
click at [781, 177] on span "select" at bounding box center [788, 182] width 15 height 15
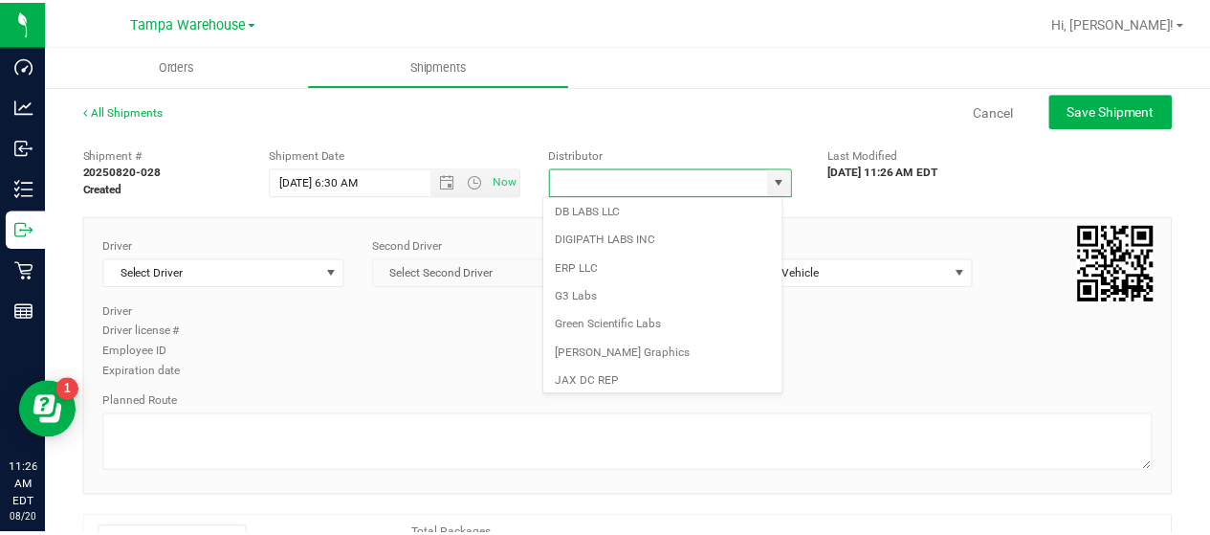
scroll to position [750, 0]
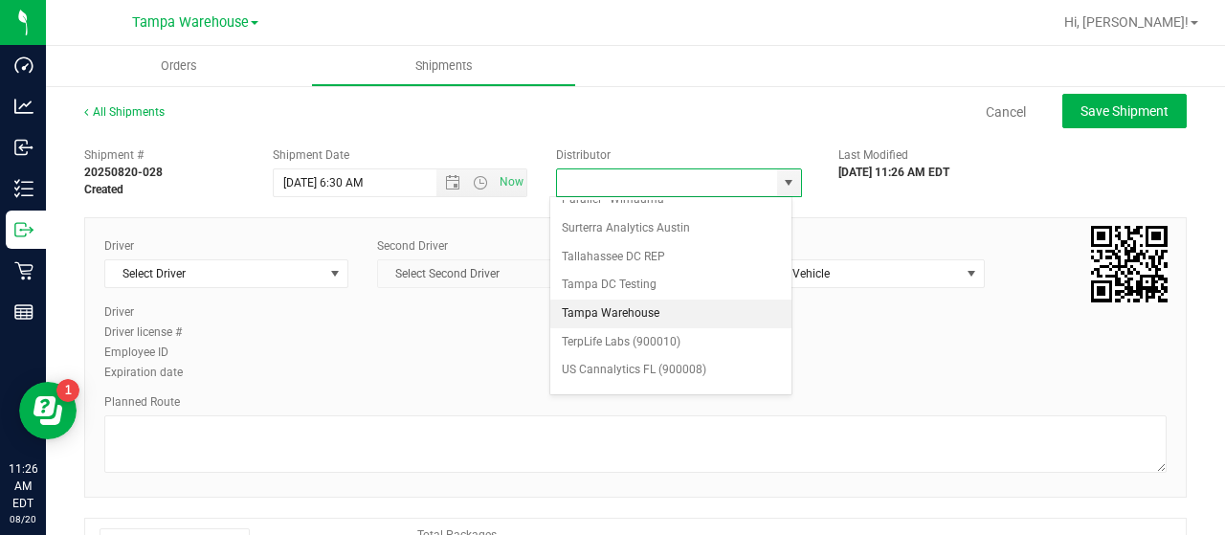
click at [622, 299] on li "Tampa Warehouse" at bounding box center [670, 313] width 241 height 29
type input "Tampa Warehouse"
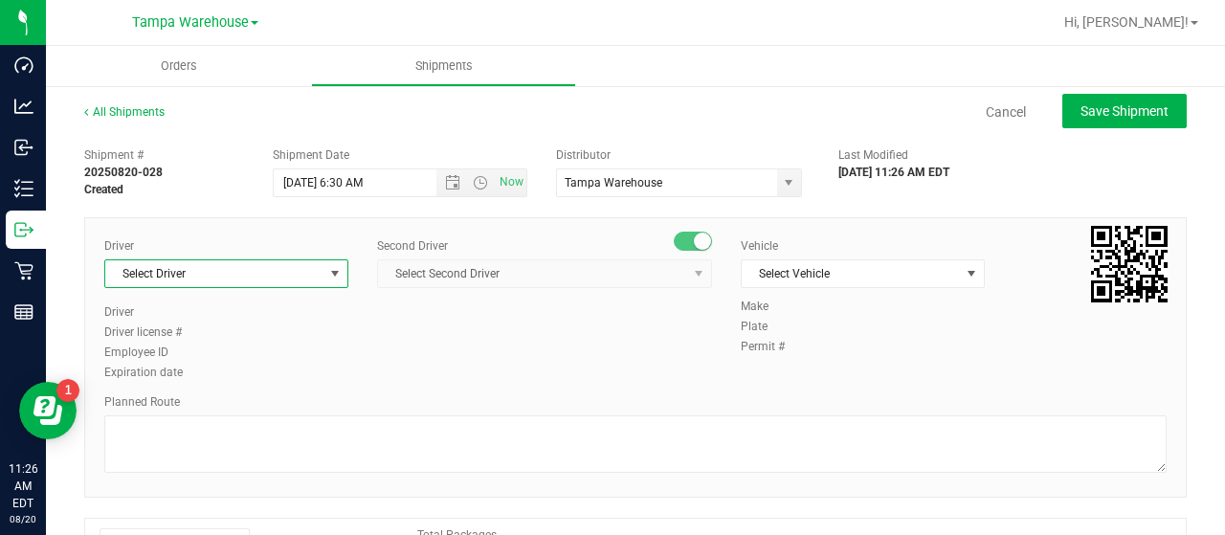
click at [331, 274] on span "select" at bounding box center [334, 273] width 15 height 15
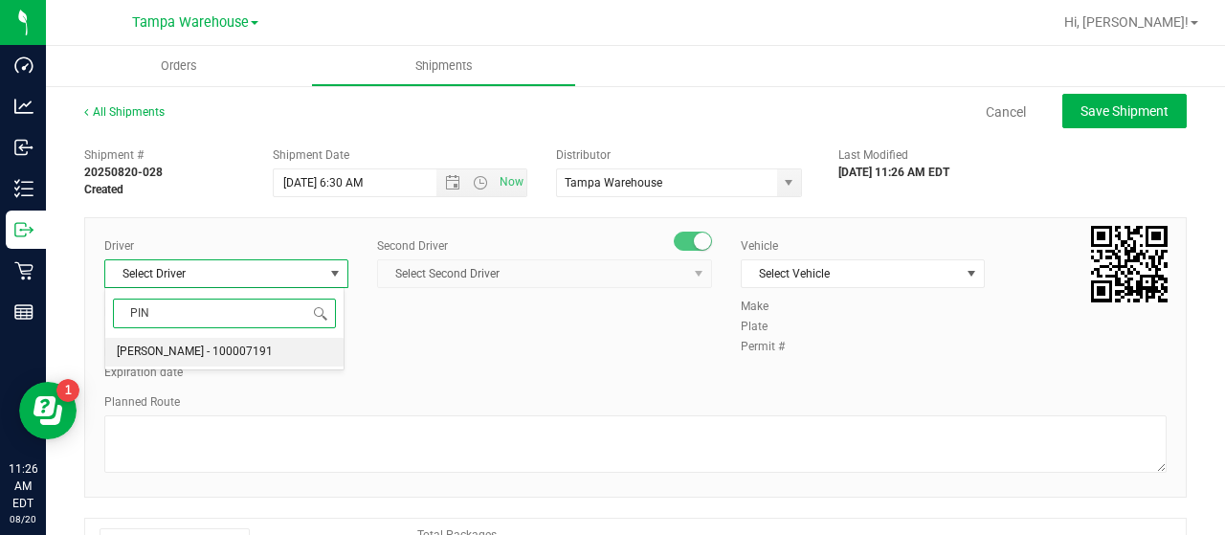
click at [211, 346] on span "[PERSON_NAME] - 100007191" at bounding box center [195, 352] width 156 height 25
type input "PIN"
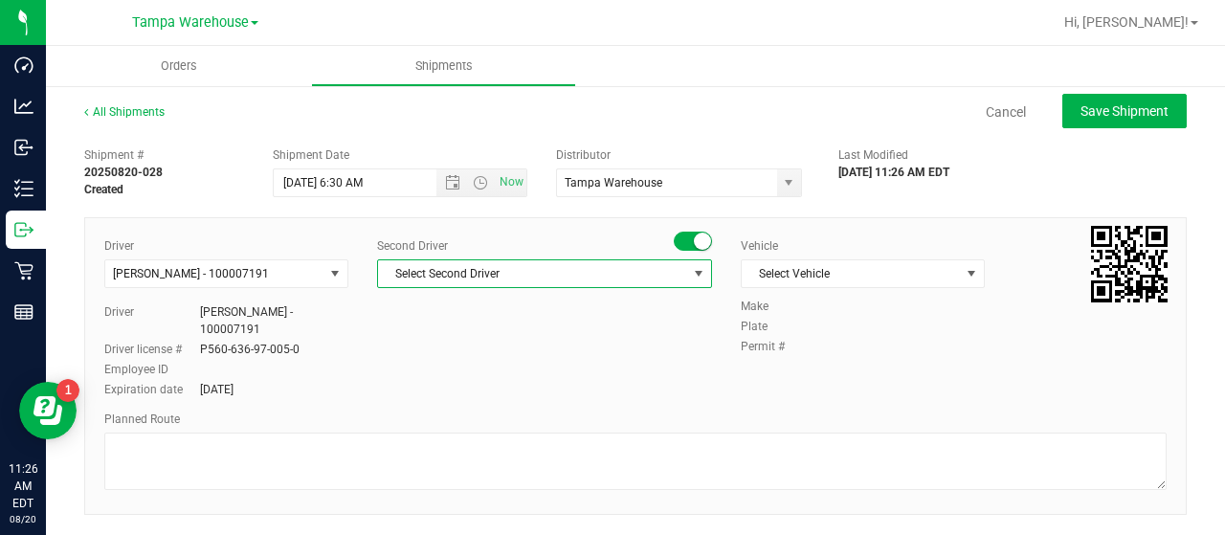
click at [569, 274] on span "Select Second Driver" at bounding box center [532, 273] width 309 height 27
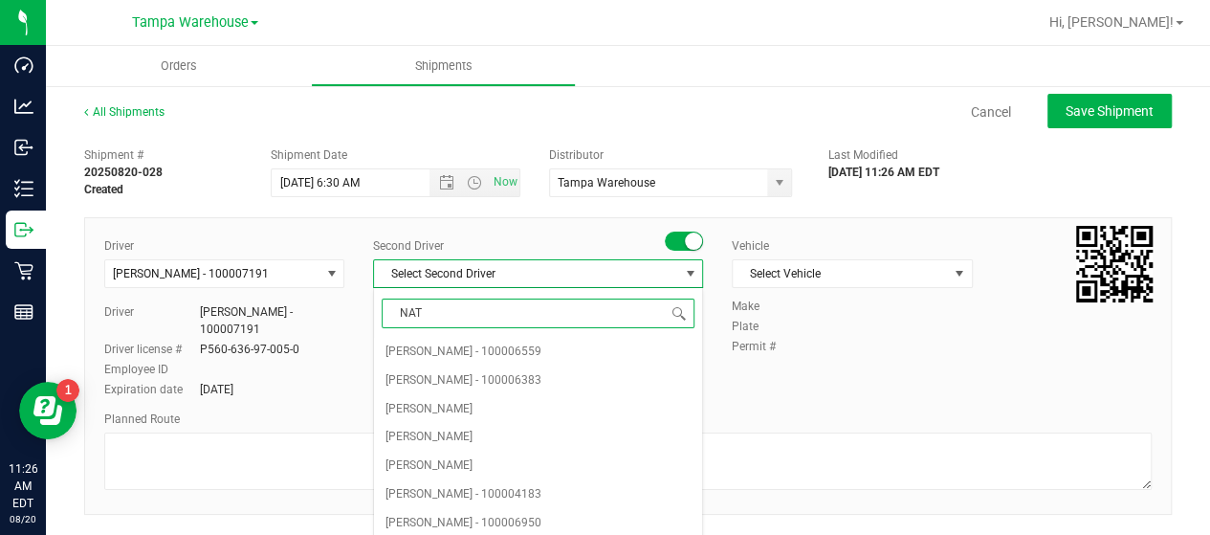
type input "NATA"
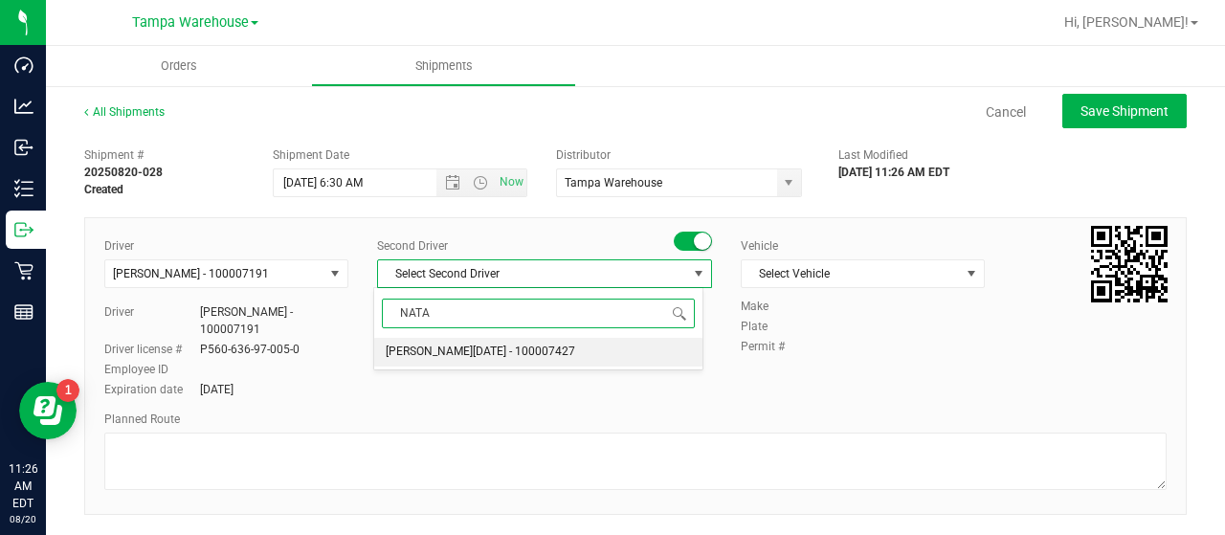
click at [520, 345] on span "[PERSON_NAME][DATE] - 100007427" at bounding box center [480, 352] width 189 height 25
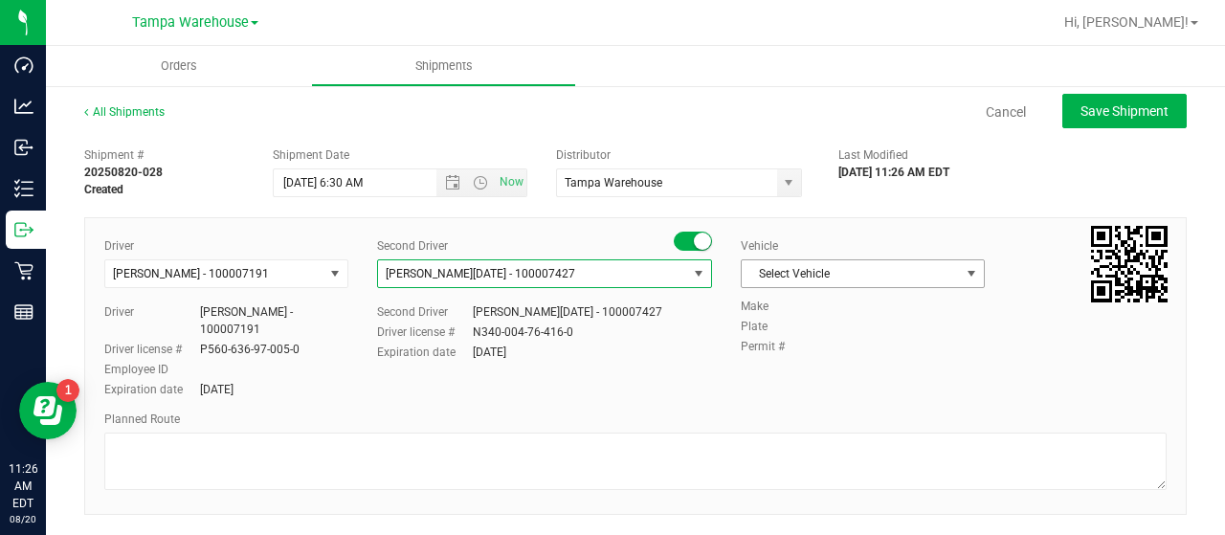
click at [920, 272] on span "Select Vehicle" at bounding box center [851, 273] width 218 height 27
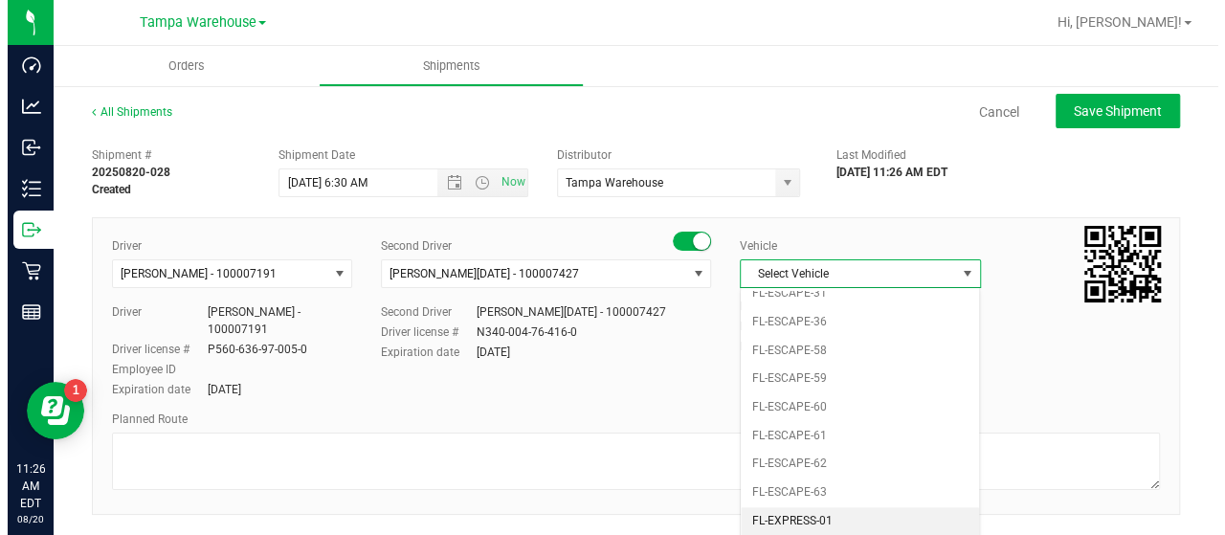
scroll to position [325, 0]
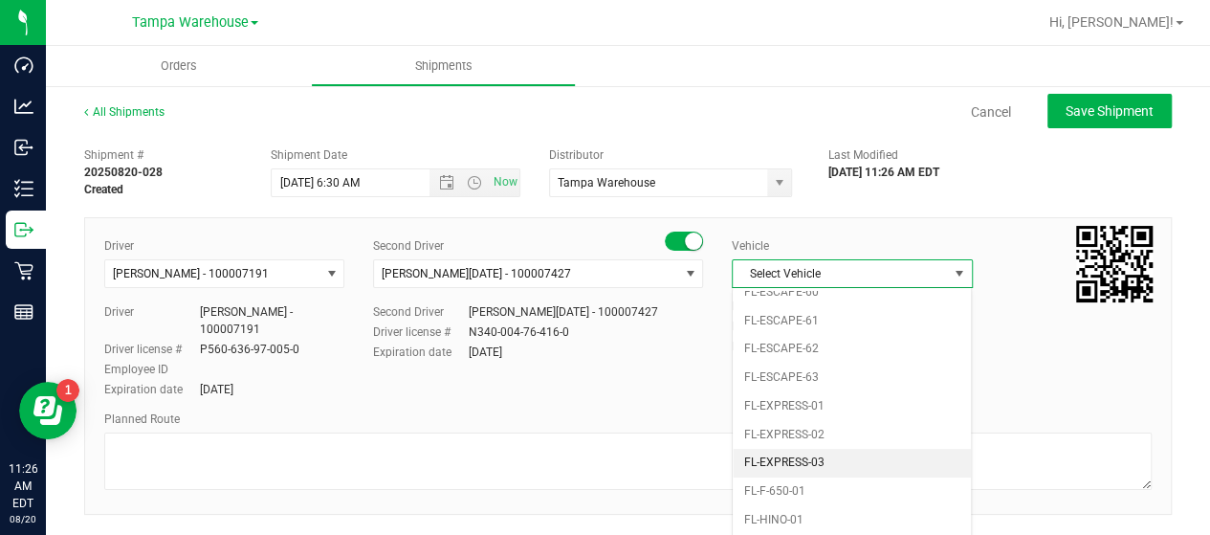
click at [854, 449] on li "FL-EXPRESS-03" at bounding box center [852, 463] width 238 height 29
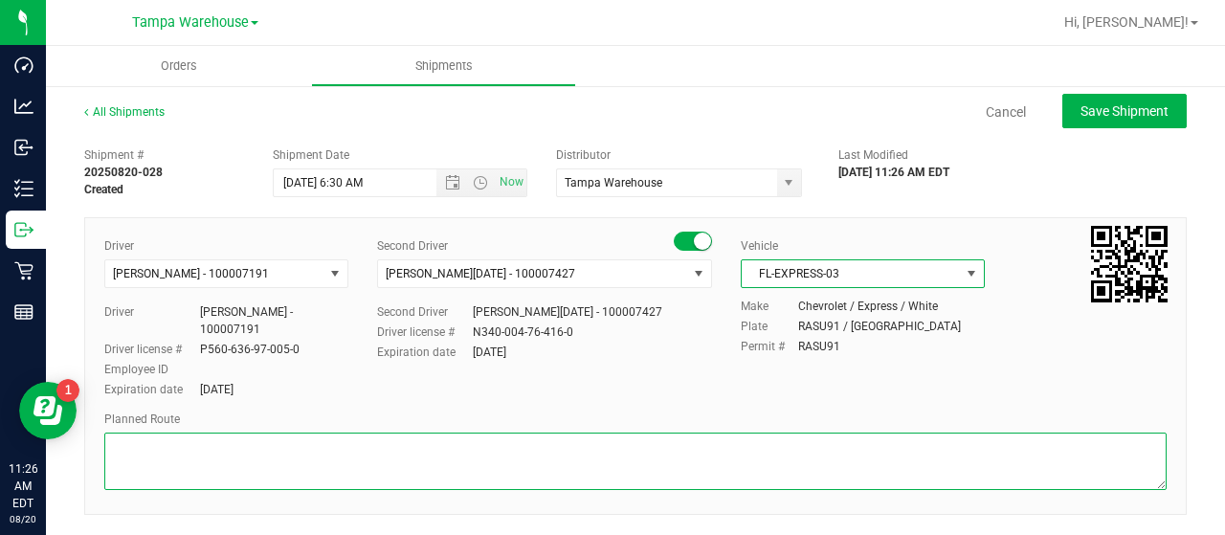
click at [140, 457] on textarea at bounding box center [635, 460] width 1062 height 57
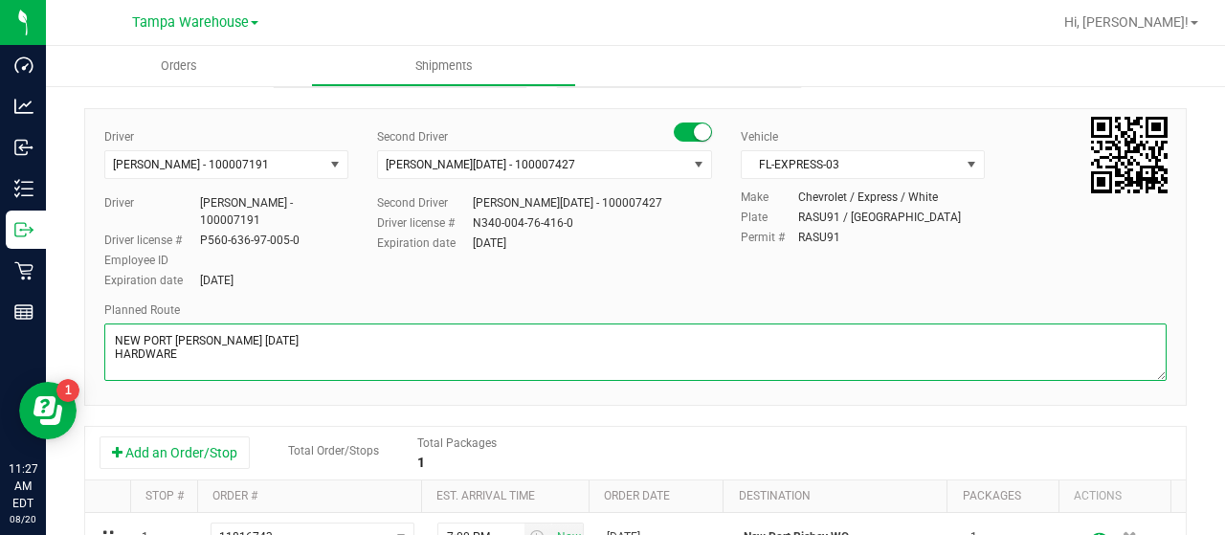
scroll to position [383, 0]
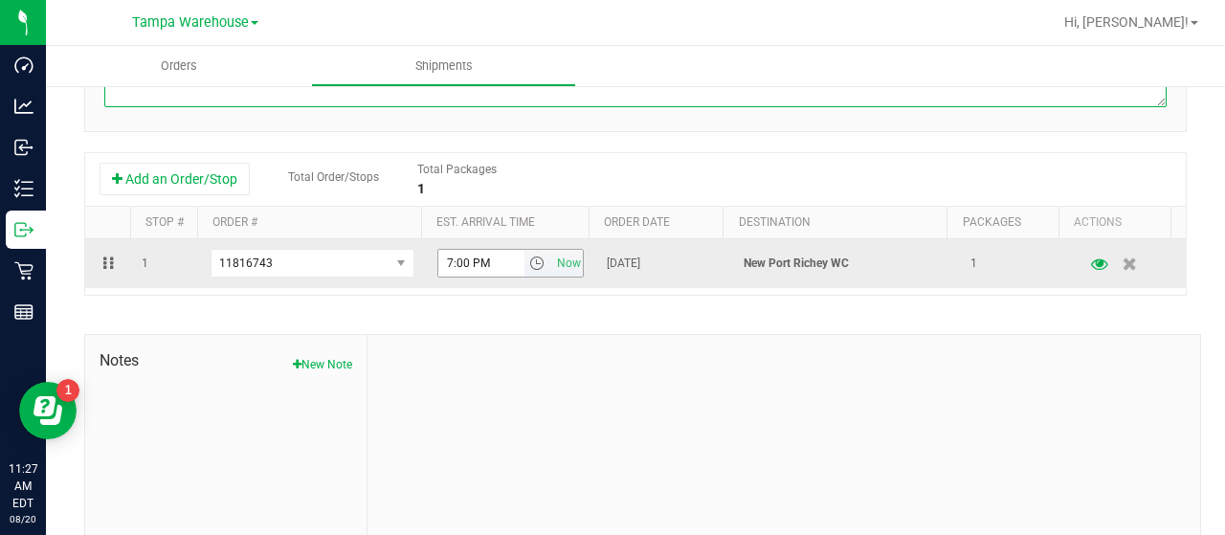
click at [529, 257] on span "select" at bounding box center [536, 262] width 15 height 15
type textarea "NEW PORT [PERSON_NAME] [DATE] HARDWARE"
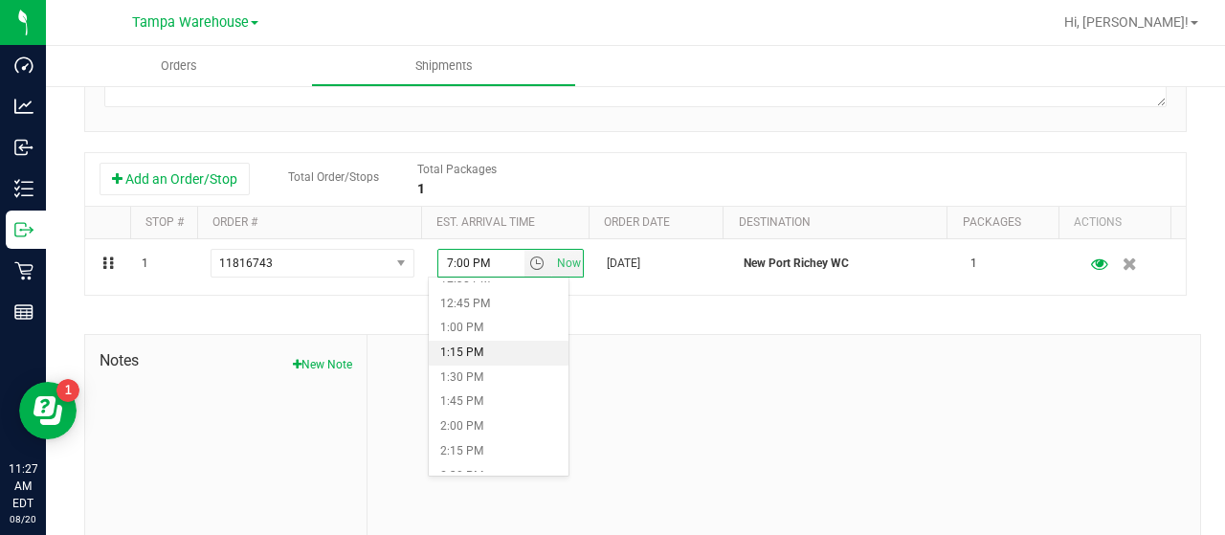
scroll to position [1148, 0]
click at [476, 322] on li "12:00 PM" at bounding box center [499, 326] width 140 height 25
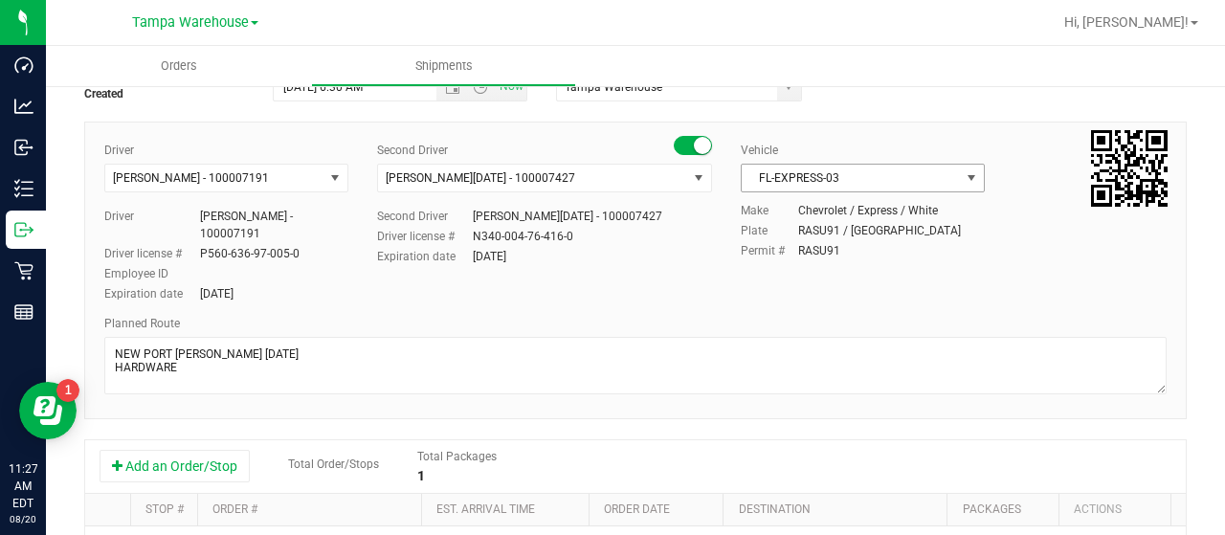
scroll to position [0, 0]
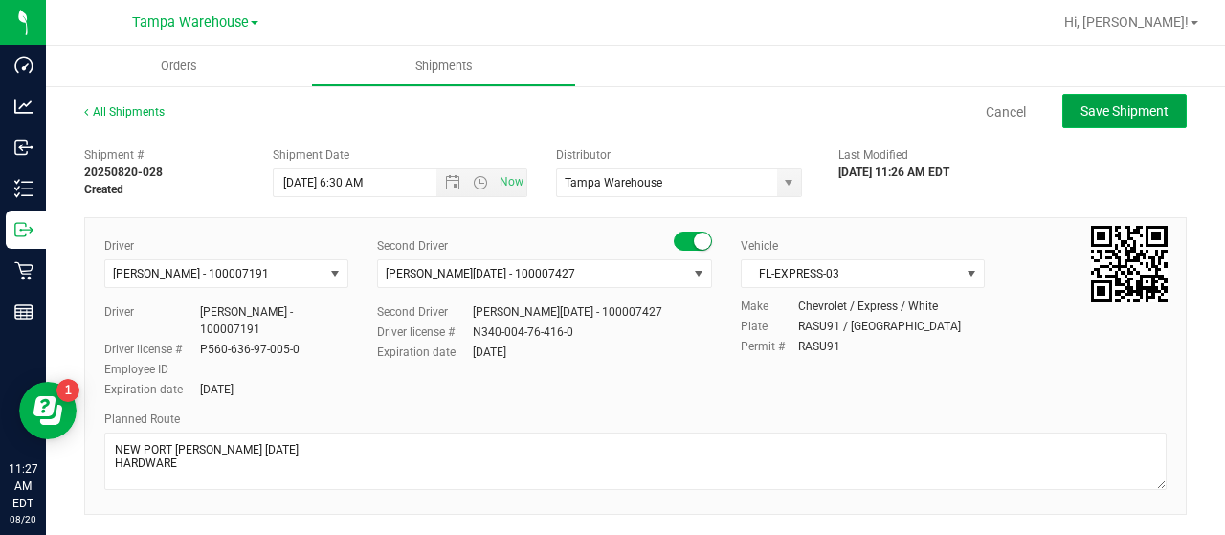
click at [1094, 103] on span "Save Shipment" at bounding box center [1124, 110] width 88 height 15
type input "[DATE] 10:30 AM"
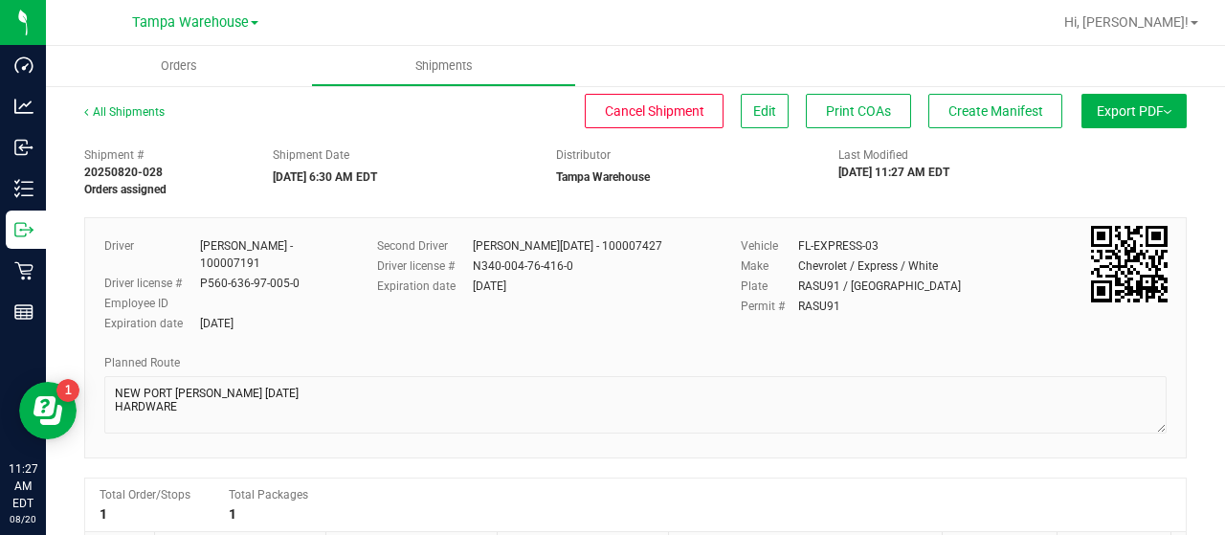
click at [1102, 119] on button "Export PDF" at bounding box center [1133, 111] width 105 height 34
click at [1097, 177] on span "Manifest by Lot" at bounding box center [1084, 181] width 79 height 13
click at [989, 110] on span "Create Manifest" at bounding box center [995, 110] width 95 height 15
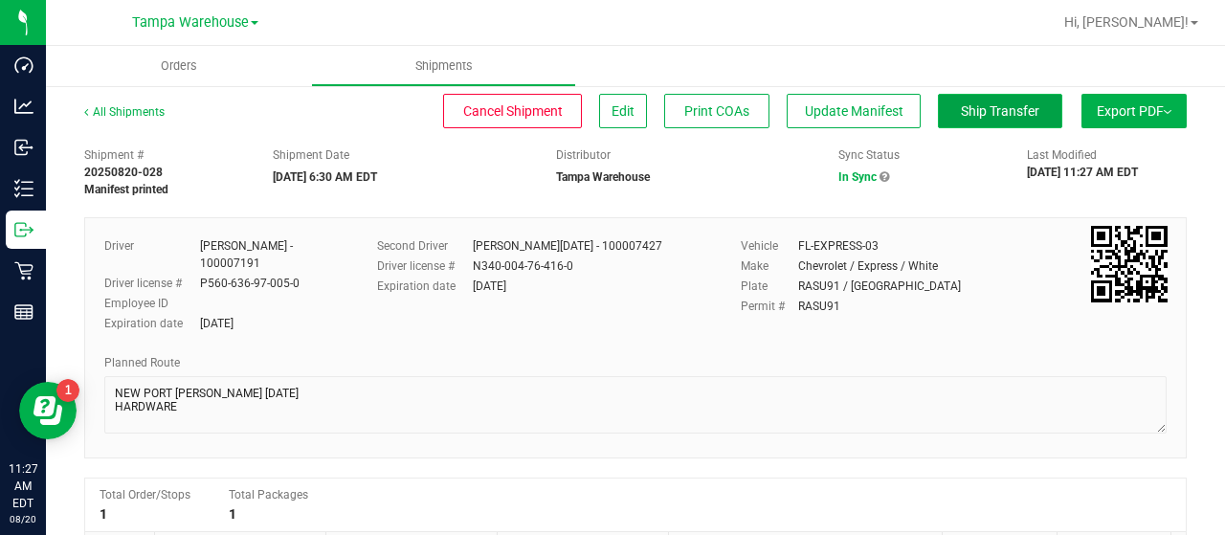
click at [973, 104] on span "Ship Transfer" at bounding box center [1000, 110] width 78 height 15
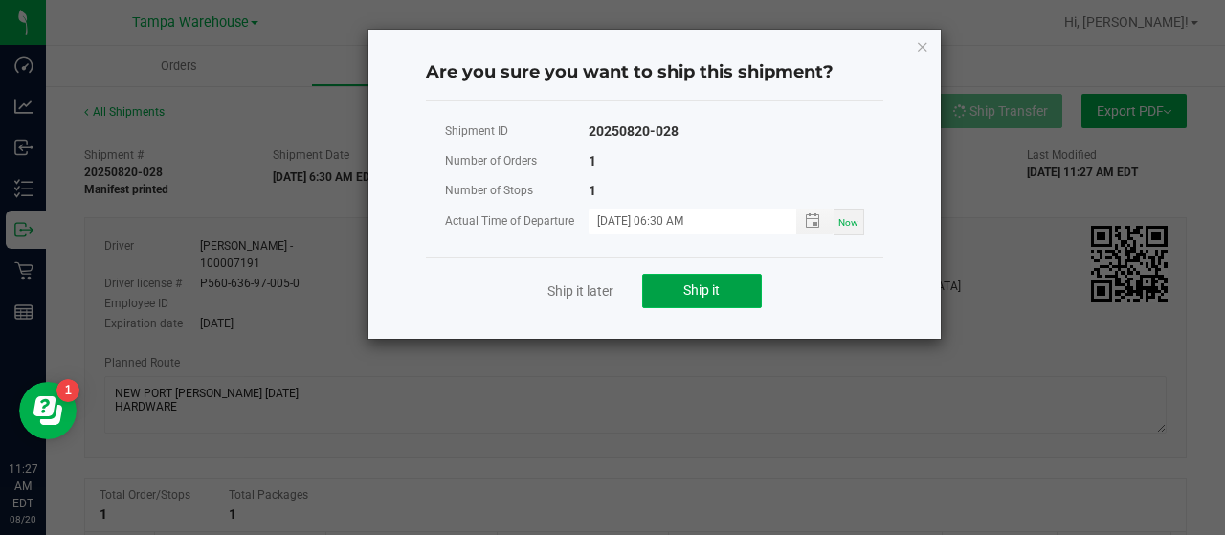
click at [712, 286] on span "Ship it" at bounding box center [701, 289] width 36 height 15
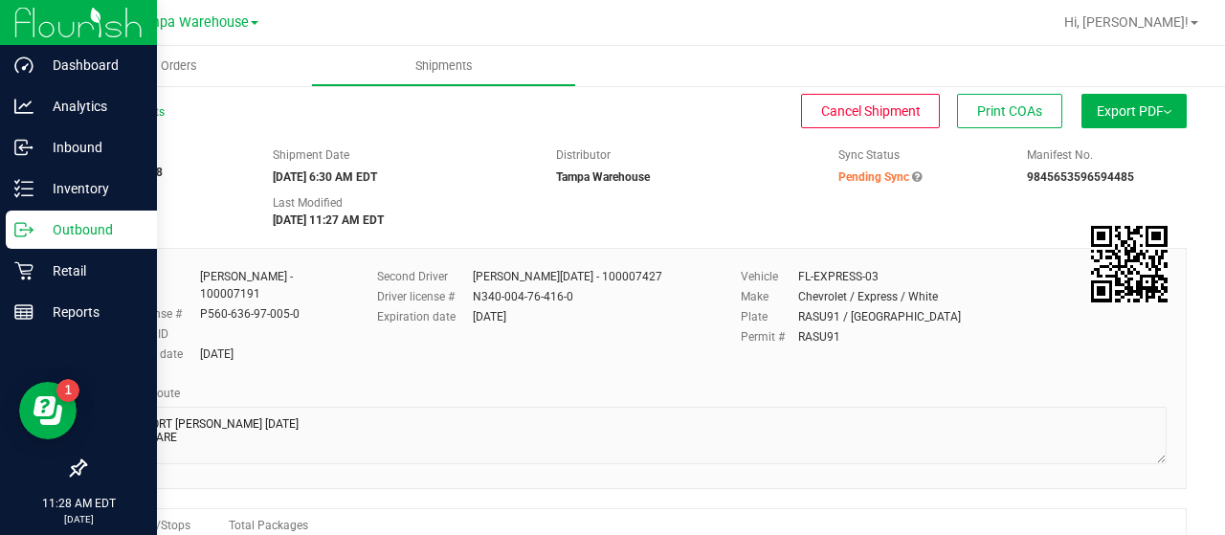
click at [78, 228] on p "Outbound" at bounding box center [90, 229] width 115 height 23
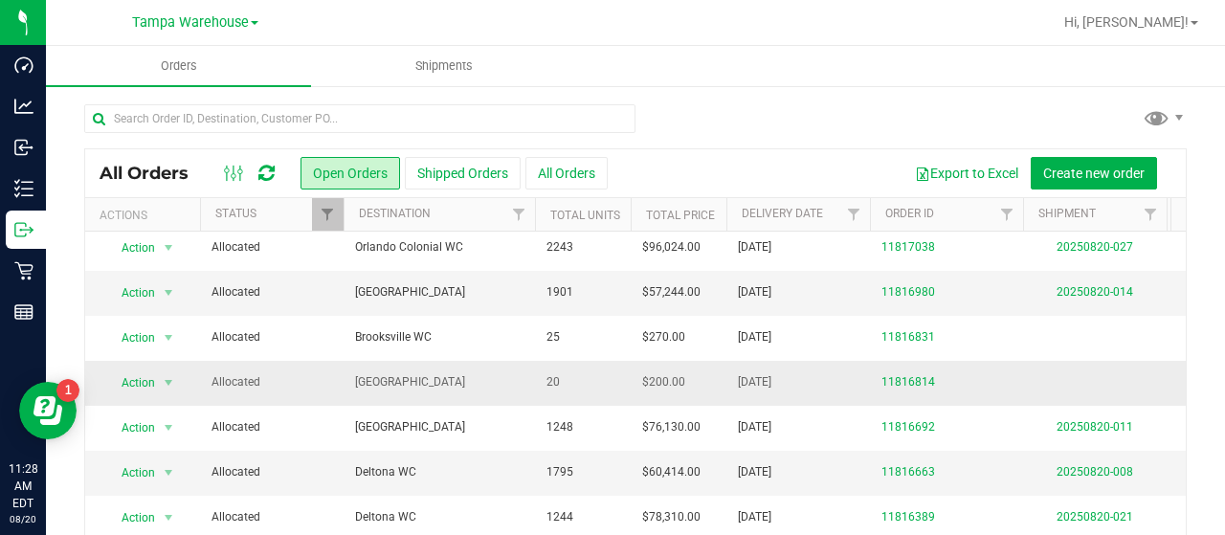
click at [468, 374] on span "[GEOGRAPHIC_DATA]" at bounding box center [439, 382] width 168 height 18
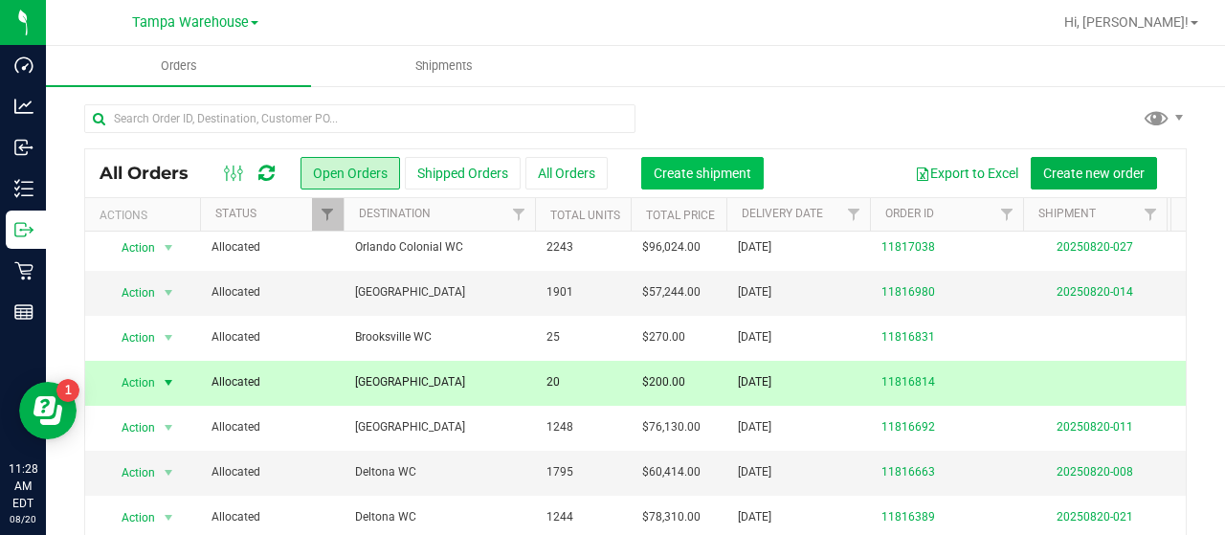
click at [702, 169] on span "Create shipment" at bounding box center [702, 173] width 98 height 15
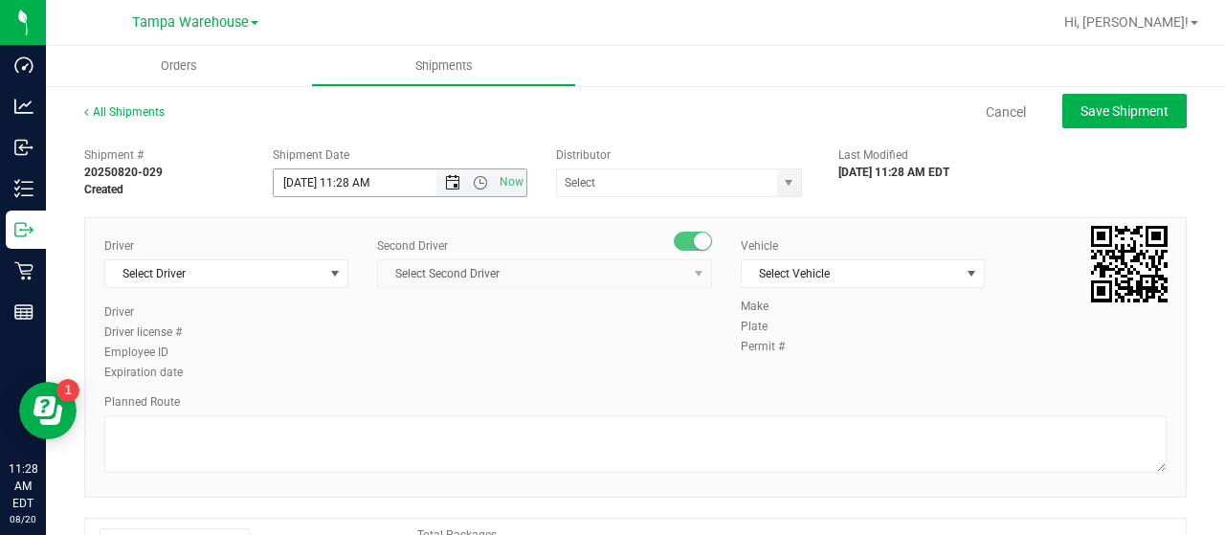
click at [448, 182] on span "Open the date view" at bounding box center [452, 182] width 15 height 15
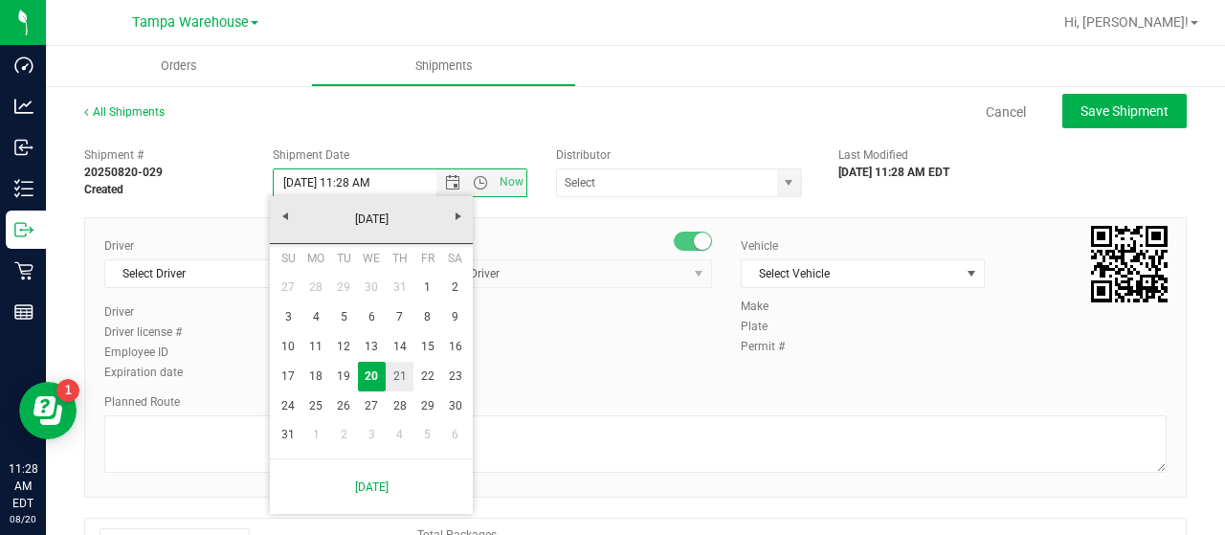
click at [399, 377] on link "21" at bounding box center [400, 377] width 28 height 30
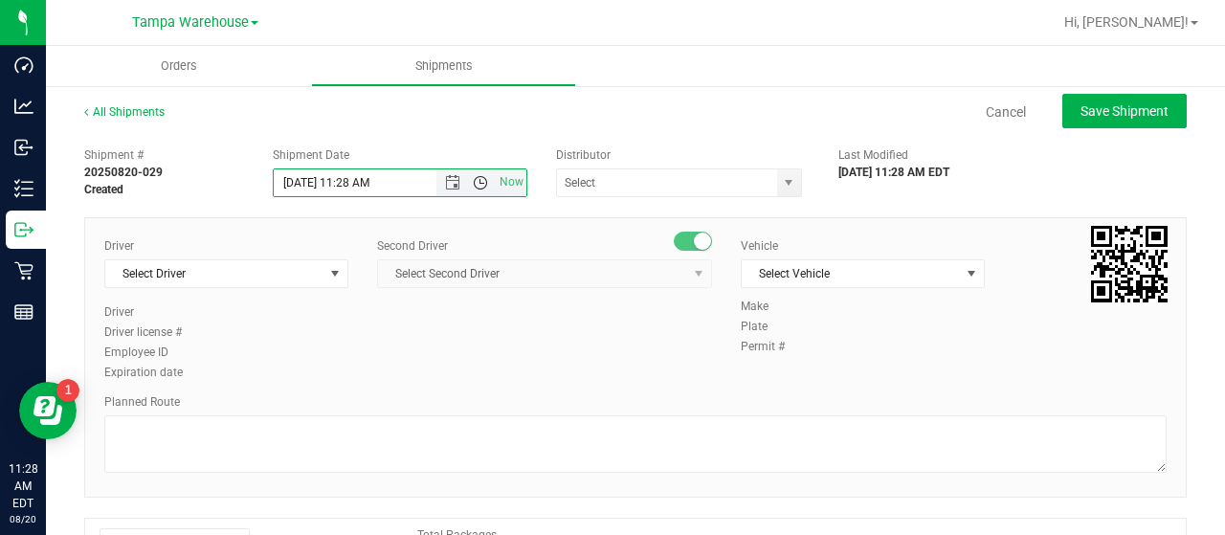
click at [476, 180] on span "Open the time view" at bounding box center [480, 182] width 15 height 15
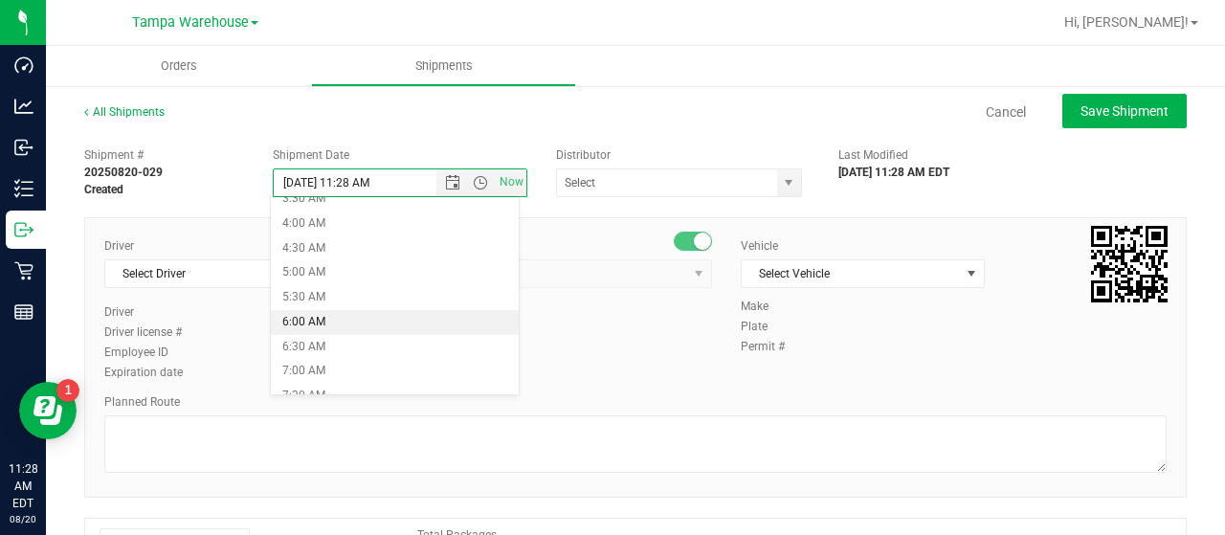
scroll to position [191, 0]
click at [385, 336] on li "6:30 AM" at bounding box center [394, 341] width 247 height 25
type input "[DATE] 6:30 AM"
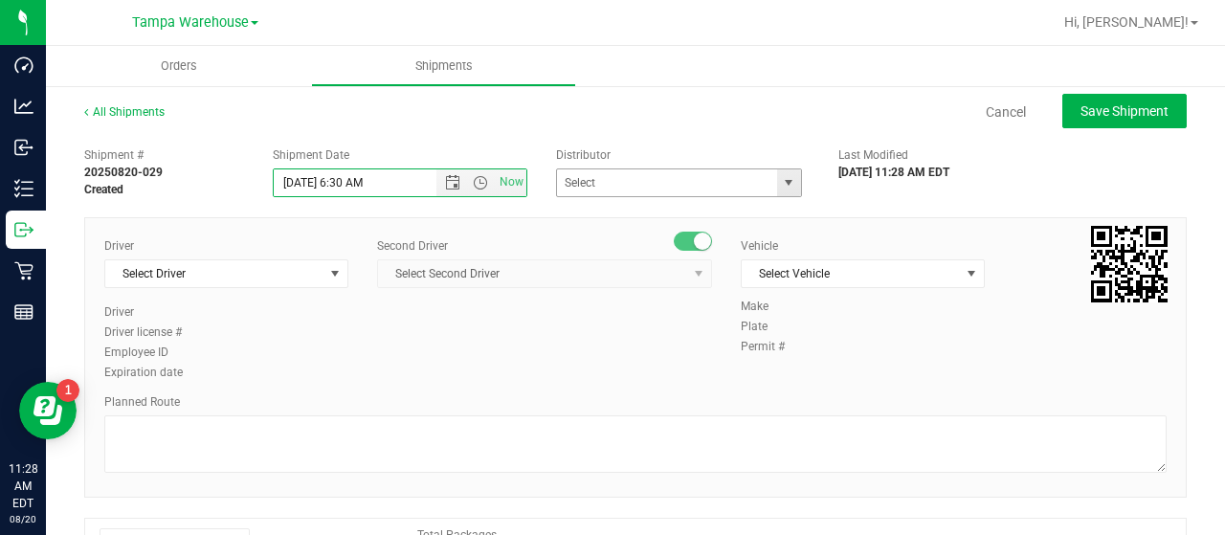
click at [781, 180] on span "select" at bounding box center [788, 182] width 15 height 15
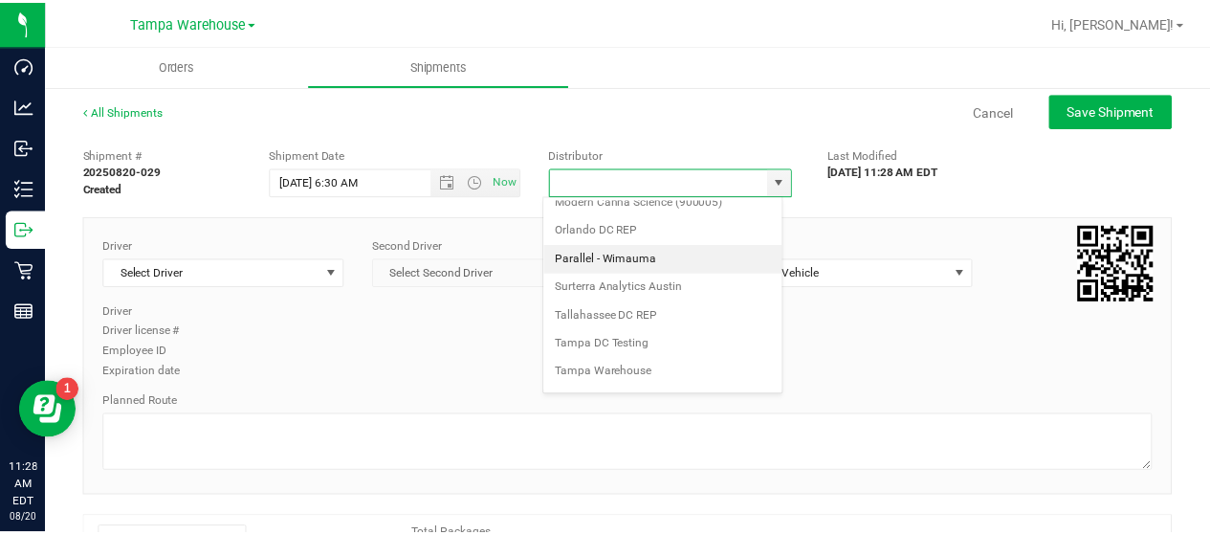
scroll to position [750, 0]
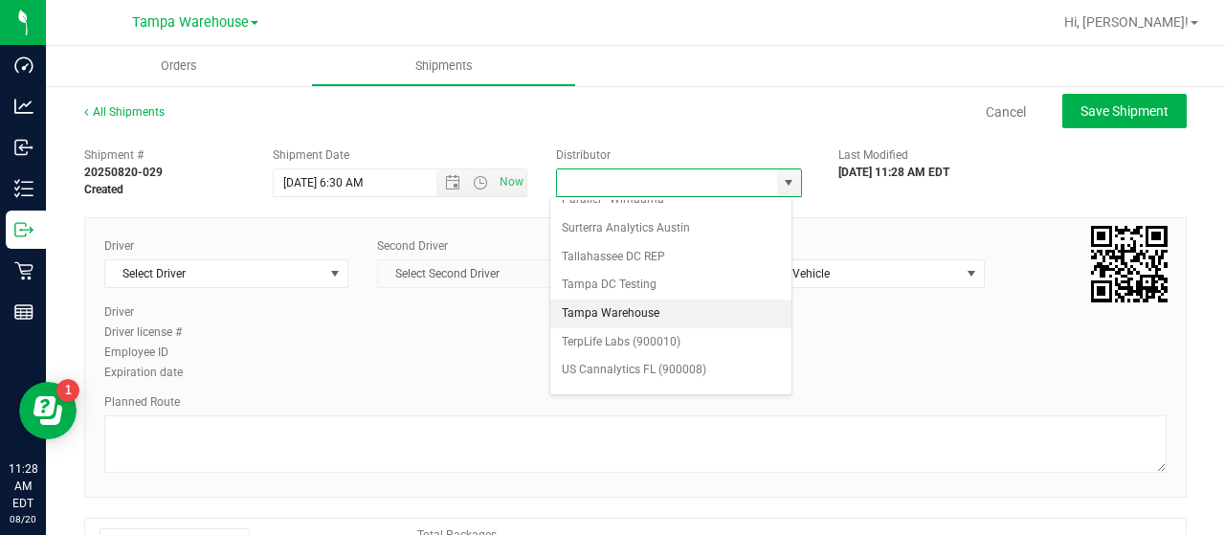
click at [627, 299] on li "Tampa Warehouse" at bounding box center [670, 313] width 241 height 29
type input "Tampa Warehouse"
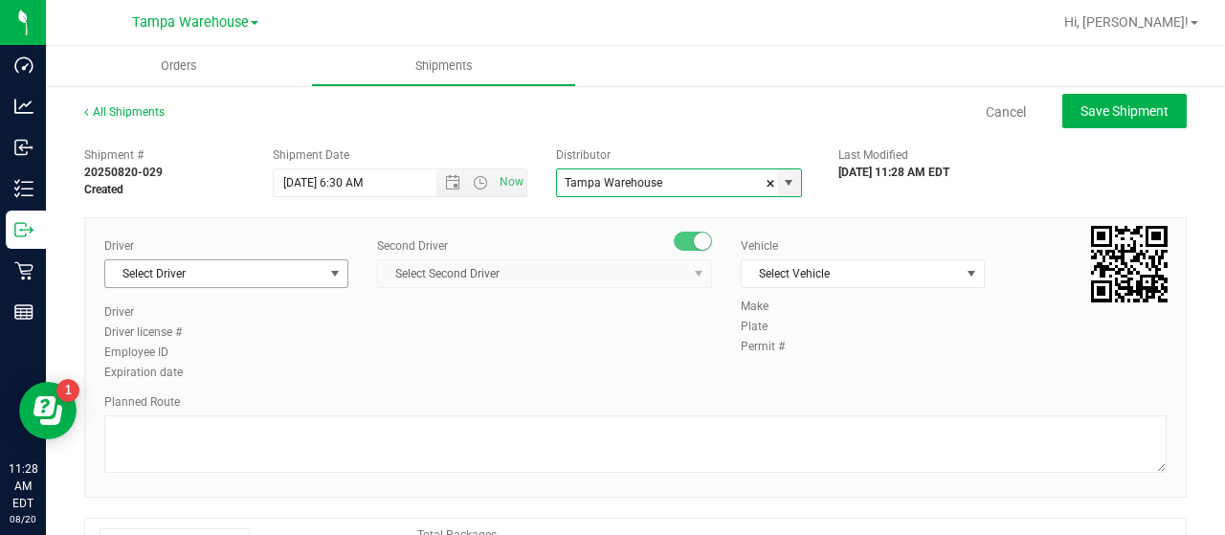
click at [328, 276] on span "select" at bounding box center [334, 273] width 15 height 15
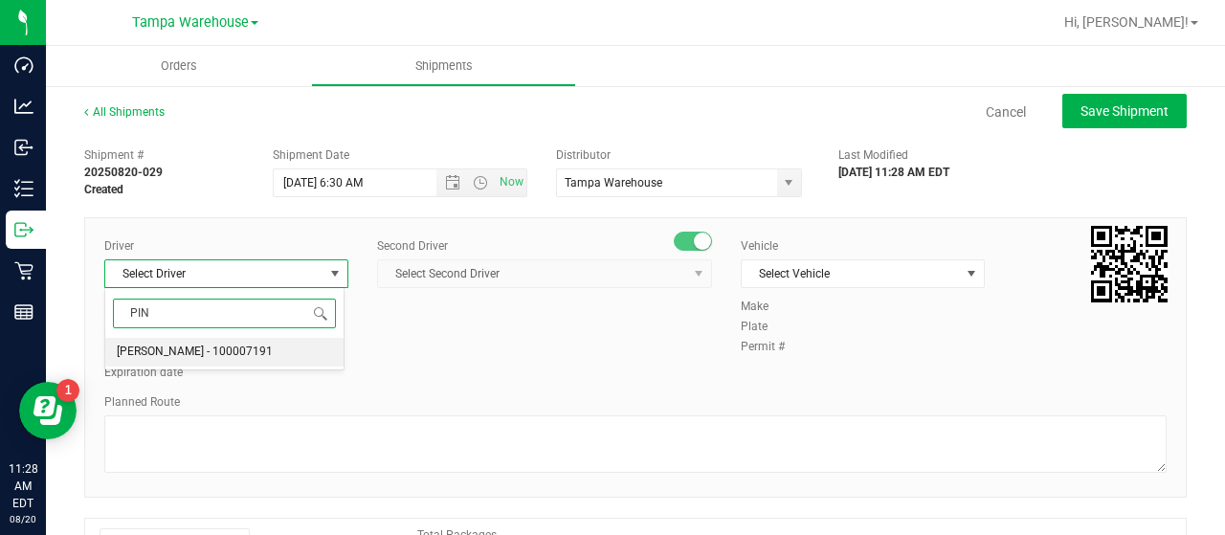
click at [199, 353] on span "[PERSON_NAME] - 100007191" at bounding box center [195, 352] width 156 height 25
type input "PIN"
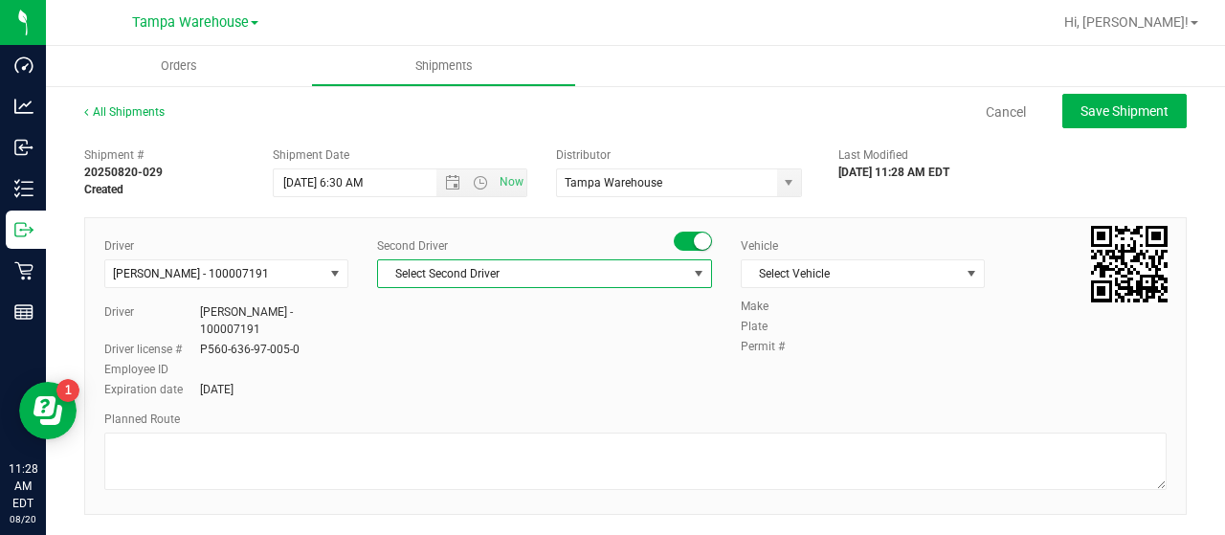
click at [576, 274] on span "Select Second Driver" at bounding box center [532, 273] width 309 height 27
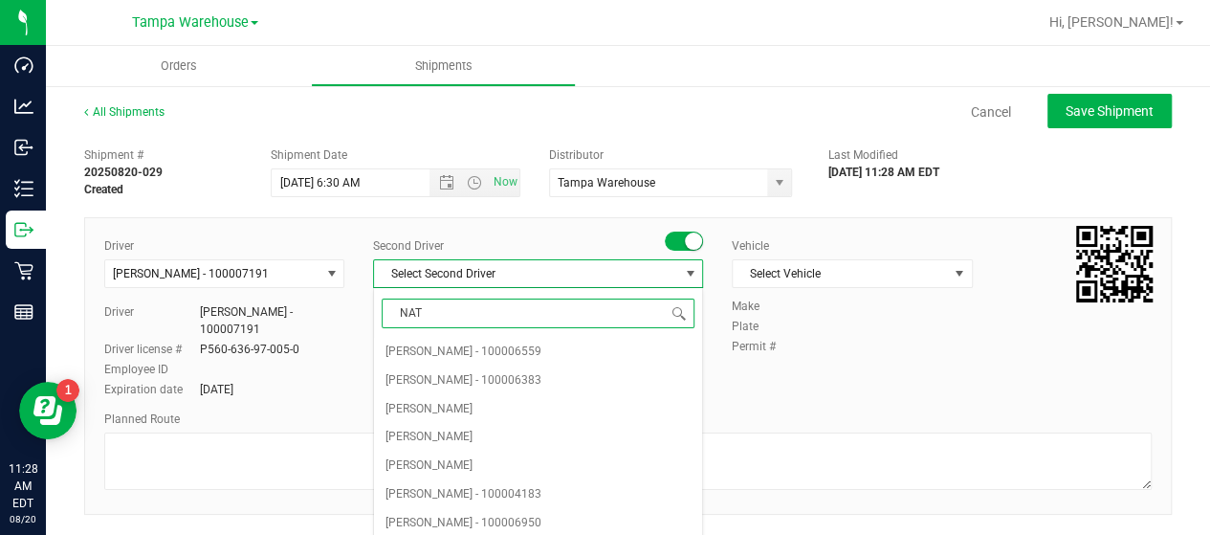
type input "NATA"
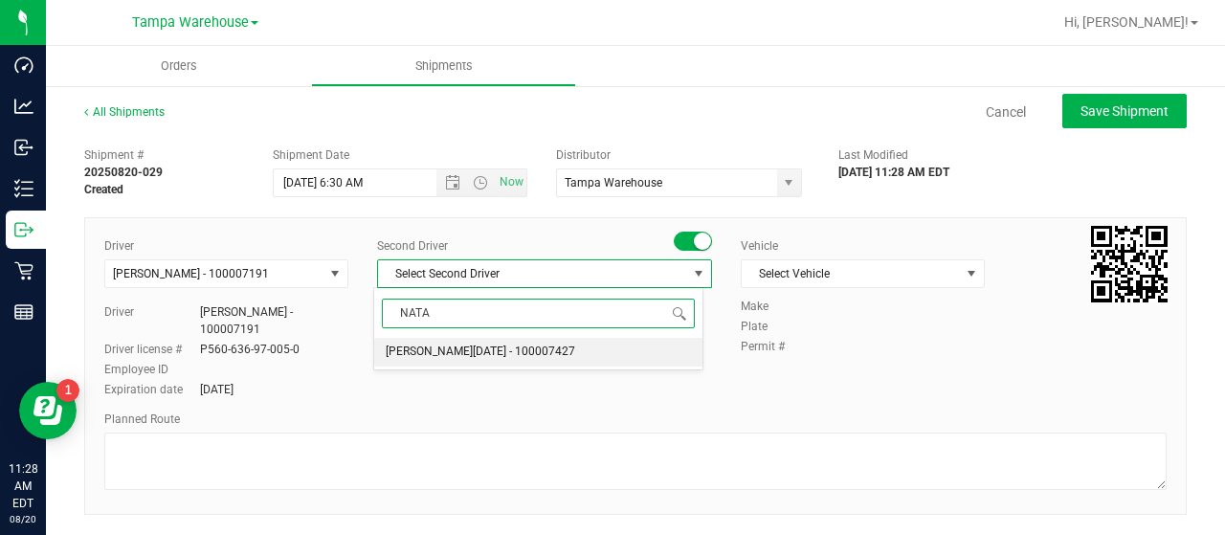
click at [492, 345] on span "[PERSON_NAME][DATE] - 100007427" at bounding box center [480, 352] width 189 height 25
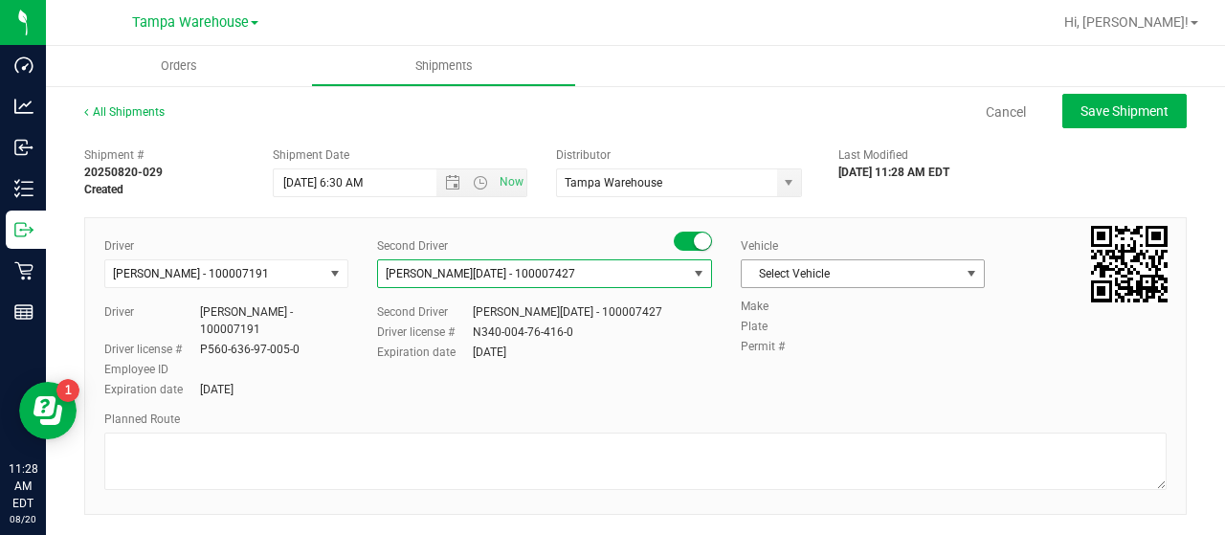
click at [960, 275] on span "select" at bounding box center [972, 273] width 24 height 27
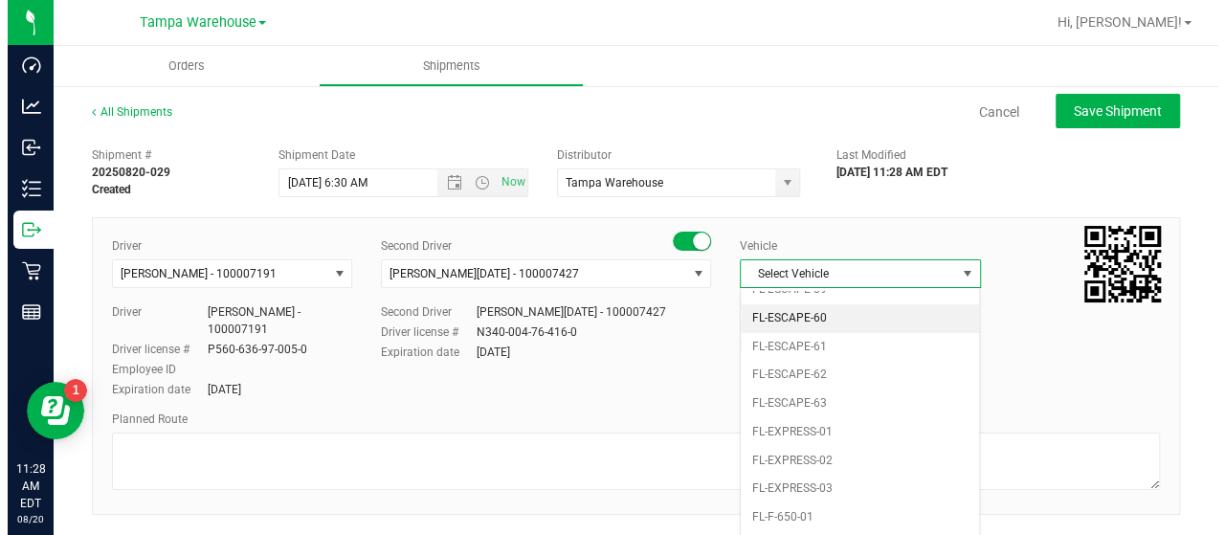
scroll to position [325, 0]
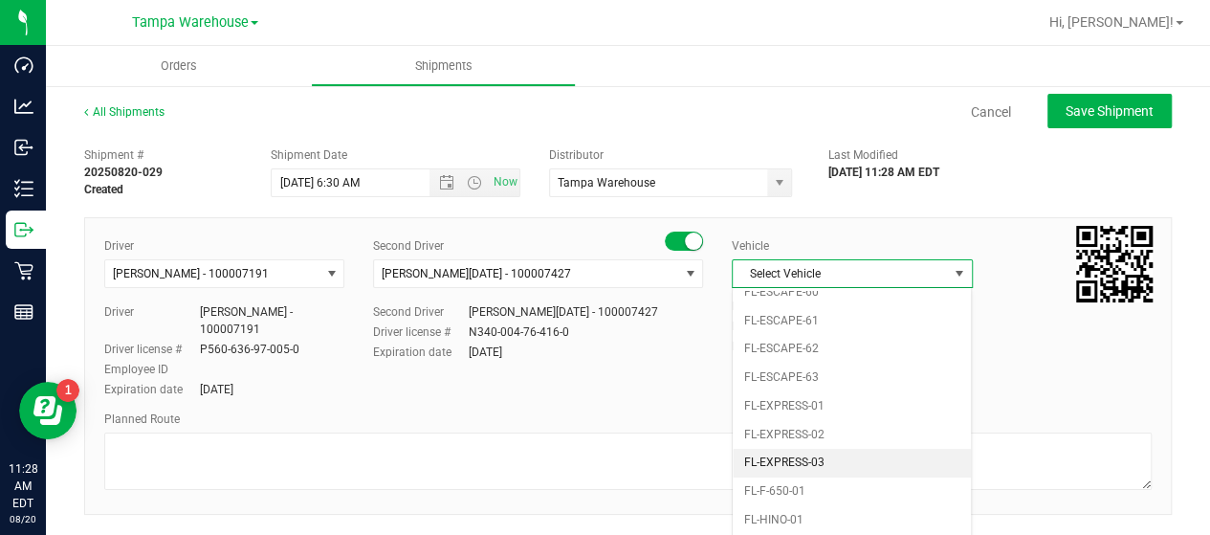
click at [866, 449] on li "FL-EXPRESS-03" at bounding box center [852, 463] width 238 height 29
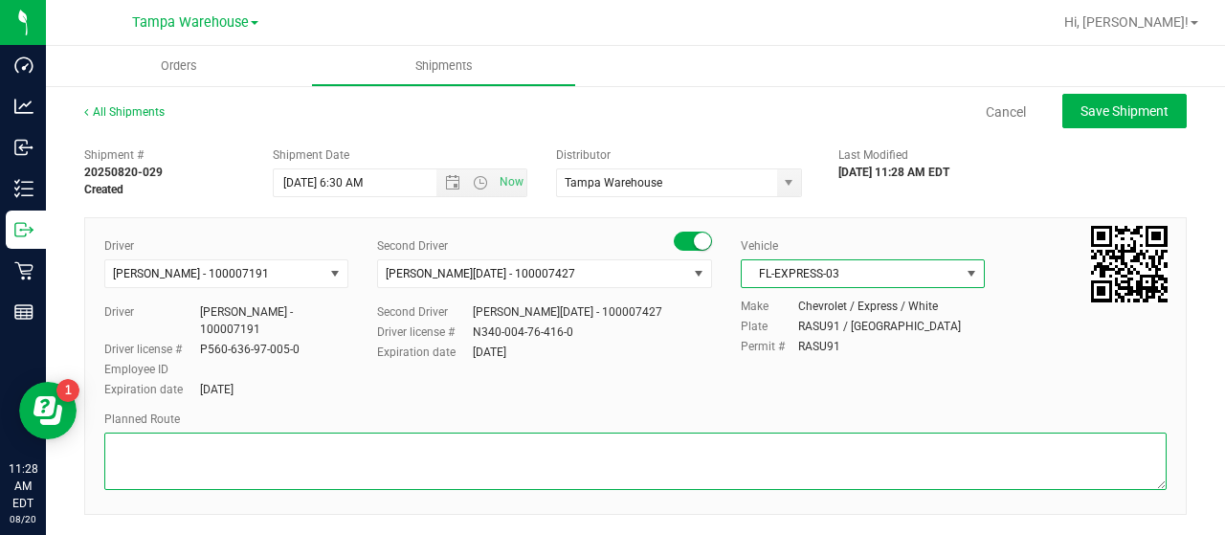
click at [191, 454] on textarea at bounding box center [635, 460] width 1062 height 57
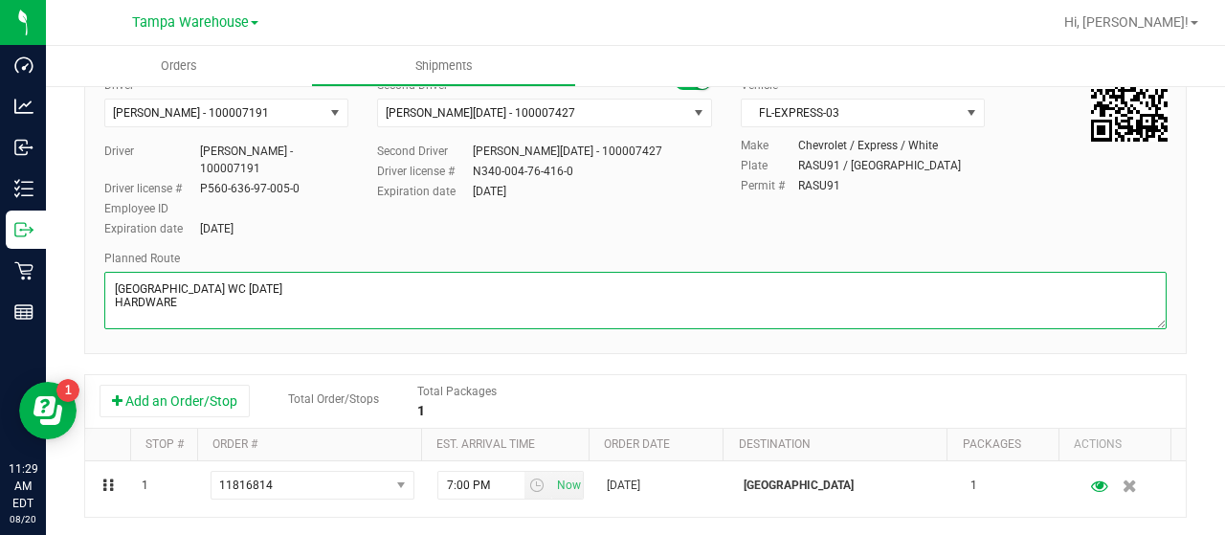
scroll to position [287, 0]
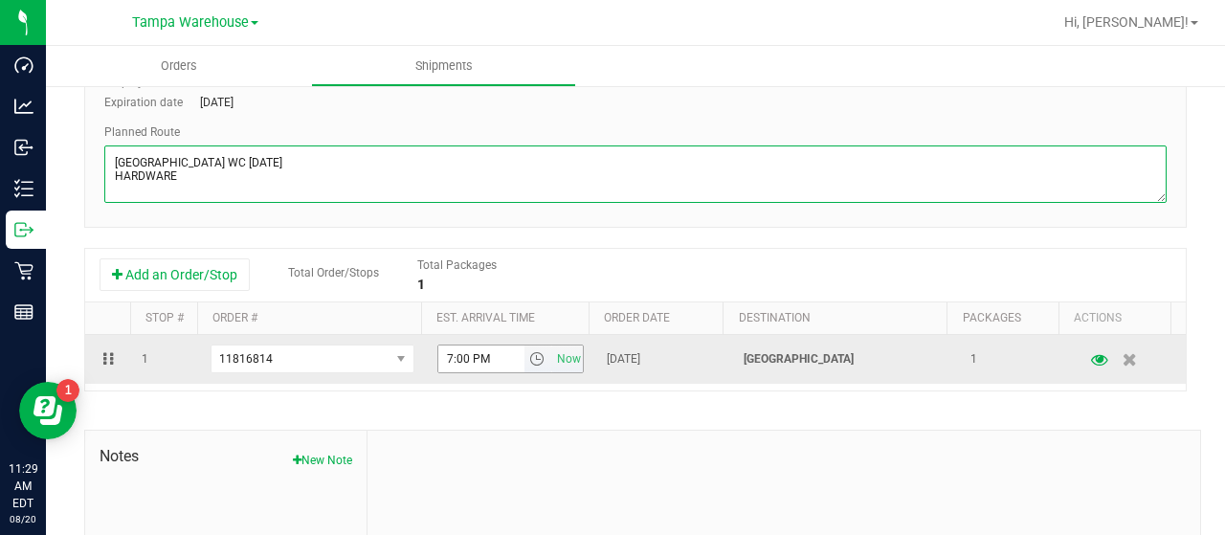
click at [529, 357] on span "select" at bounding box center [536, 358] width 15 height 15
type textarea "[GEOGRAPHIC_DATA] WC [DATE] HARDWARE"
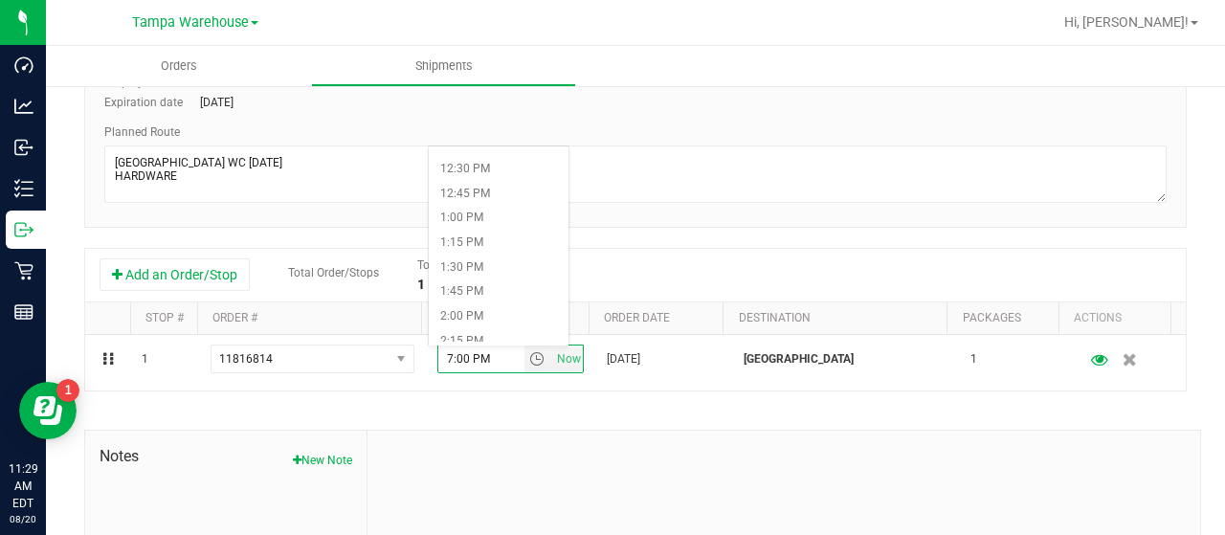
scroll to position [1244, 0]
click at [485, 291] on li "2:00 PM" at bounding box center [499, 295] width 140 height 25
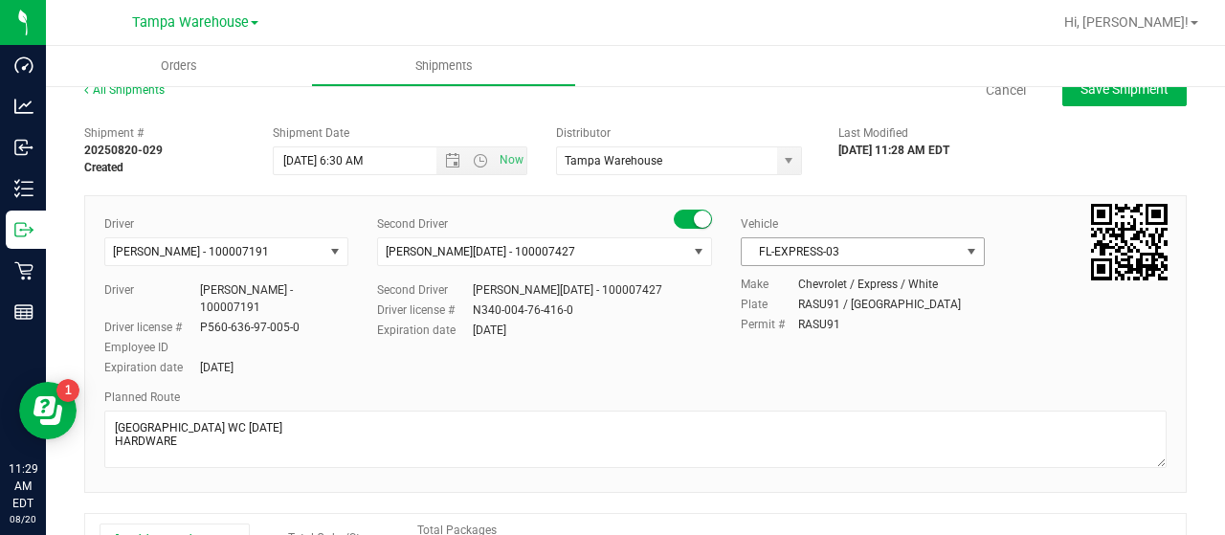
scroll to position [0, 0]
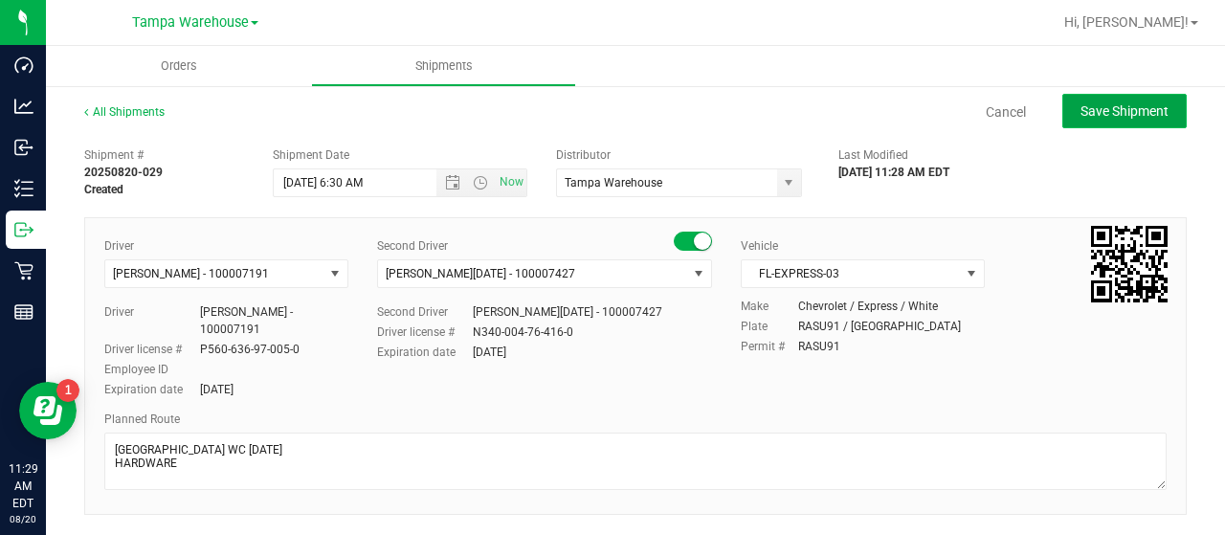
click at [1090, 109] on span "Save Shipment" at bounding box center [1124, 110] width 88 height 15
type input "[DATE] 10:30 AM"
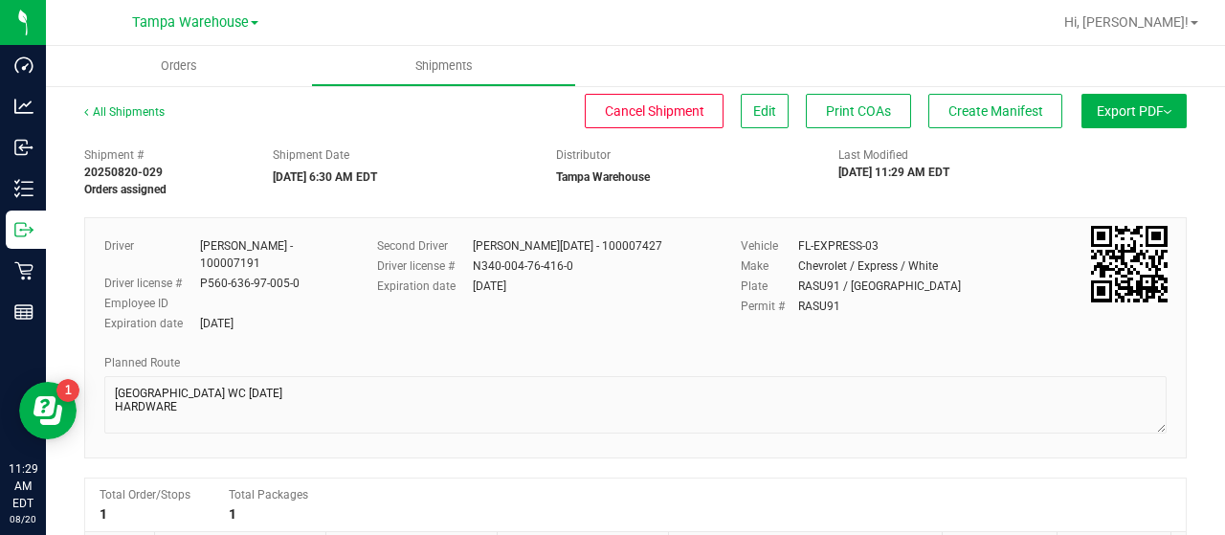
click at [1094, 114] on button "Export PDF" at bounding box center [1133, 111] width 105 height 34
click at [1109, 171] on li "Manifest by Lot" at bounding box center [1127, 181] width 193 height 29
click at [980, 104] on span "Create Manifest" at bounding box center [995, 110] width 95 height 15
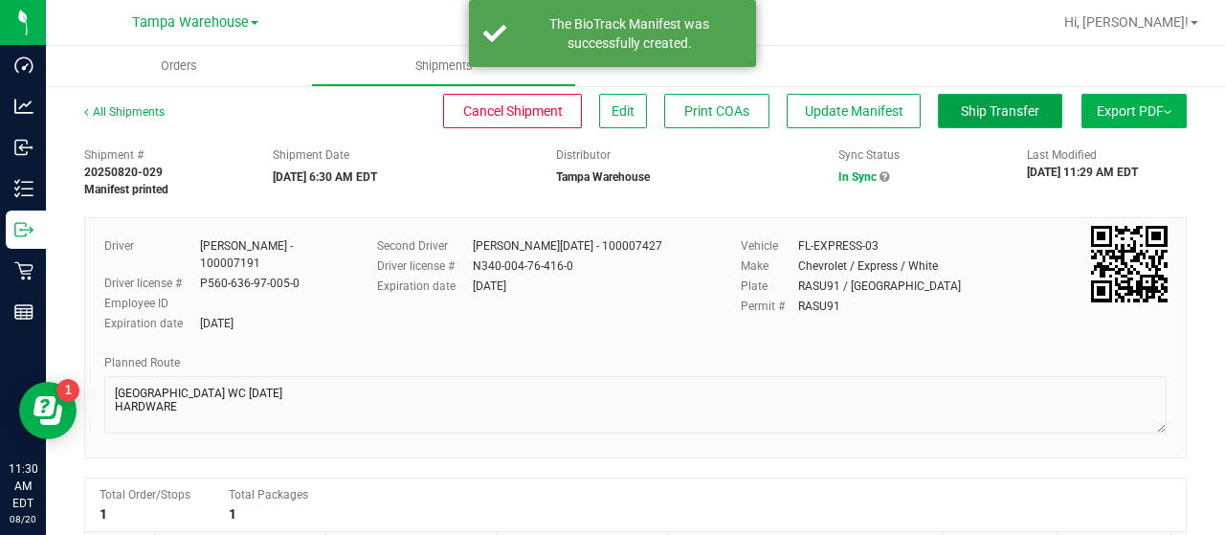
click at [972, 114] on span "Ship Transfer" at bounding box center [1000, 110] width 78 height 15
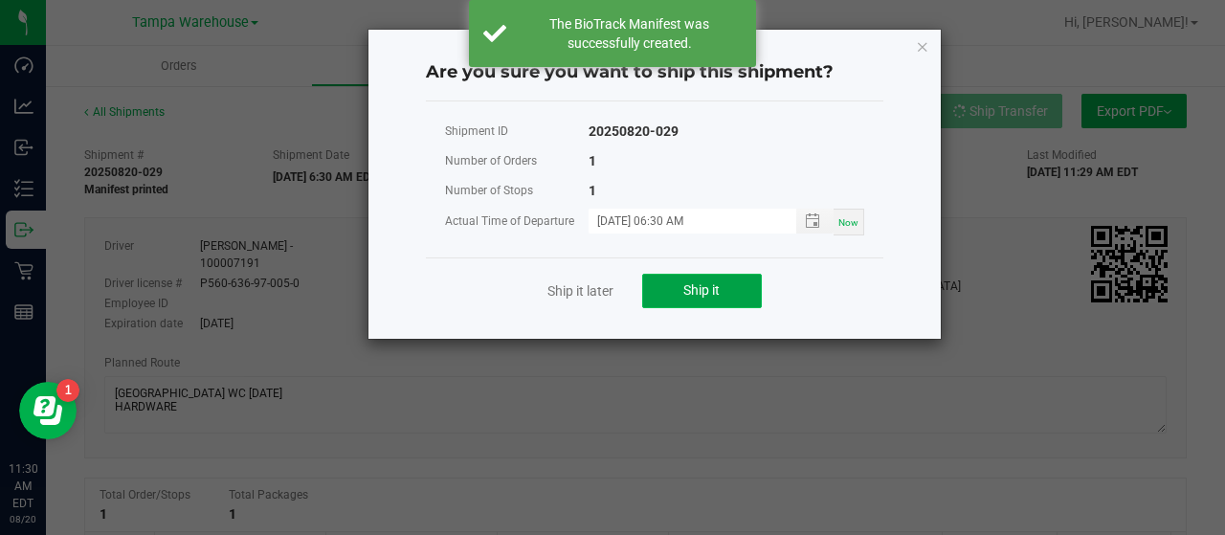
click at [741, 289] on button "Ship it" at bounding box center [702, 291] width 120 height 34
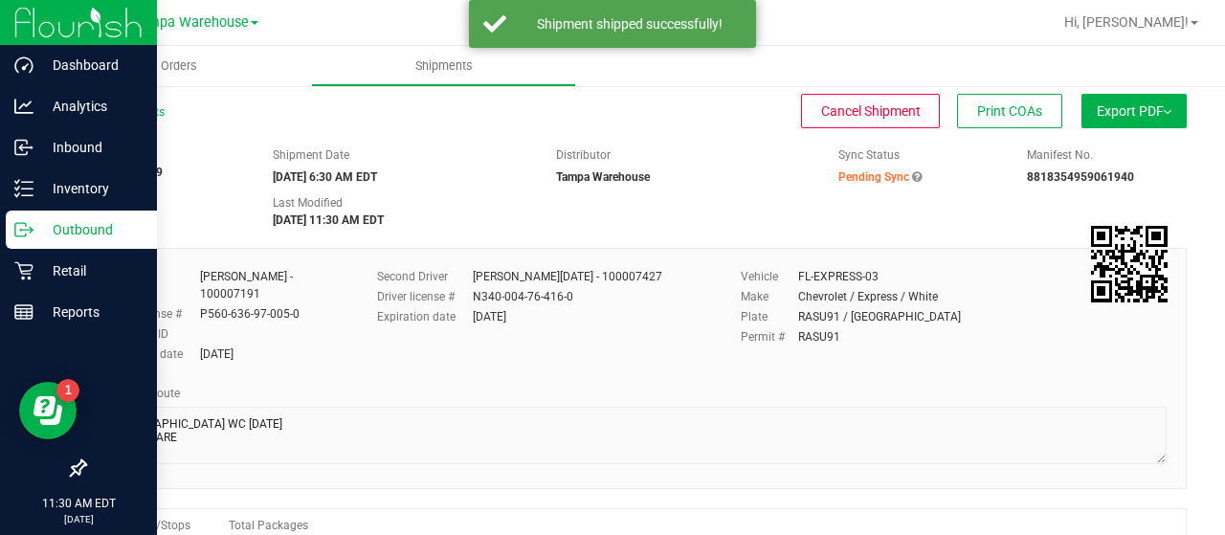
click at [61, 223] on p "Outbound" at bounding box center [90, 229] width 115 height 23
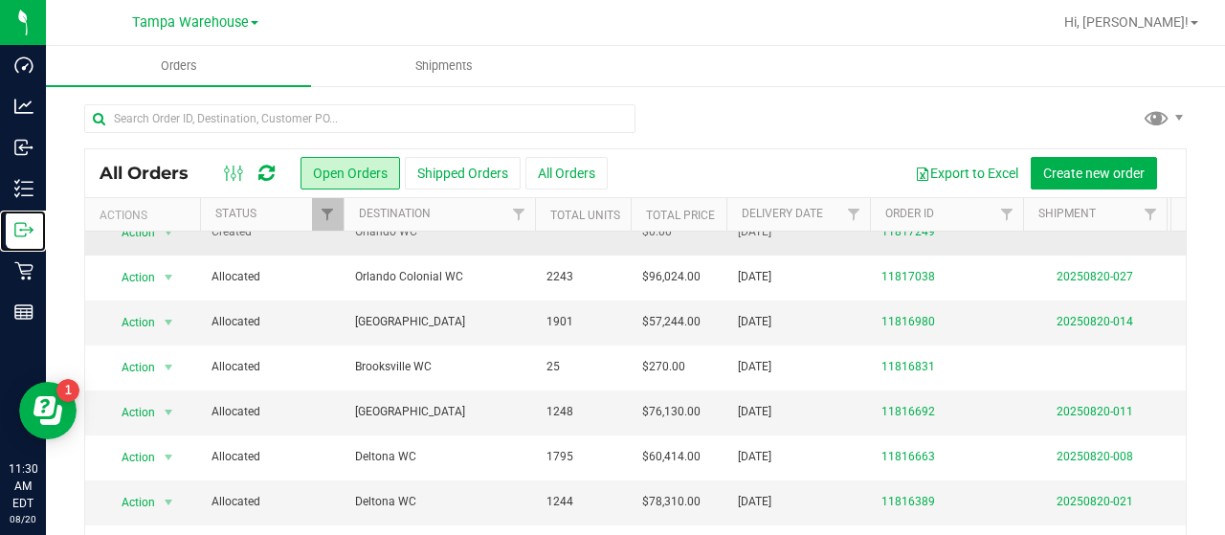
scroll to position [96, 0]
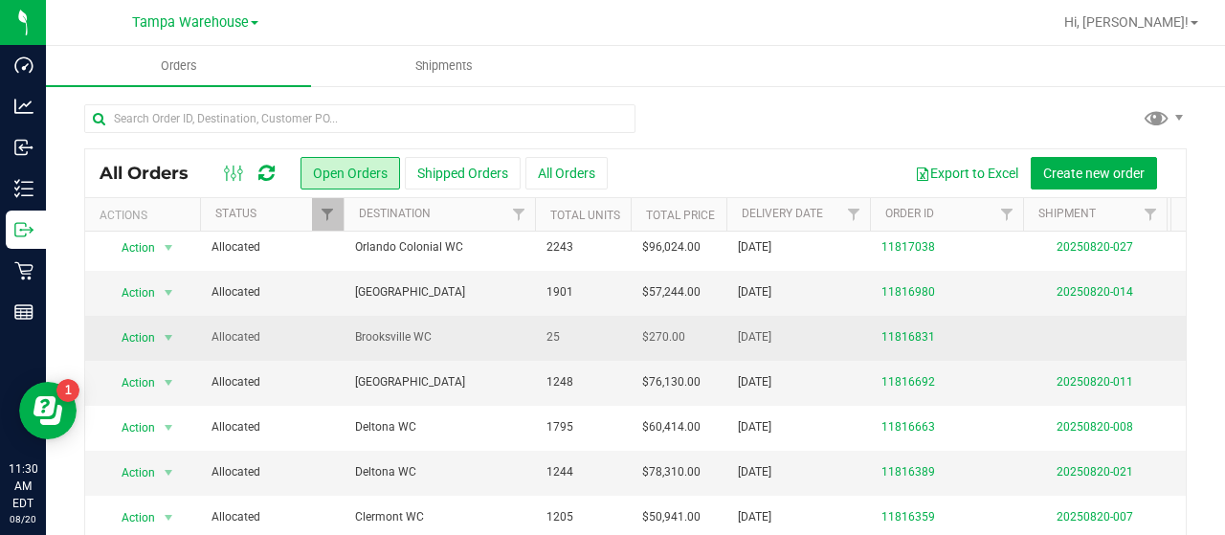
click at [473, 331] on span "Brooksville WC" at bounding box center [439, 337] width 168 height 18
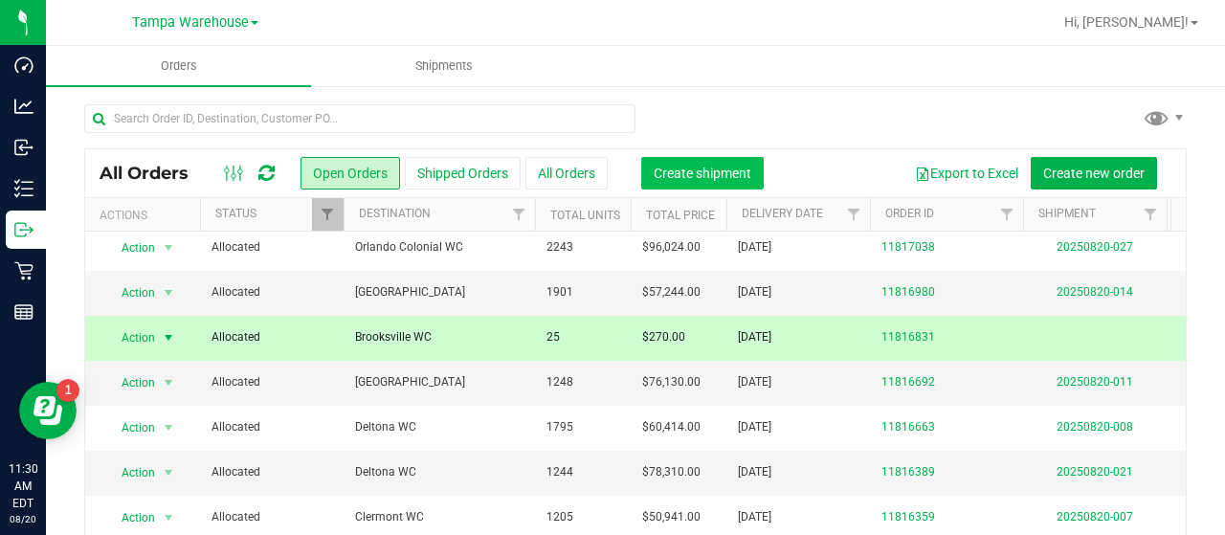
click at [695, 171] on span "Create shipment" at bounding box center [702, 173] width 98 height 15
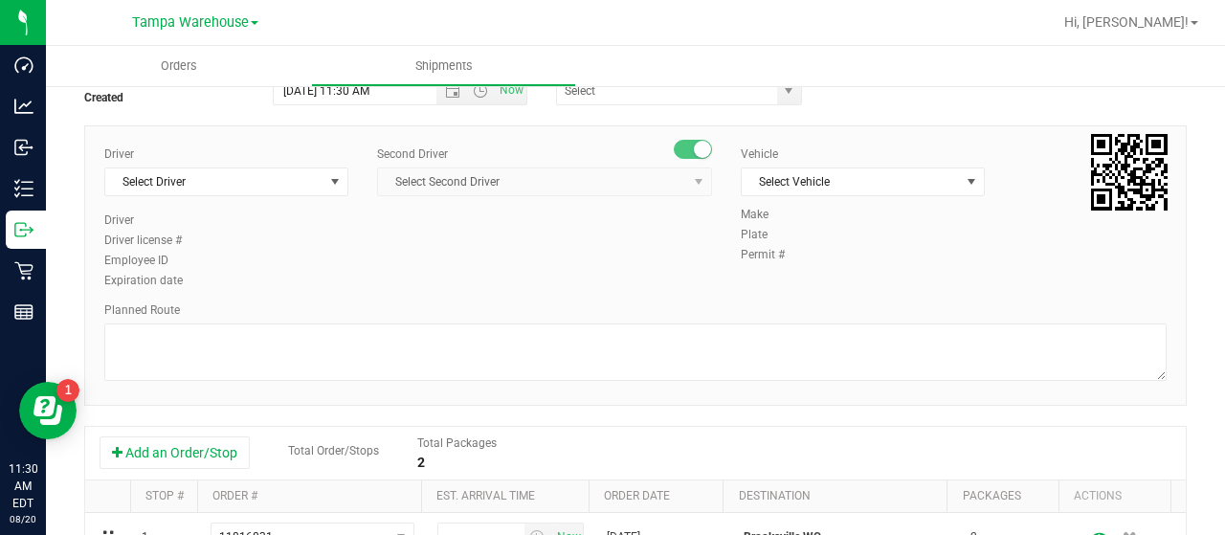
scroll to position [287, 0]
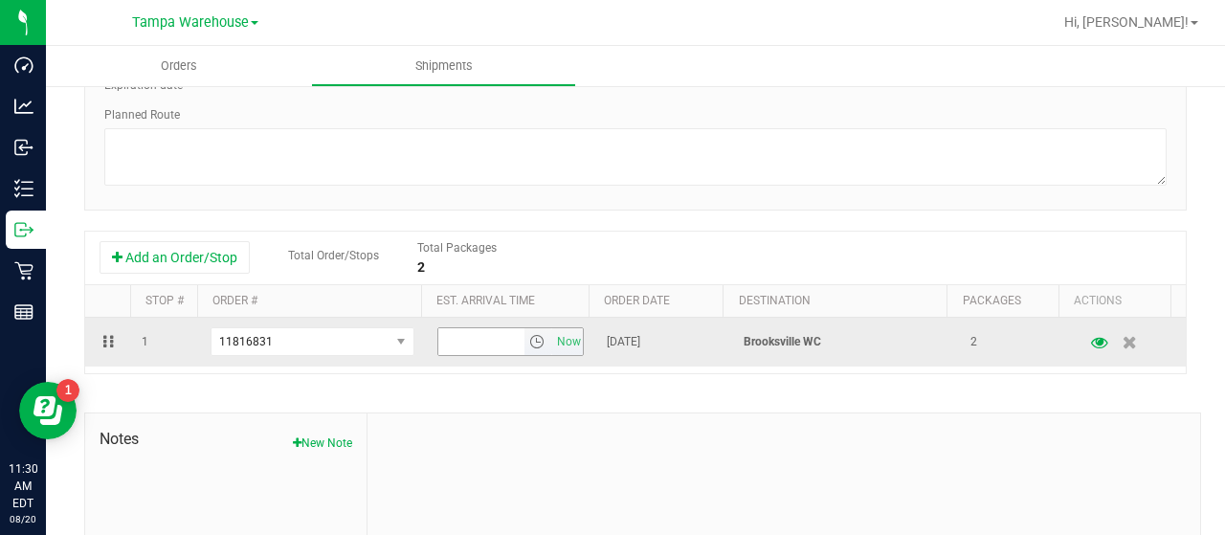
click at [529, 342] on span "select" at bounding box center [536, 341] width 15 height 15
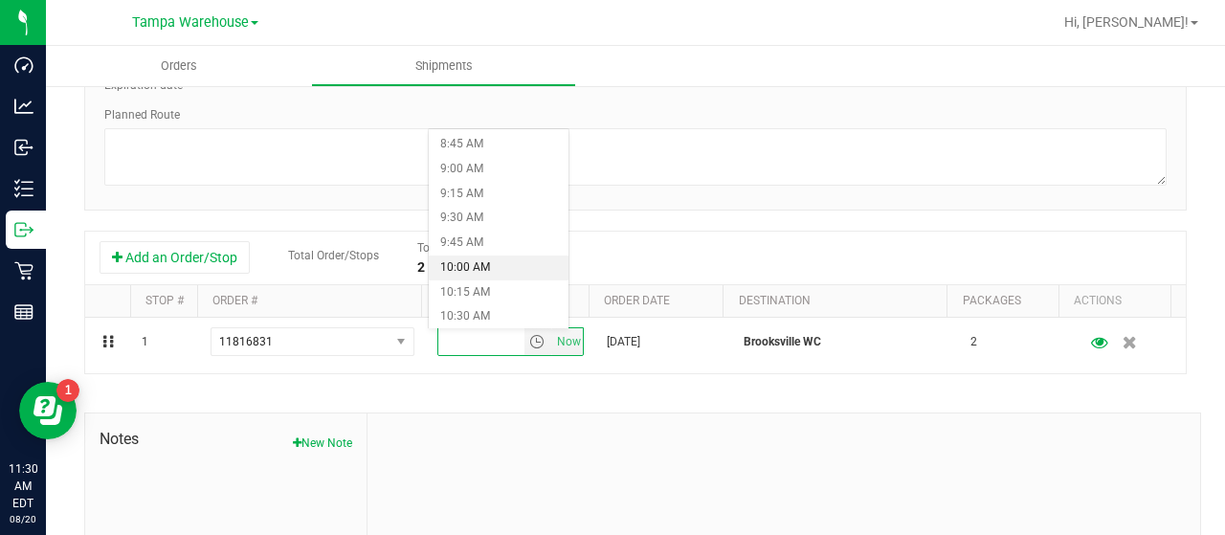
scroll to position [957, 0]
click at [502, 267] on li "11:00 AM" at bounding box center [499, 270] width 140 height 25
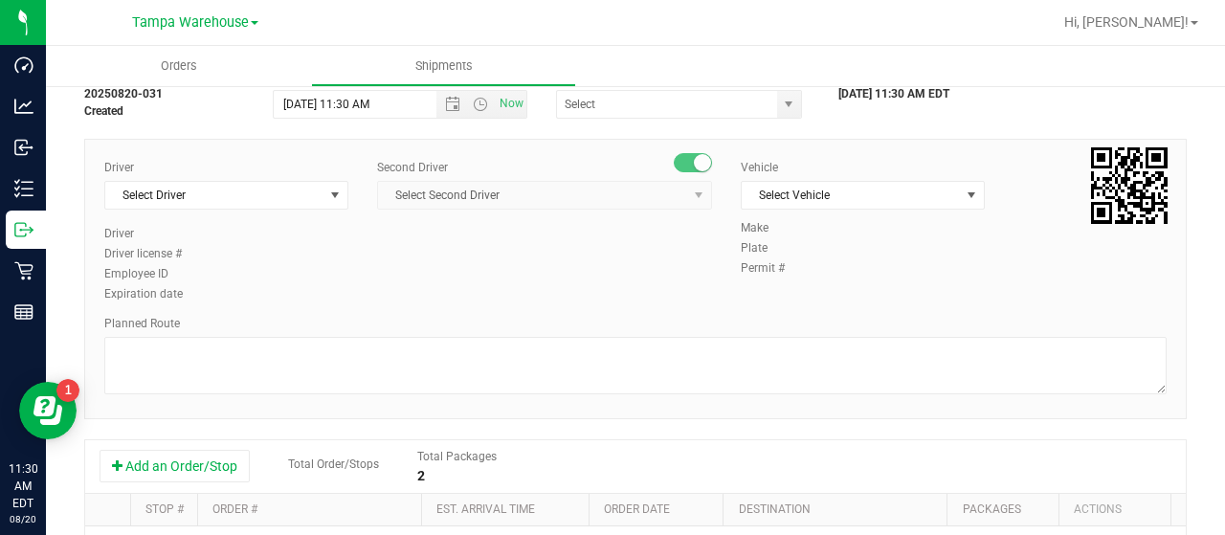
scroll to position [0, 0]
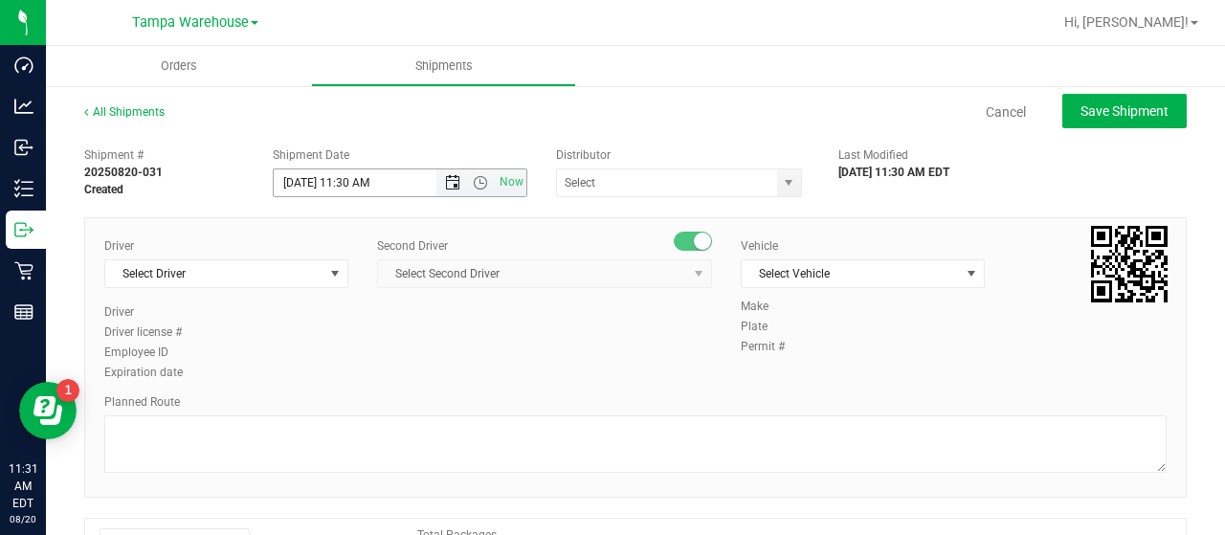
click at [445, 182] on span "Open the date view" at bounding box center [452, 182] width 15 height 15
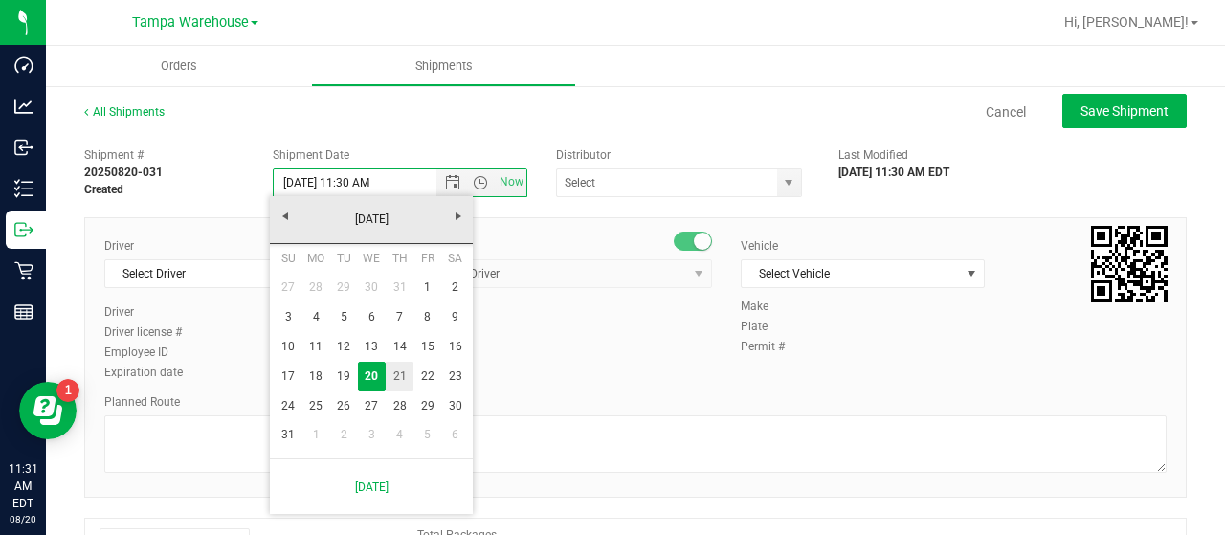
click at [395, 366] on link "21" at bounding box center [400, 377] width 28 height 30
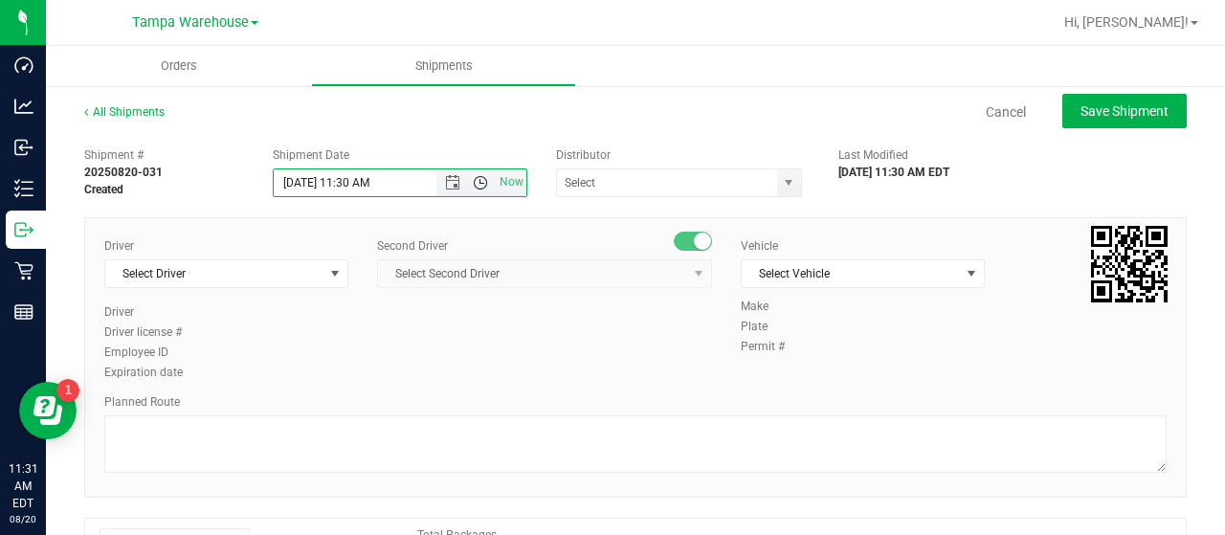
click at [477, 183] on span "Open the time view" at bounding box center [480, 182] width 15 height 15
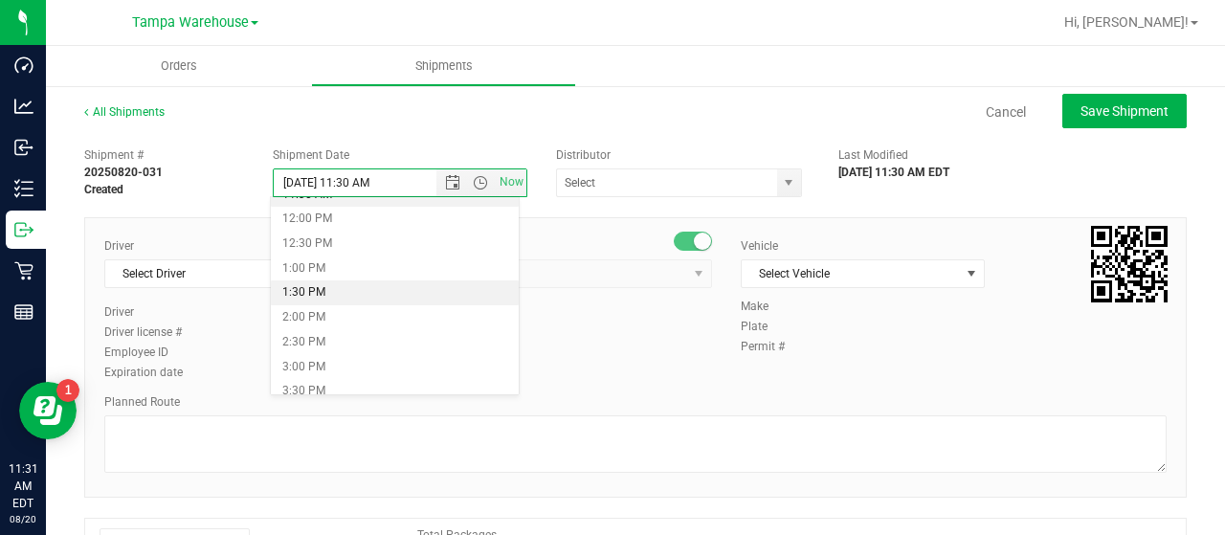
scroll to position [297, 0]
click at [367, 227] on li "6:30 AM" at bounding box center [394, 236] width 247 height 25
type input "[DATE] 6:30 AM"
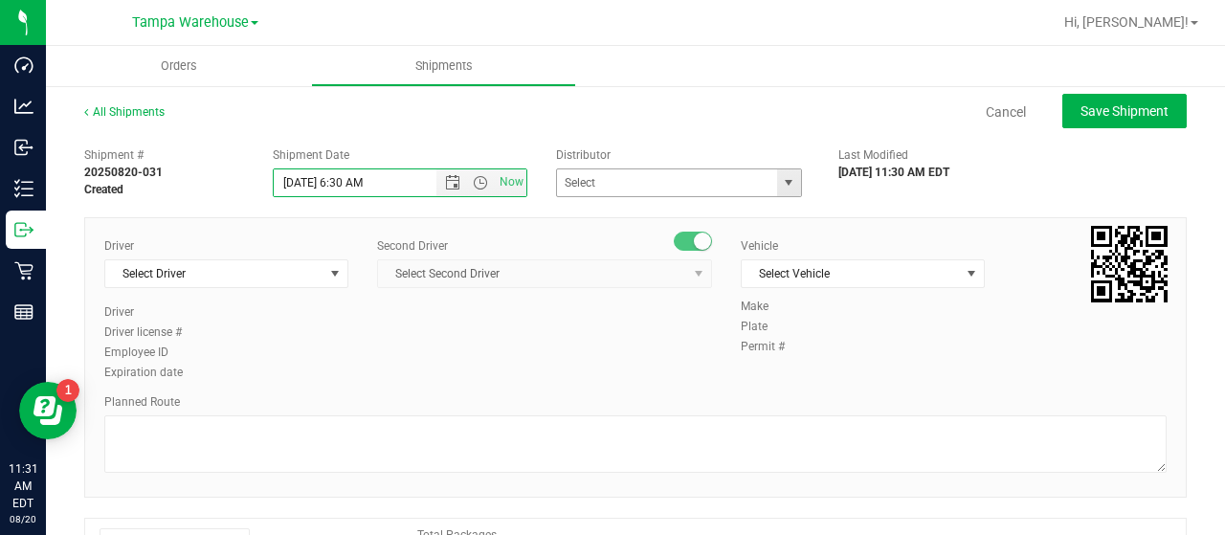
click at [781, 178] on span "select" at bounding box center [788, 182] width 15 height 15
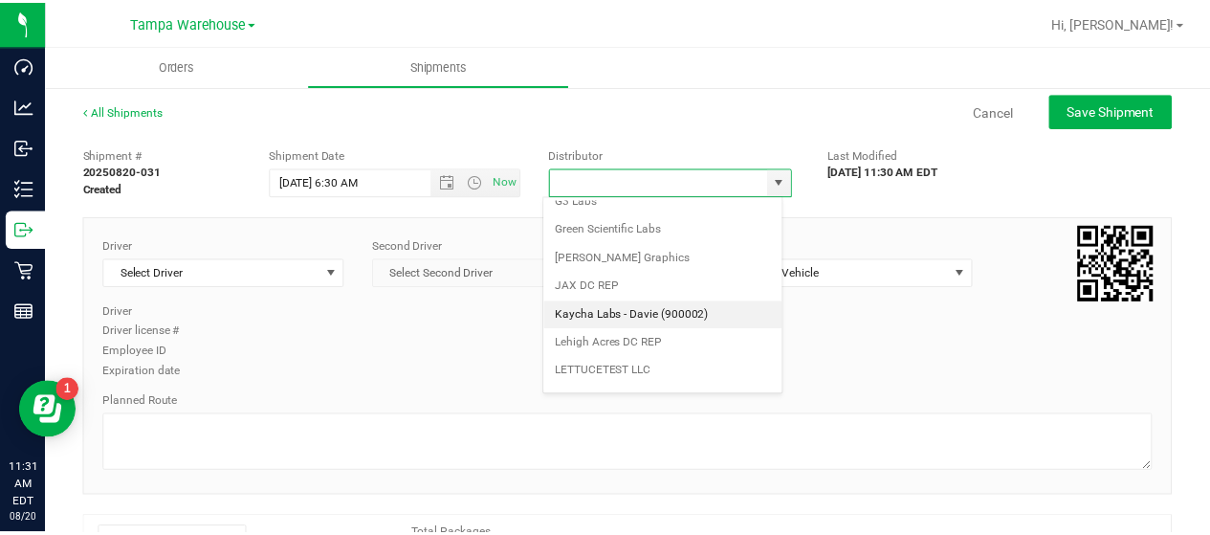
scroll to position [750, 0]
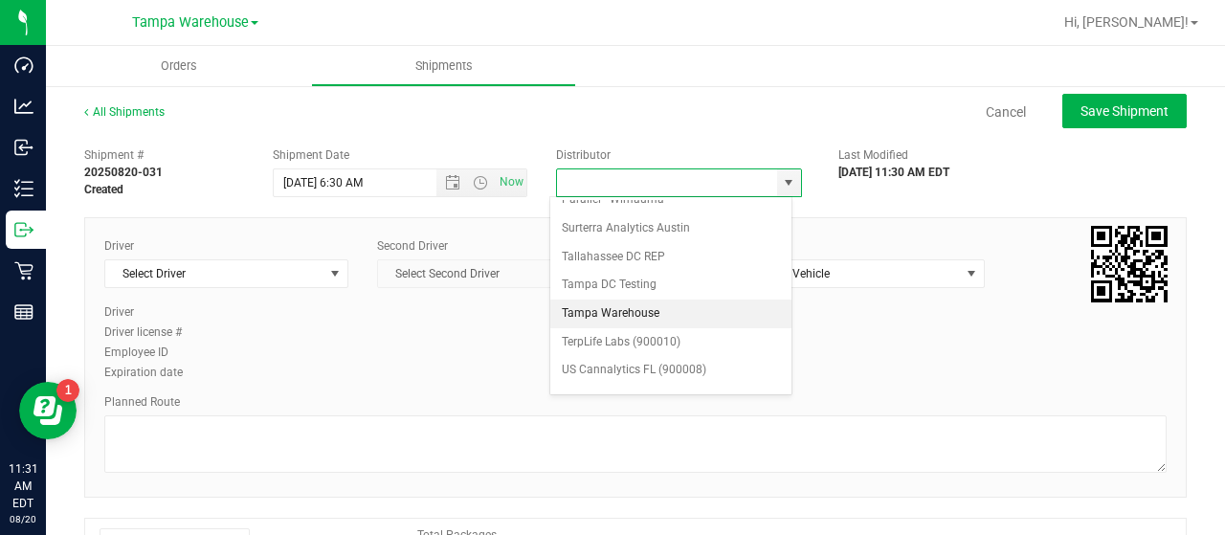
click at [643, 299] on li "Tampa Warehouse" at bounding box center [670, 313] width 241 height 29
type input "Tampa Warehouse"
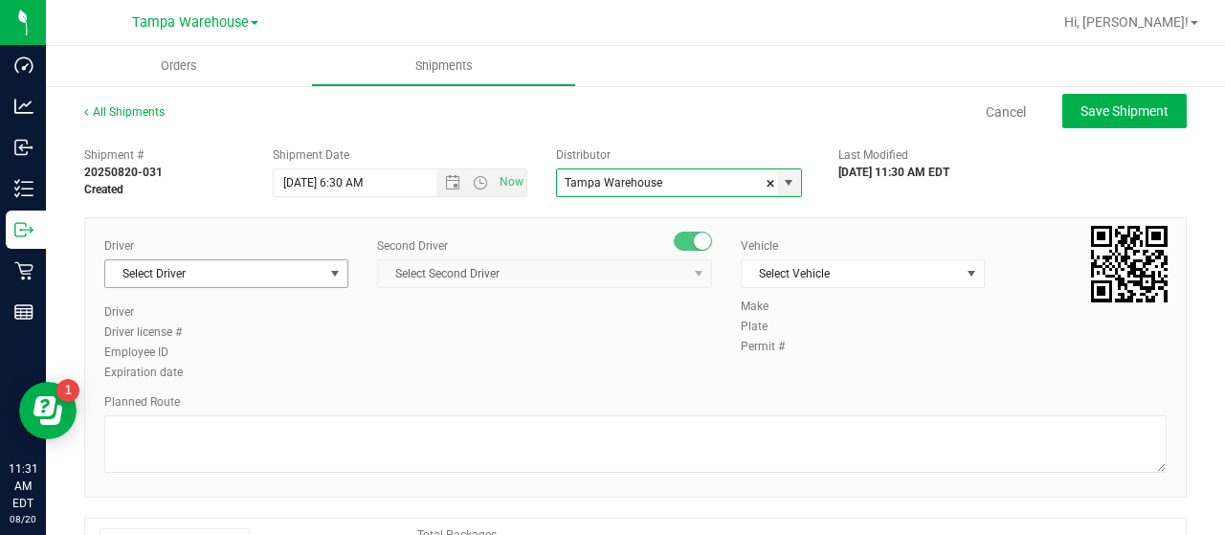
click at [334, 266] on span "select" at bounding box center [334, 273] width 15 height 15
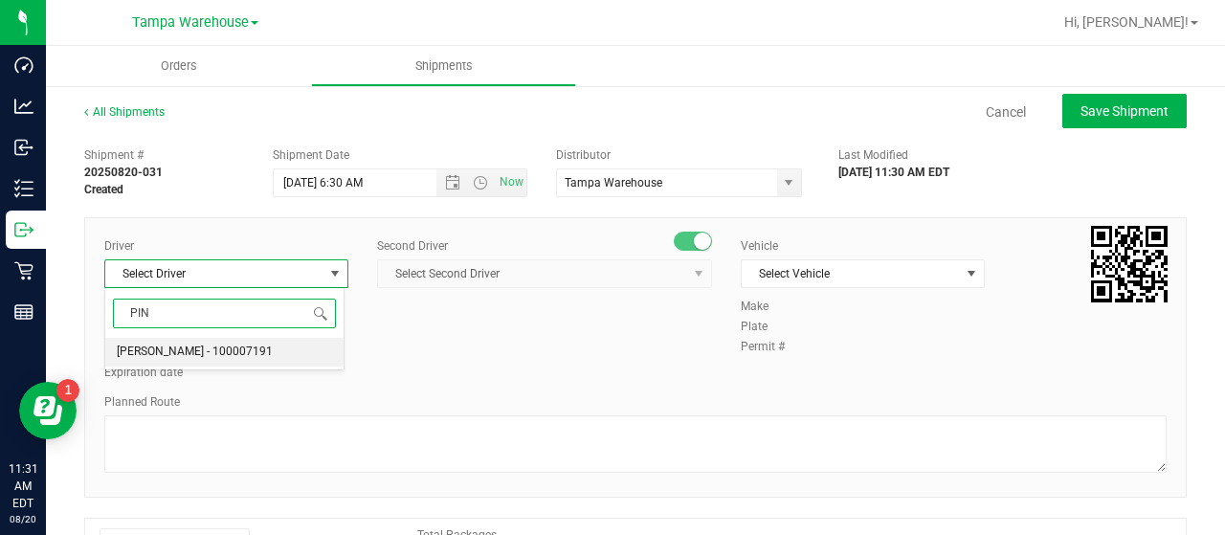
click at [201, 350] on span "[PERSON_NAME] - 100007191" at bounding box center [195, 352] width 156 height 25
type input "PIN"
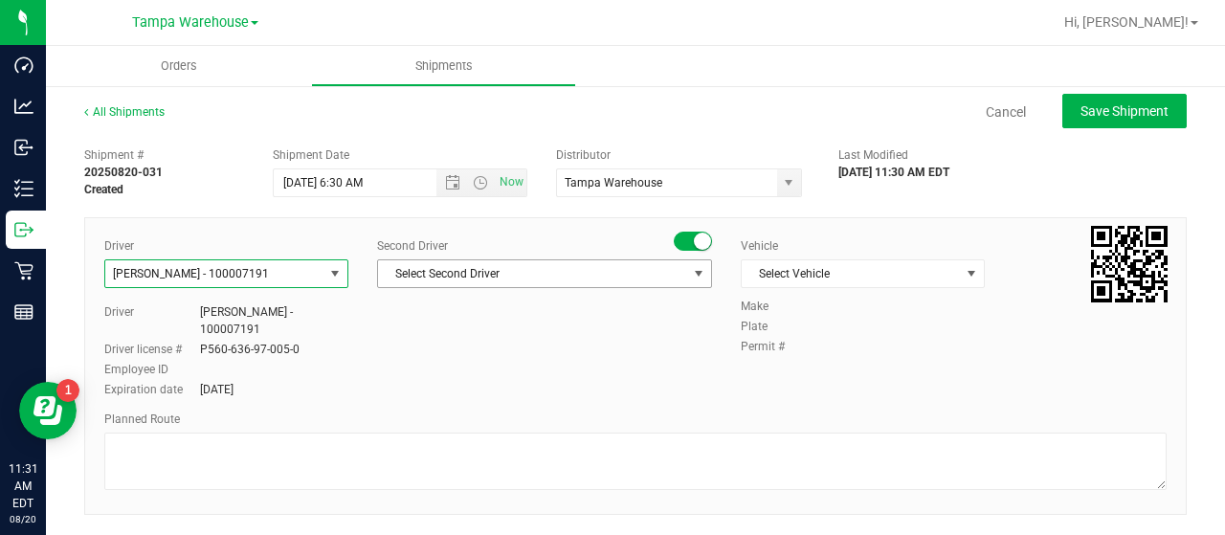
click at [501, 275] on span "Select Second Driver" at bounding box center [532, 273] width 309 height 27
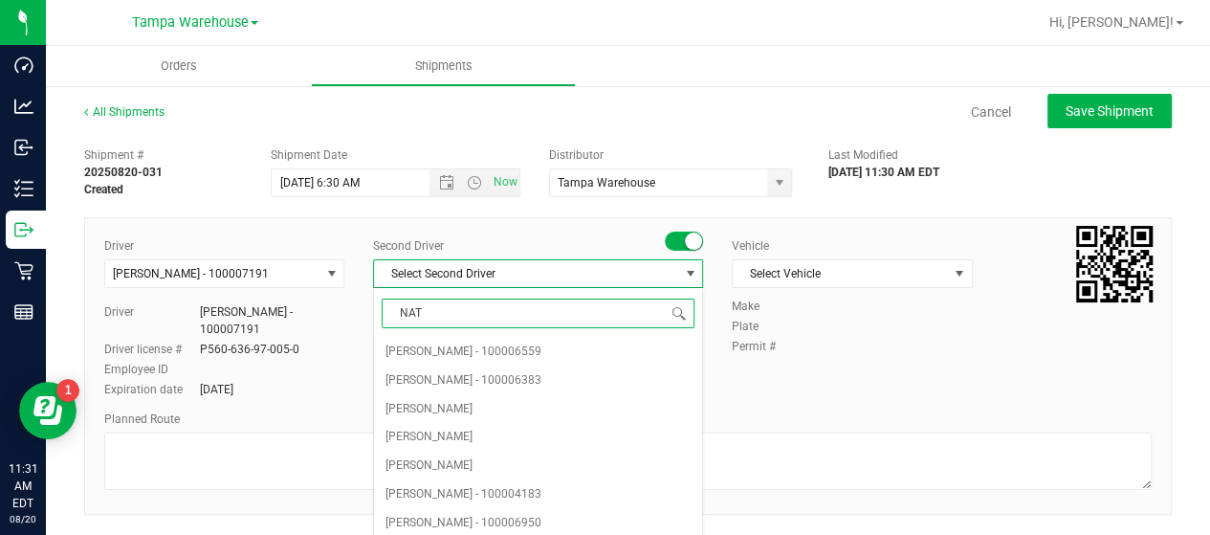
type input "NATA"
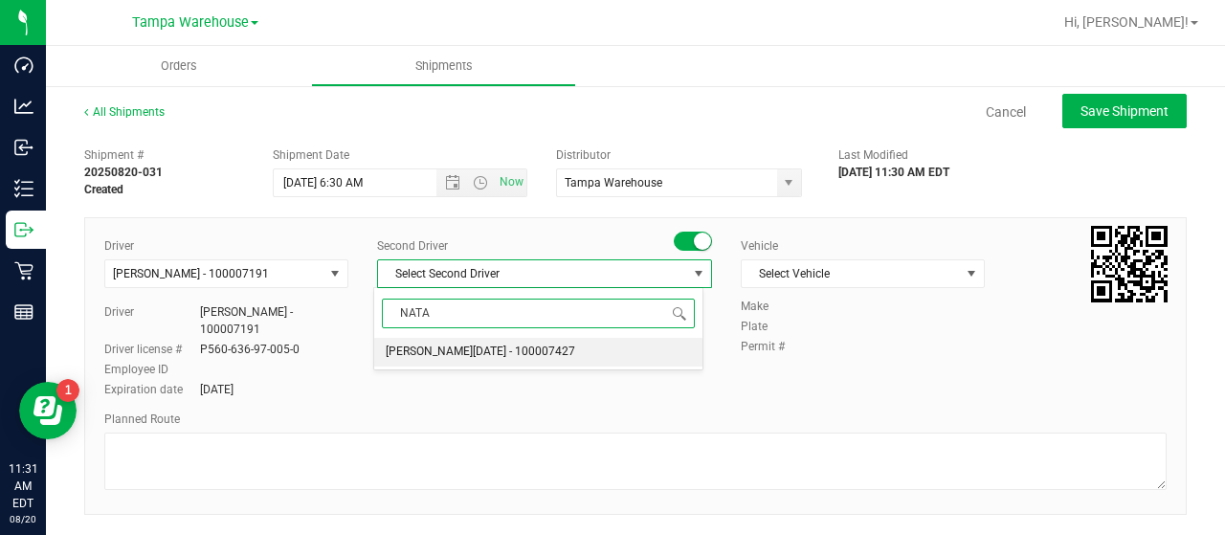
click at [492, 347] on span "[PERSON_NAME][DATE] - 100007427" at bounding box center [480, 352] width 189 height 25
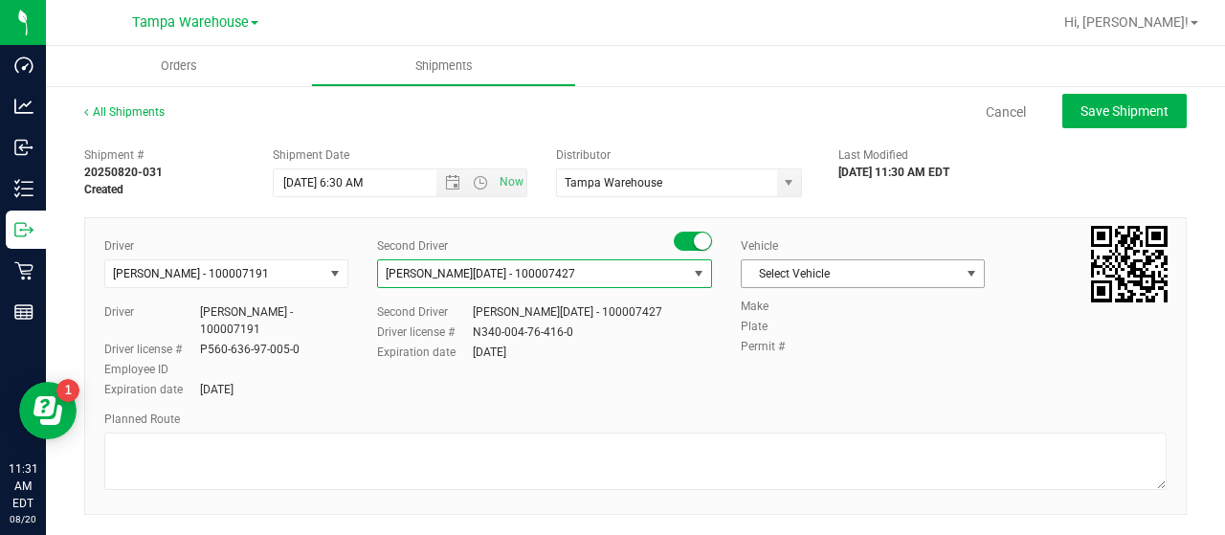
click at [875, 275] on span "Select Vehicle" at bounding box center [851, 273] width 218 height 27
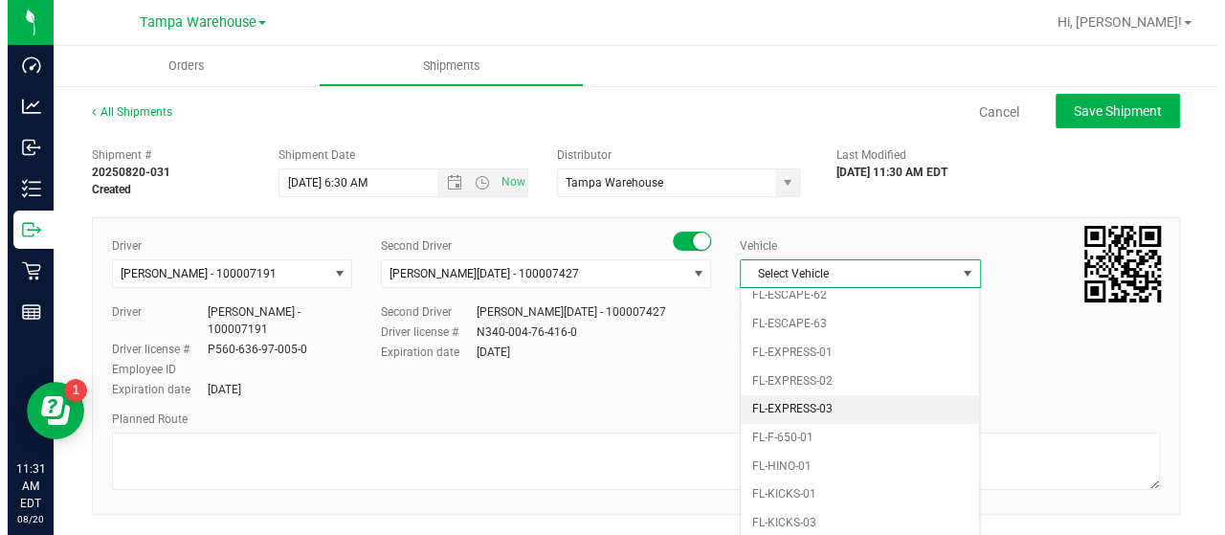
scroll to position [421, 0]
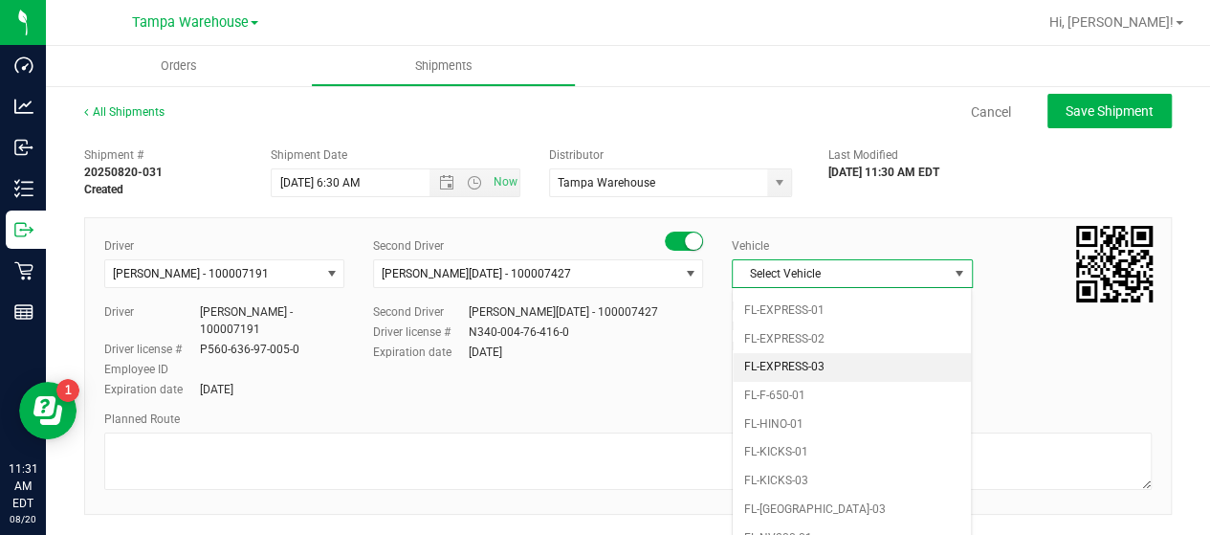
click at [861, 357] on li "FL-EXPRESS-03" at bounding box center [852, 367] width 238 height 29
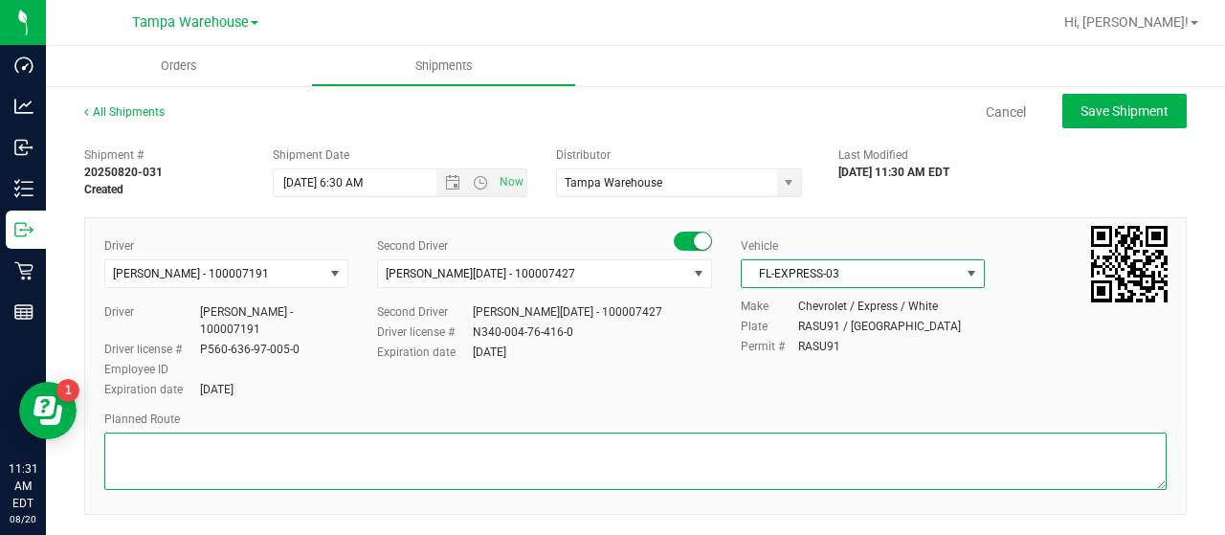
click at [191, 451] on textarea at bounding box center [635, 460] width 1062 height 57
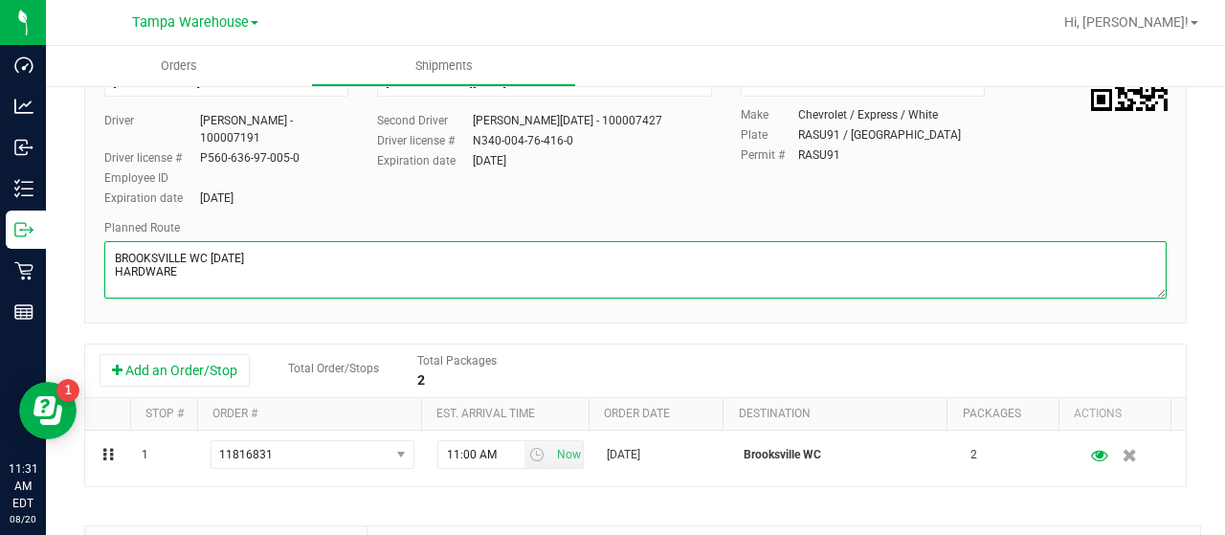
scroll to position [0, 0]
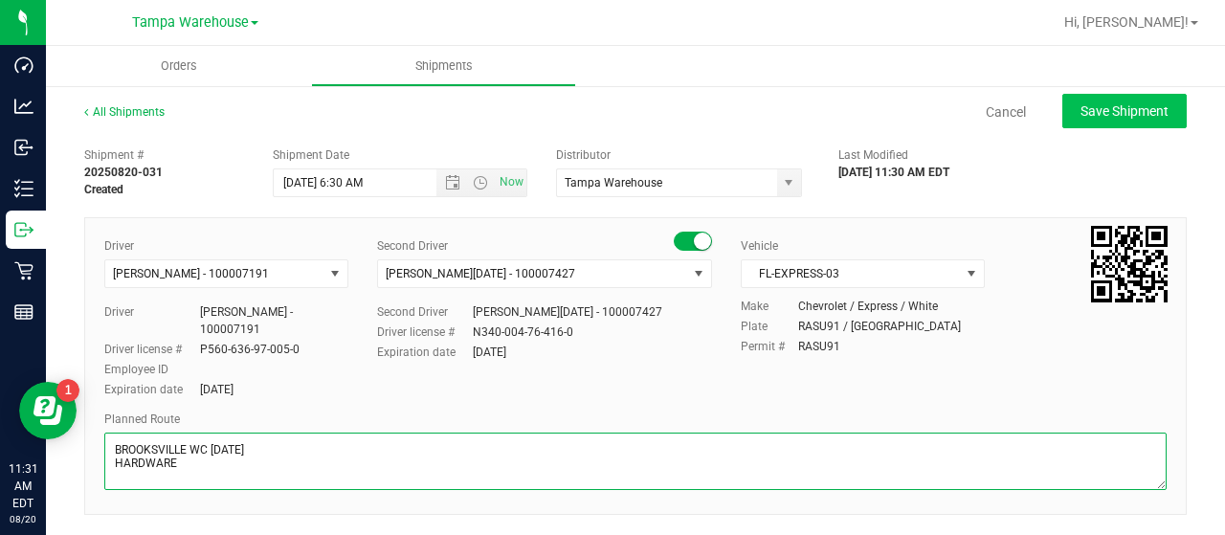
type textarea "BROOKSVILLE WC [DATE] HARDWARE"
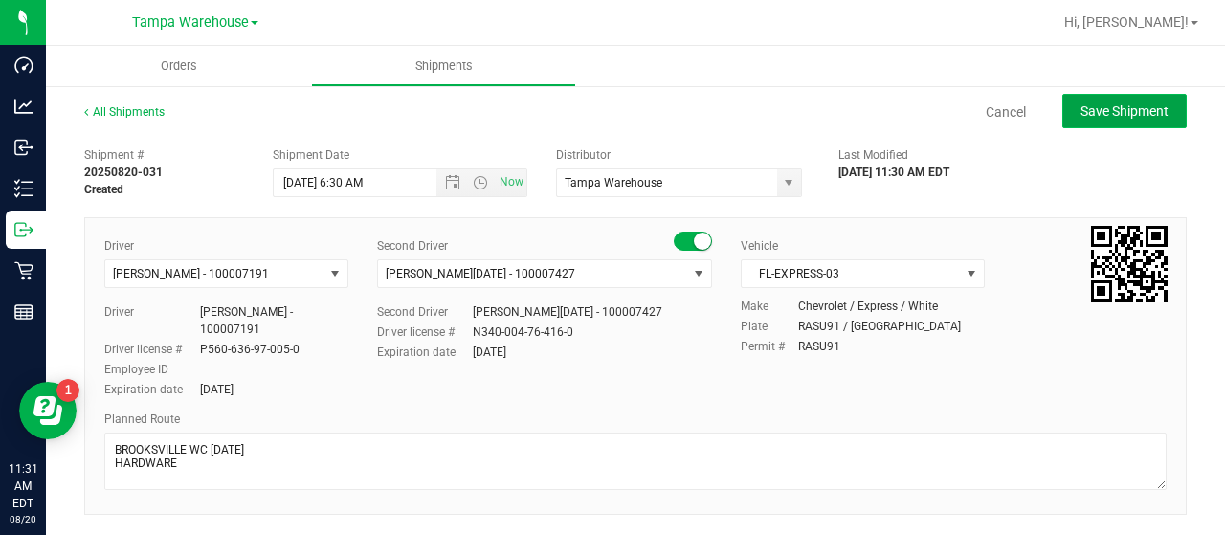
click at [1116, 112] on span "Save Shipment" at bounding box center [1124, 110] width 88 height 15
type input "[DATE] 10:30 AM"
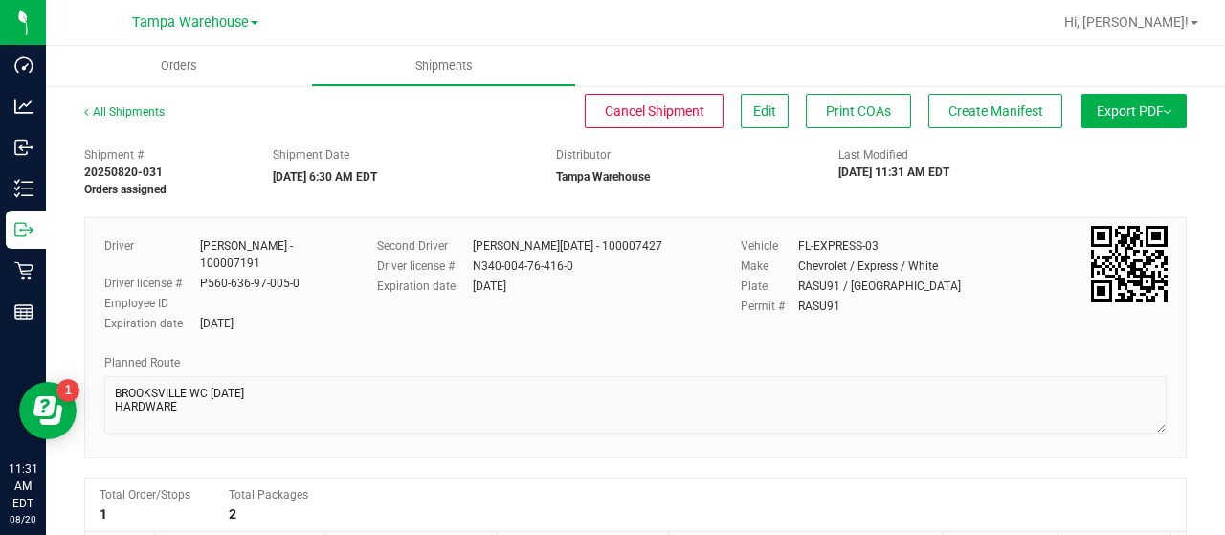
click at [1110, 113] on button "Export PDF" at bounding box center [1133, 111] width 105 height 34
click at [1094, 179] on span "Manifest by Lot" at bounding box center [1084, 181] width 79 height 13
click at [1006, 103] on span "Create Manifest" at bounding box center [995, 110] width 95 height 15
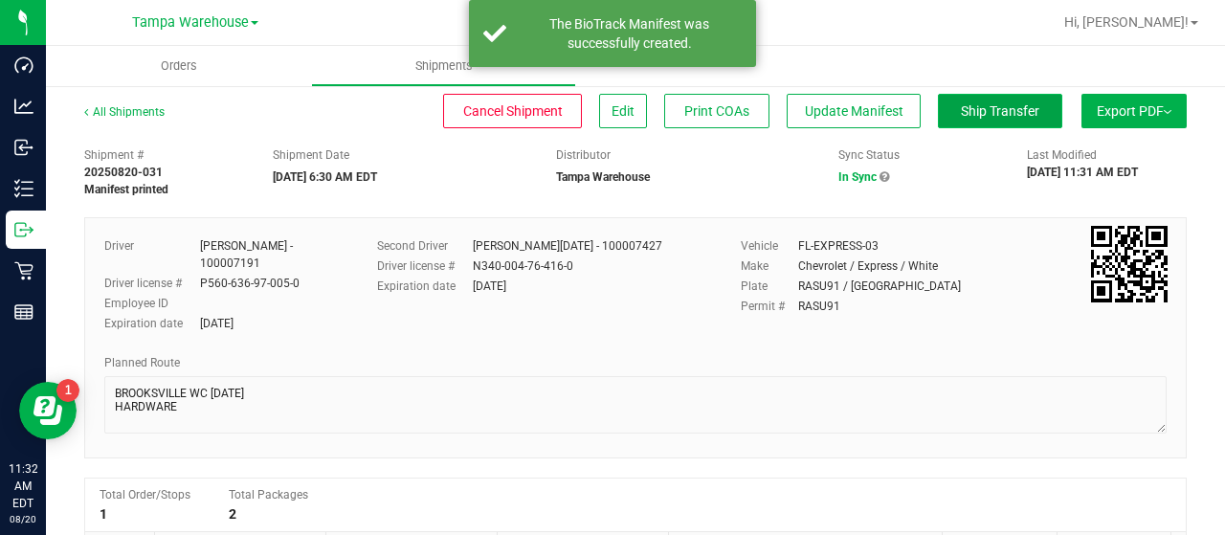
click at [975, 112] on span "Ship Transfer" at bounding box center [1000, 110] width 78 height 15
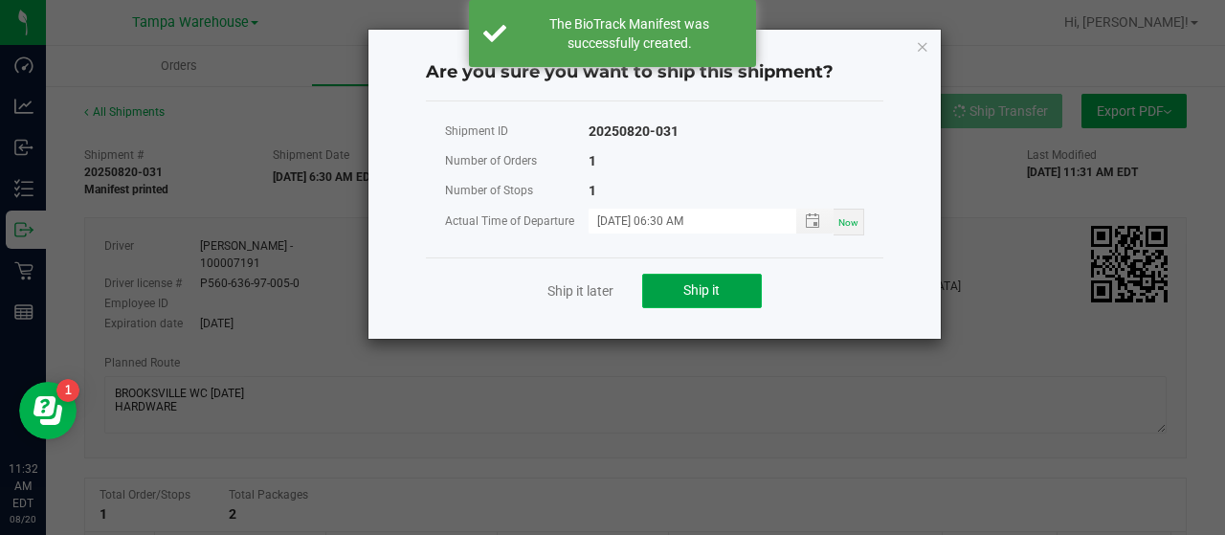
click at [739, 277] on button "Ship it" at bounding box center [702, 291] width 120 height 34
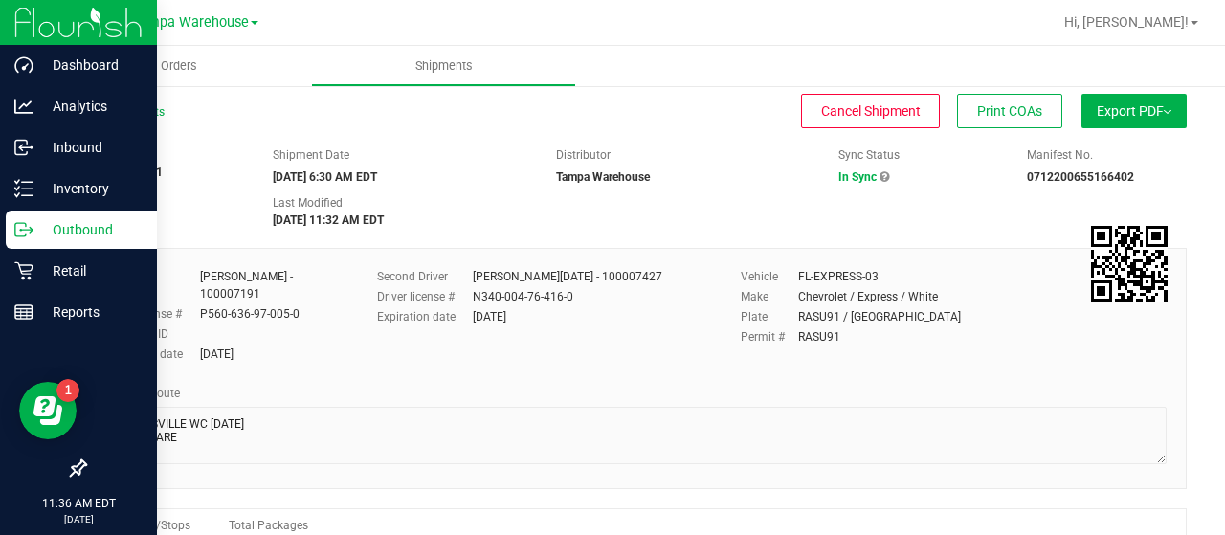
click at [74, 226] on p "Outbound" at bounding box center [90, 229] width 115 height 23
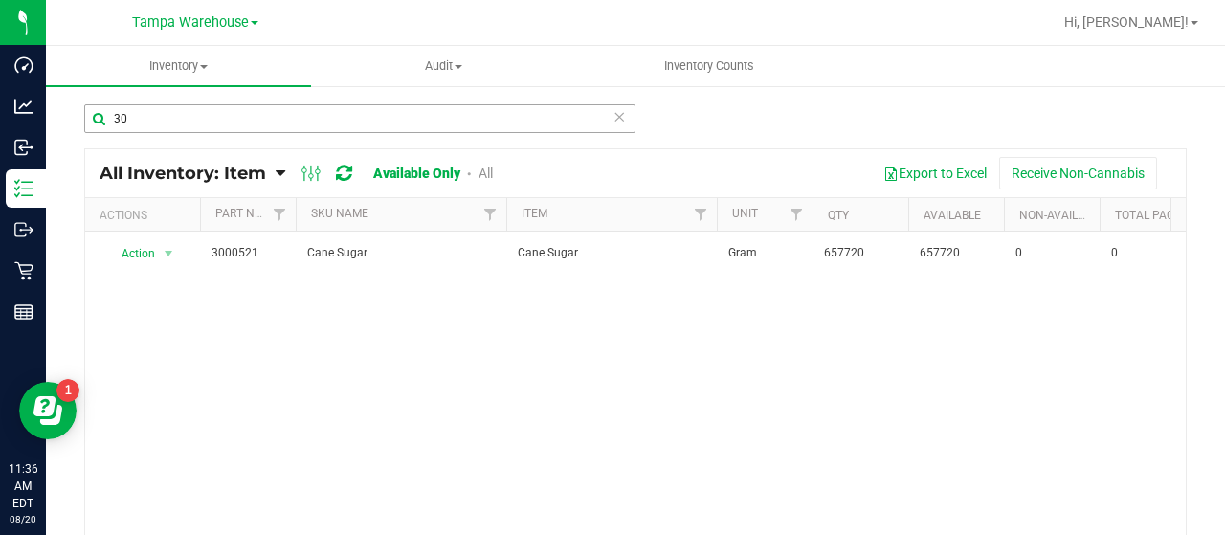
type input "3"
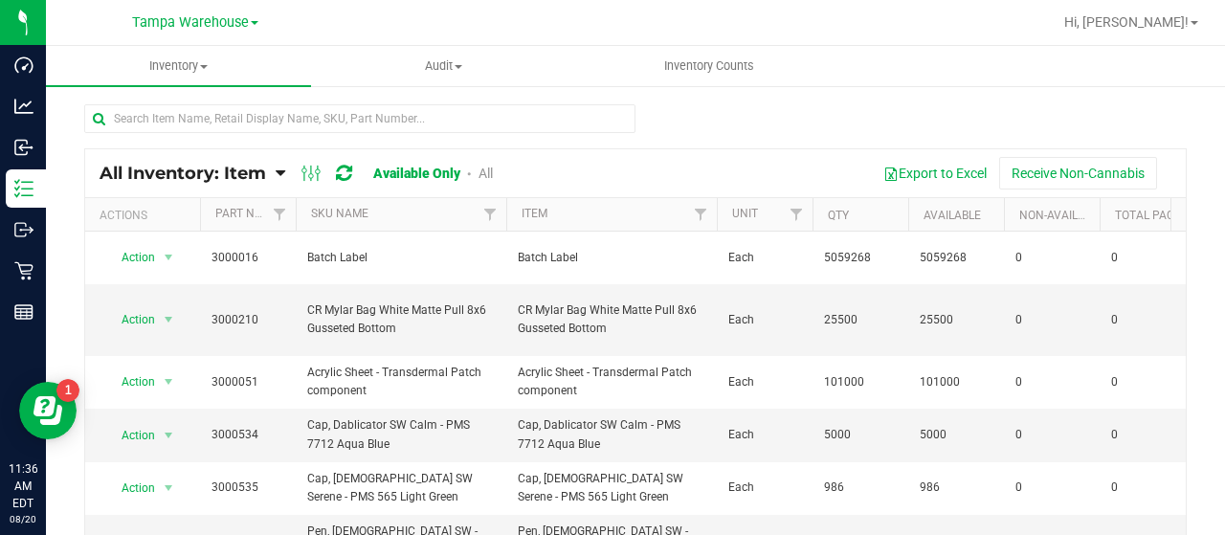
click at [278, 171] on icon at bounding box center [281, 173] width 10 height 17
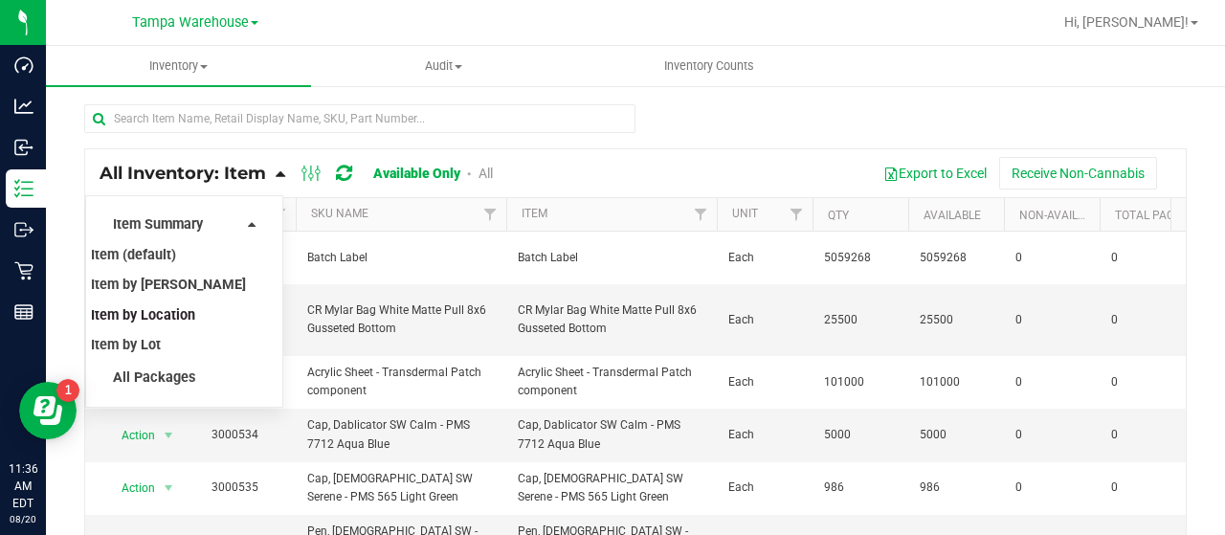
click at [173, 315] on span "Item by Location" at bounding box center [143, 315] width 104 height 16
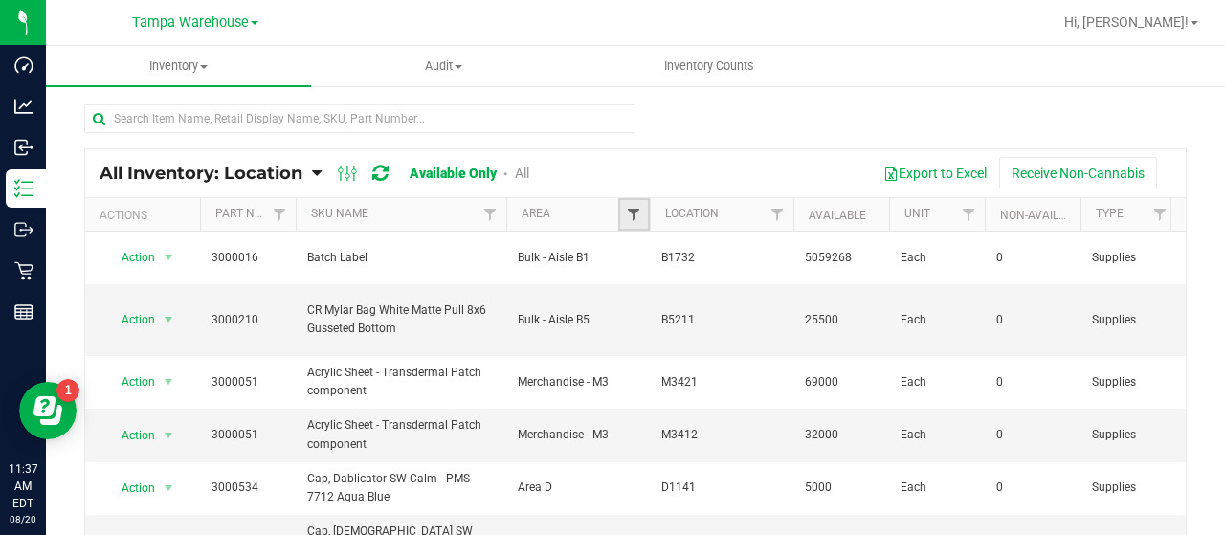
click at [633, 210] on span "Filter" at bounding box center [633, 214] width 15 height 15
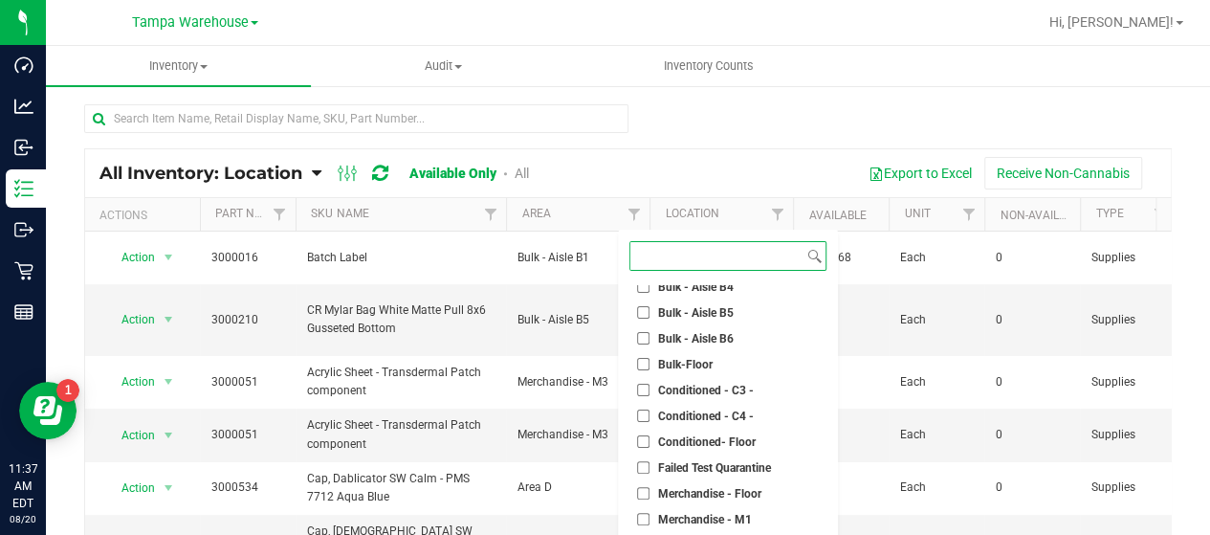
scroll to position [191, 0]
click at [647, 385] on input "Conditioned - C3 -" at bounding box center [643, 388] width 12 height 12
checkbox input "true"
click at [646, 411] on input "Conditioned - C4 -" at bounding box center [643, 414] width 12 height 12
checkbox input "true"
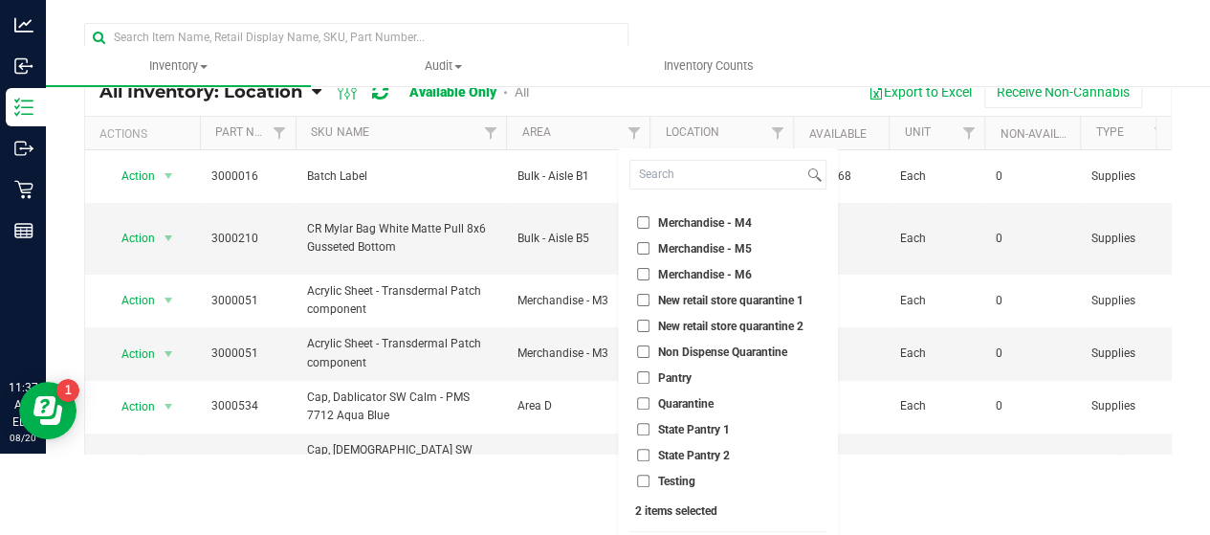
scroll to position [126, 0]
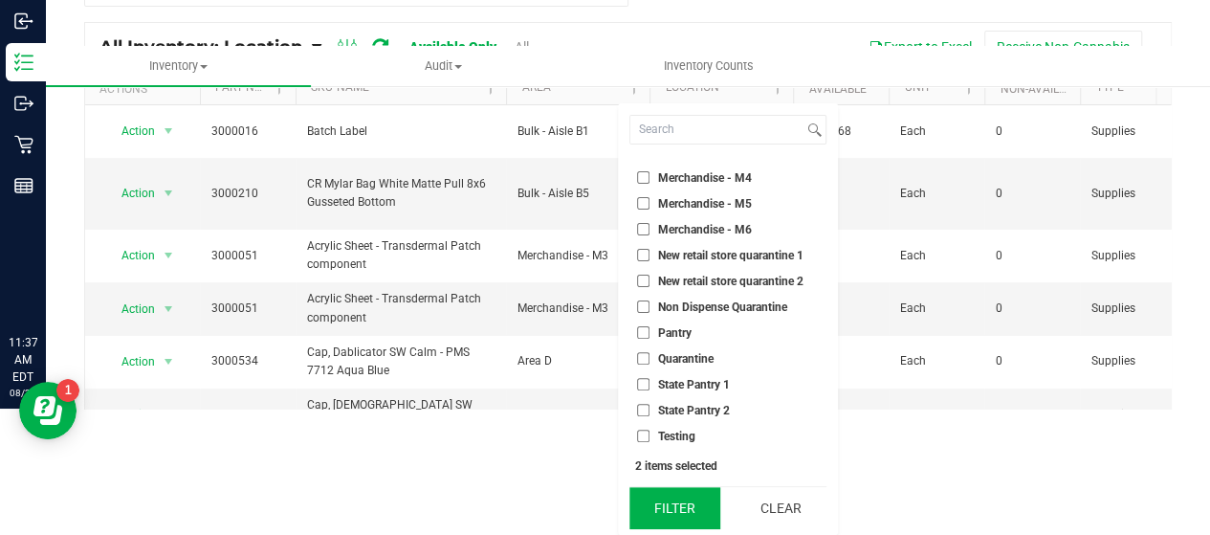
click at [684, 502] on button "Filter" at bounding box center [676, 508] width 92 height 42
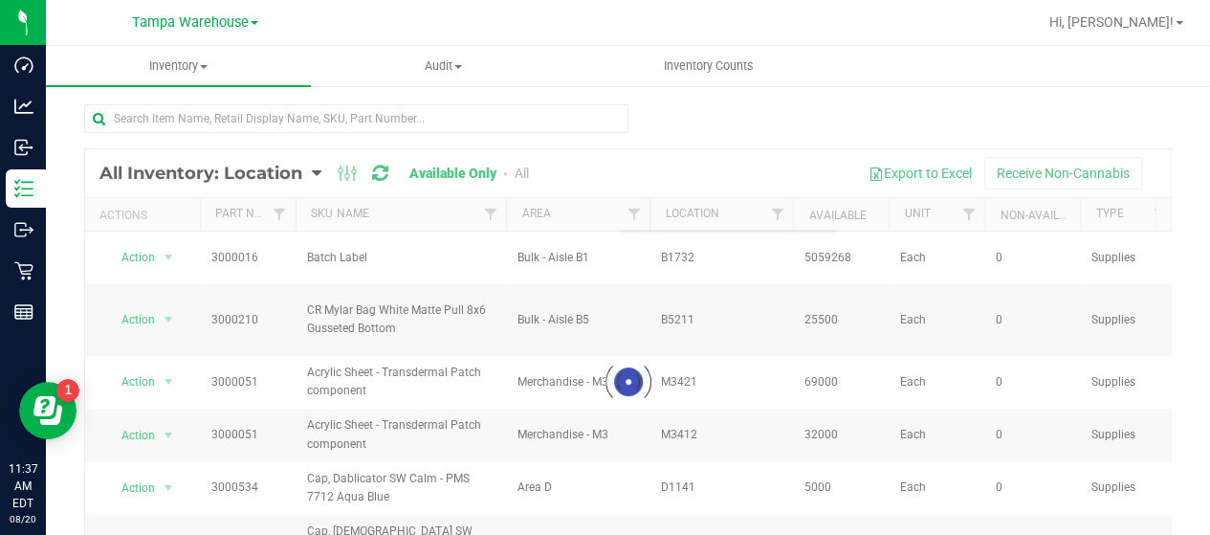
scroll to position [0, 0]
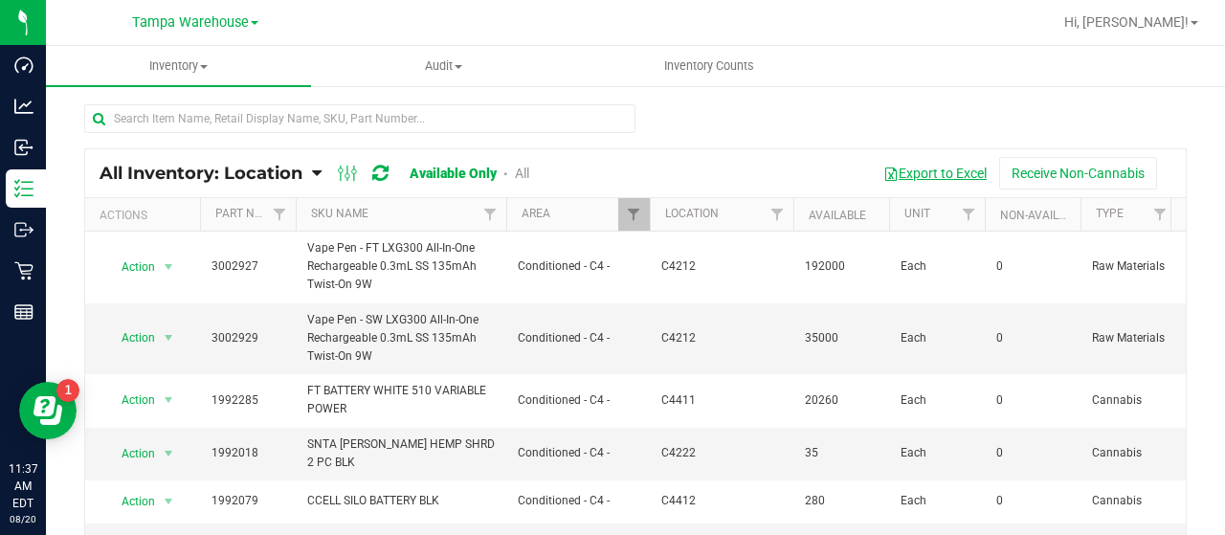
click at [919, 173] on button "Export to Excel" at bounding box center [935, 173] width 128 height 33
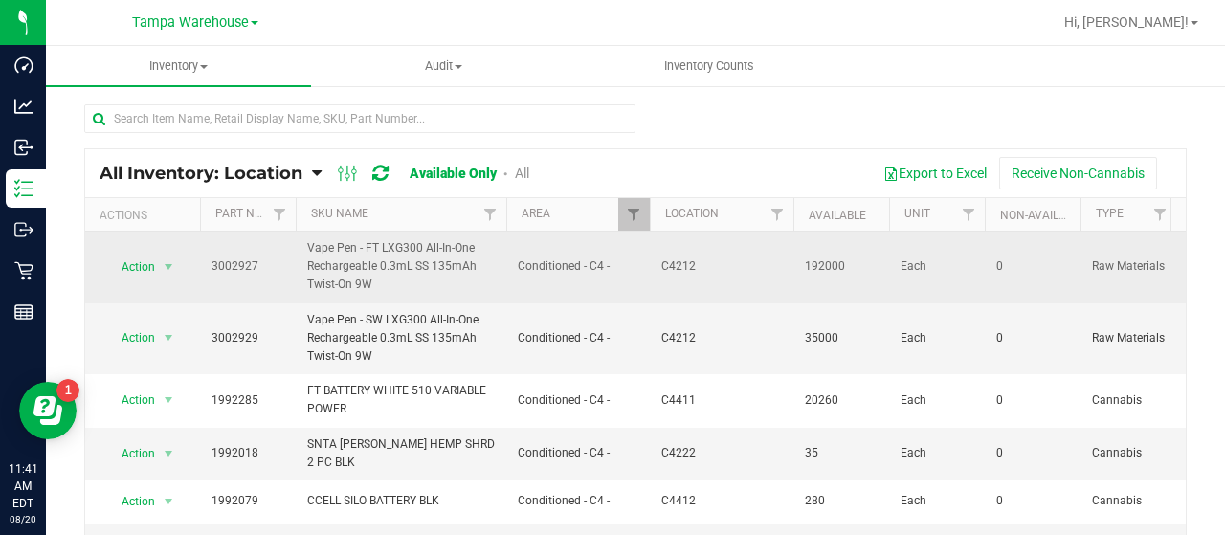
drag, startPoint x: 635, startPoint y: 210, endPoint x: 627, endPoint y: 277, distance: 67.5
click at [628, 285] on td "Conditioned - C4 -" at bounding box center [578, 268] width 144 height 72
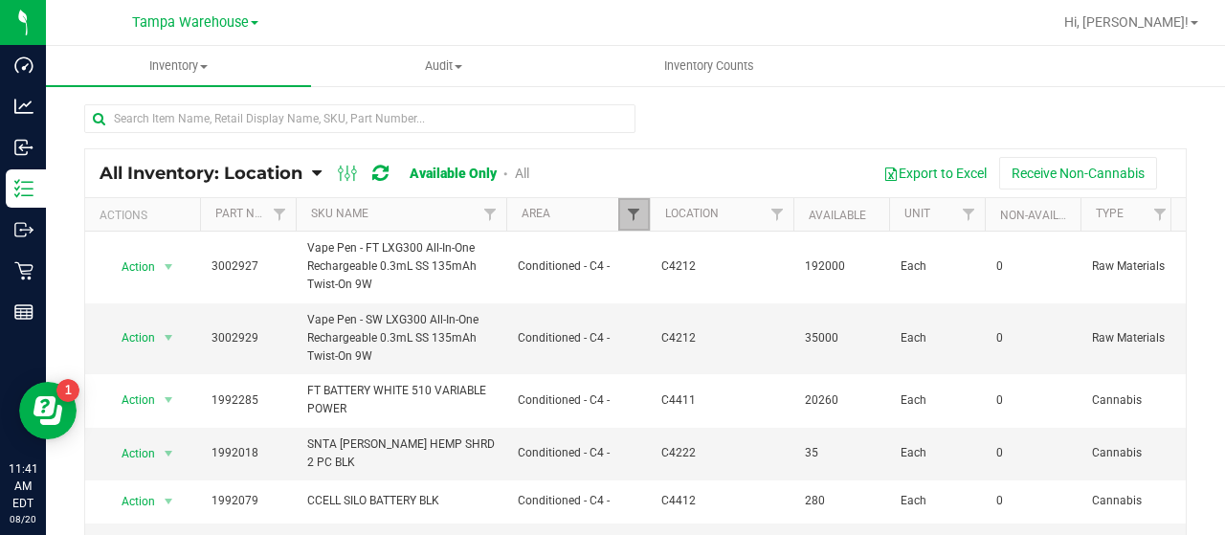
click at [626, 215] on span "Filter" at bounding box center [633, 214] width 15 height 15
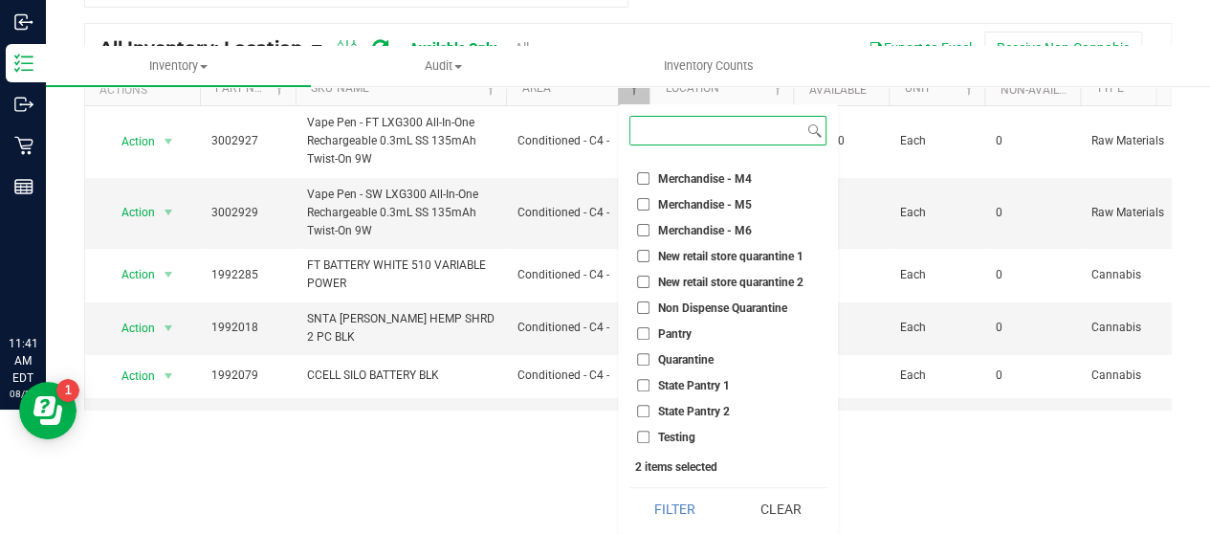
scroll to position [126, 0]
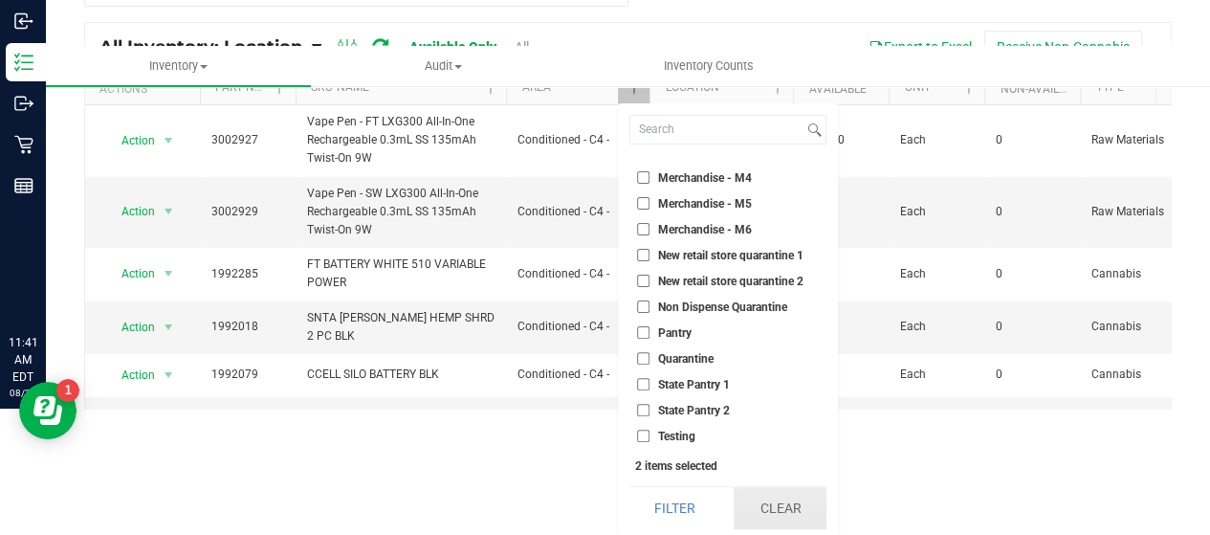
click at [780, 505] on button "Clear" at bounding box center [780, 508] width 92 height 42
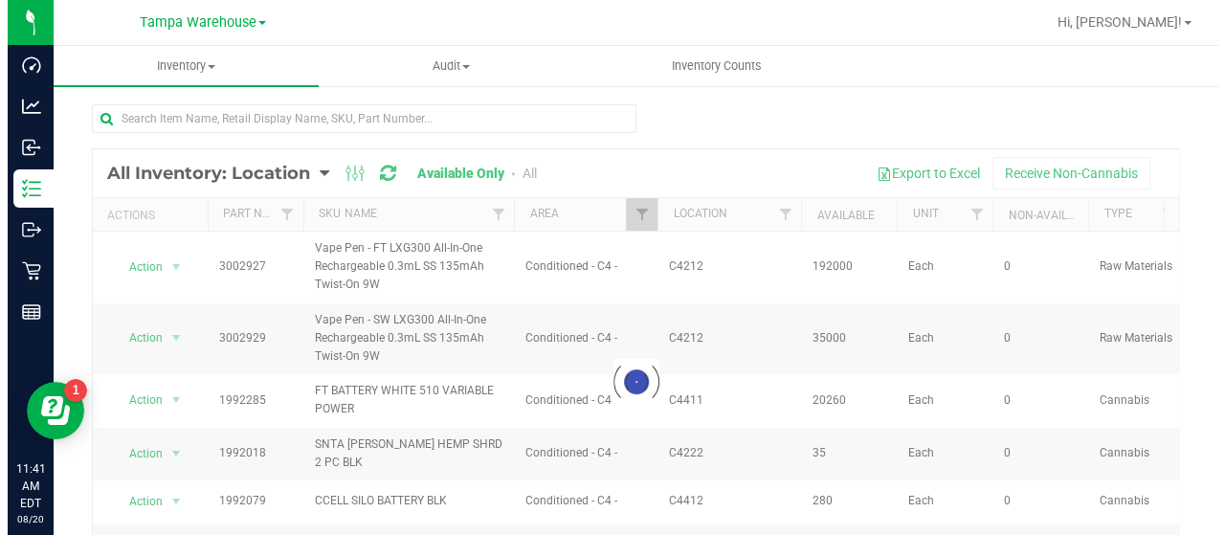
scroll to position [0, 0]
